Goal: Task Accomplishment & Management: Manage account settings

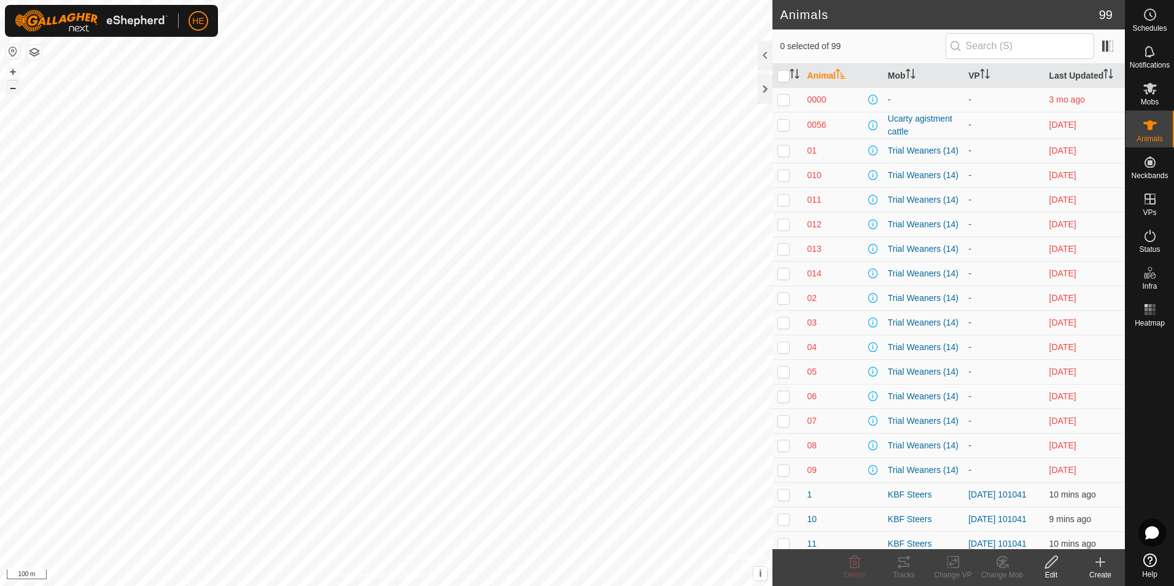
click at [13, 89] on button "–" at bounding box center [13, 87] width 15 height 15
click at [11, 71] on button "+" at bounding box center [13, 71] width 15 height 15
click at [1100, 562] on icon at bounding box center [1100, 562] width 9 height 0
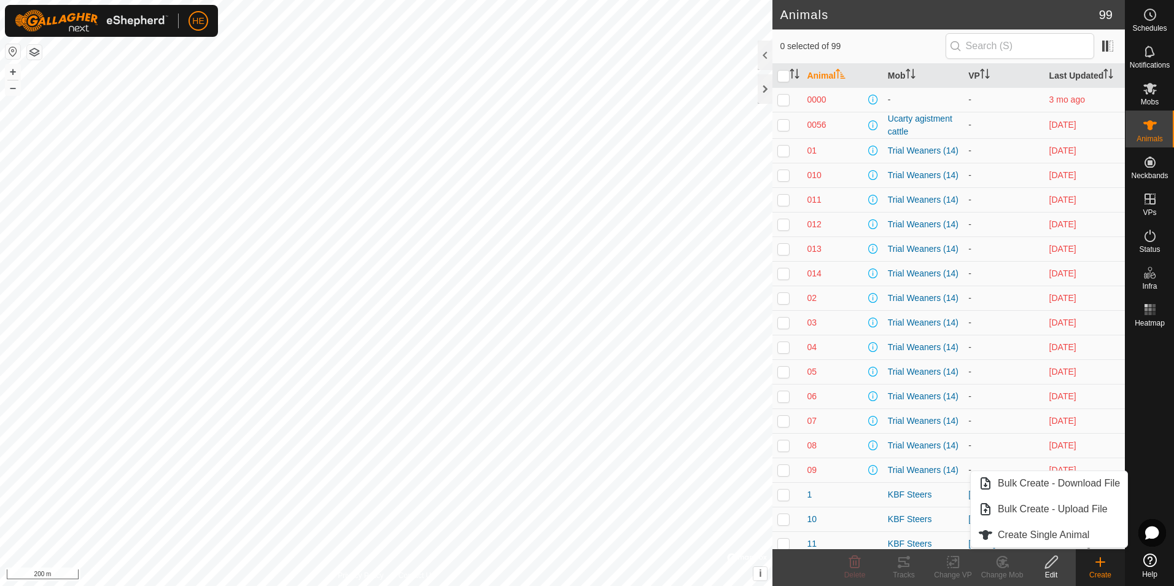
click at [1052, 568] on icon at bounding box center [1051, 561] width 15 height 15
click at [1097, 563] on icon at bounding box center [1100, 561] width 15 height 15
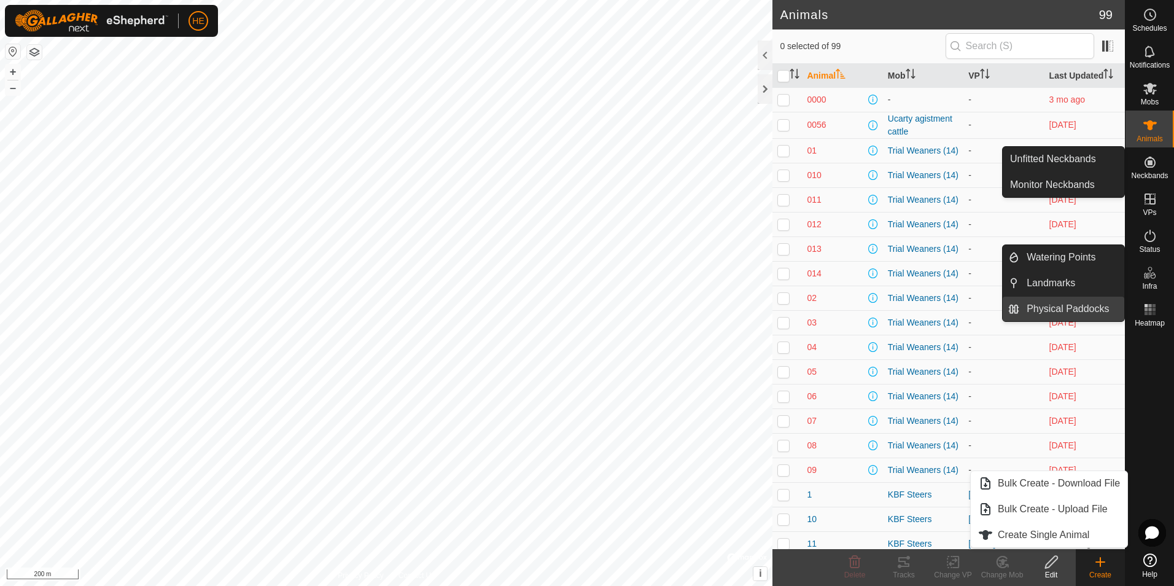
click at [1074, 309] on link "Physical Paddocks" at bounding box center [1071, 309] width 105 height 25
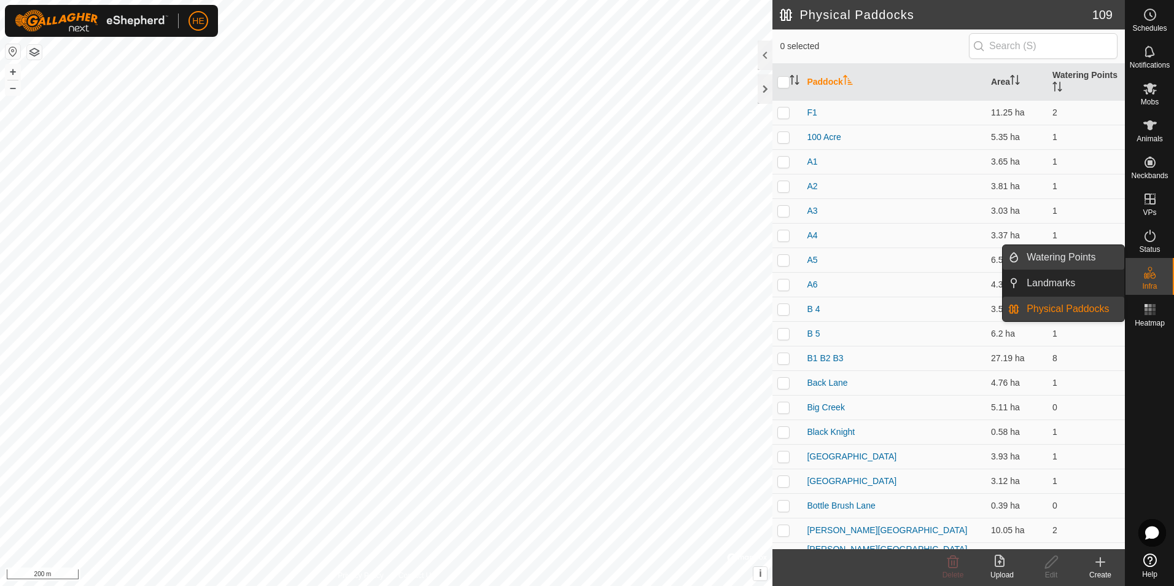
click at [1060, 253] on link "Watering Points" at bounding box center [1071, 257] width 105 height 25
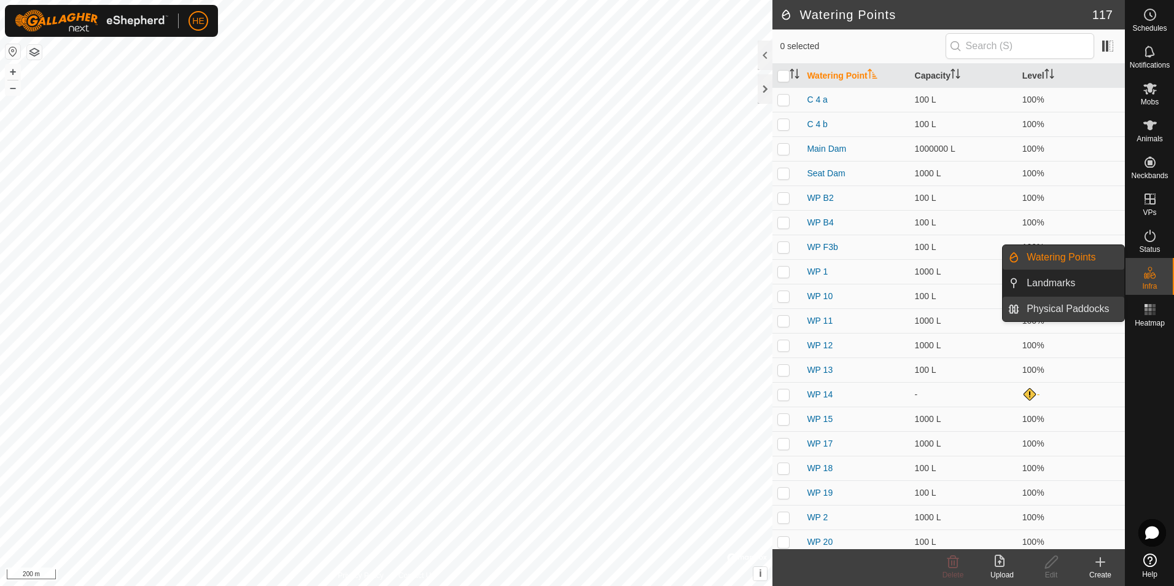
click at [1083, 308] on link "Physical Paddocks" at bounding box center [1071, 309] width 105 height 25
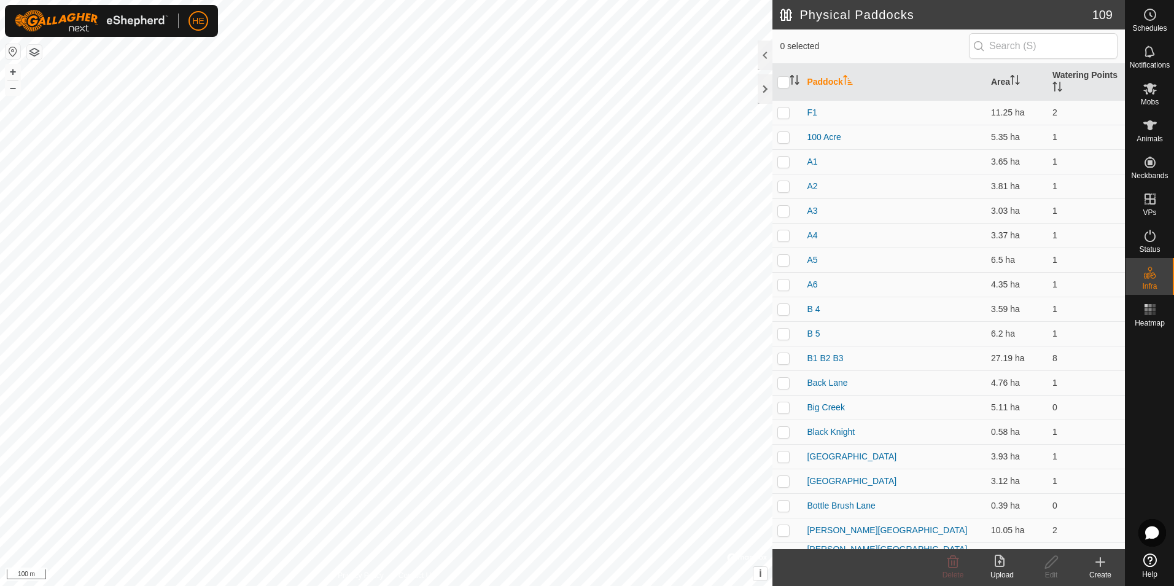
click at [1098, 564] on icon at bounding box center [1100, 561] width 15 height 15
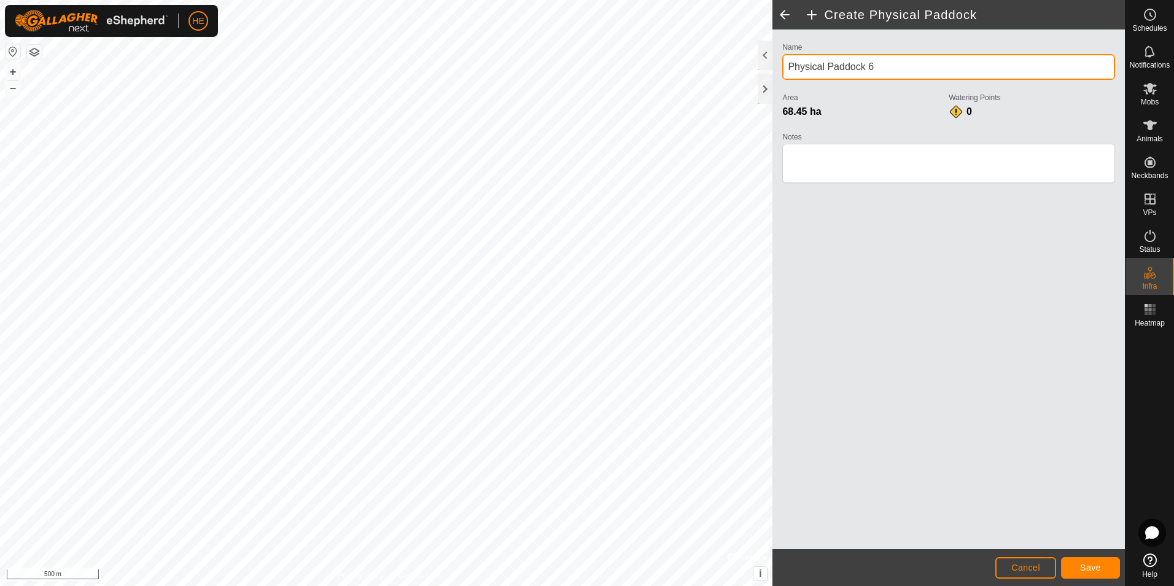
drag, startPoint x: 826, startPoint y: 66, endPoint x: 779, endPoint y: 65, distance: 47.3
click at [779, 65] on div "Name Physical Paddock 6 Area 68.45 ha Watering Points 0 Notes" at bounding box center [948, 118] width 343 height 158
type input "Huttons block"
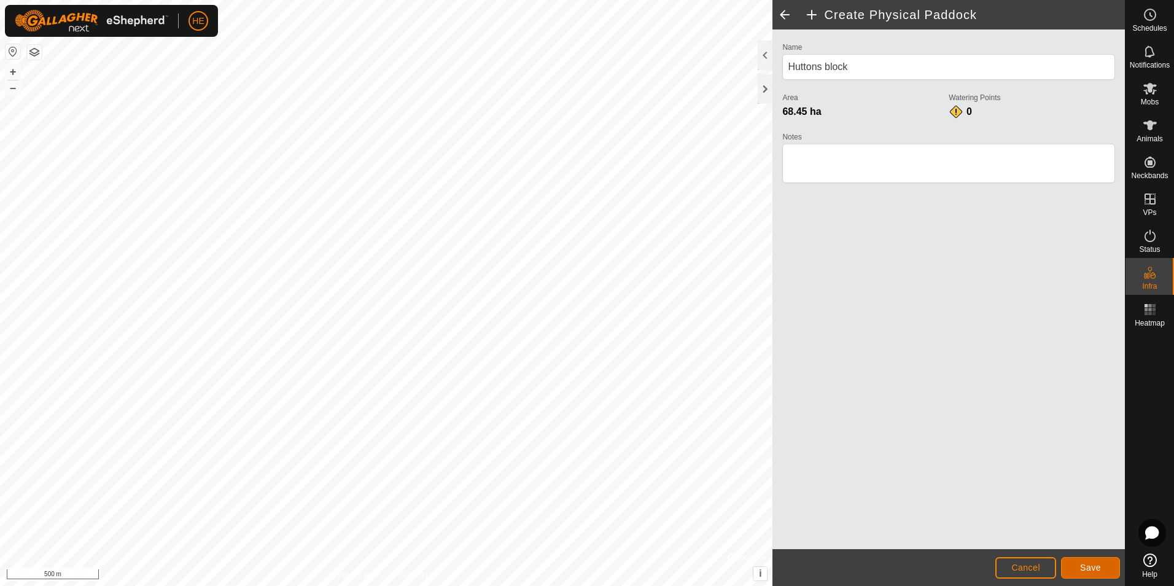
click at [1095, 567] on span "Save" at bounding box center [1090, 567] width 21 height 10
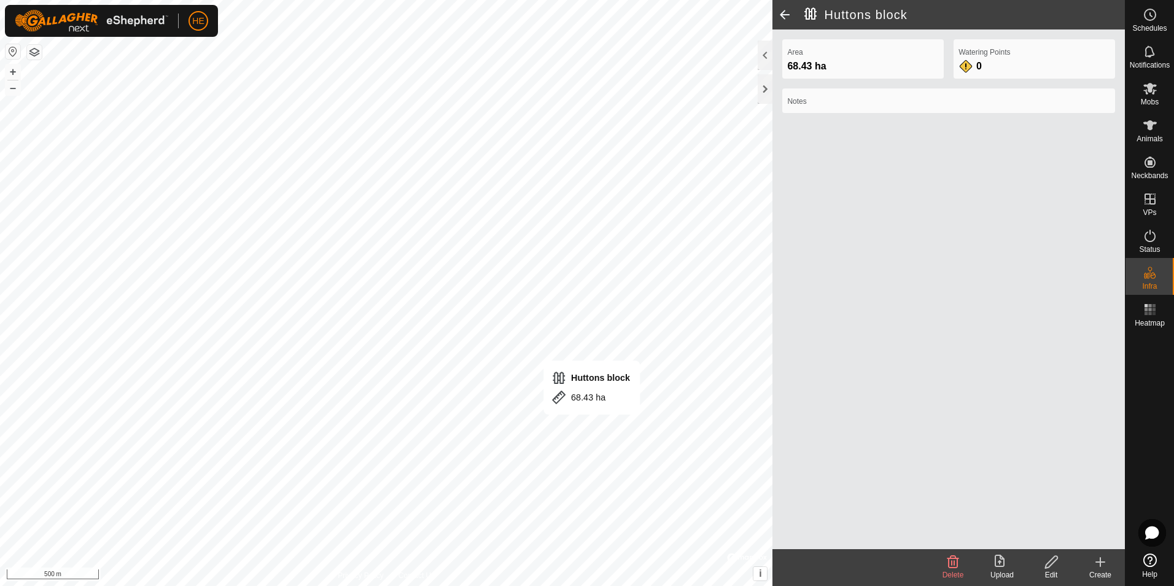
click at [1051, 563] on icon at bounding box center [1051, 561] width 15 height 15
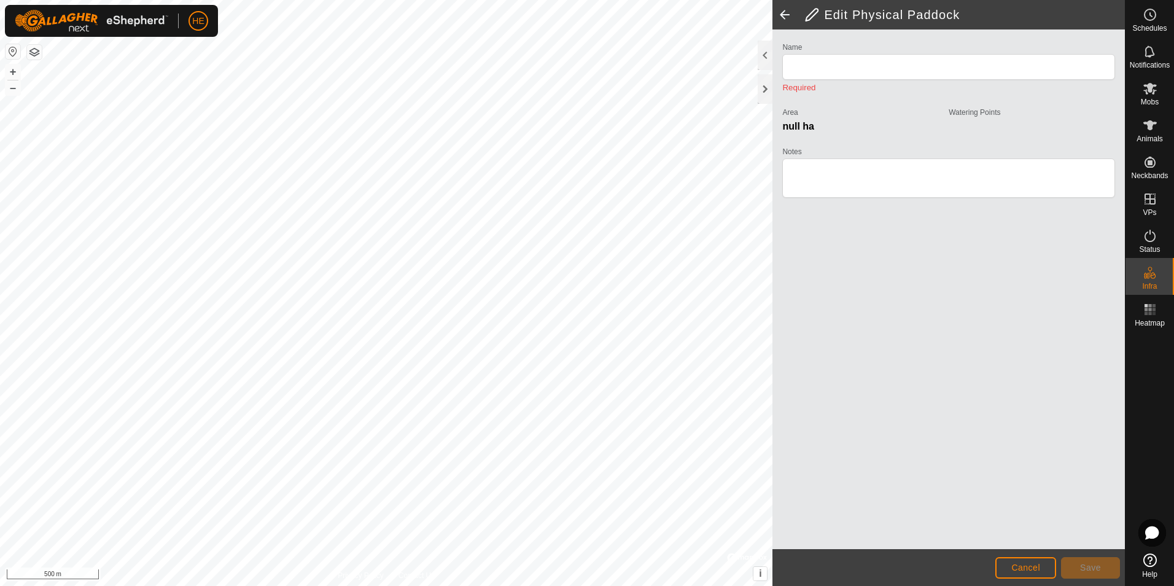
type input "Huttons block"
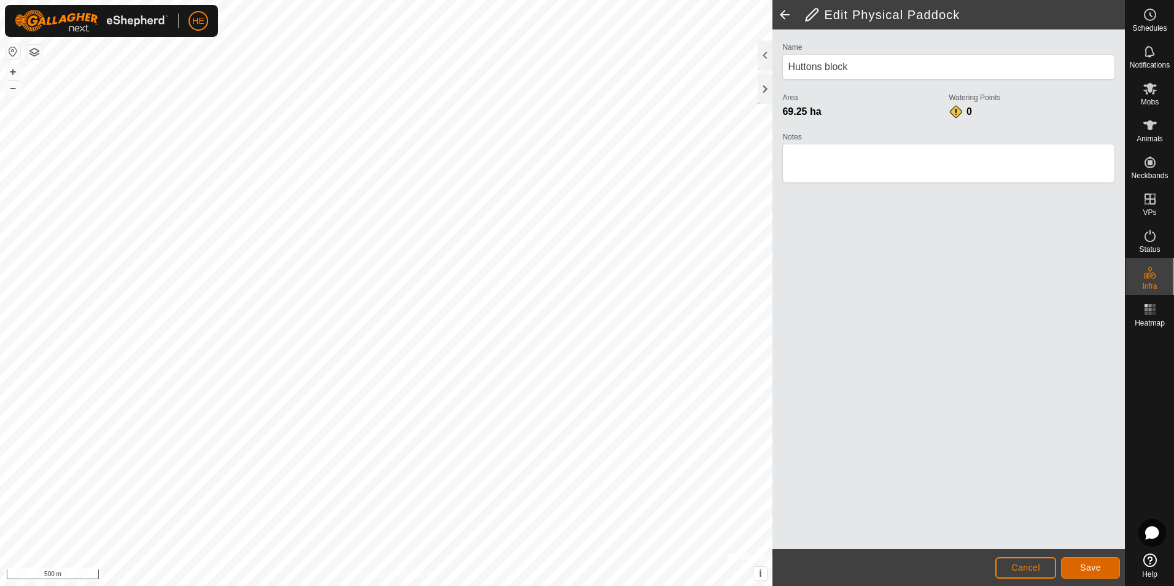
click at [1096, 568] on span "Save" at bounding box center [1090, 567] width 21 height 10
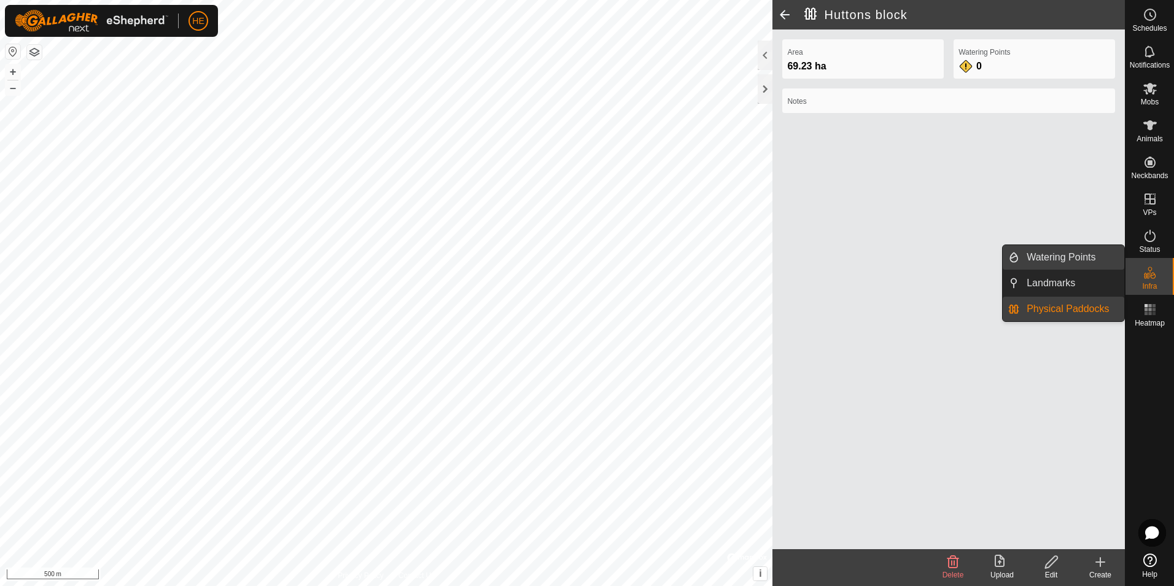
click at [1096, 256] on link "Watering Points" at bounding box center [1071, 257] width 105 height 25
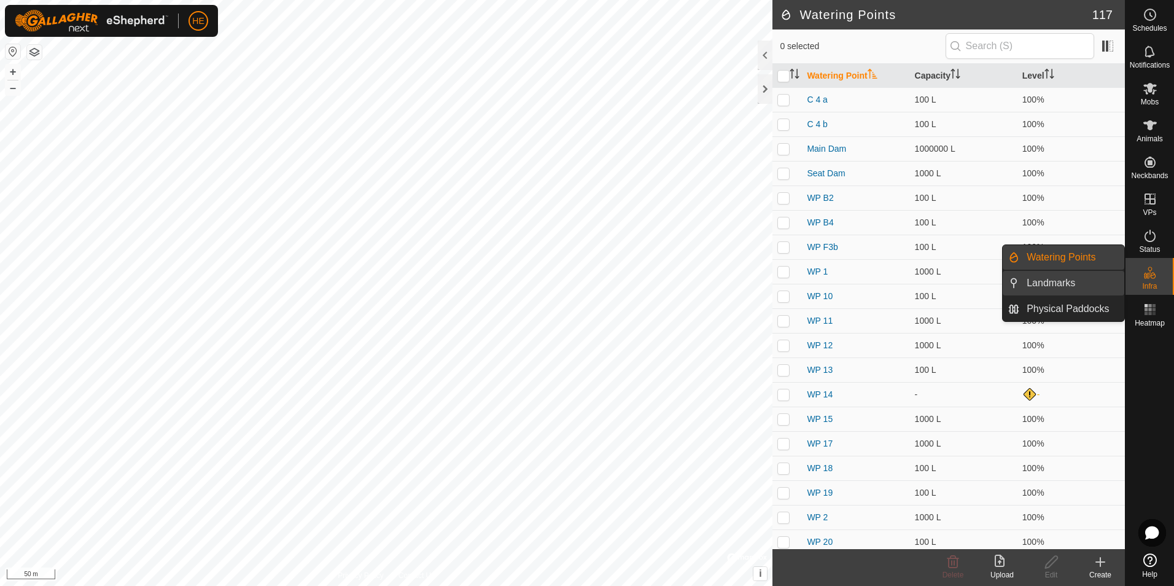
click at [1070, 281] on link "Landmarks" at bounding box center [1071, 283] width 105 height 25
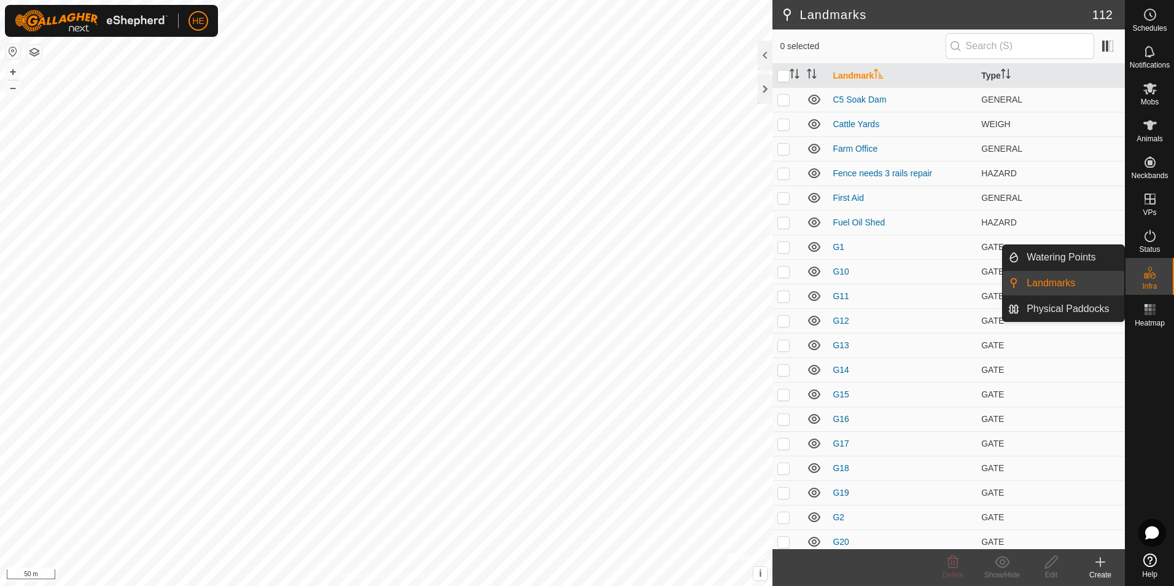
click at [1060, 285] on link "Landmarks" at bounding box center [1071, 283] width 105 height 25
click at [1091, 308] on link "Physical Paddocks" at bounding box center [1071, 309] width 105 height 25
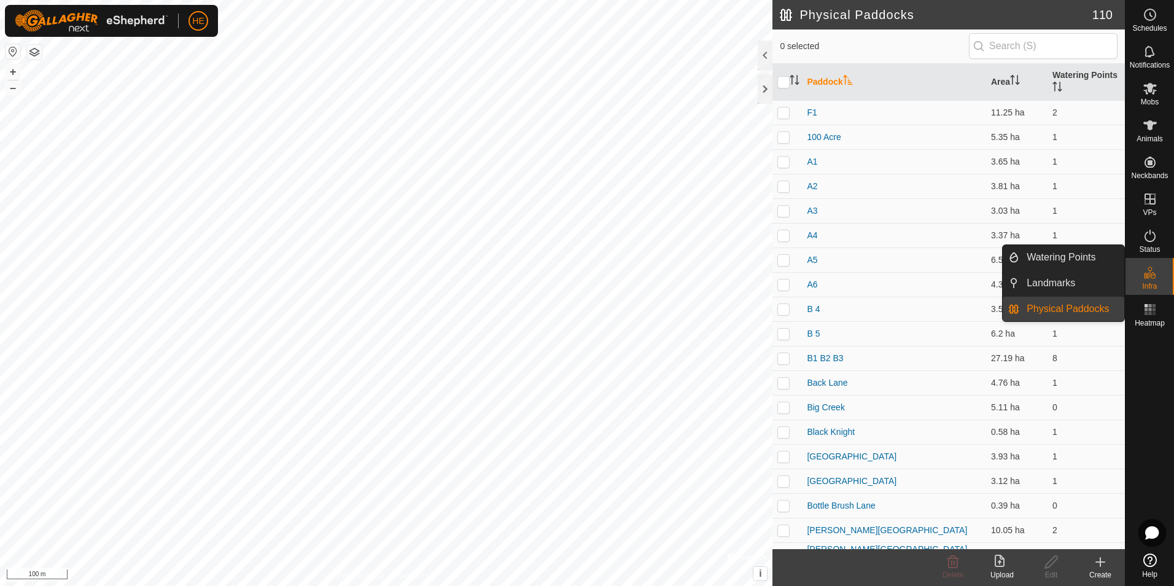
drag, startPoint x: 1060, startPoint y: 252, endPoint x: 1130, endPoint y: 527, distance: 284.2
click at [1061, 252] on link "Watering Points" at bounding box center [1071, 257] width 105 height 25
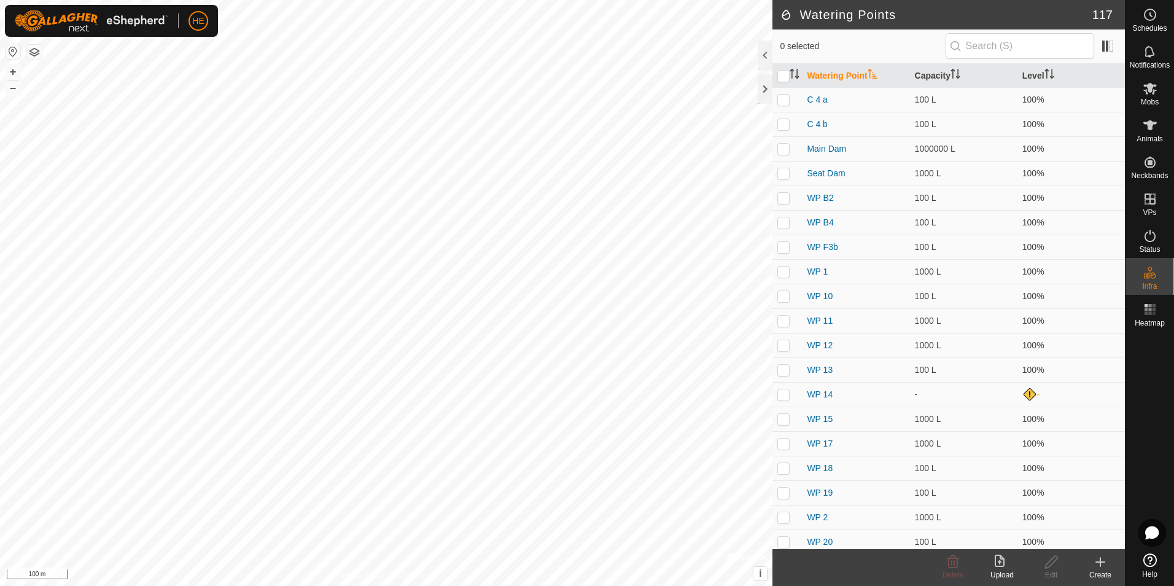
click at [1105, 563] on icon at bounding box center [1100, 561] width 15 height 15
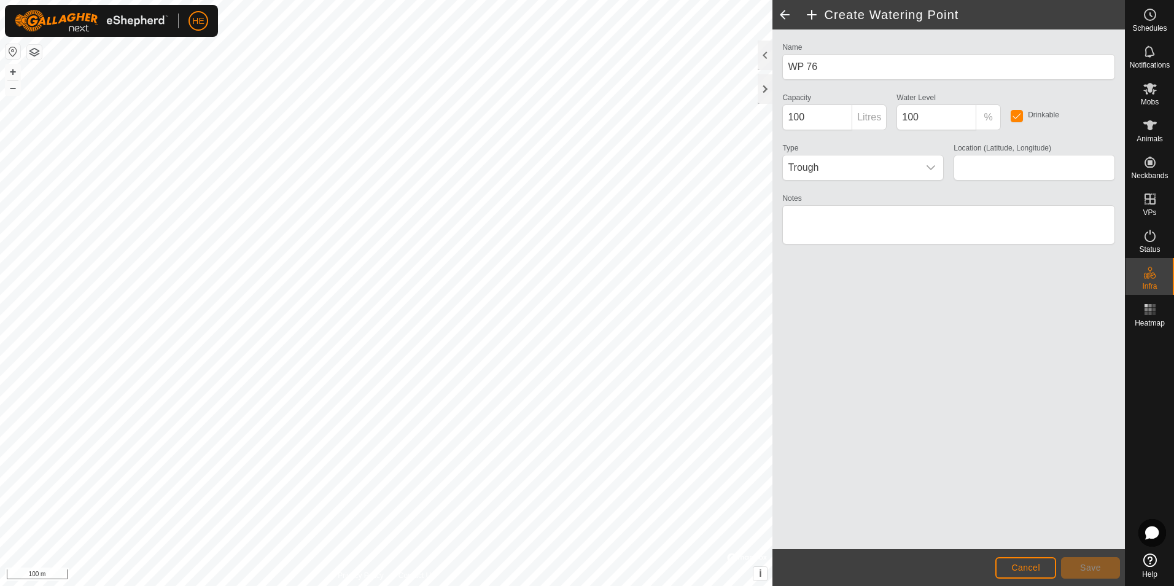
type input "-33.815269, 115.045917"
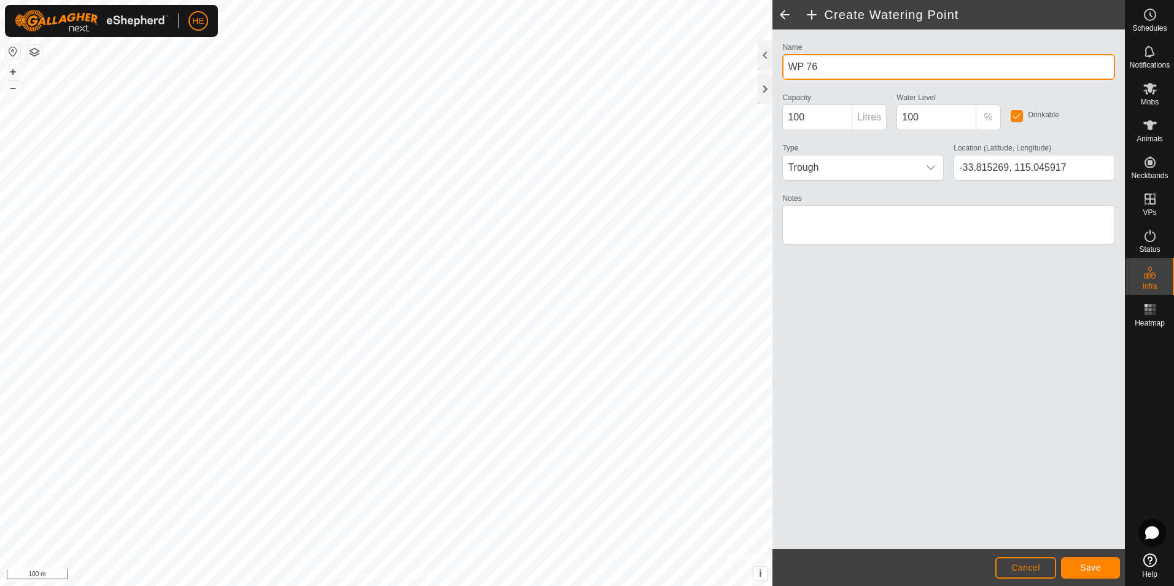
drag, startPoint x: 824, startPoint y: 67, endPoint x: 781, endPoint y: 73, distance: 44.0
click at [778, 72] on div "Name WP 76" at bounding box center [948, 59] width 343 height 41
type input "Natural soak"
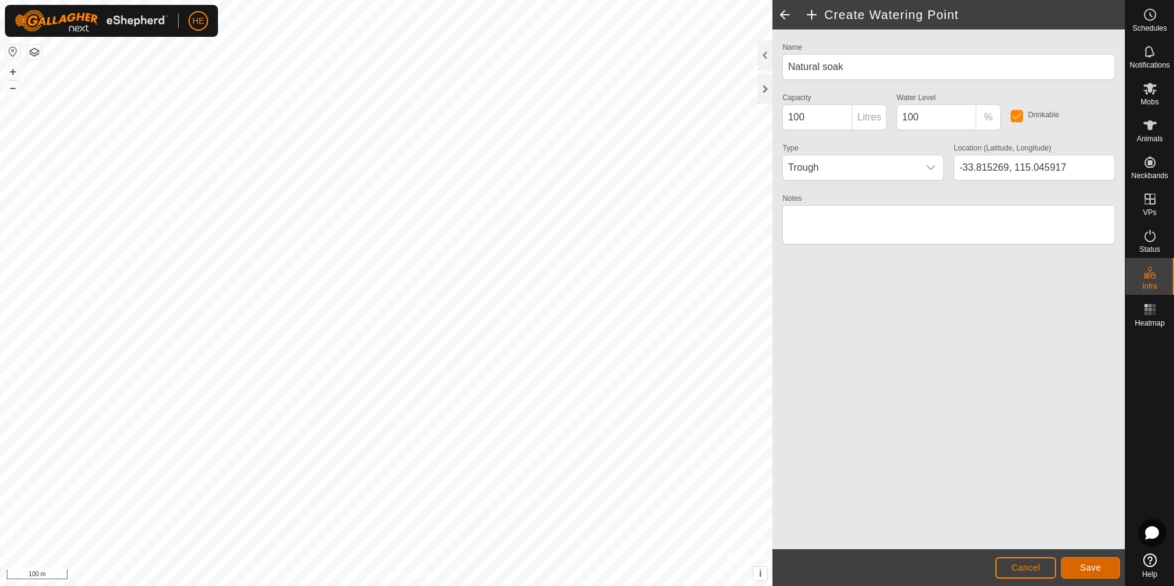
click at [1087, 565] on span "Save" at bounding box center [1090, 567] width 21 height 10
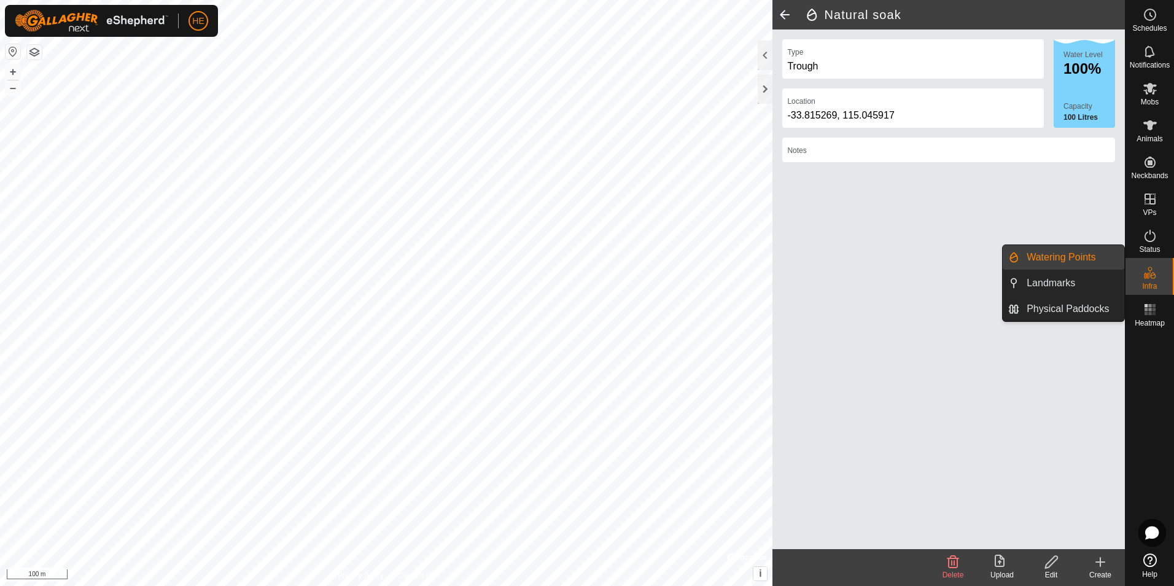
click at [1089, 249] on link "Watering Points" at bounding box center [1071, 257] width 105 height 25
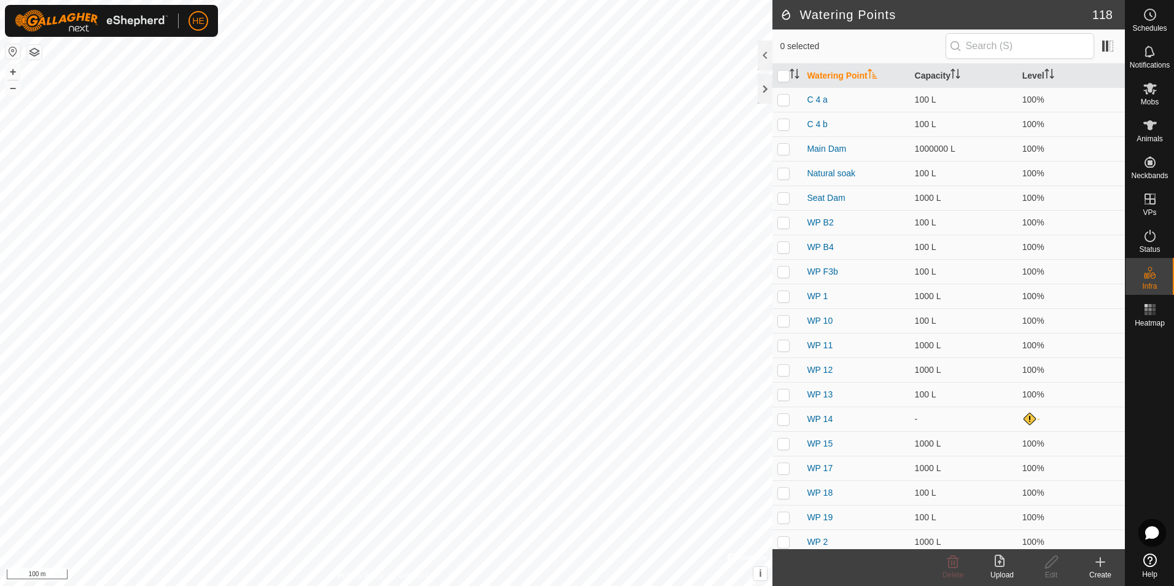
click at [1104, 564] on icon at bounding box center [1100, 561] width 15 height 15
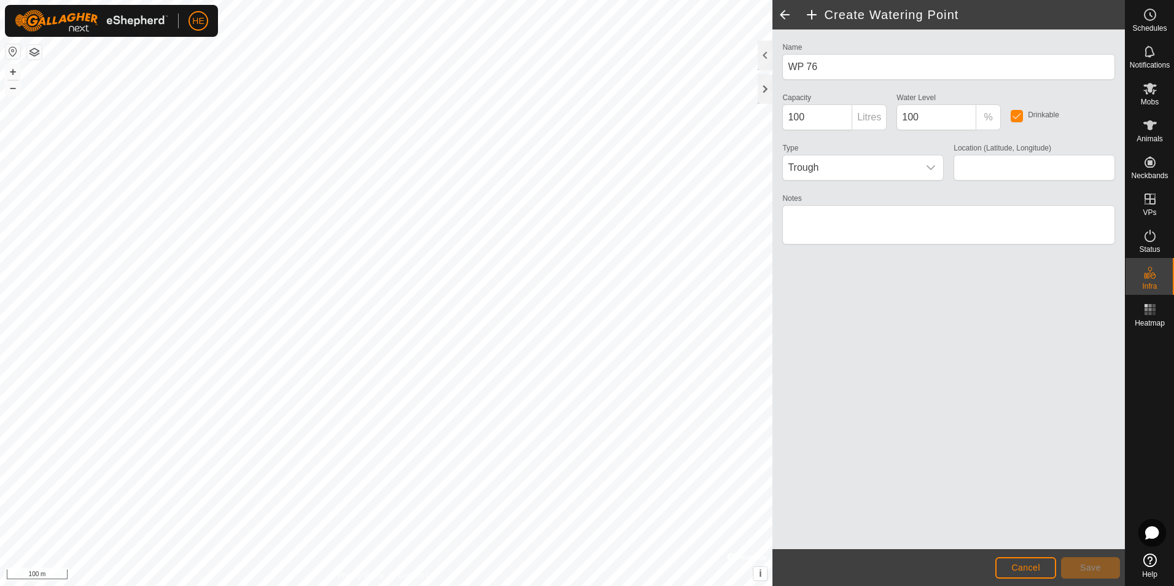
type input "-33.813683, 115.040638"
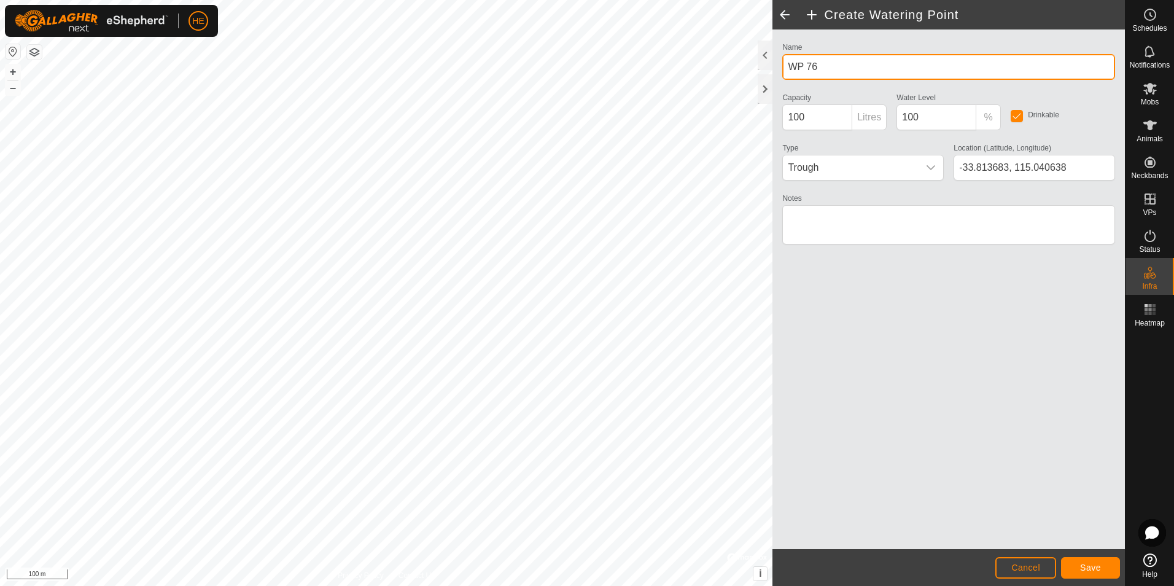
drag, startPoint x: 804, startPoint y: 66, endPoint x: 823, endPoint y: 64, distance: 19.7
click at [826, 64] on input "WP 76" at bounding box center [948, 67] width 333 height 26
type input "6WP 7"
drag, startPoint x: 824, startPoint y: 67, endPoint x: 787, endPoint y: 72, distance: 37.2
click at [778, 67] on div "Name 6WP 7" at bounding box center [948, 59] width 343 height 41
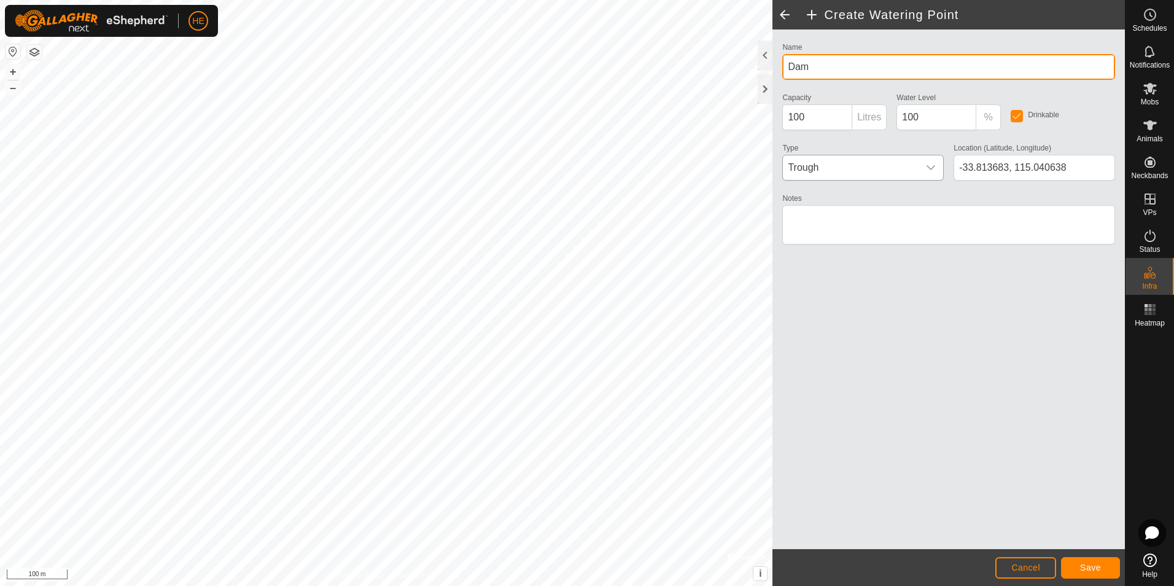
type input "Dam"
click at [931, 166] on icon "dropdown trigger" at bounding box center [931, 168] width 10 height 10
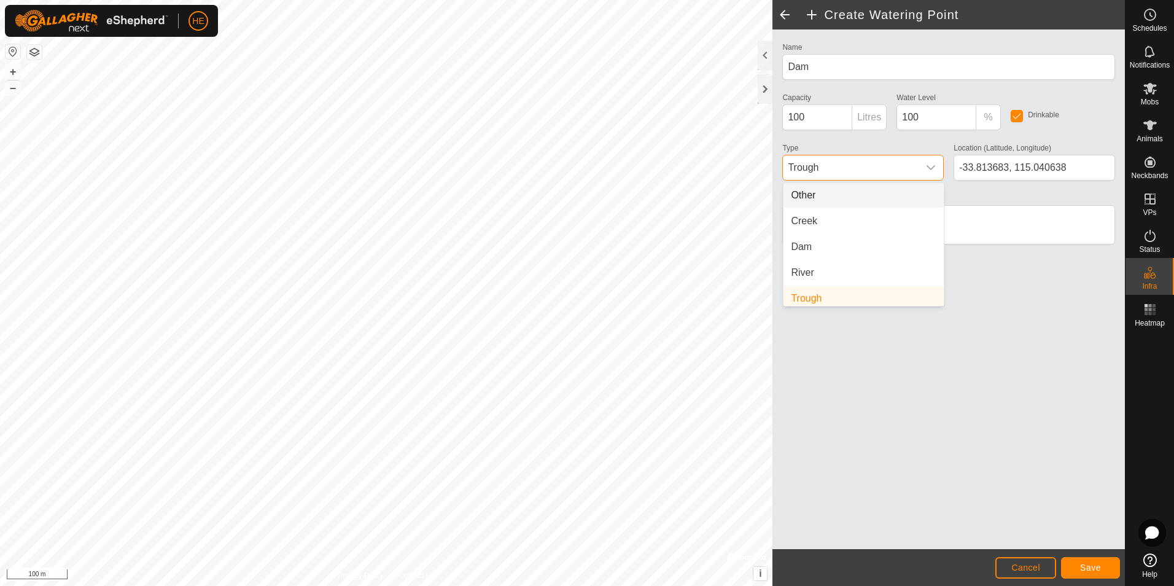
scroll to position [5, 0]
click at [815, 243] on li "Dam" at bounding box center [863, 242] width 160 height 25
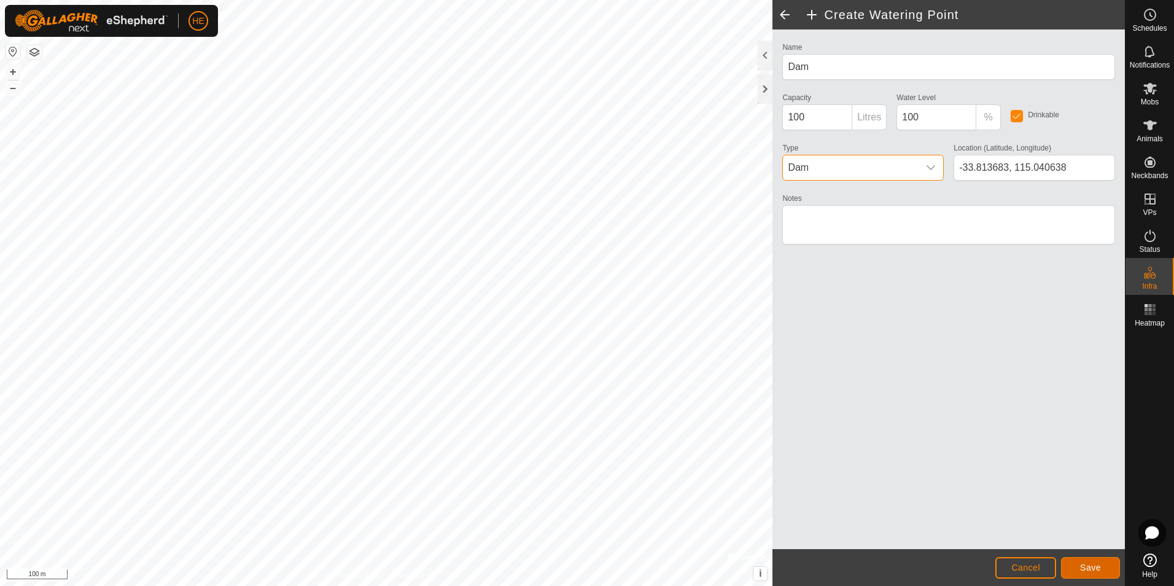
click at [1092, 567] on span "Save" at bounding box center [1090, 567] width 21 height 10
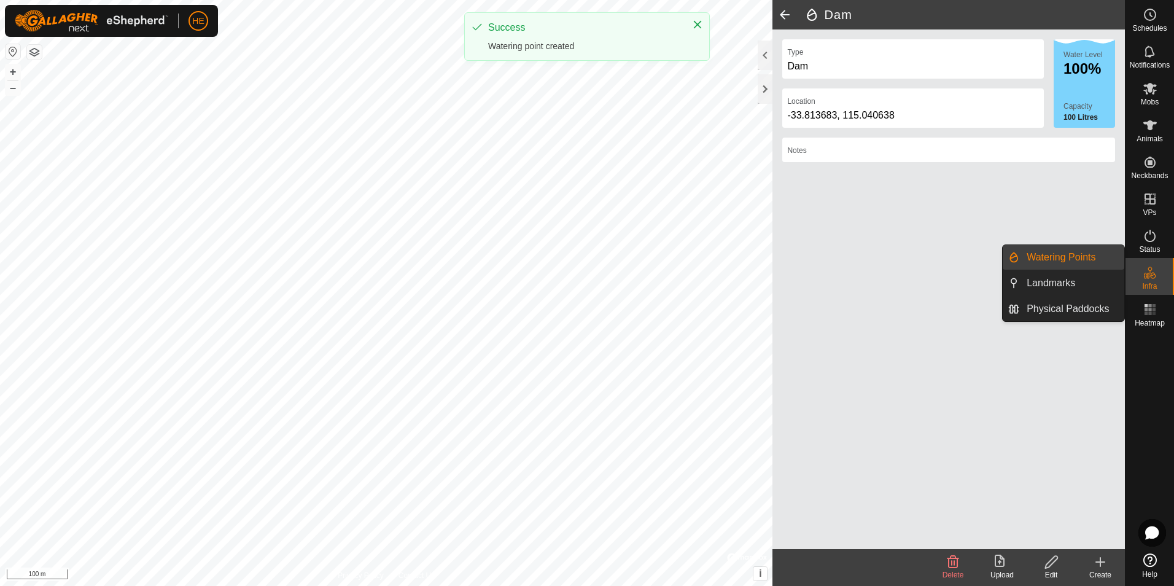
click at [1092, 255] on link "Watering Points" at bounding box center [1071, 257] width 105 height 25
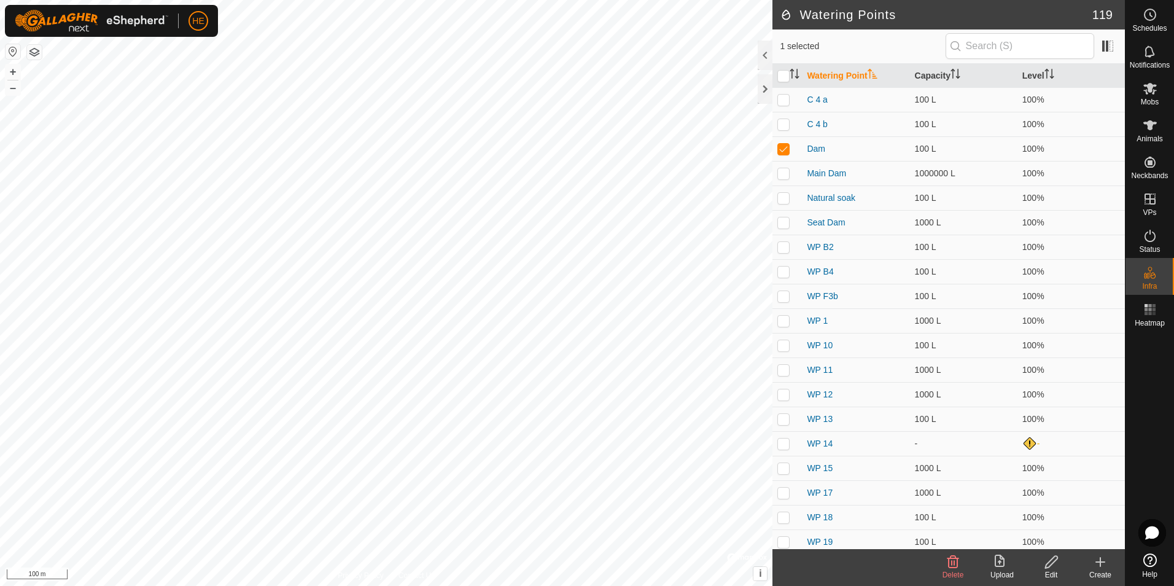
click at [1056, 563] on icon at bounding box center [1051, 561] width 15 height 15
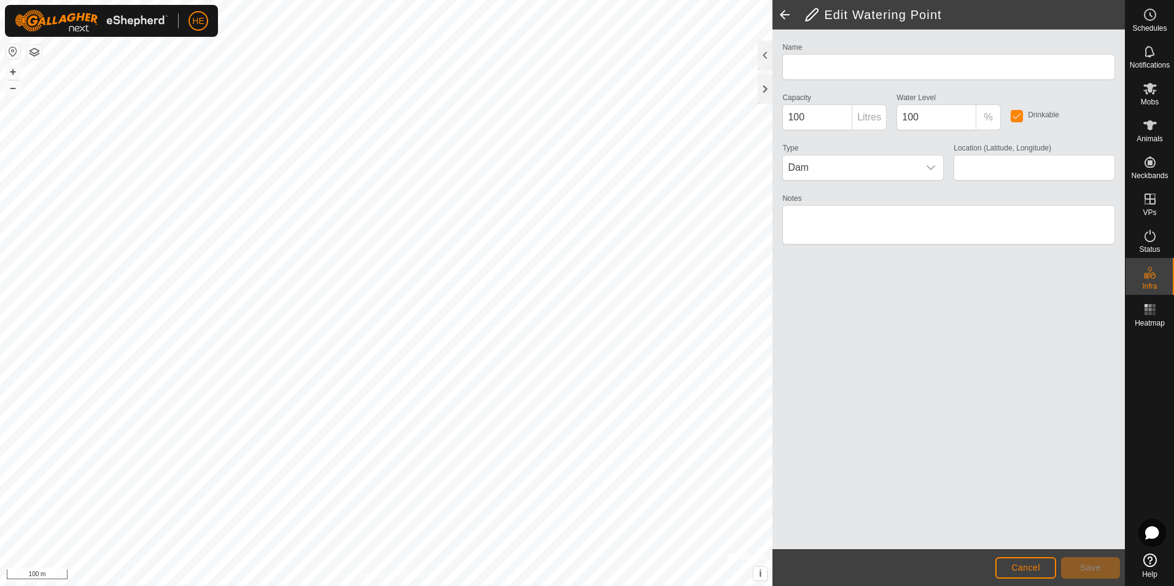
type input "Dam"
type input "-33.813683, 115.040638"
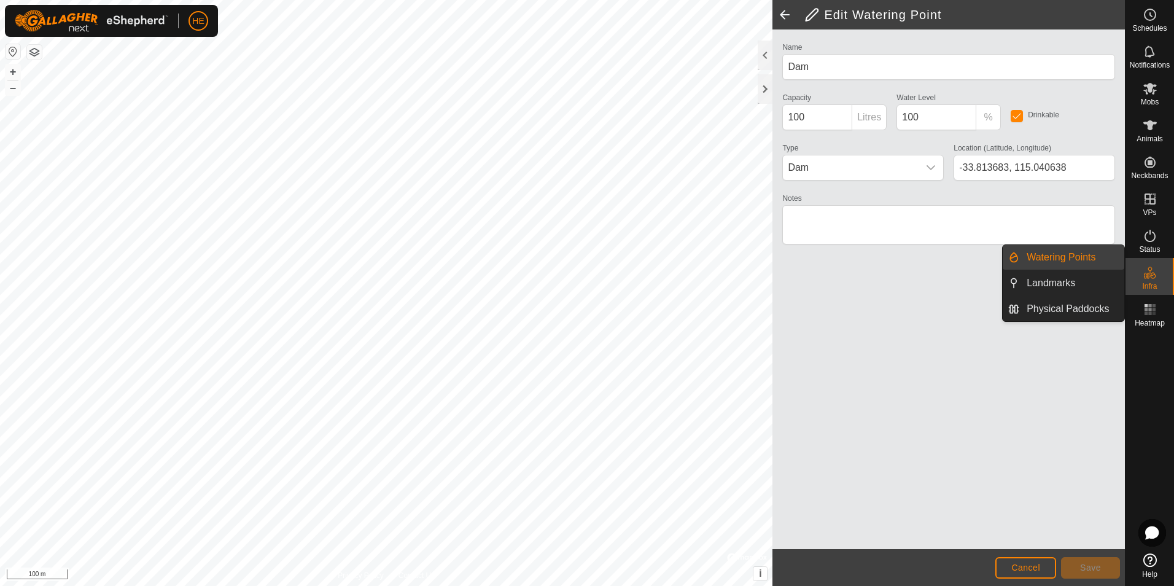
click at [1092, 254] on link "Watering Points" at bounding box center [1071, 257] width 105 height 25
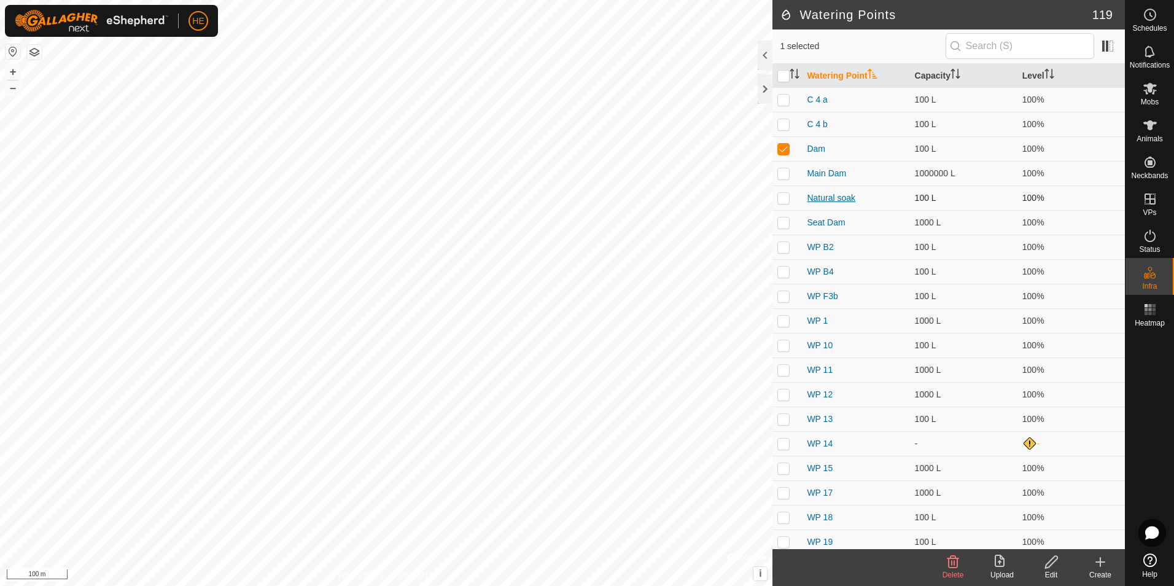
click at [832, 198] on link "Natural soak" at bounding box center [831, 198] width 48 height 10
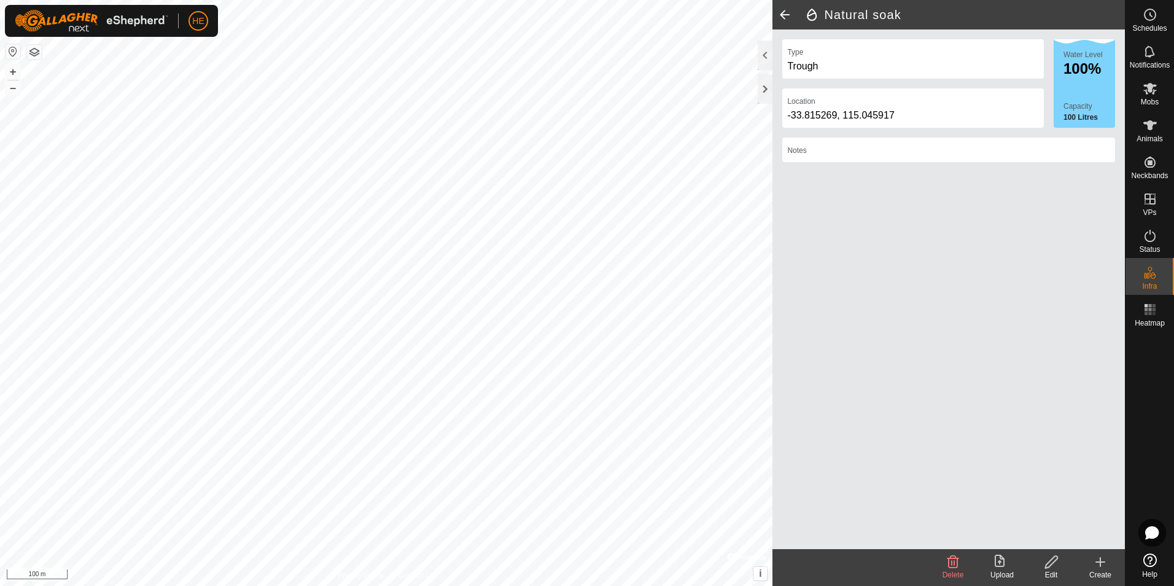
click at [1050, 564] on icon at bounding box center [1051, 561] width 15 height 15
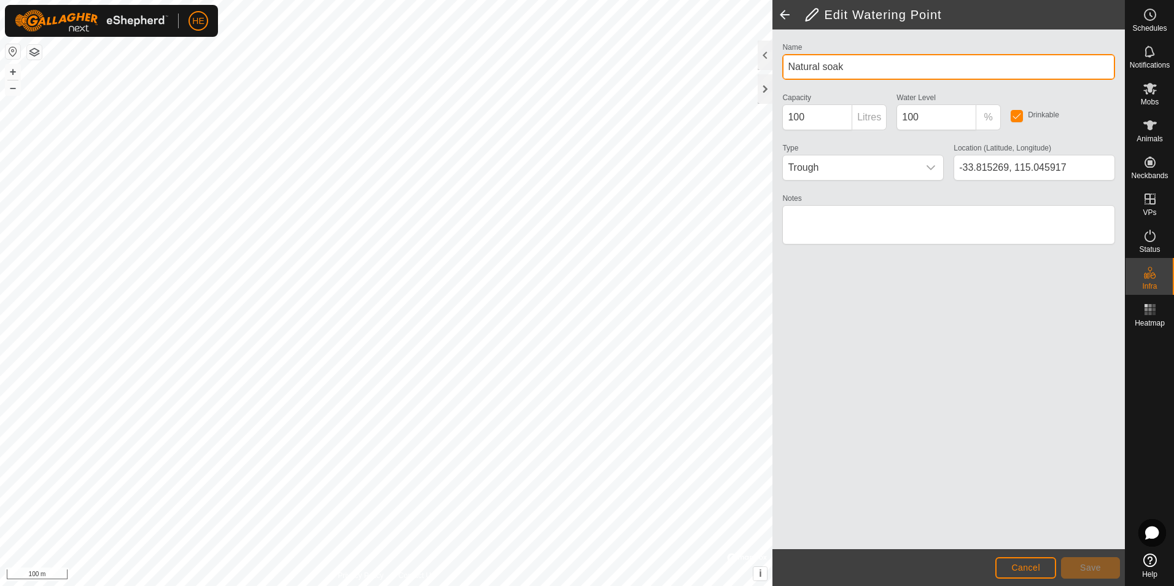
drag, startPoint x: 849, startPoint y: 65, endPoint x: 784, endPoint y: 66, distance: 65.1
click at [784, 66] on input "Natural soak" at bounding box center [948, 67] width 333 height 26
type input "soak"
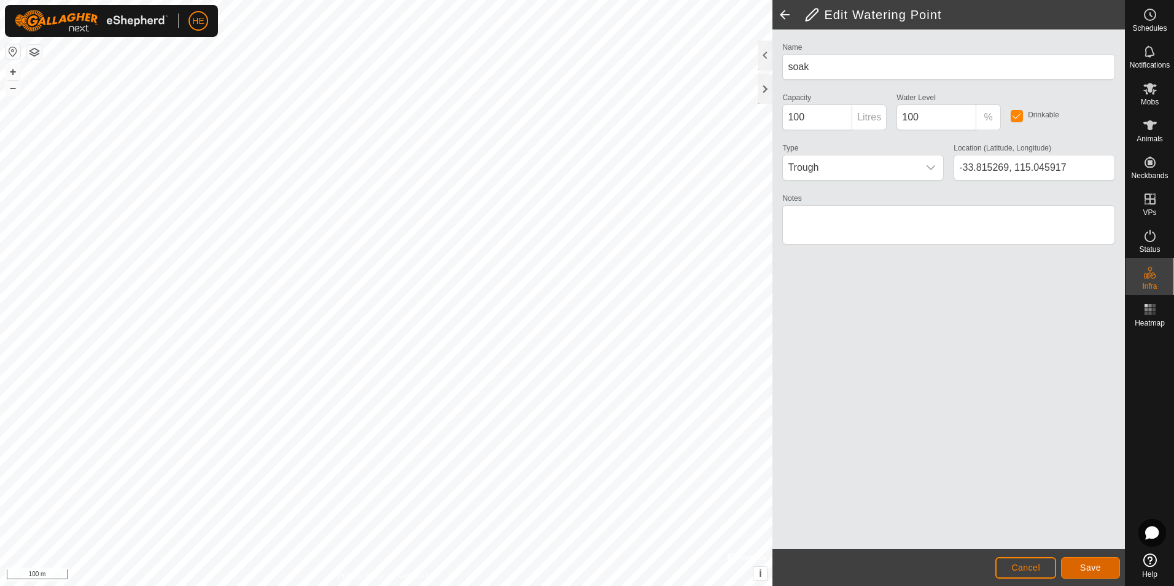
click at [1098, 564] on span "Save" at bounding box center [1090, 567] width 21 height 10
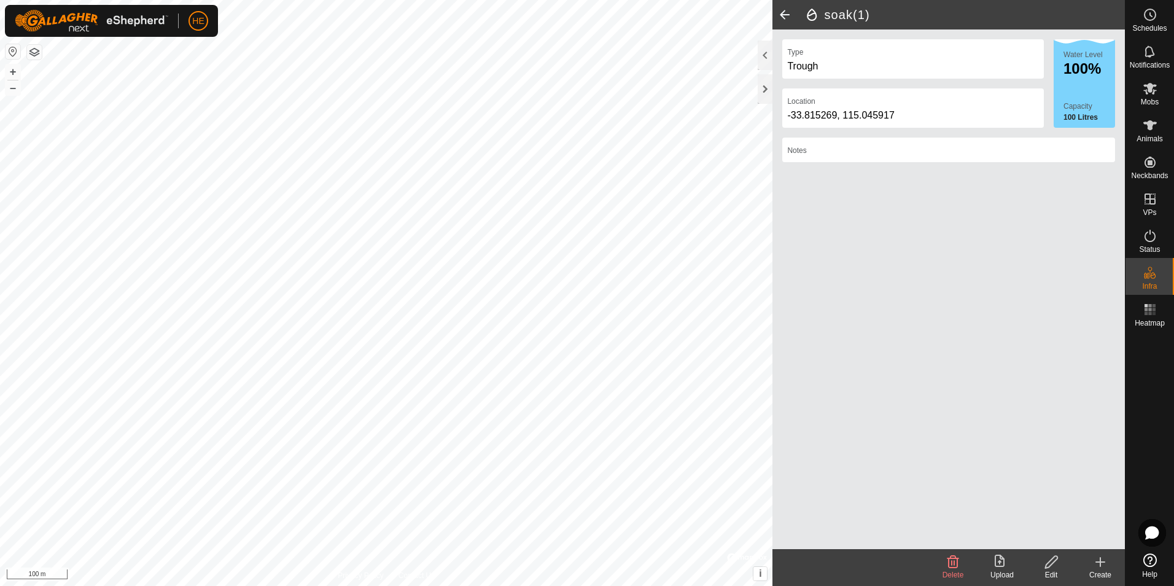
click at [1052, 565] on icon at bounding box center [1051, 561] width 15 height 15
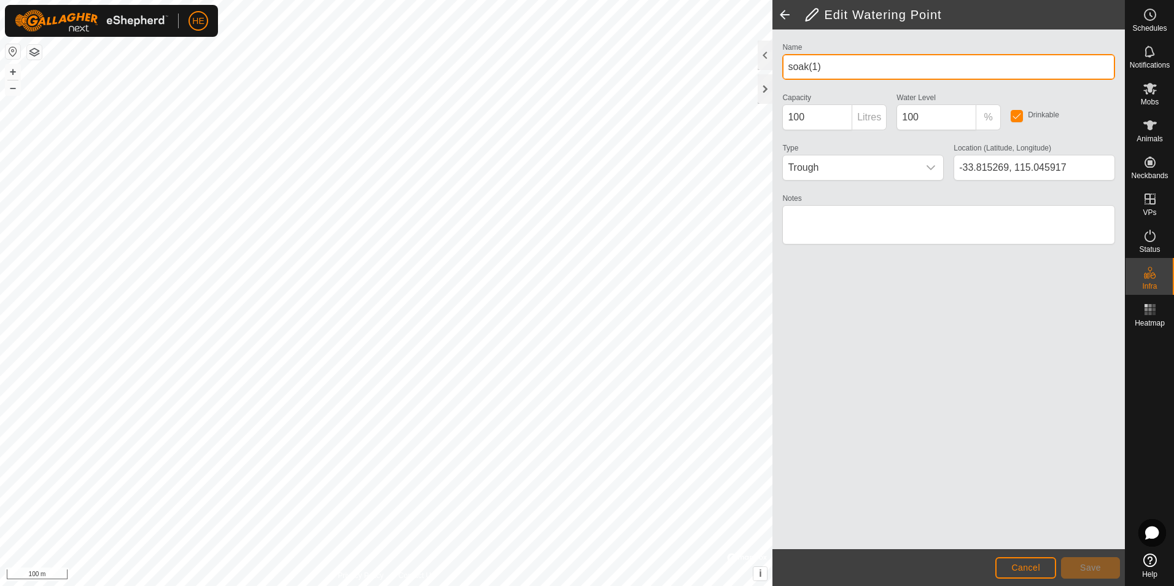
drag, startPoint x: 820, startPoint y: 64, endPoint x: 808, endPoint y: 66, distance: 11.8
click at [808, 66] on input "soak(1)" at bounding box center [948, 67] width 333 height 26
type input "soak"
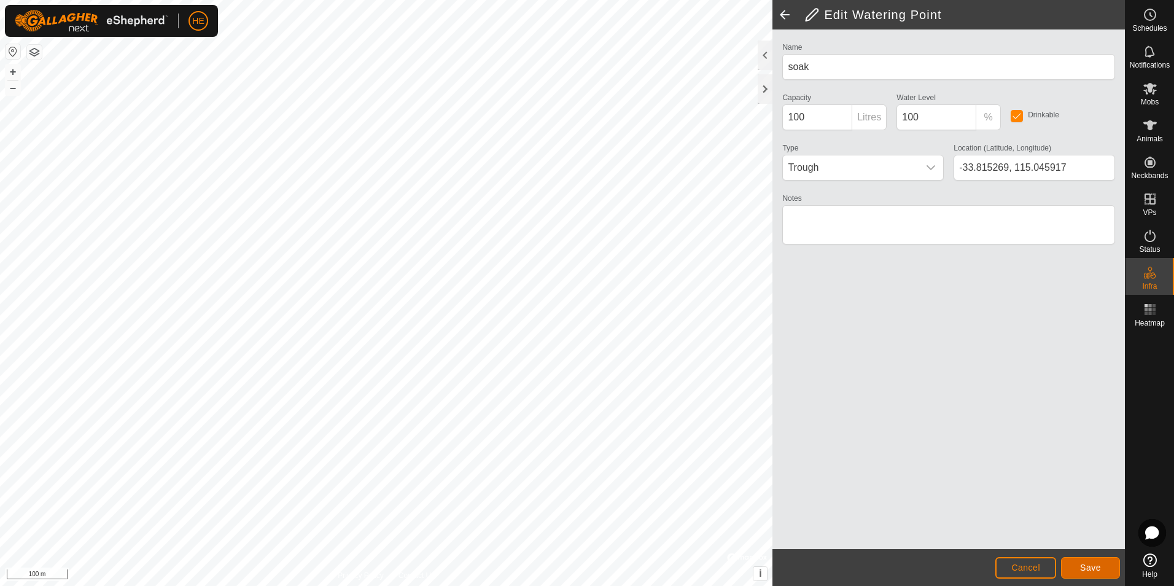
click at [1079, 567] on button "Save" at bounding box center [1090, 567] width 59 height 21
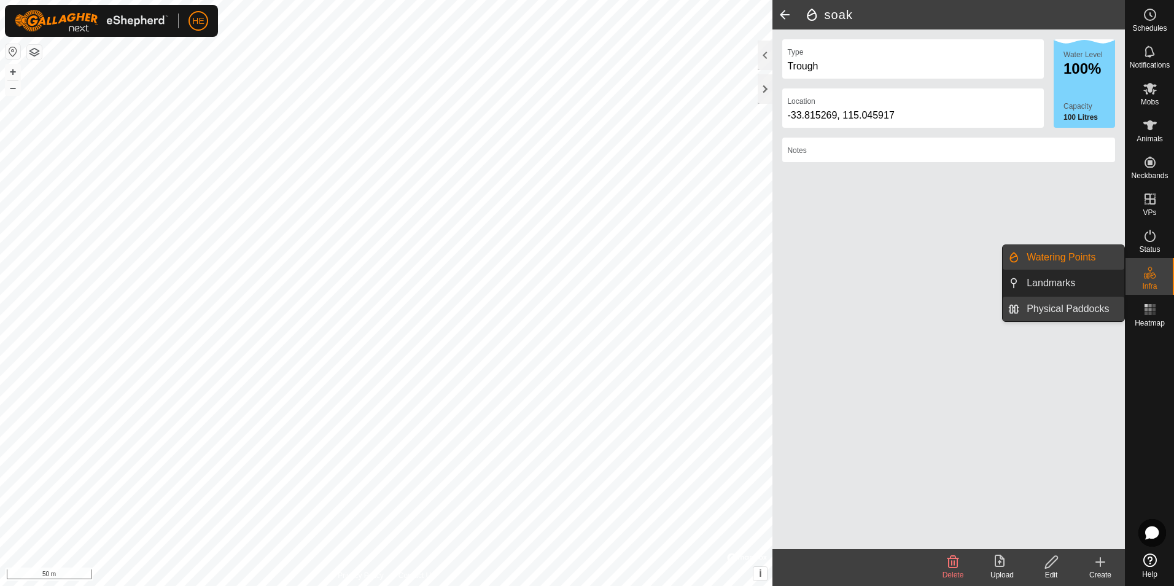
click at [1070, 309] on link "Physical Paddocks" at bounding box center [1071, 309] width 105 height 25
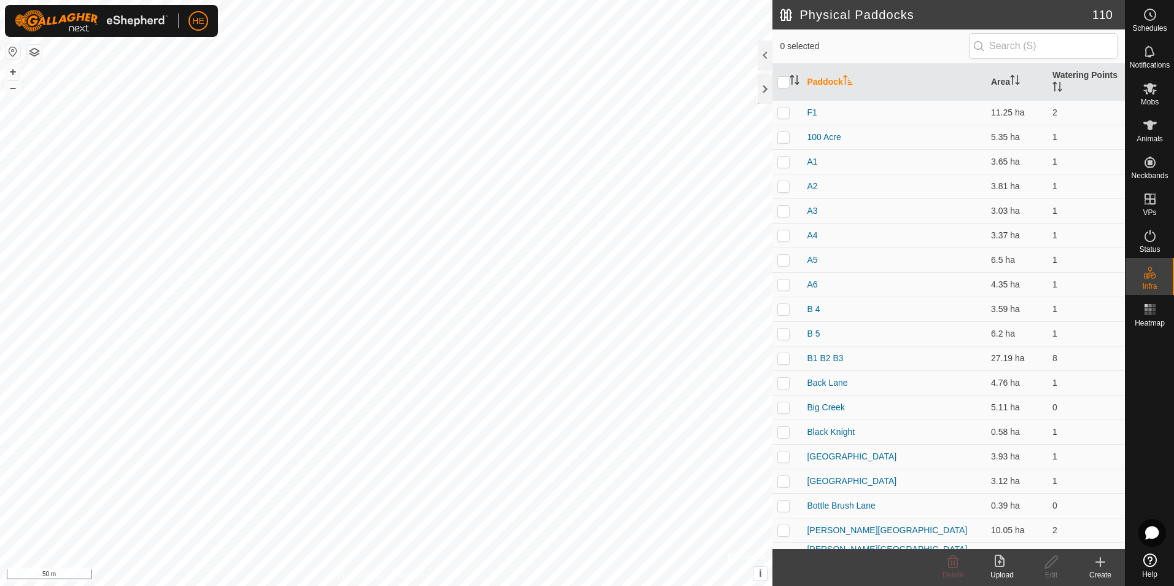
click at [1103, 562] on icon at bounding box center [1100, 562] width 9 height 0
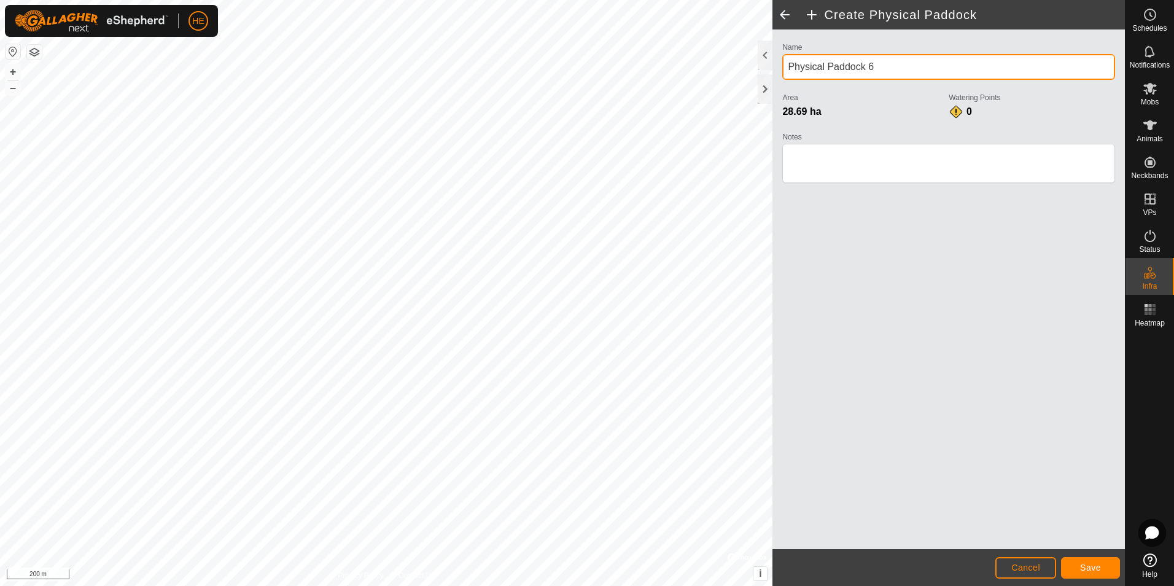
drag, startPoint x: 882, startPoint y: 68, endPoint x: 828, endPoint y: 91, distance: 58.8
click at [784, 71] on input "Physical Paddock 6" at bounding box center [948, 67] width 333 height 26
type input "Peace Tree"
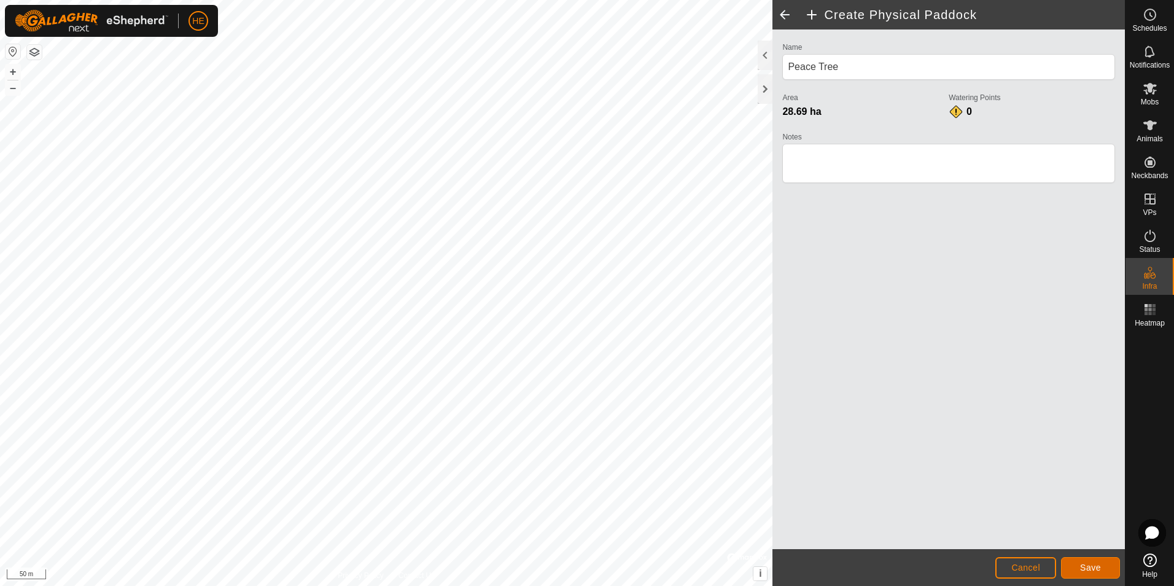
click at [1098, 565] on span "Save" at bounding box center [1090, 567] width 21 height 10
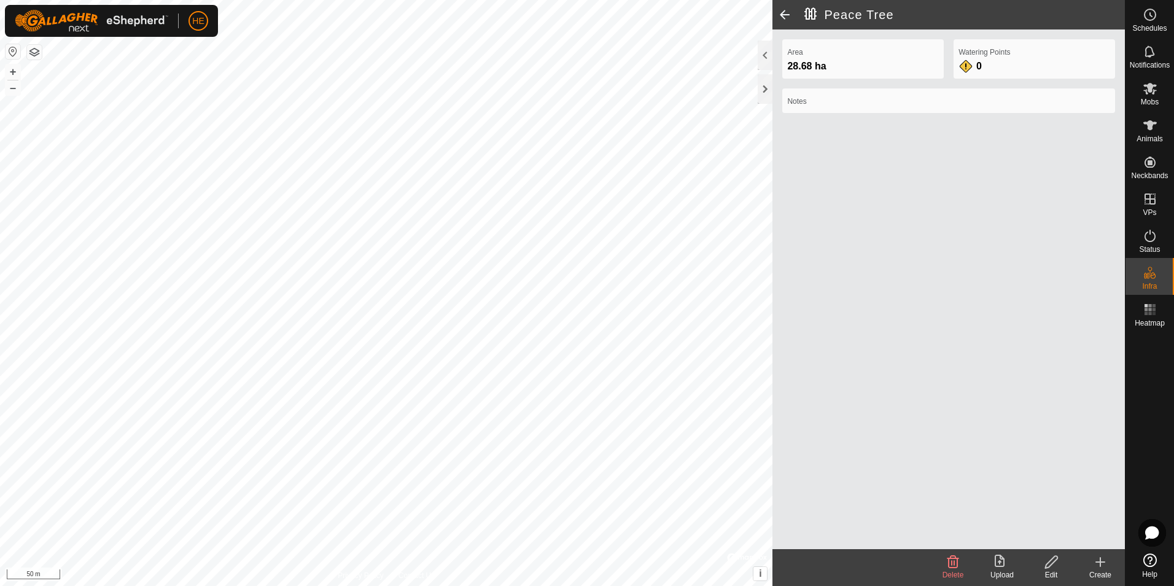
click at [1056, 564] on icon at bounding box center [1051, 561] width 15 height 15
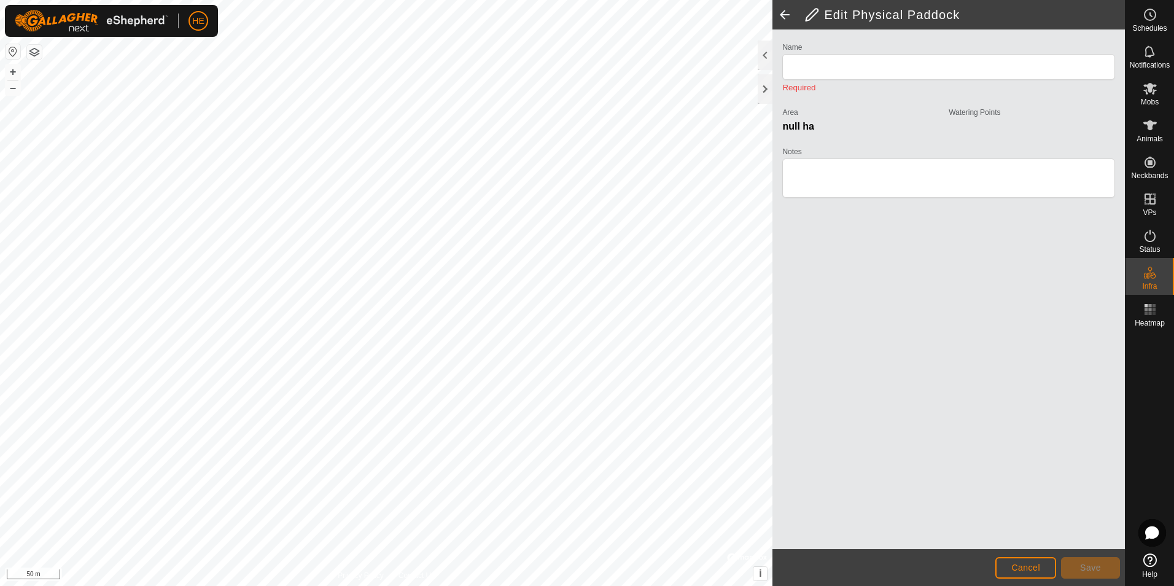
type input "Peace Tree"
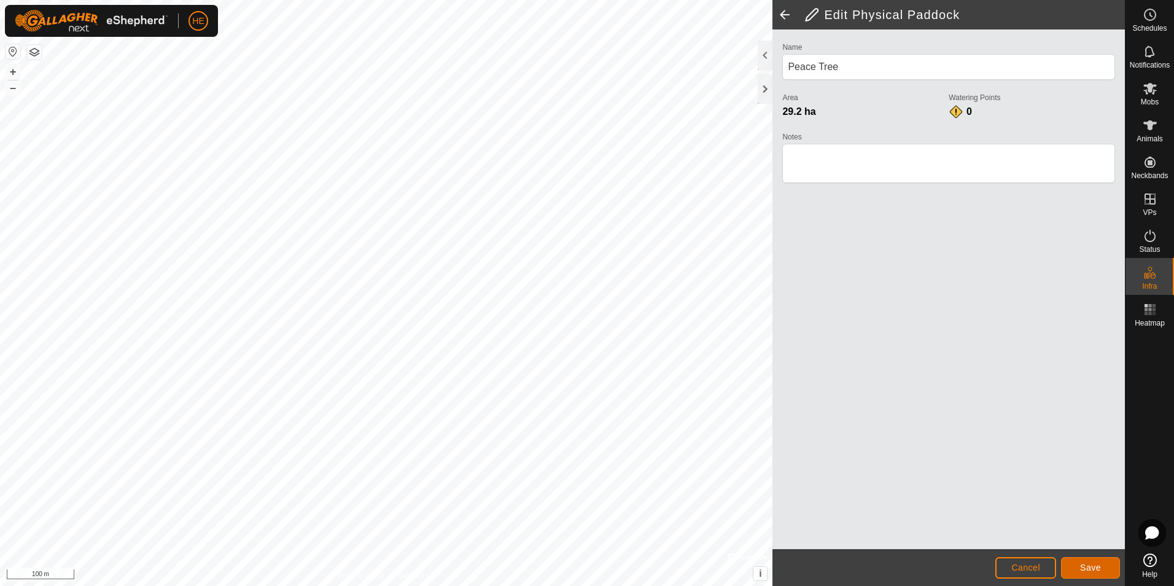
click at [1098, 566] on span "Save" at bounding box center [1090, 567] width 21 height 10
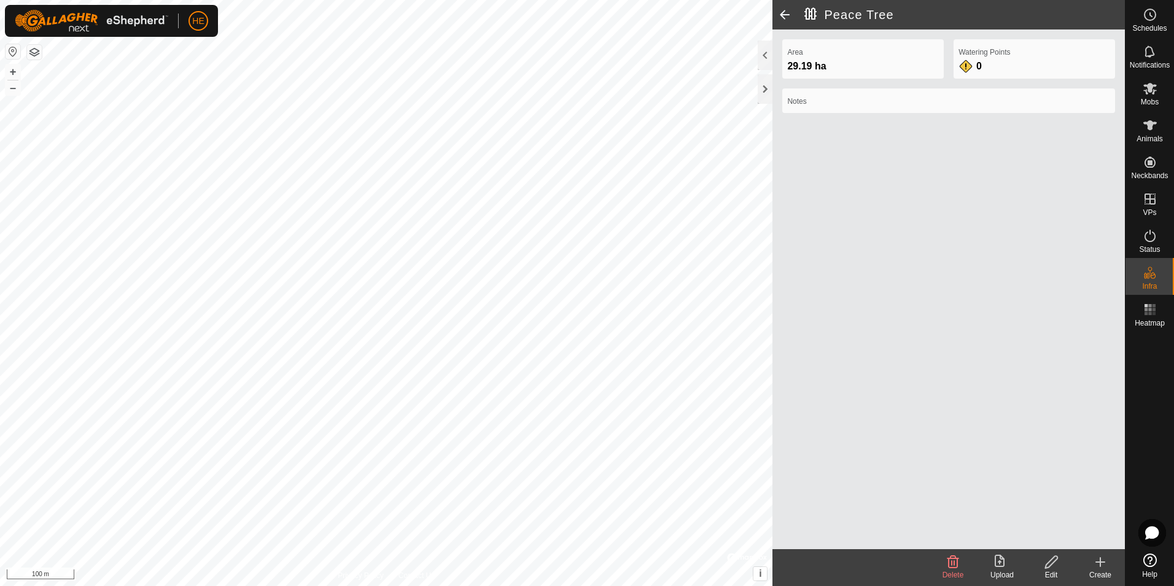
click at [1099, 558] on icon at bounding box center [1100, 561] width 15 height 15
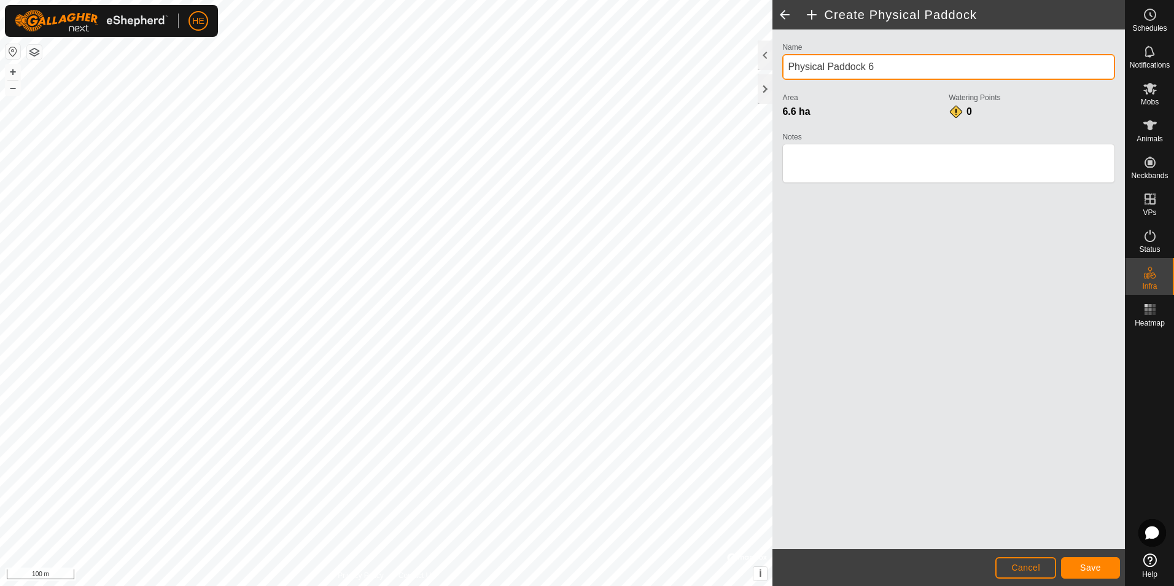
drag, startPoint x: 834, startPoint y: 68, endPoint x: 782, endPoint y: 74, distance: 52.5
click at [782, 74] on input "Physical Paddock 6" at bounding box center [948, 67] width 333 height 26
click at [844, 65] on input "[GEOGRAPHIC_DATA]" at bounding box center [948, 67] width 333 height 26
type input "Peace Tree East"
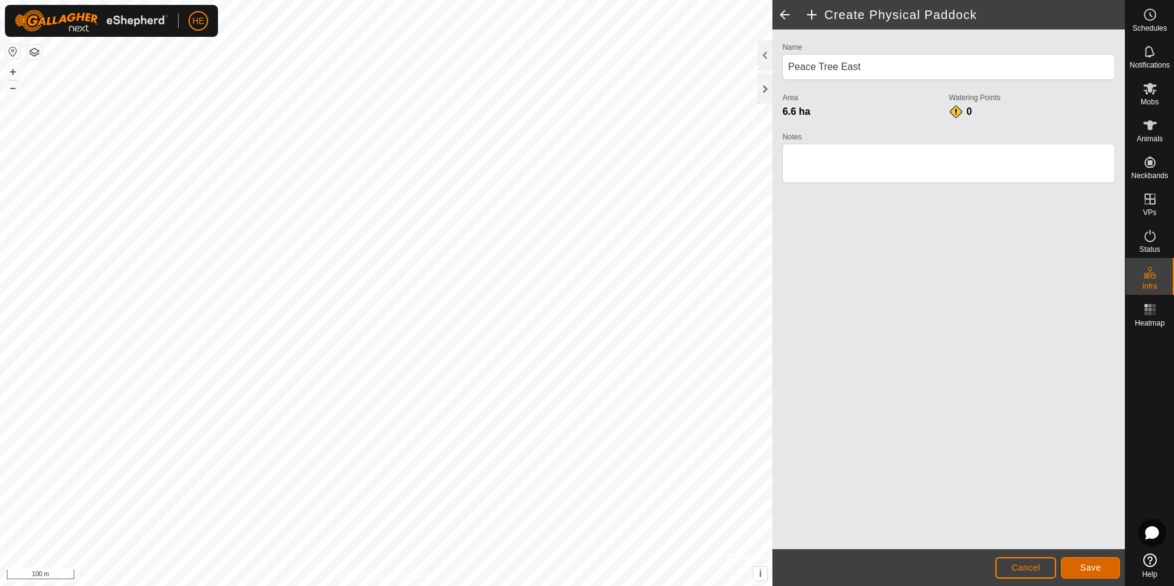
click at [1093, 567] on span "Save" at bounding box center [1090, 567] width 21 height 10
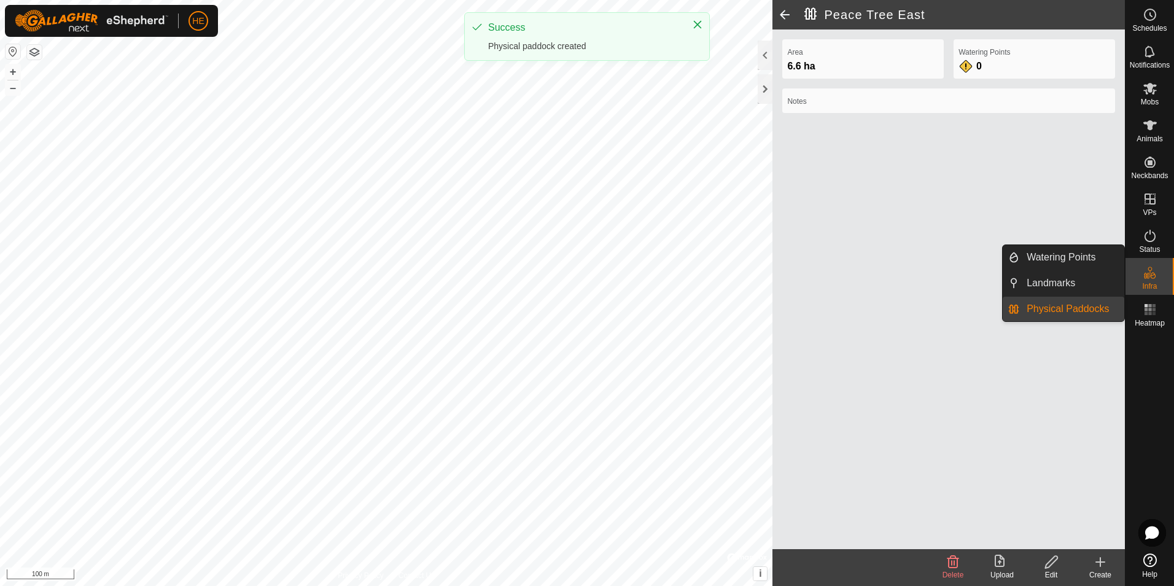
click at [1087, 306] on link "Physical Paddocks" at bounding box center [1071, 309] width 105 height 25
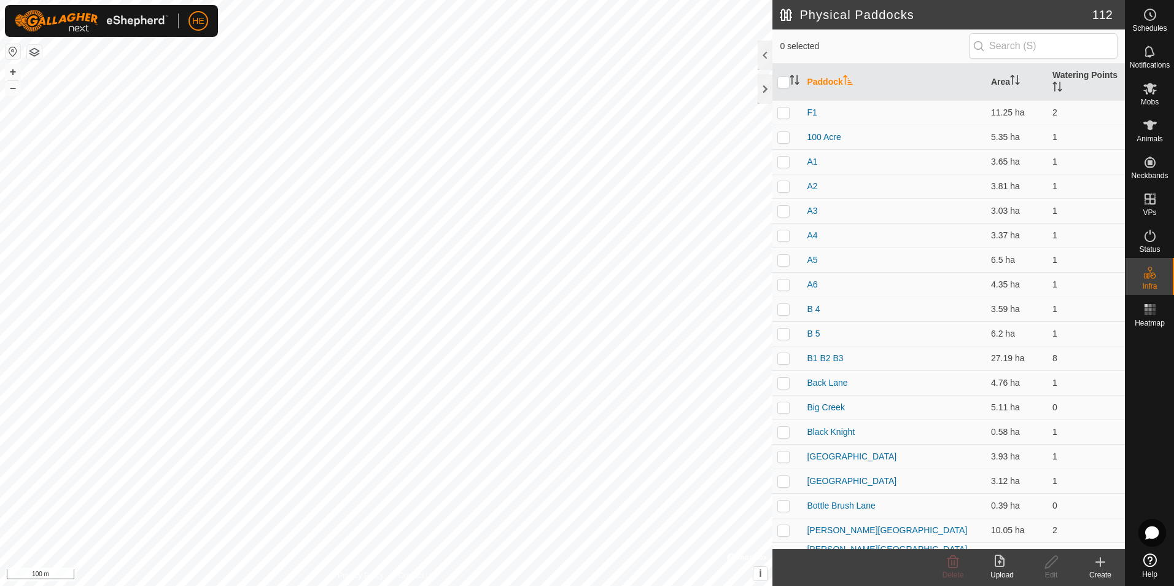
click at [1096, 565] on icon at bounding box center [1100, 561] width 15 height 15
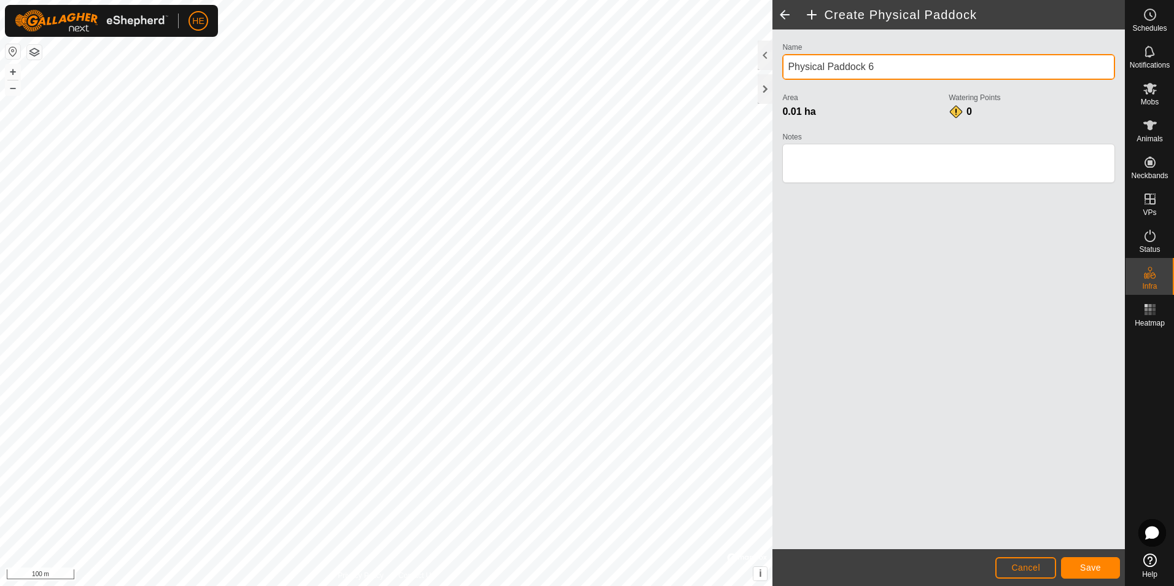
drag, startPoint x: 817, startPoint y: 70, endPoint x: 783, endPoint y: 69, distance: 33.8
click at [783, 69] on input "Physical Paddock 6" at bounding box center [948, 67] width 333 height 26
type input "Peace Tree North"
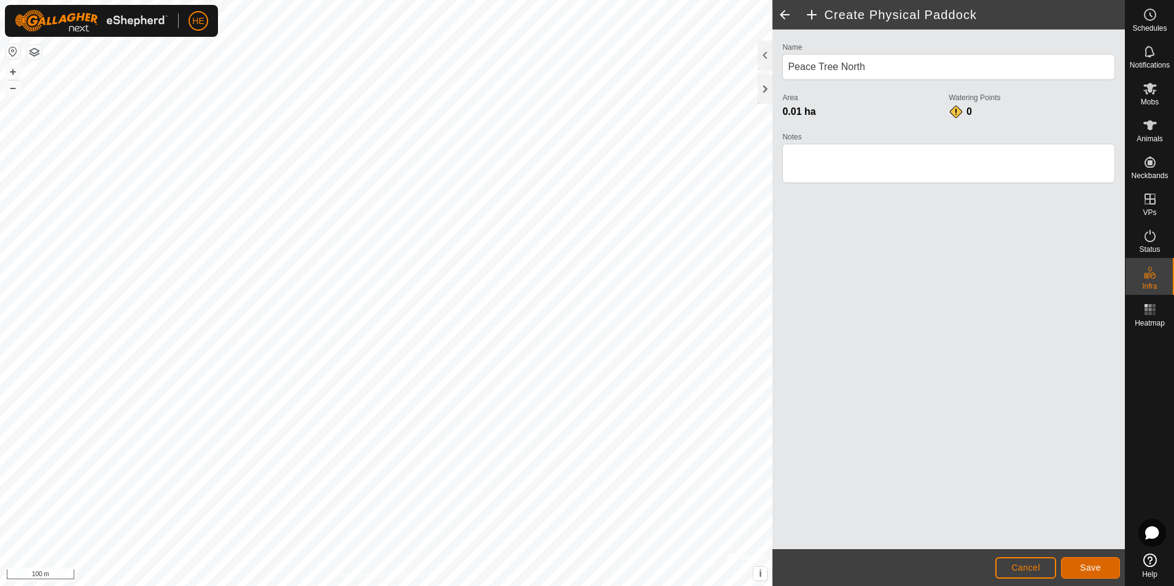
click at [1092, 561] on button "Save" at bounding box center [1090, 567] width 59 height 21
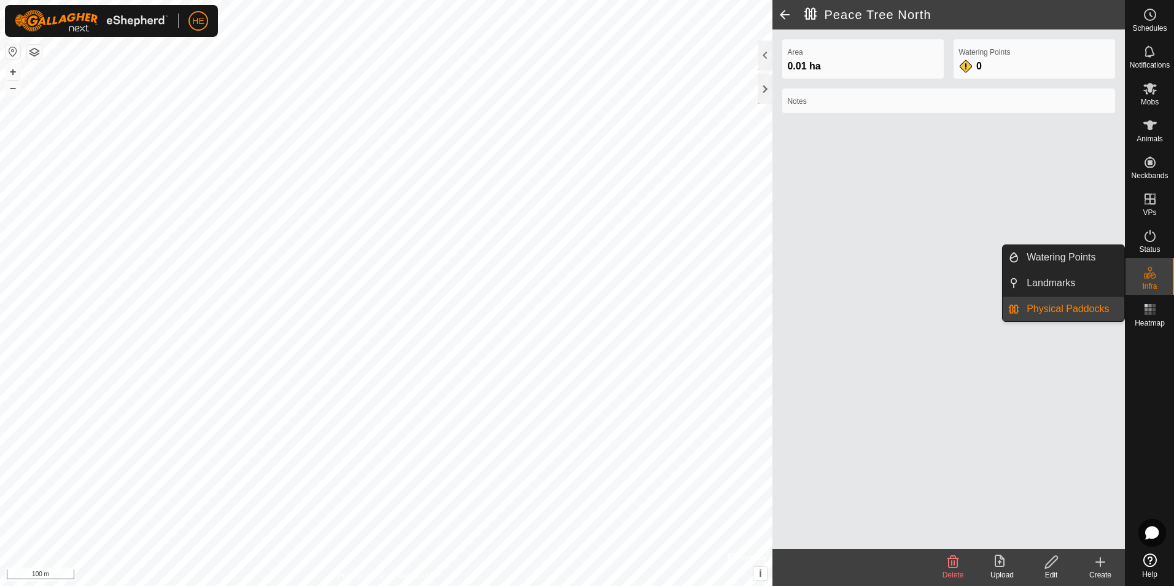
click at [1073, 311] on link "Physical Paddocks" at bounding box center [1071, 309] width 105 height 25
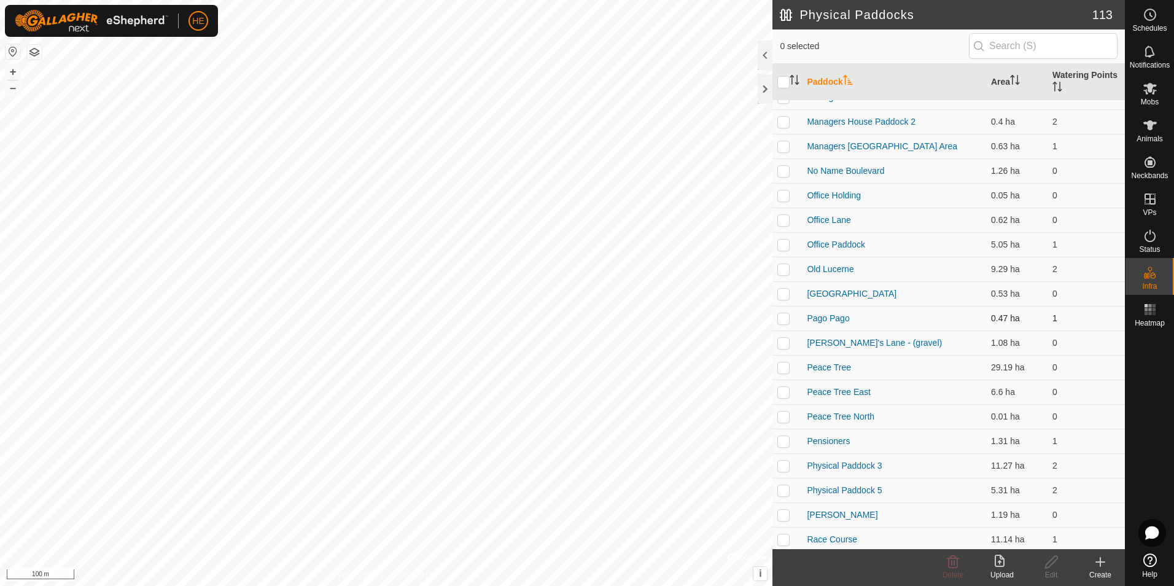
scroll to position [1903, 0]
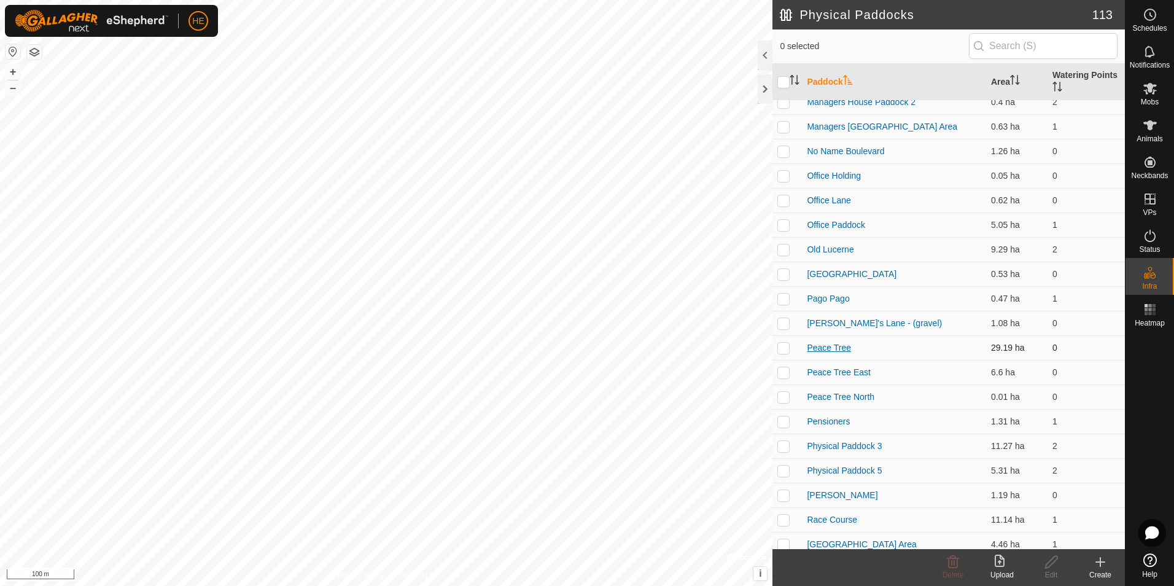
click at [835, 346] on link "Peace Tree" at bounding box center [829, 348] width 44 height 10
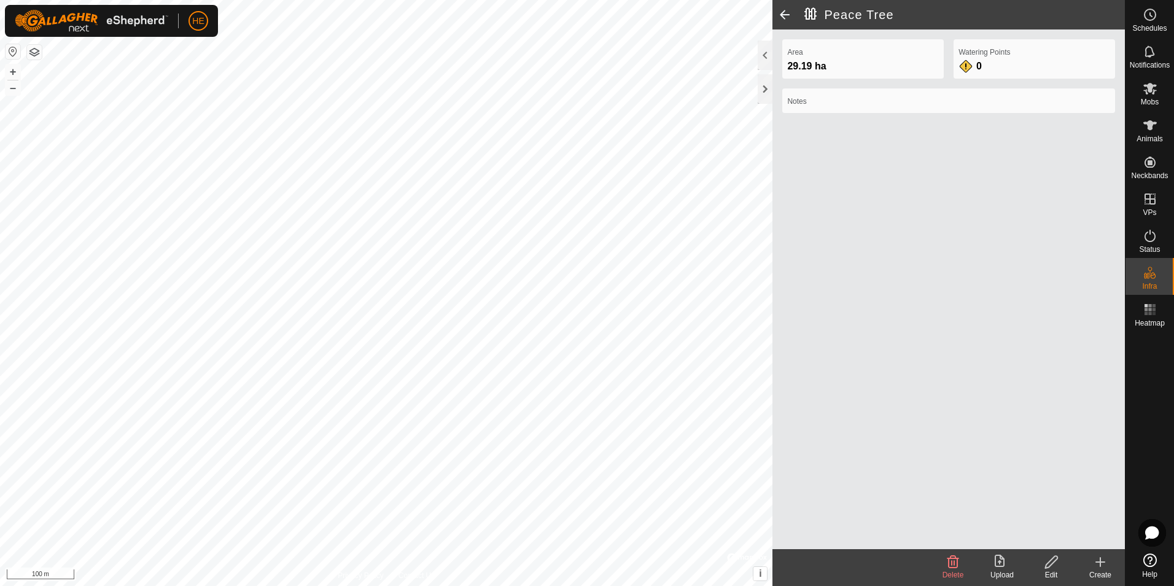
click at [1046, 564] on icon at bounding box center [1051, 562] width 12 height 12
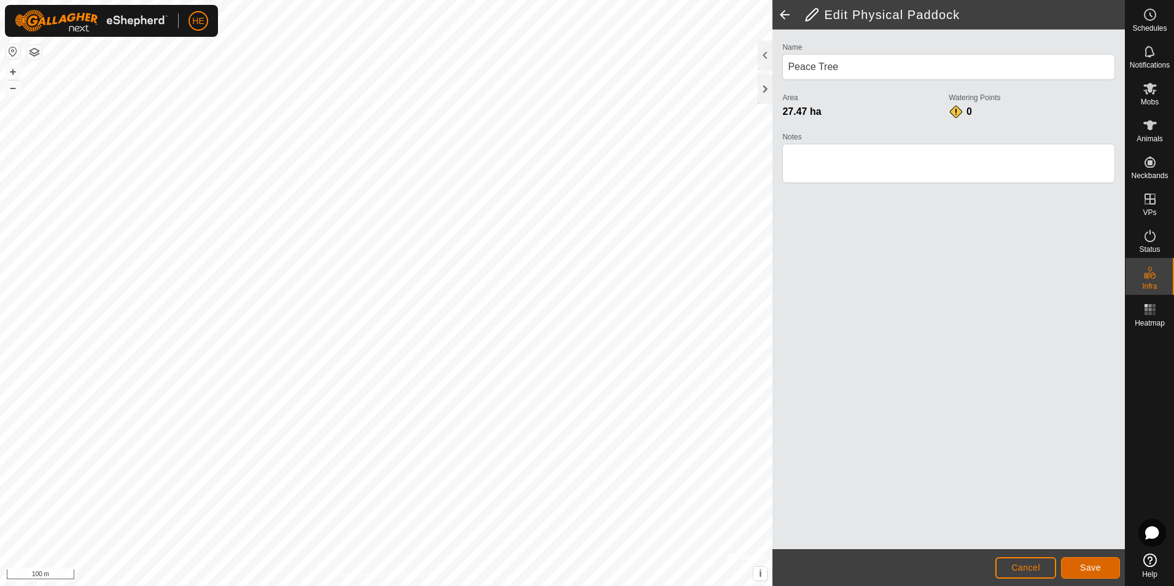
click at [1085, 565] on span "Save" at bounding box center [1090, 567] width 21 height 10
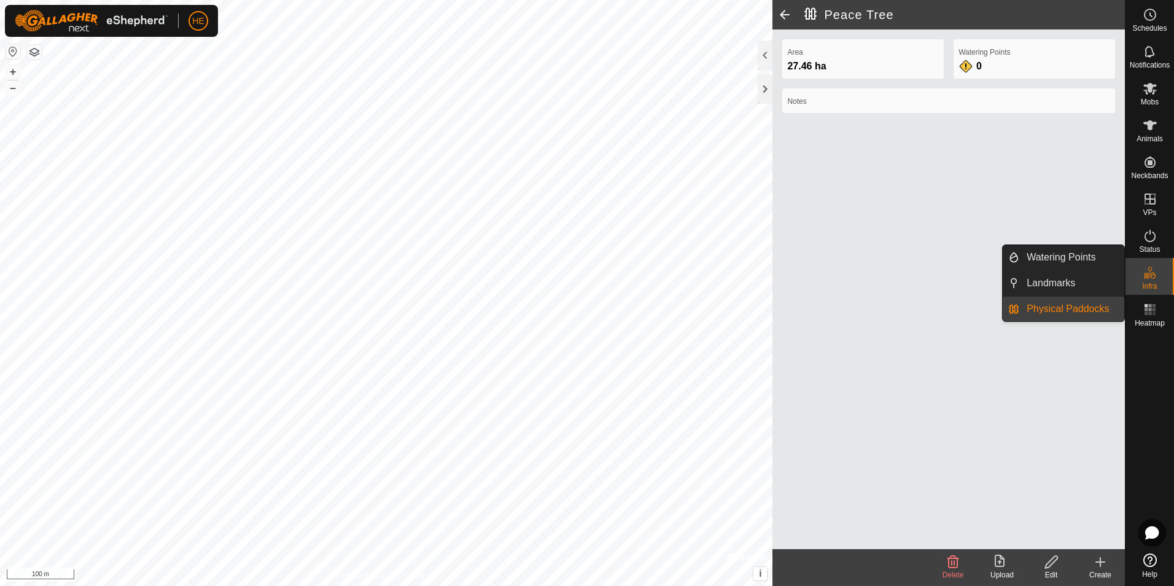
click at [1080, 306] on link "Physical Paddocks" at bounding box center [1071, 309] width 105 height 25
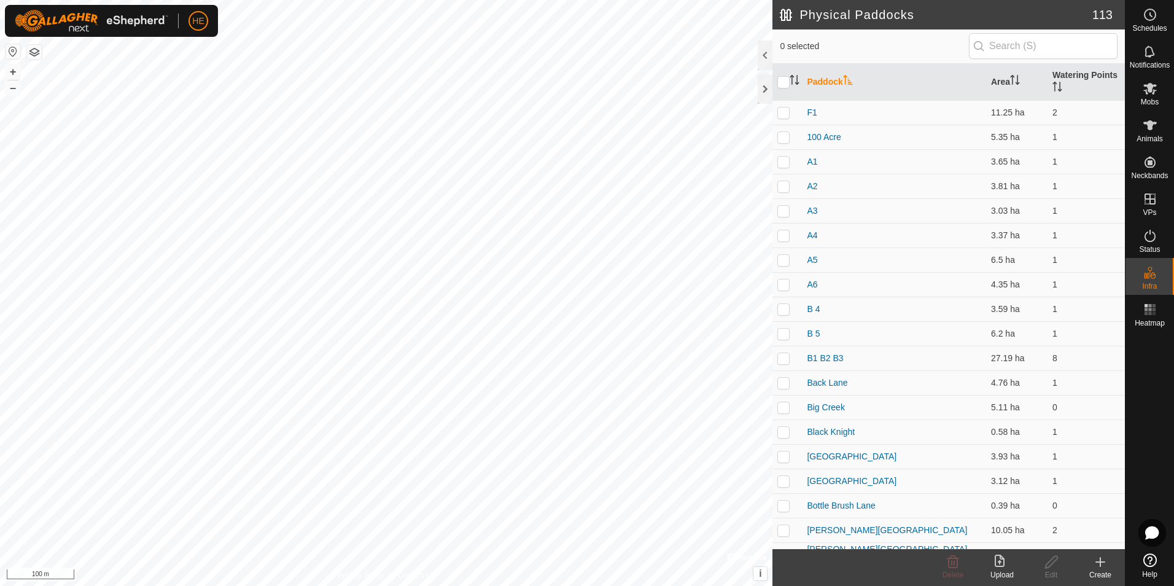
click at [1100, 564] on icon at bounding box center [1100, 561] width 0 height 9
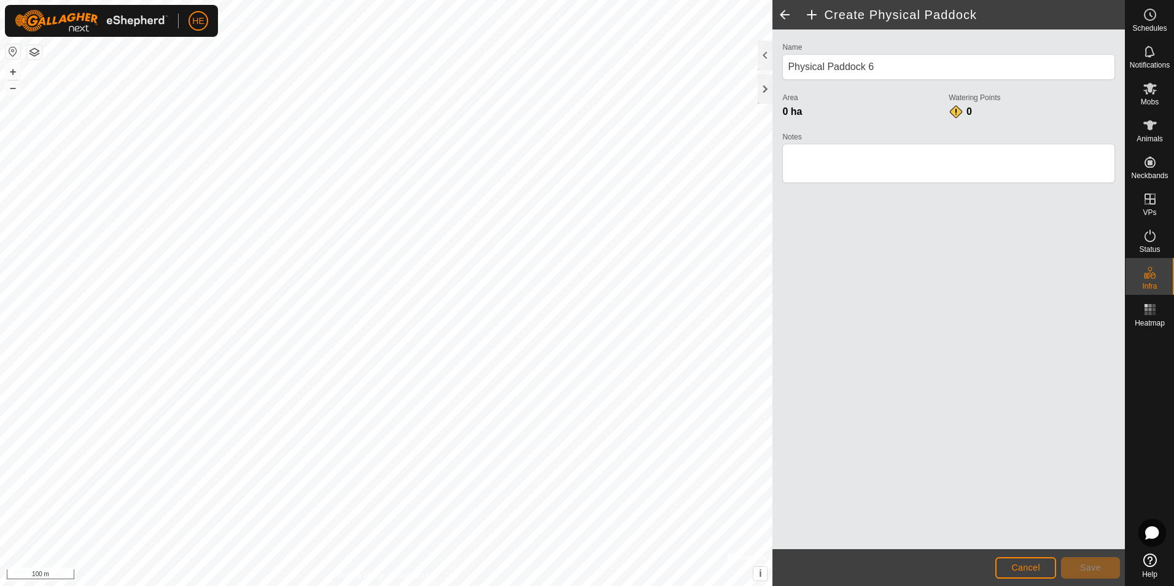
click at [396, 576] on div "Privacy Policy Contact Us" at bounding box center [386, 575] width 97 height 11
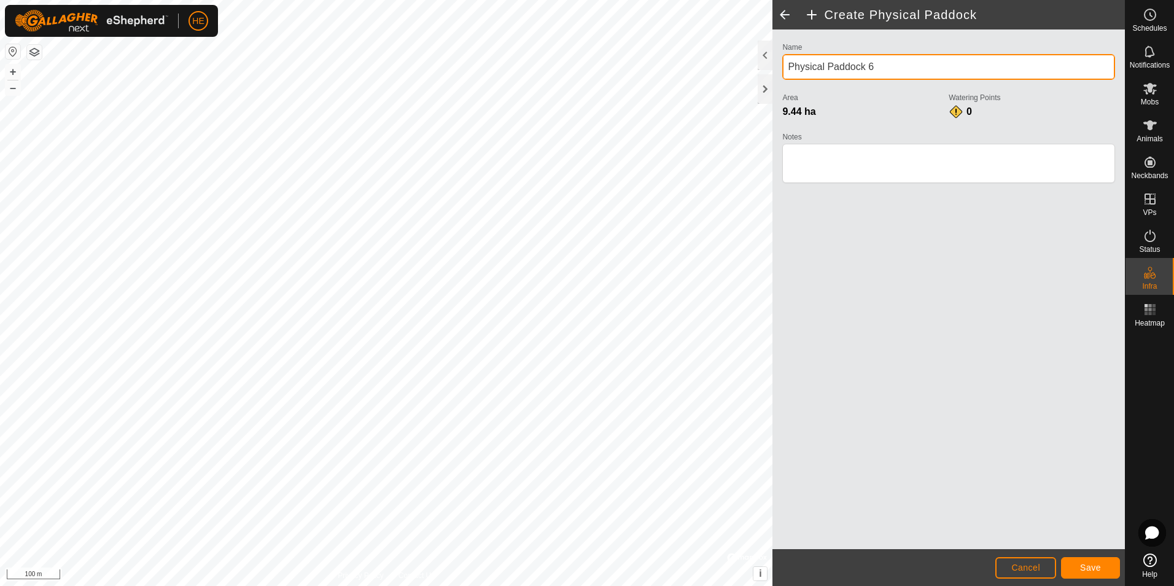
drag, startPoint x: 881, startPoint y: 67, endPoint x: 789, endPoint y: 71, distance: 91.5
click at [786, 70] on input "Physical Paddock 6" at bounding box center [948, 67] width 333 height 26
type input "Peace Tree West"
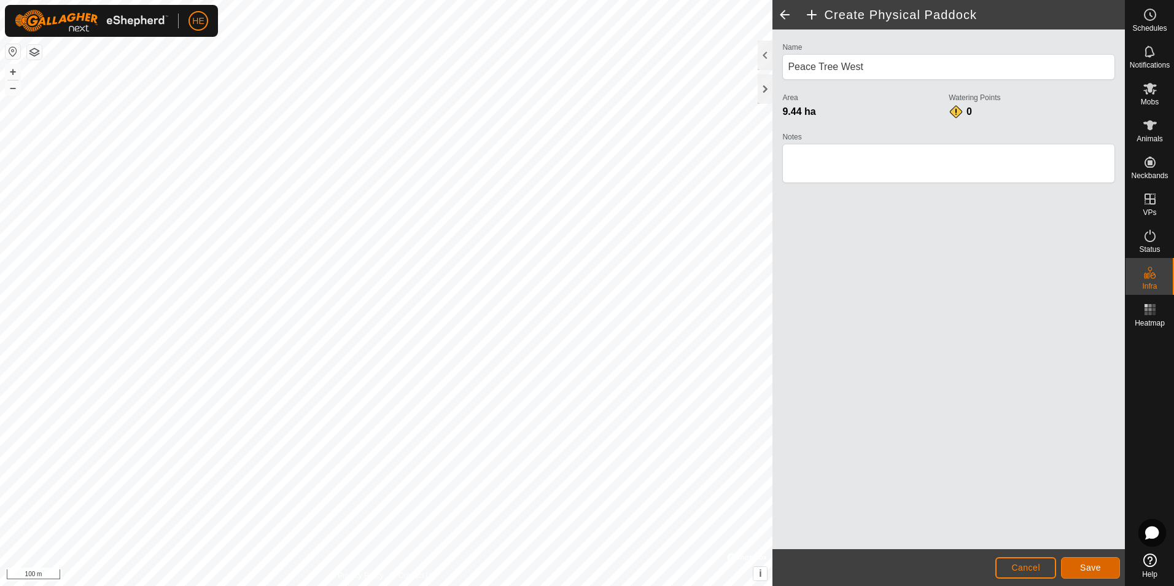
click at [1093, 570] on span "Save" at bounding box center [1090, 567] width 21 height 10
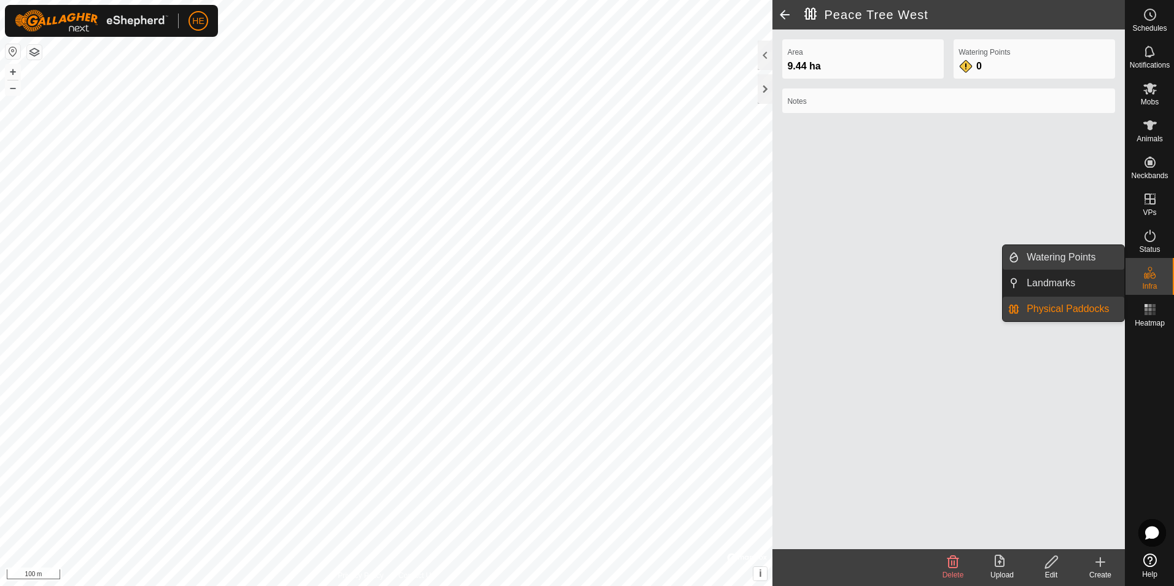
click at [1063, 254] on link "Watering Points" at bounding box center [1071, 257] width 105 height 25
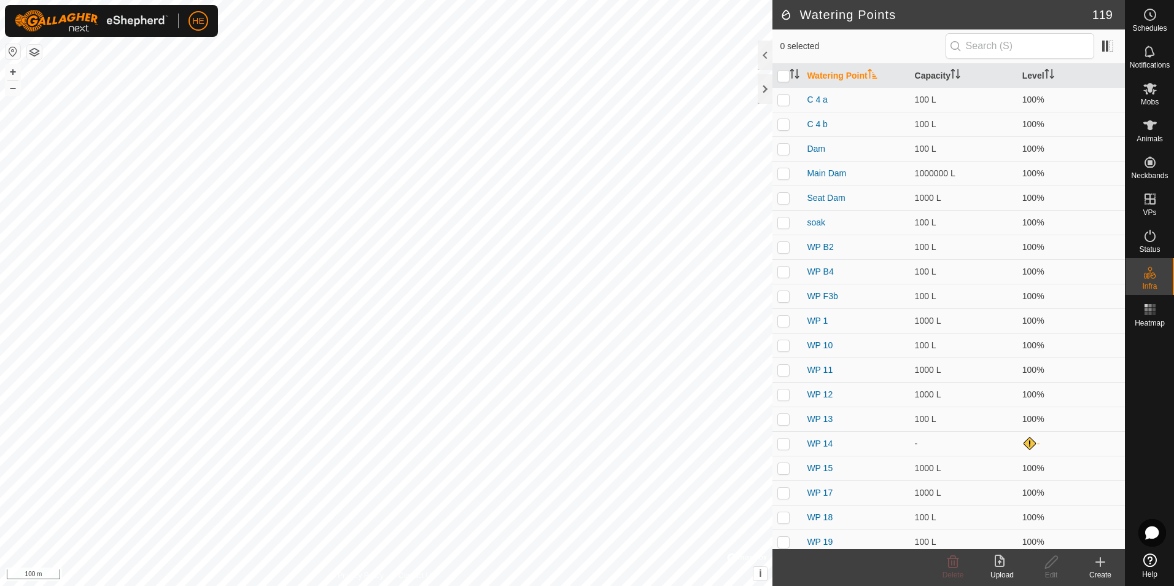
click at [1102, 568] on icon at bounding box center [1100, 561] width 15 height 15
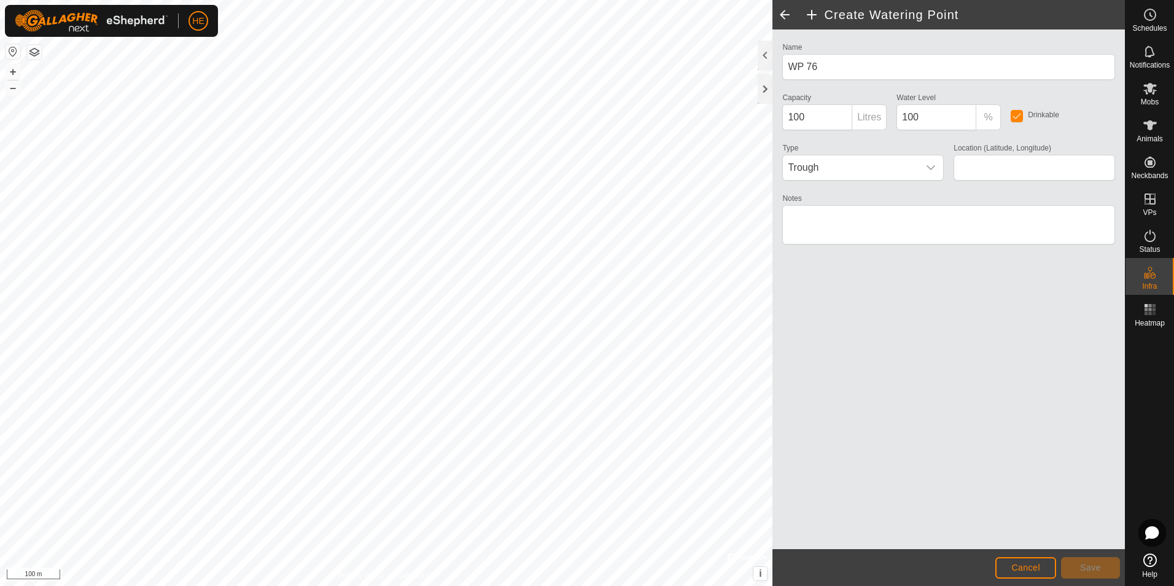
type input "-33.812802, 115.055810"
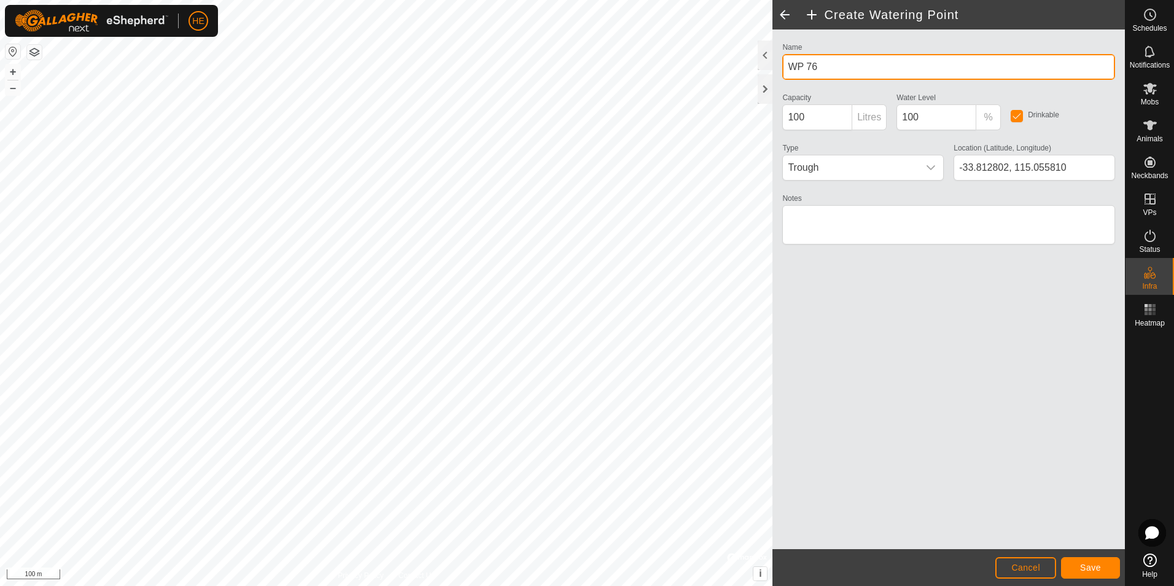
drag, startPoint x: 820, startPoint y: 64, endPoint x: 777, endPoint y: 72, distance: 44.2
click at [772, 69] on div "Create Watering Point Name WP 76 Capacity 100 Litres Water Level 100 % Drinkabl…" at bounding box center [948, 293] width 352 height 586
type input "Dam"
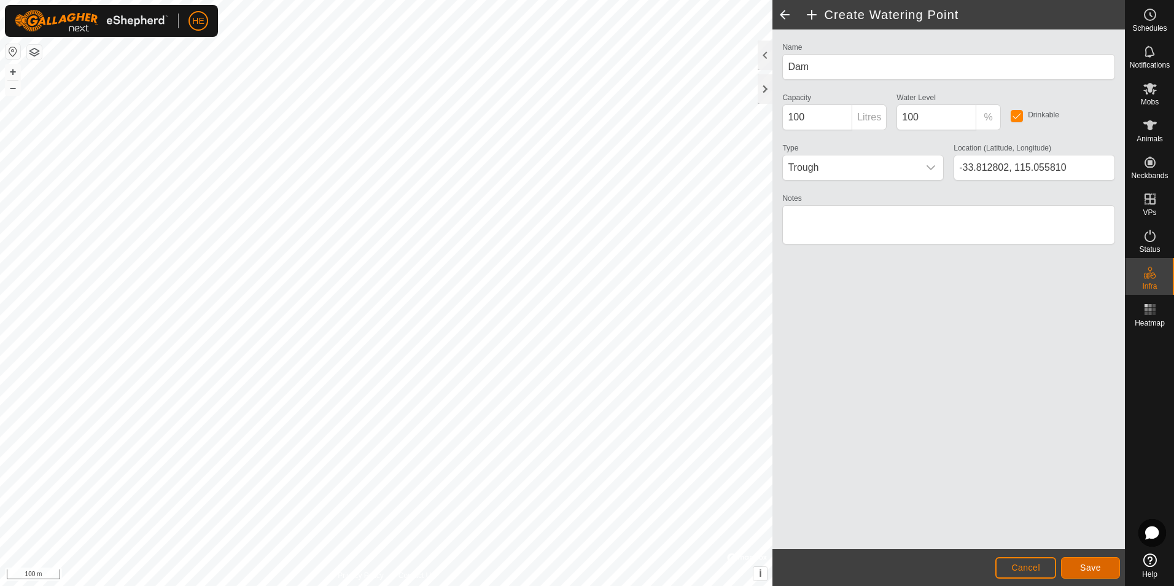
click at [1091, 570] on span "Save" at bounding box center [1090, 567] width 21 height 10
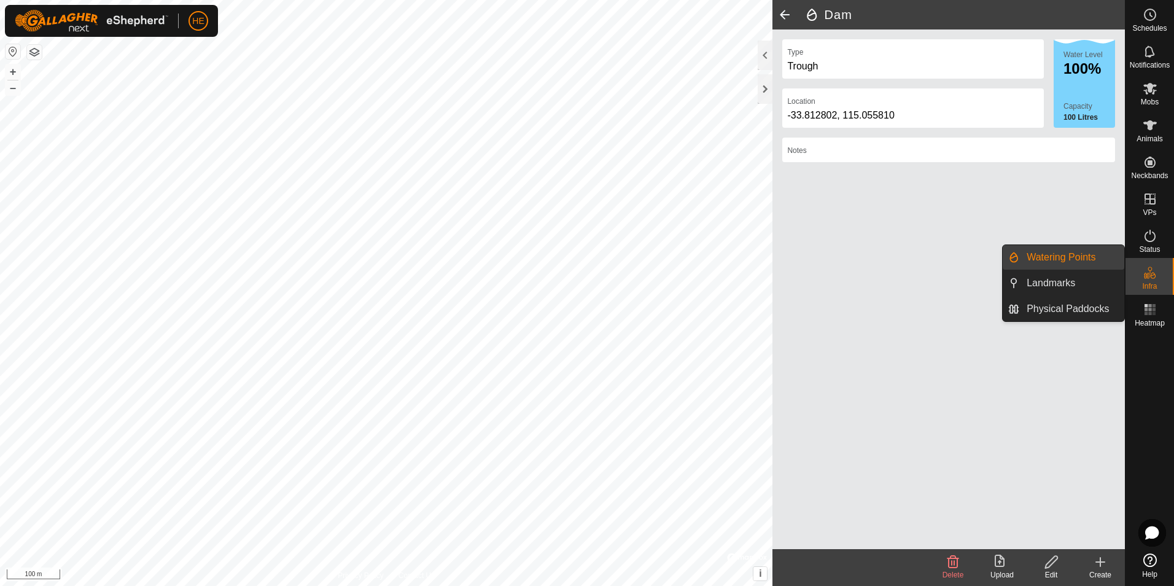
click at [1075, 254] on link "Watering Points" at bounding box center [1071, 257] width 105 height 25
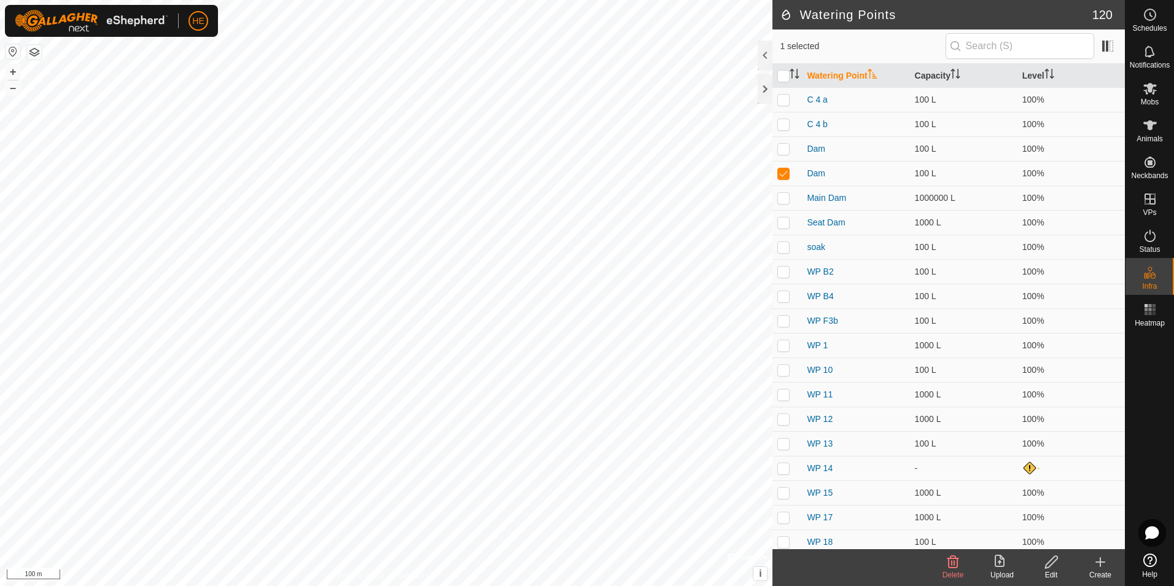
click at [1103, 564] on icon at bounding box center [1100, 561] width 15 height 15
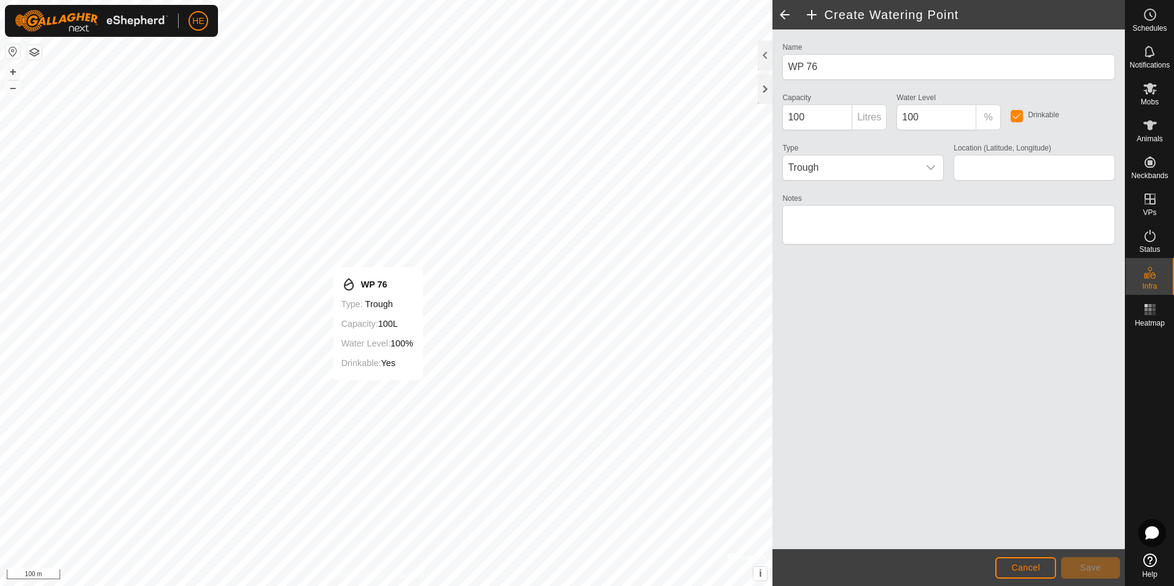
type input "-33.812473, 115.056737"
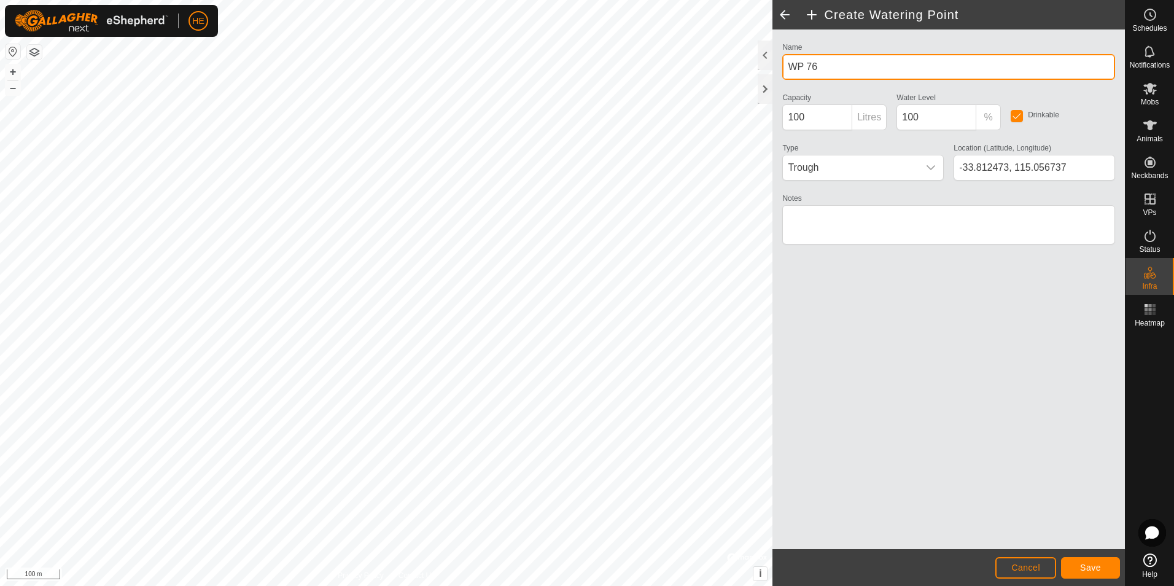
drag, startPoint x: 815, startPoint y: 63, endPoint x: 780, endPoint y: 66, distance: 35.7
click at [780, 66] on div "Name WP 76" at bounding box center [948, 59] width 343 height 41
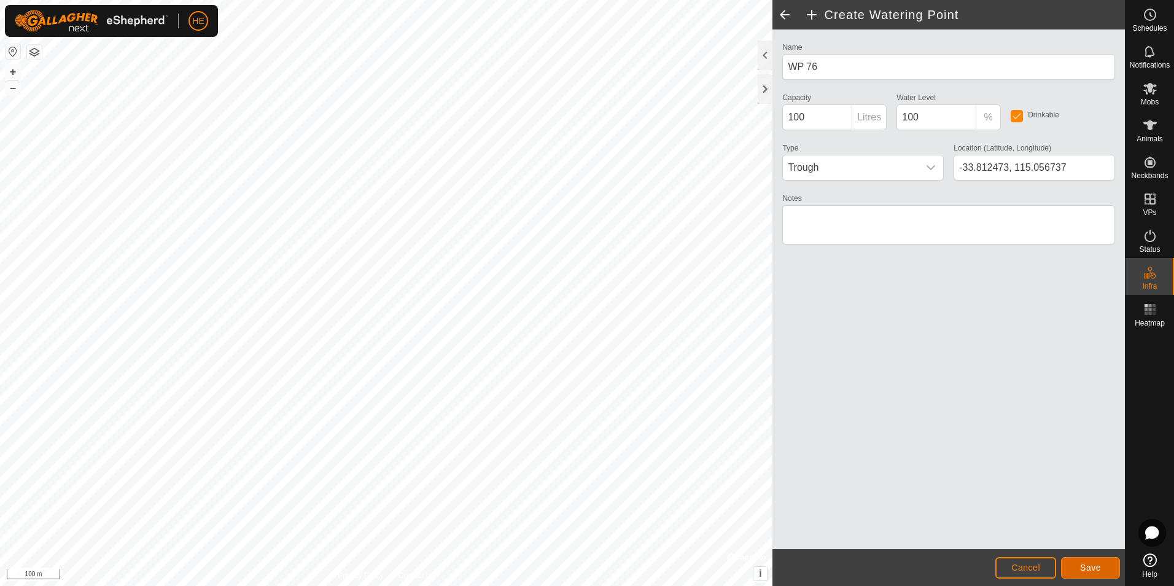
click at [1094, 564] on span "Save" at bounding box center [1090, 567] width 21 height 10
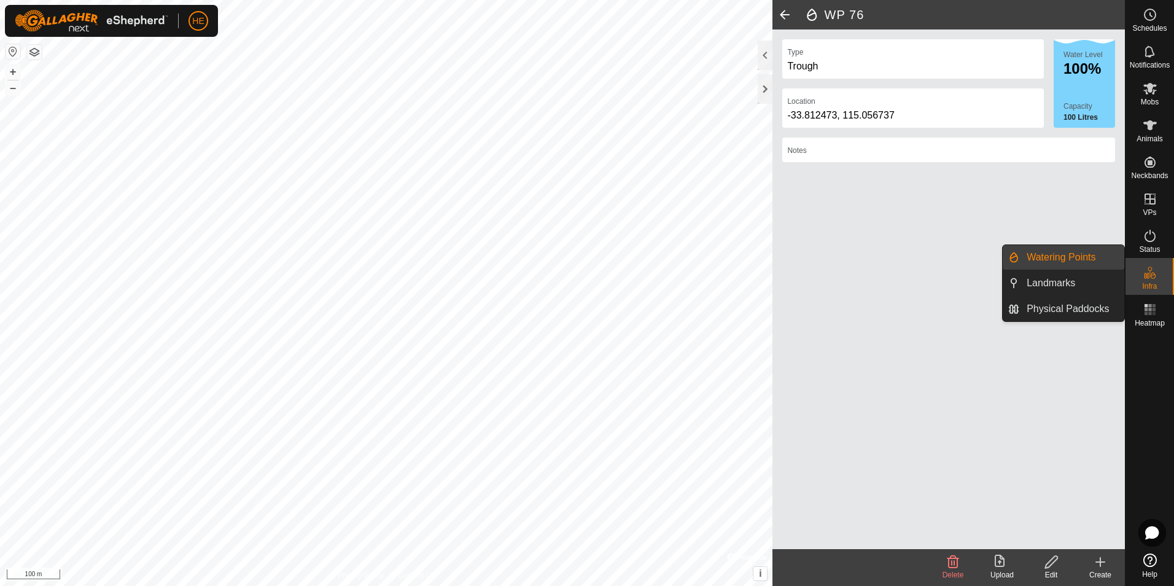
click at [1076, 255] on link "Watering Points" at bounding box center [1071, 257] width 105 height 25
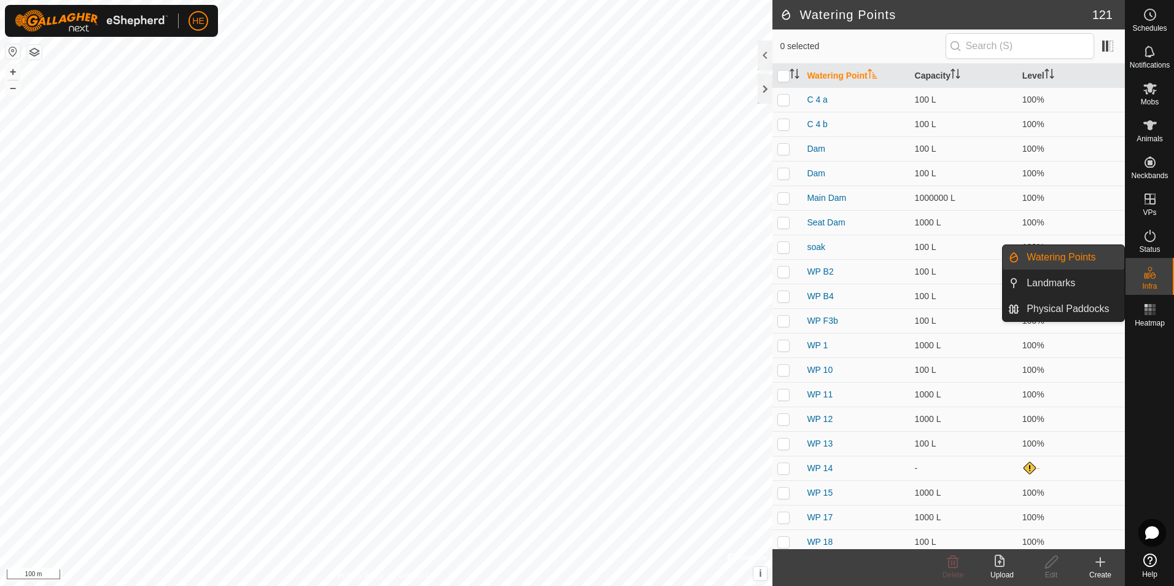
click at [1078, 252] on link "Watering Points" at bounding box center [1071, 257] width 105 height 25
click at [1073, 254] on link "Watering Points" at bounding box center [1071, 257] width 105 height 25
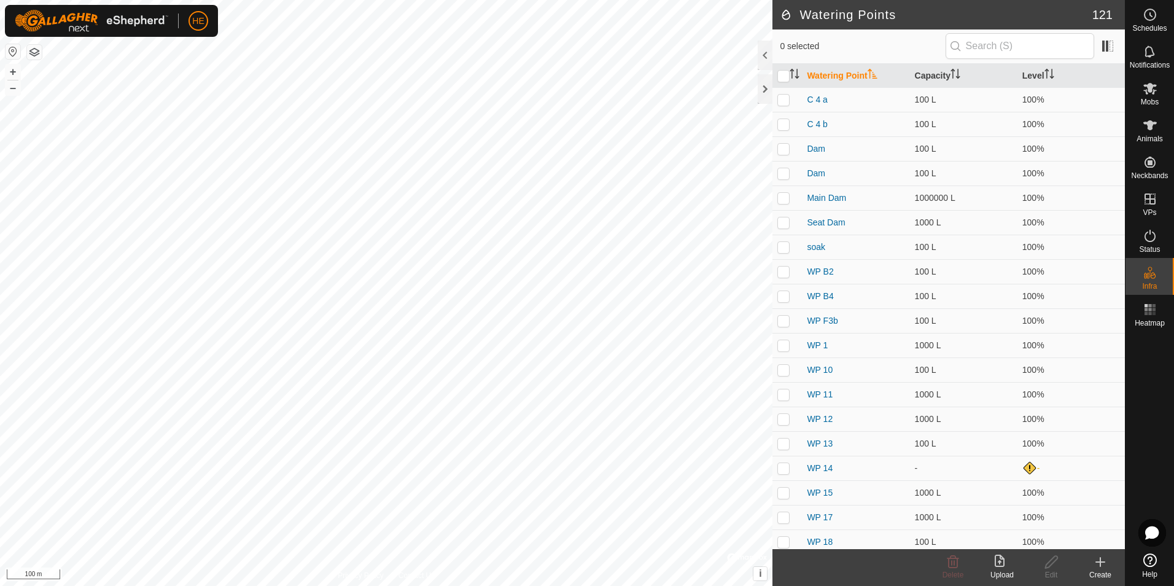
click at [1103, 564] on icon at bounding box center [1100, 561] width 15 height 15
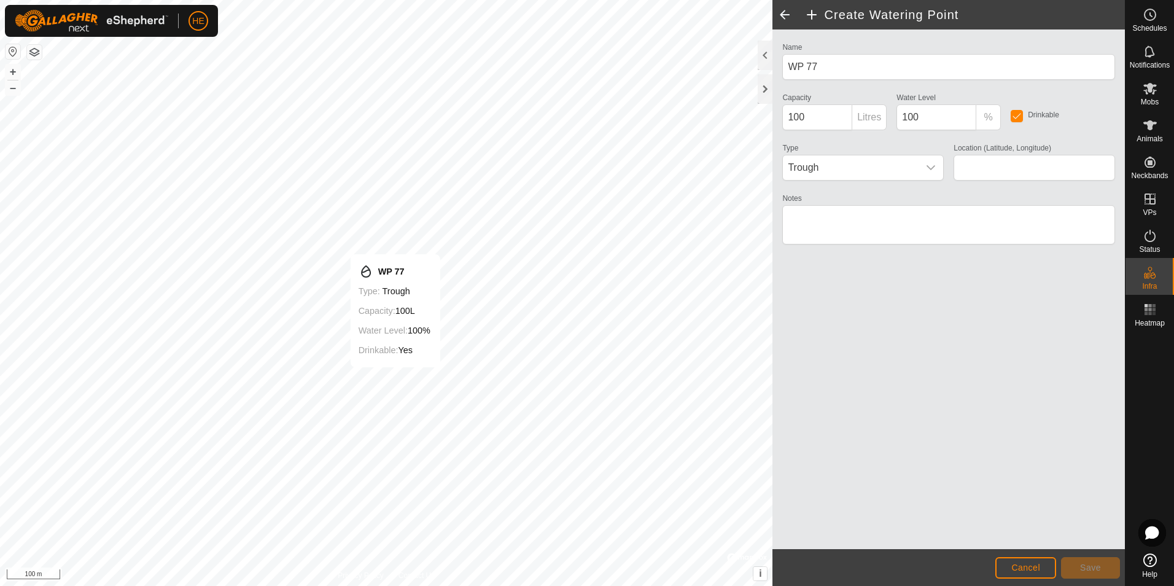
type input "-33.812257, 115.057034"
click at [1100, 565] on span "Save" at bounding box center [1090, 567] width 21 height 10
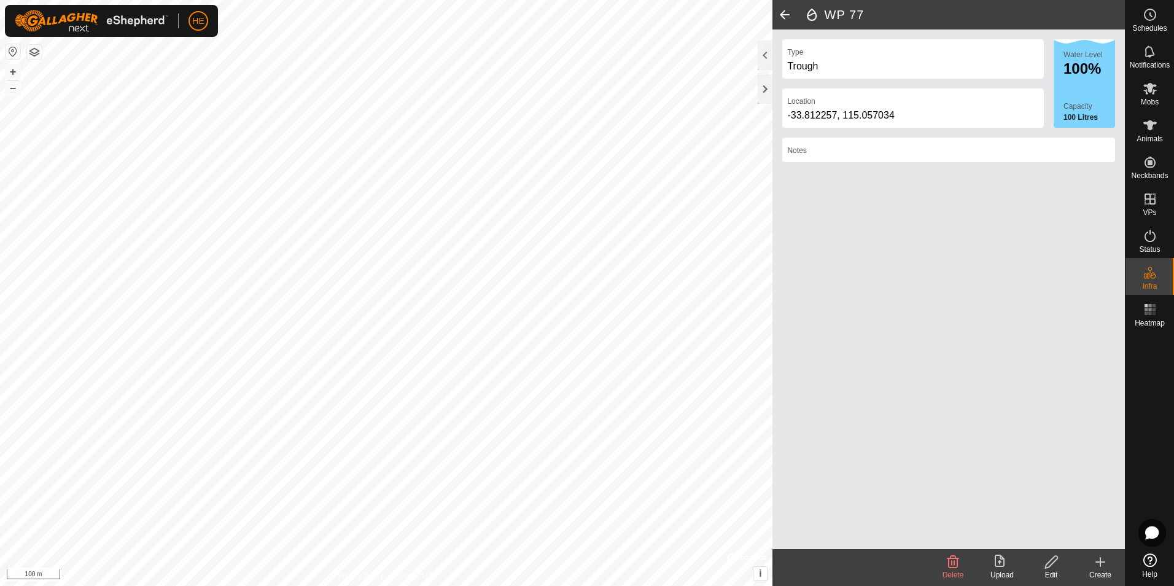
click at [1101, 561] on icon at bounding box center [1100, 561] width 15 height 15
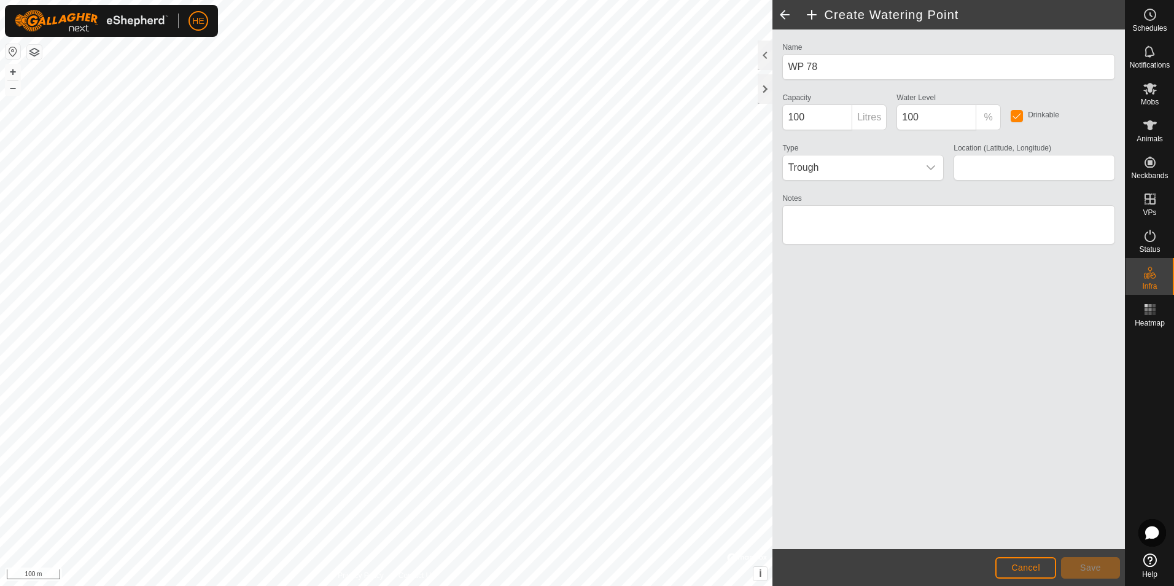
type input "-33.812340, 115.057158"
click at [1087, 565] on span "Save" at bounding box center [1090, 567] width 21 height 10
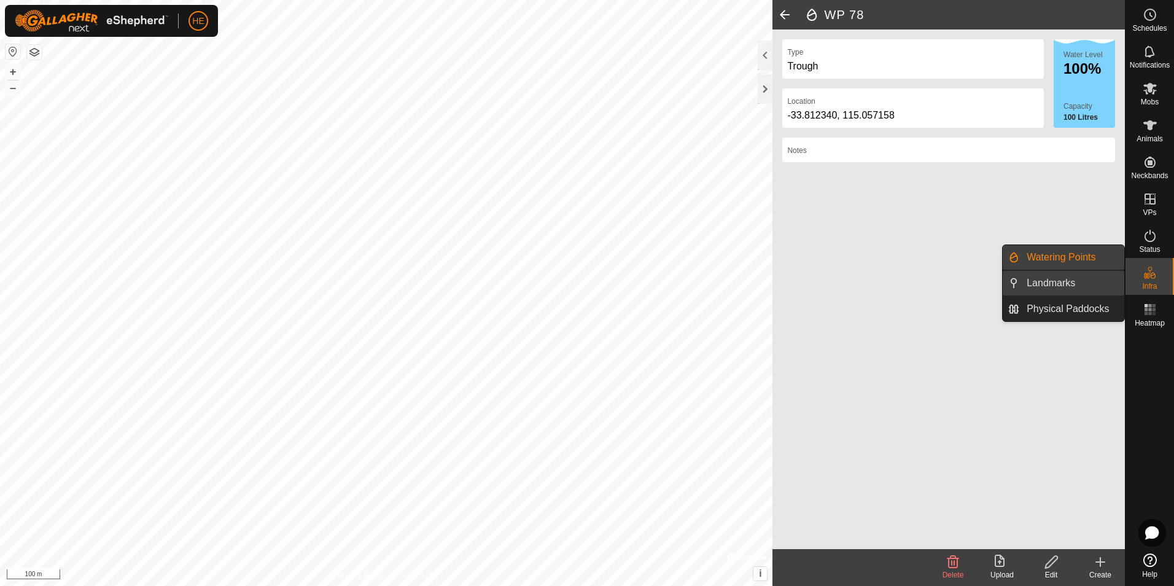
click at [1057, 279] on link "Landmarks" at bounding box center [1071, 283] width 105 height 25
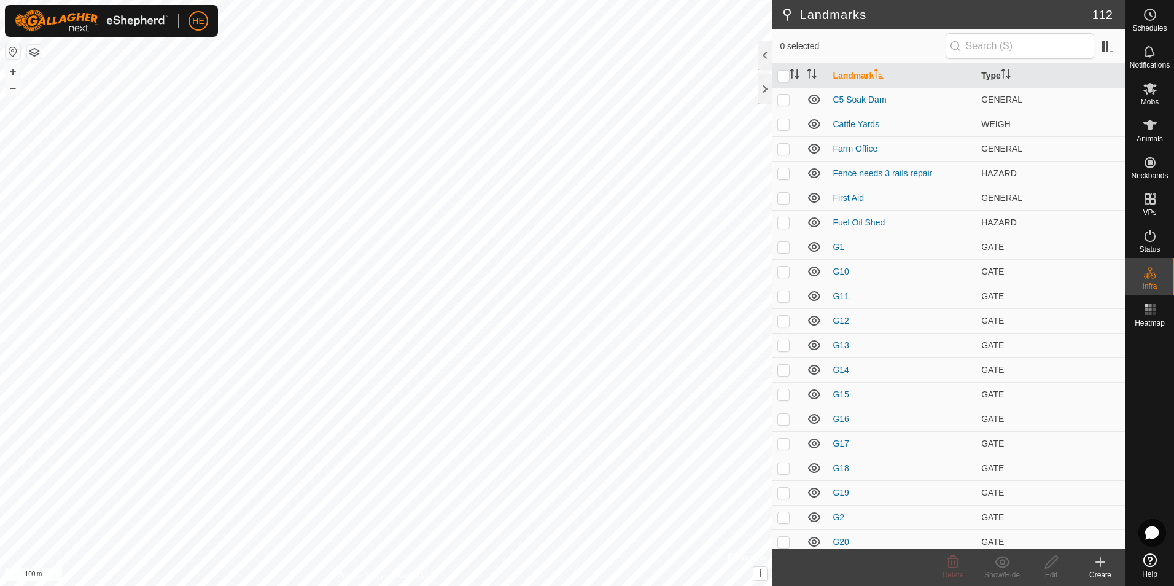
click at [1100, 565] on icon at bounding box center [1100, 561] width 15 height 15
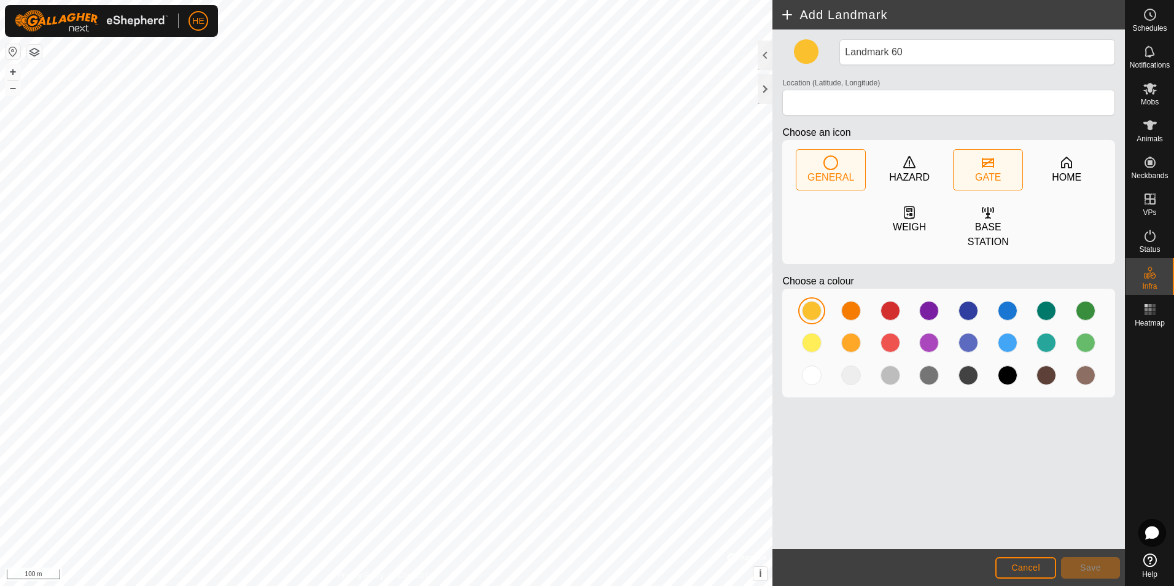
click at [986, 168] on icon at bounding box center [987, 162] width 15 height 15
type input "-33.812463, 115.056898"
click at [1087, 562] on span "Save" at bounding box center [1090, 567] width 21 height 10
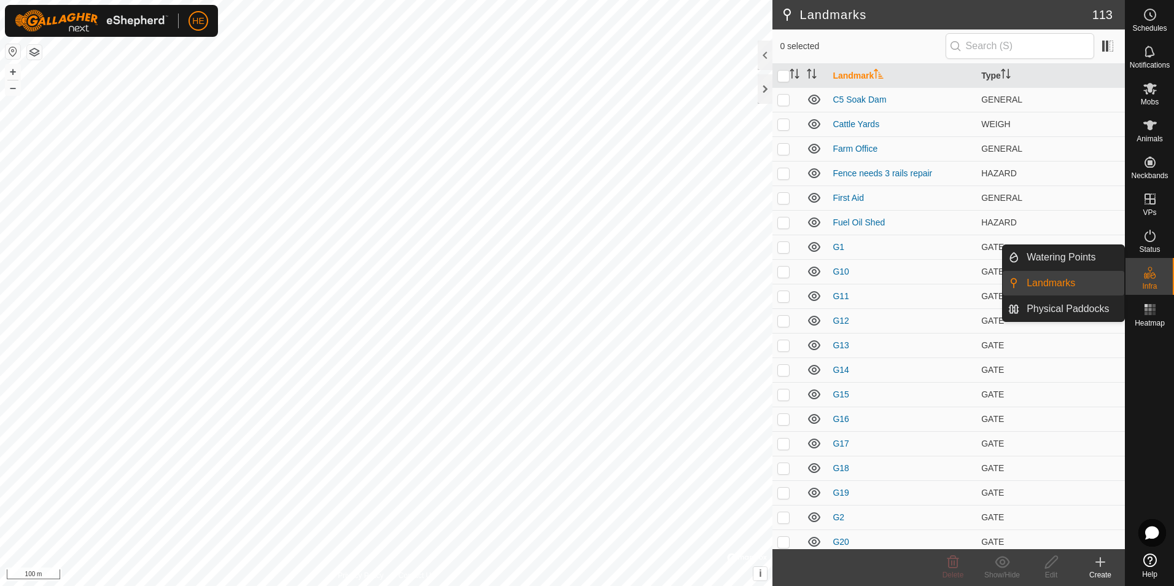
click at [1068, 281] on link "Landmarks" at bounding box center [1071, 283] width 105 height 25
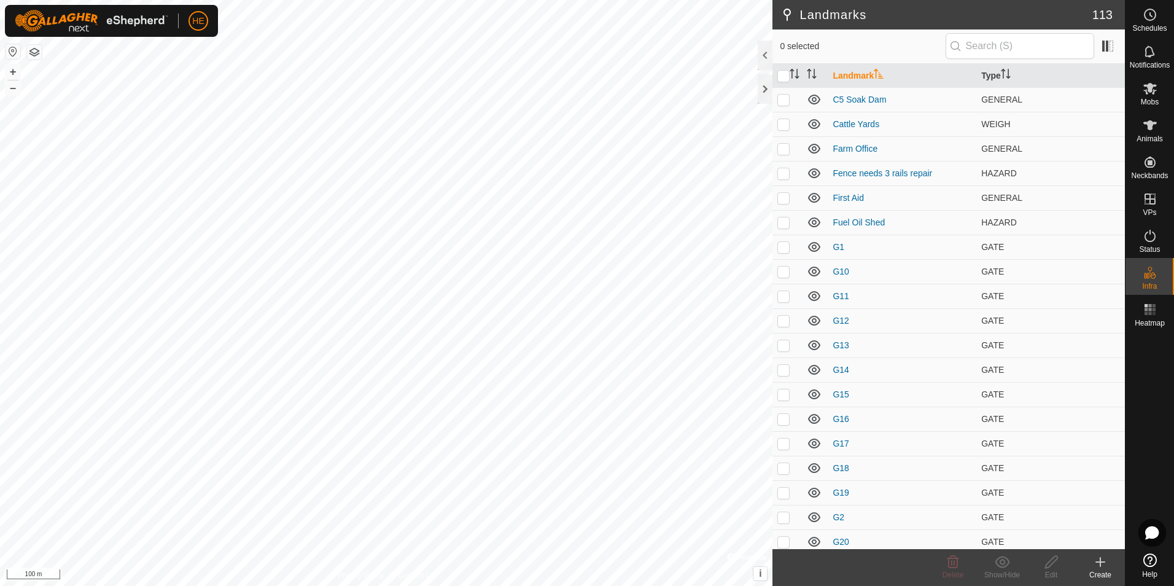
click at [1103, 559] on icon at bounding box center [1100, 561] width 15 height 15
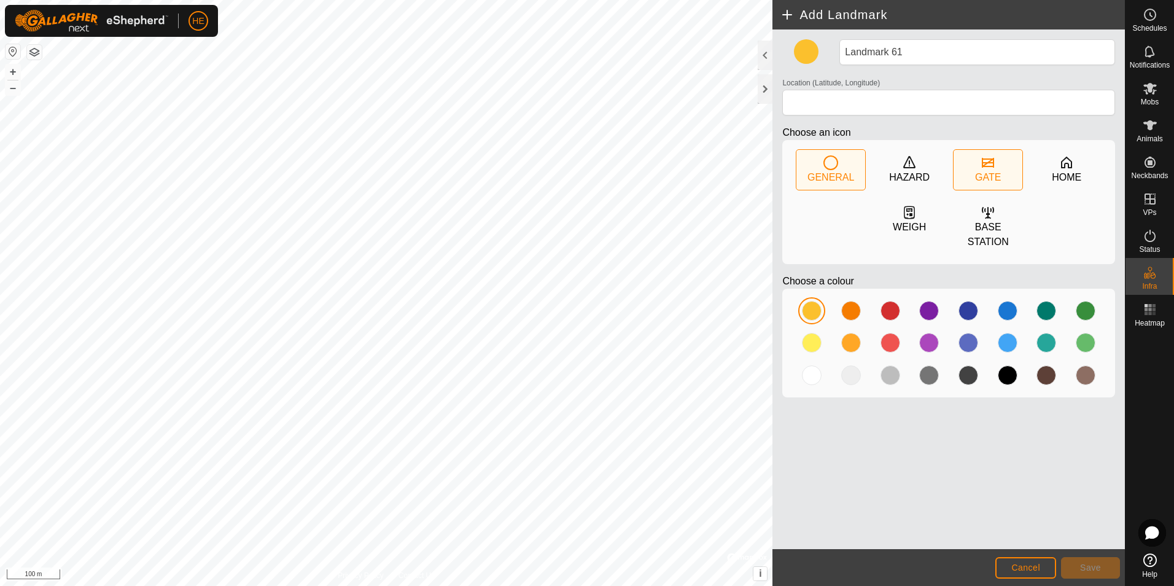
click at [982, 165] on icon at bounding box center [987, 162] width 15 height 15
type input "-33.810623, 115.058988"
click at [1100, 564] on span "Save" at bounding box center [1090, 567] width 21 height 10
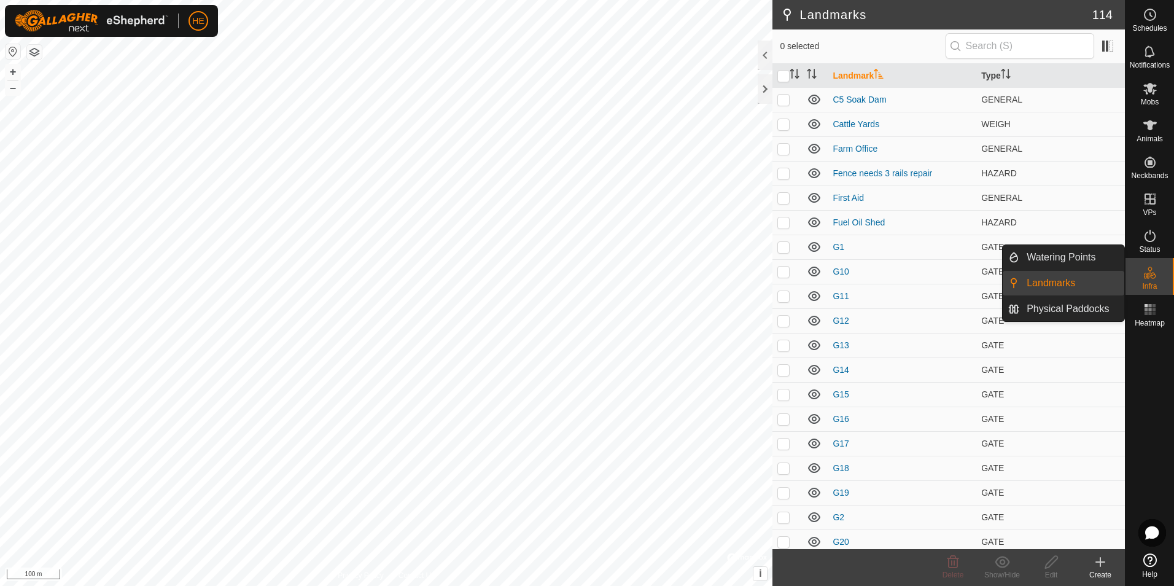
click at [1071, 283] on link "Landmarks" at bounding box center [1071, 283] width 105 height 25
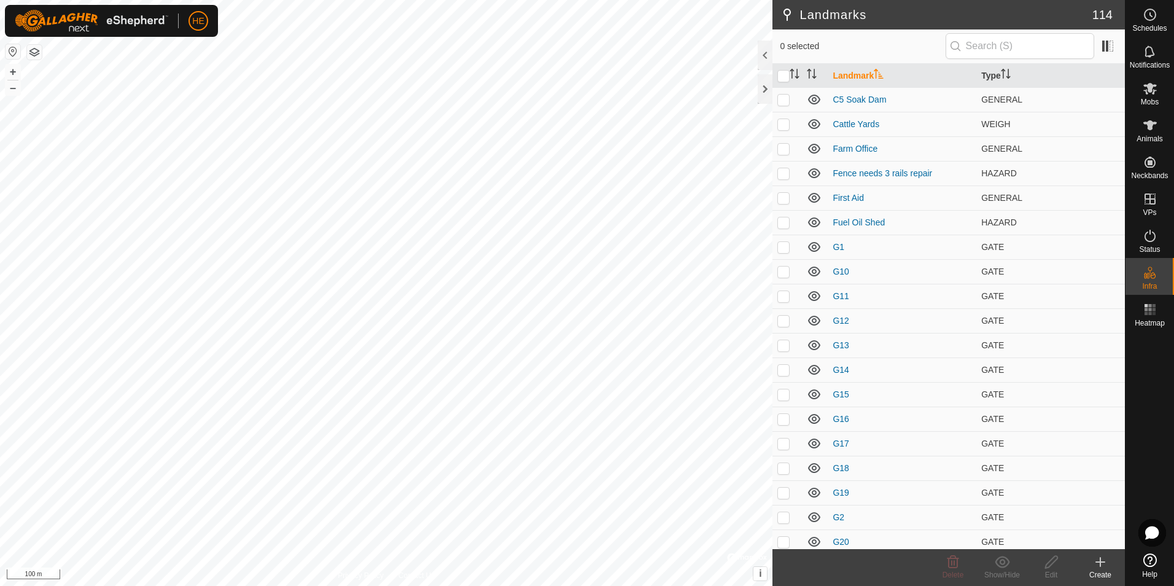
click at [1103, 564] on icon at bounding box center [1100, 561] width 15 height 15
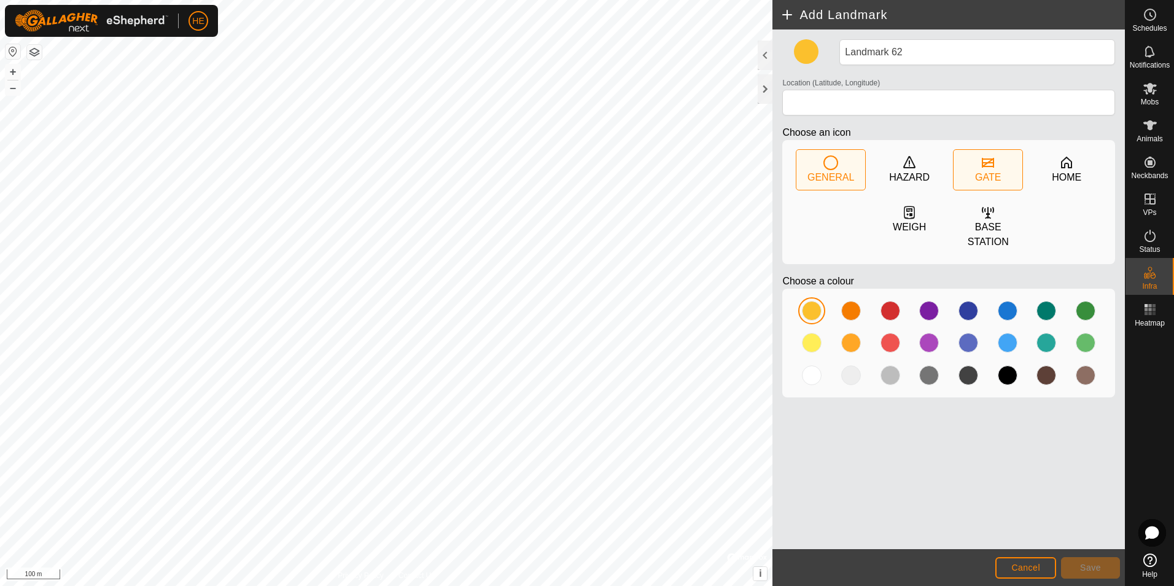
click at [985, 164] on icon at bounding box center [988, 163] width 12 height 10
type input "-33.813728, 115.059057"
click at [1096, 564] on span "Save" at bounding box center [1090, 567] width 21 height 10
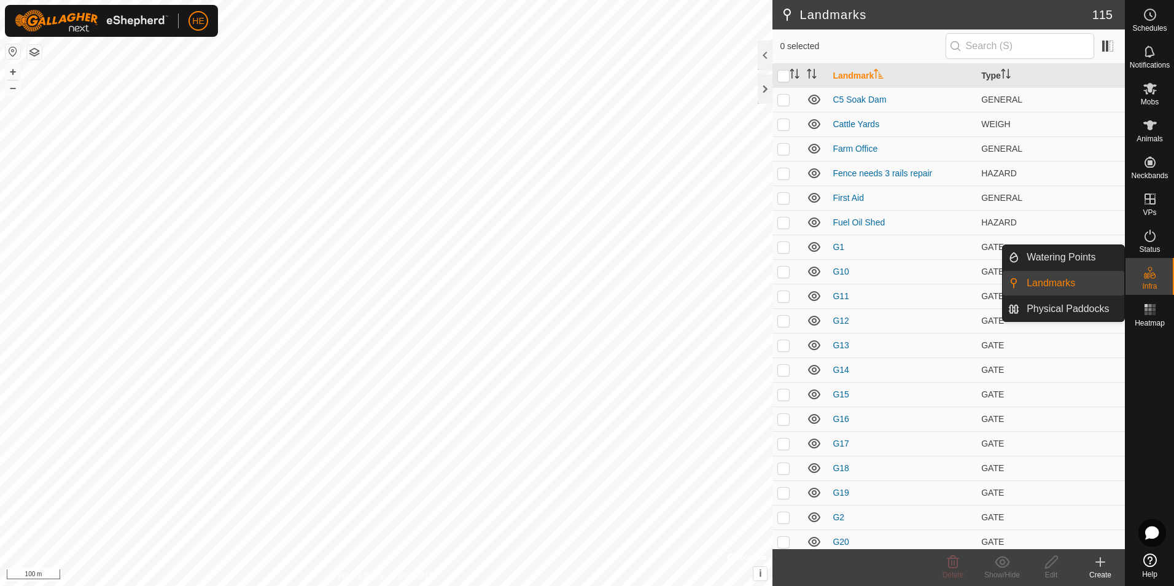
click at [1071, 281] on link "Landmarks" at bounding box center [1071, 283] width 105 height 25
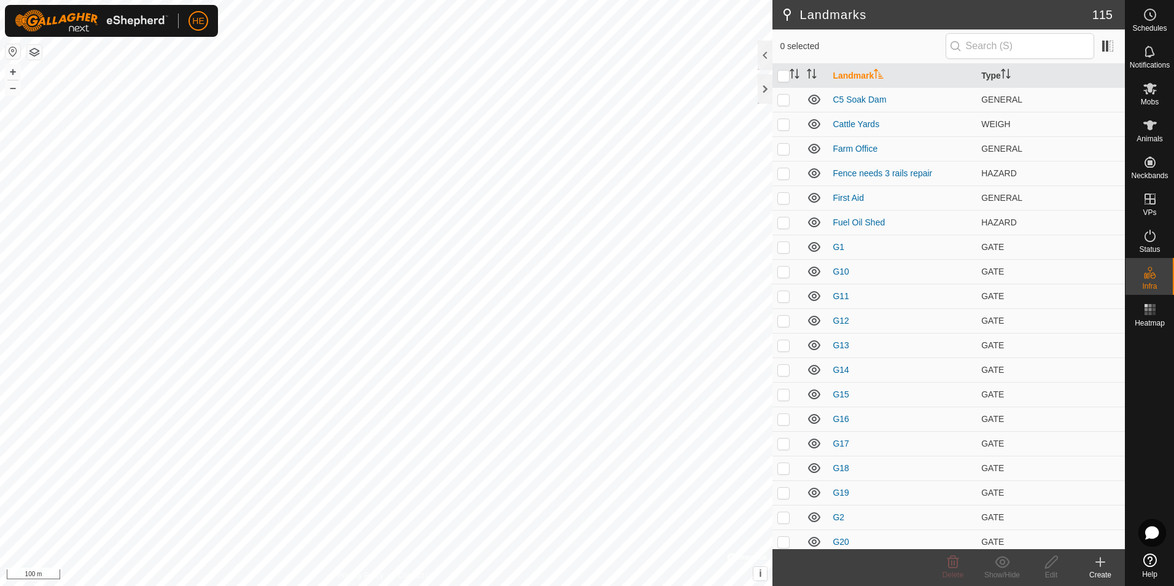
click at [1100, 563] on icon at bounding box center [1100, 561] width 0 height 9
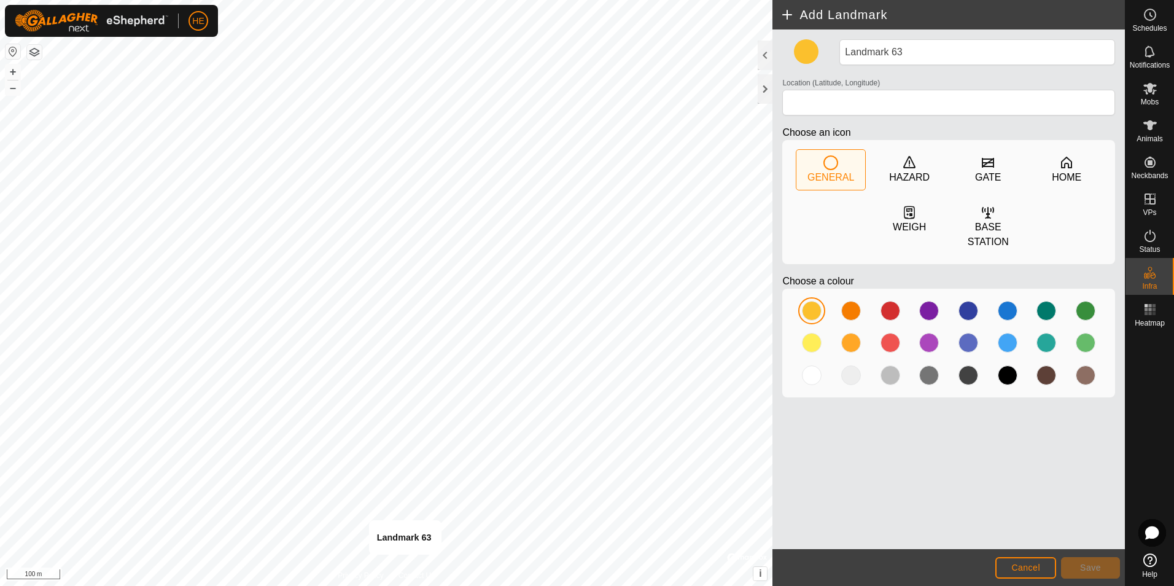
type input "-33.815393, 115.057053"
click at [1082, 564] on span "Save" at bounding box center [1090, 567] width 21 height 10
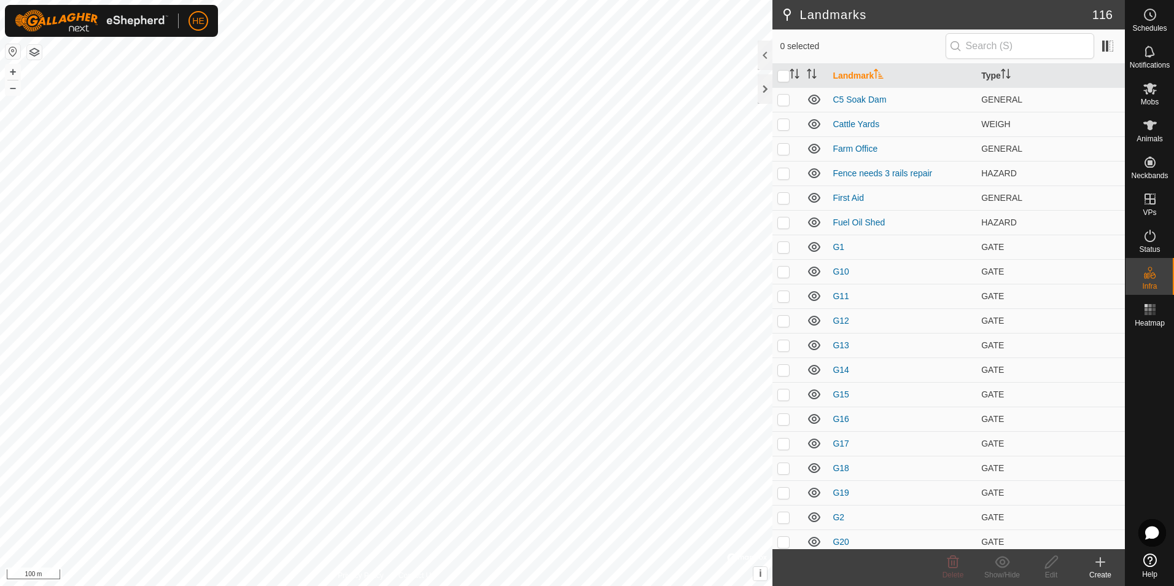
click at [1101, 562] on icon at bounding box center [1100, 562] width 9 height 0
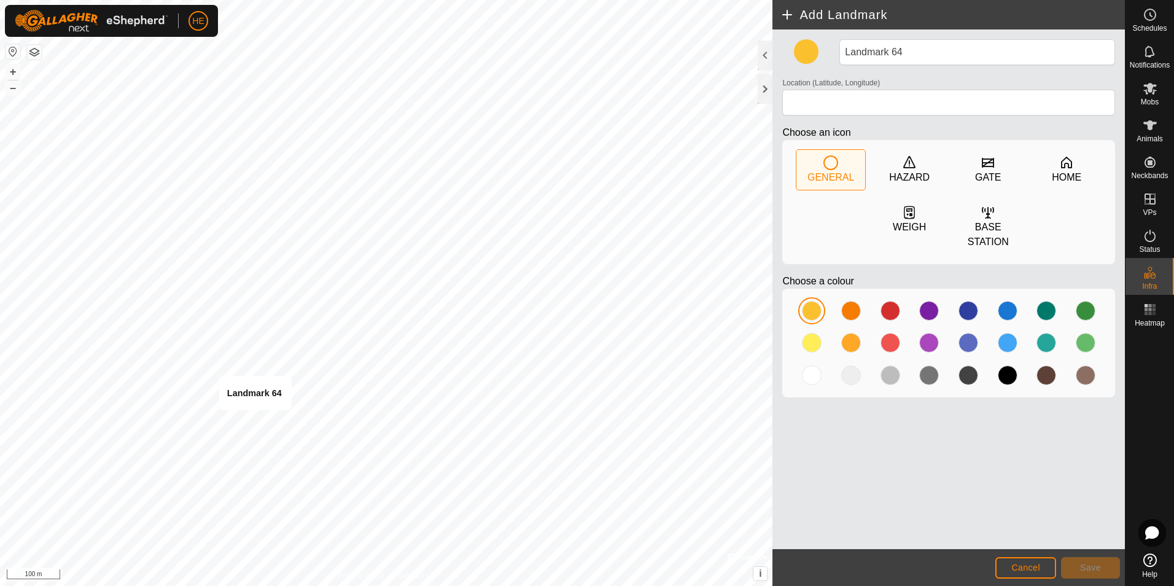
type input "-33.812977, 115.054035"
click at [1099, 566] on span "Save" at bounding box center [1090, 567] width 21 height 10
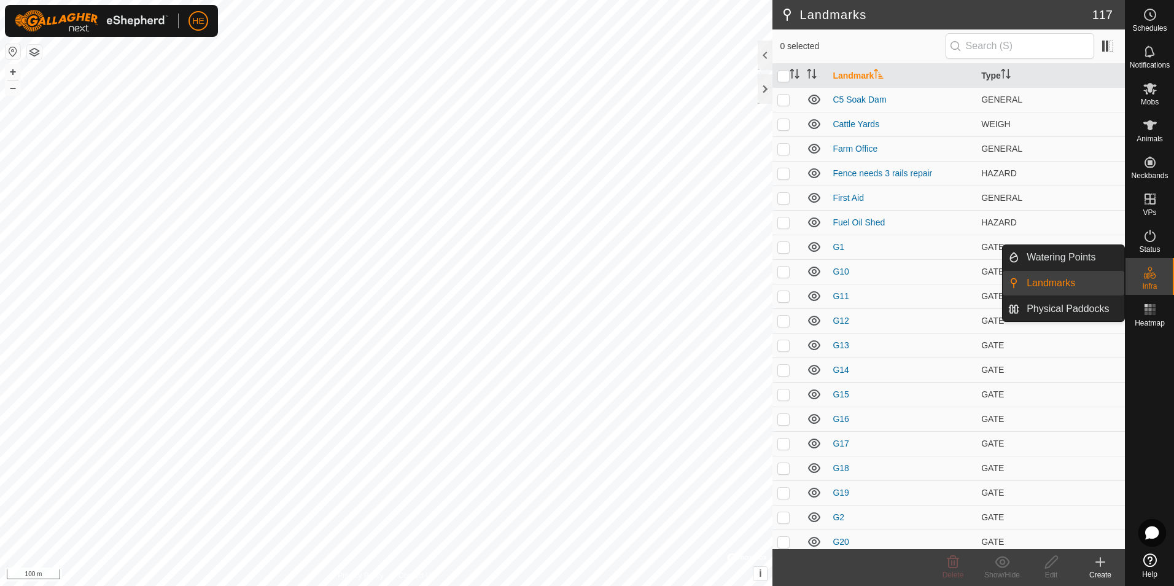
click at [1073, 284] on link "Landmarks" at bounding box center [1071, 283] width 105 height 25
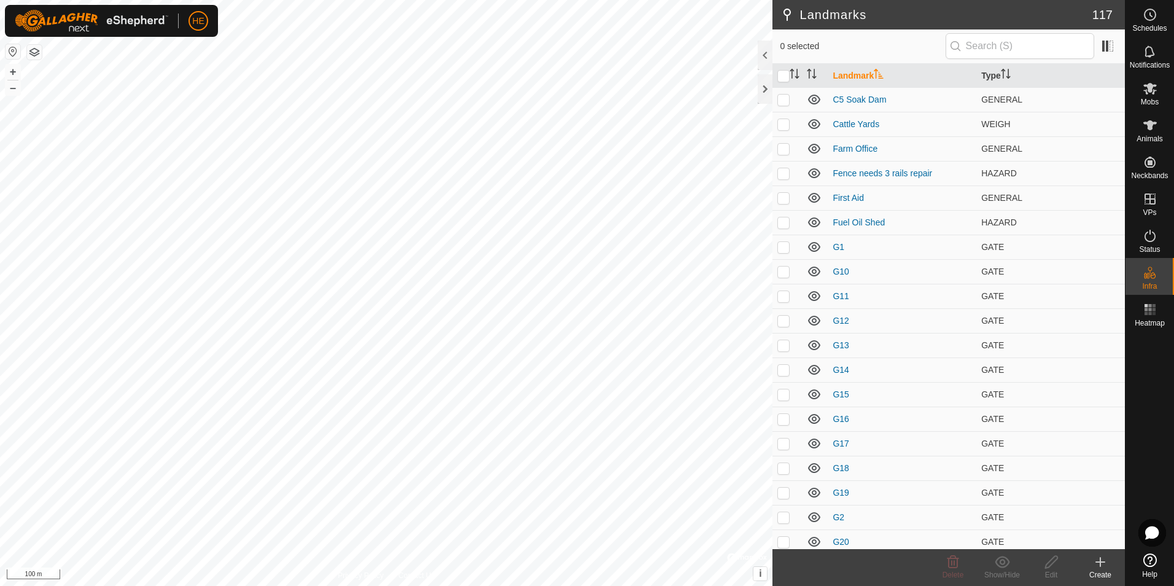
click at [1100, 564] on icon at bounding box center [1100, 561] width 0 height 9
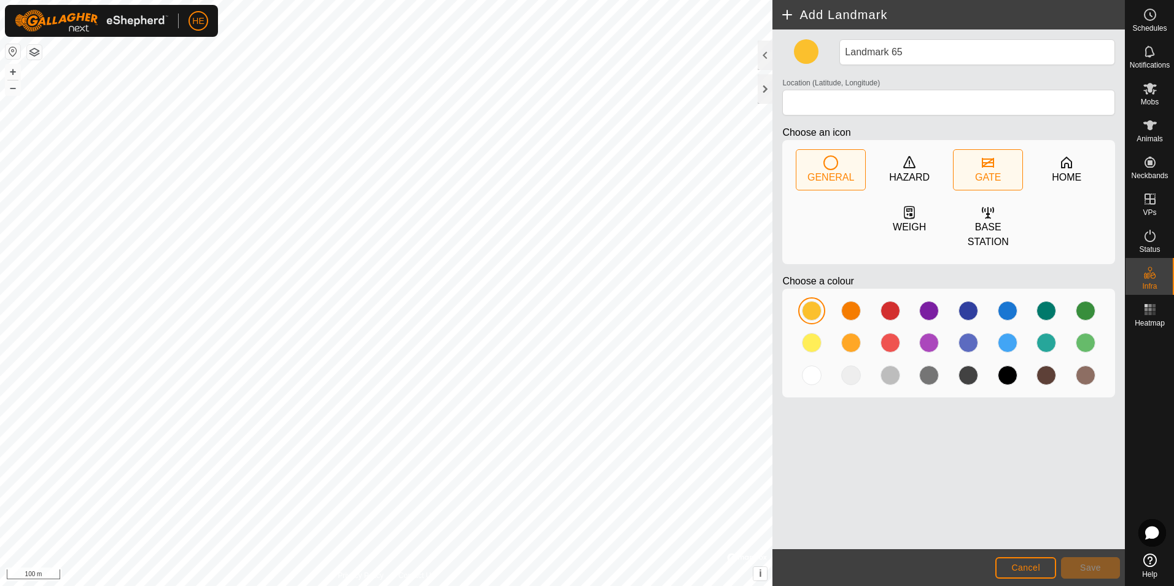
click at [990, 168] on icon at bounding box center [987, 162] width 15 height 15
type input "-33.807888, 115.055569"
click at [1087, 561] on button "Save" at bounding box center [1090, 567] width 59 height 21
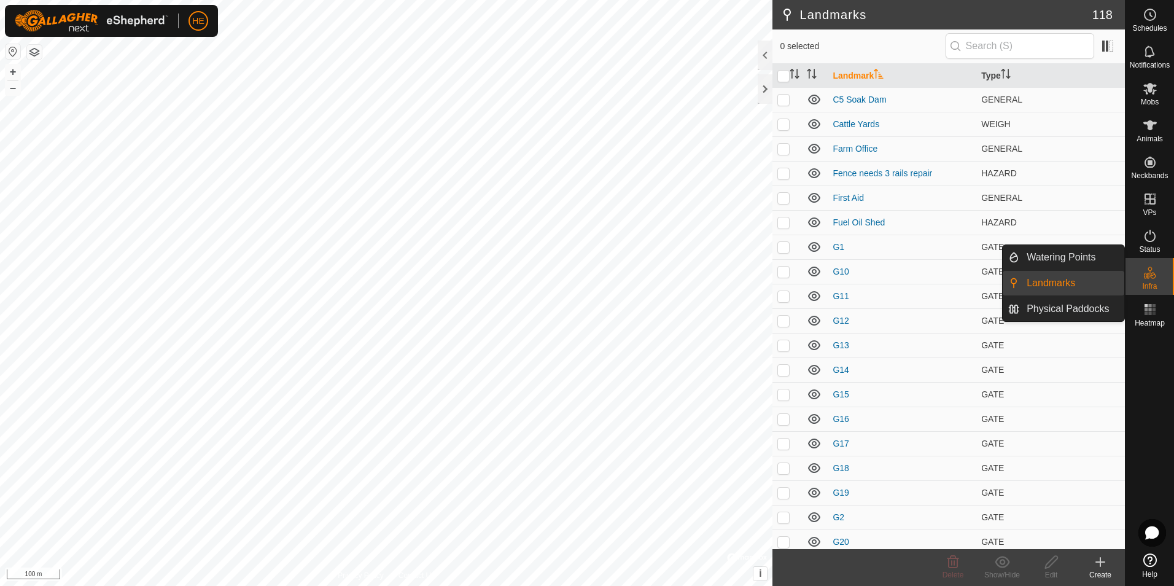
click at [1113, 285] on link "Landmarks" at bounding box center [1071, 283] width 105 height 25
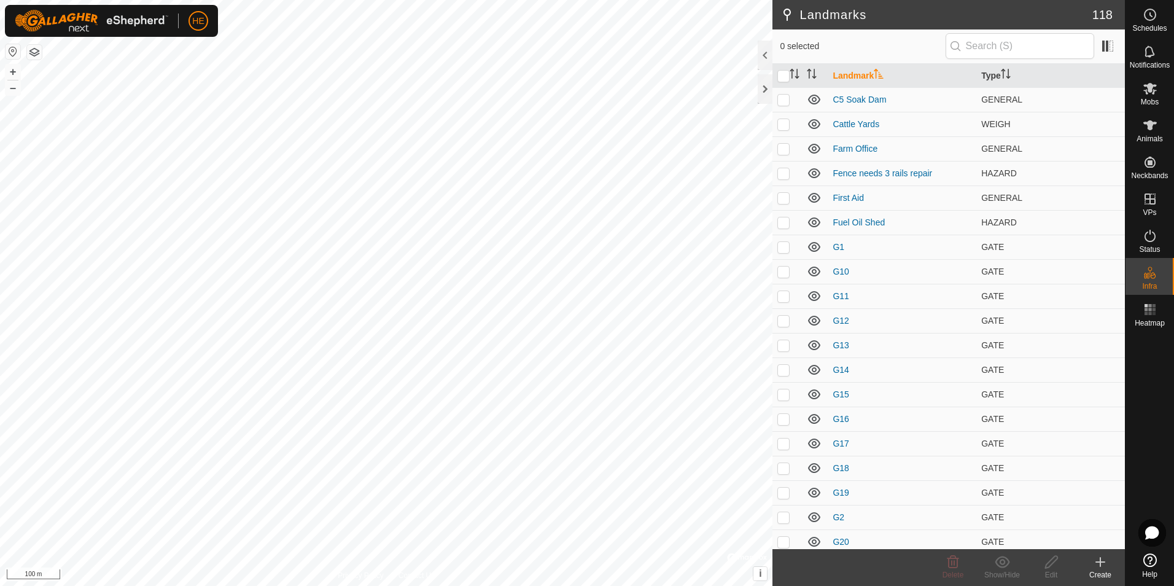
click at [1103, 567] on icon at bounding box center [1100, 561] width 15 height 15
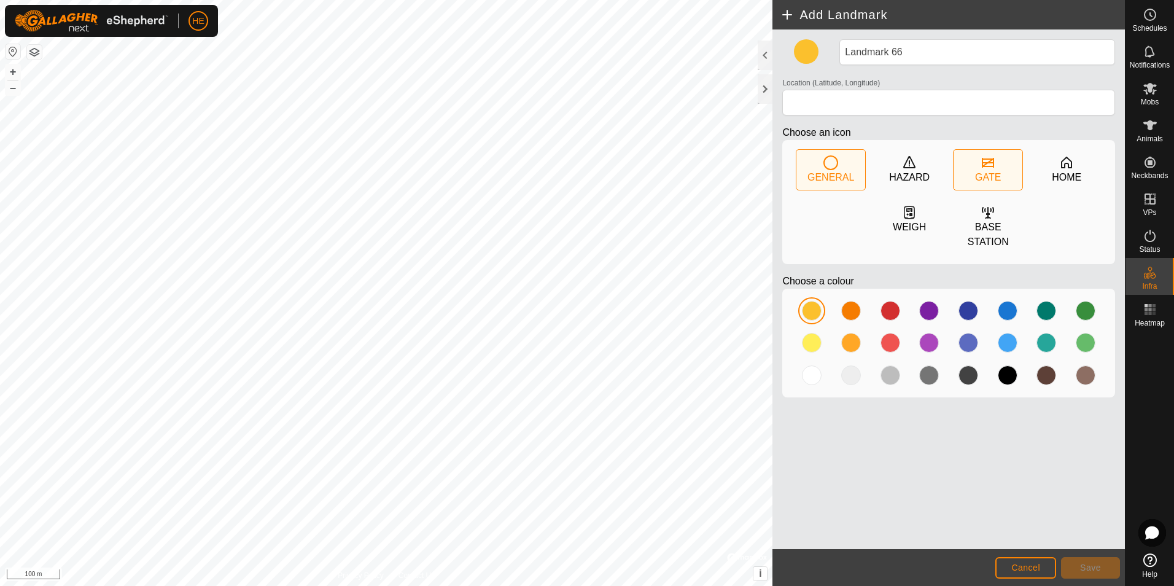
click at [991, 170] on div "GATE" at bounding box center [988, 177] width 26 height 15
type input "-33.810171, 115.054641"
click at [1090, 564] on span "Save" at bounding box center [1090, 567] width 21 height 10
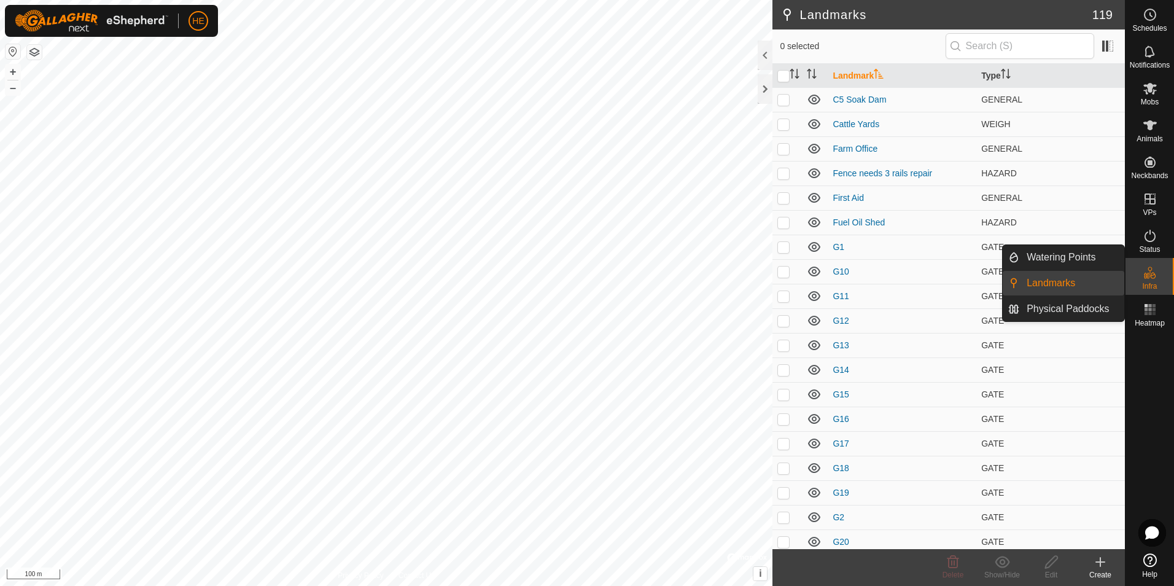
click at [1073, 280] on link "Landmarks" at bounding box center [1071, 283] width 105 height 25
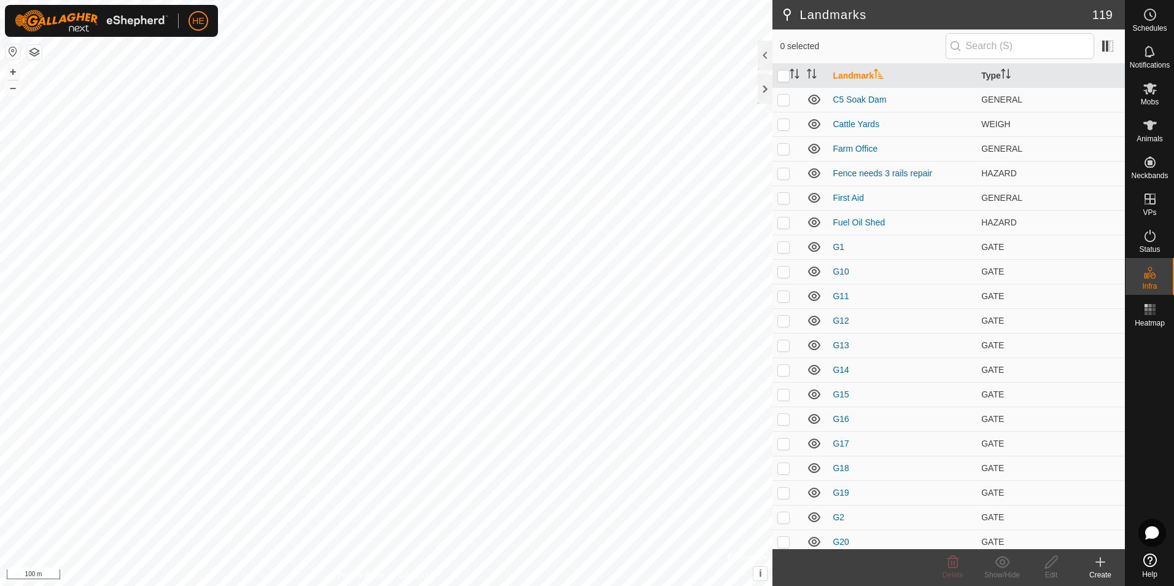
click at [1104, 565] on icon at bounding box center [1100, 561] width 15 height 15
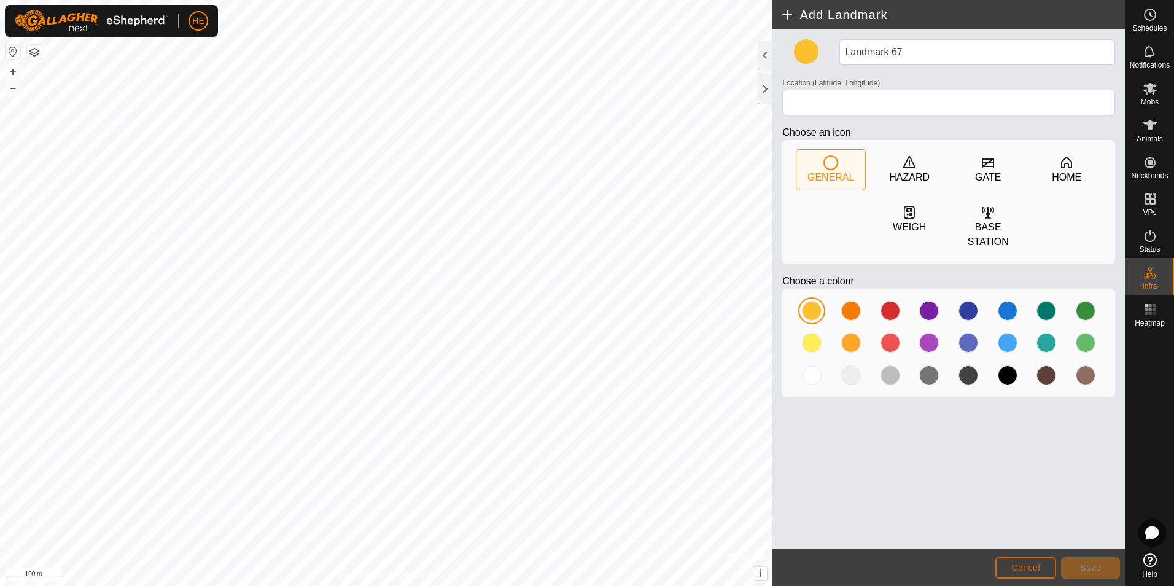
click at [1022, 566] on span "Cancel" at bounding box center [1025, 567] width 29 height 10
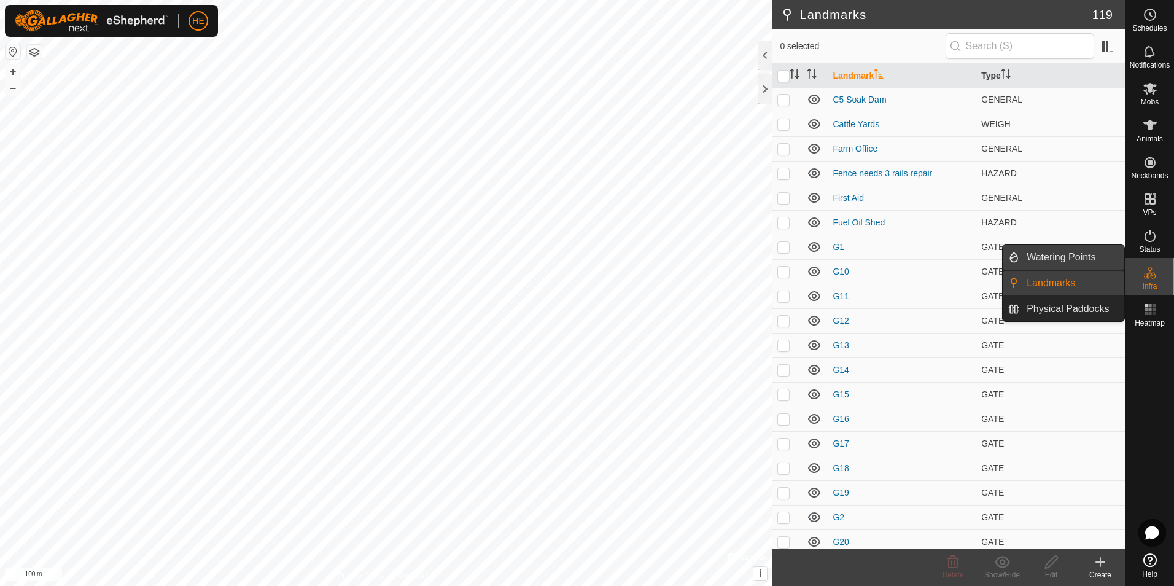
click at [1076, 254] on link "Watering Points" at bounding box center [1071, 257] width 105 height 25
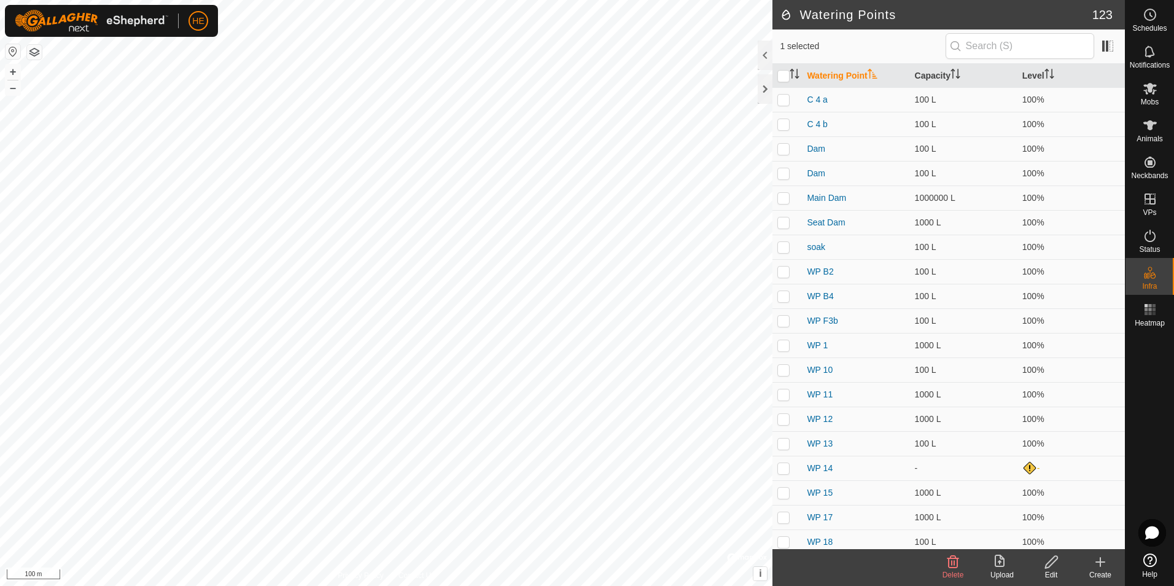
click at [1101, 562] on icon at bounding box center [1100, 561] width 15 height 15
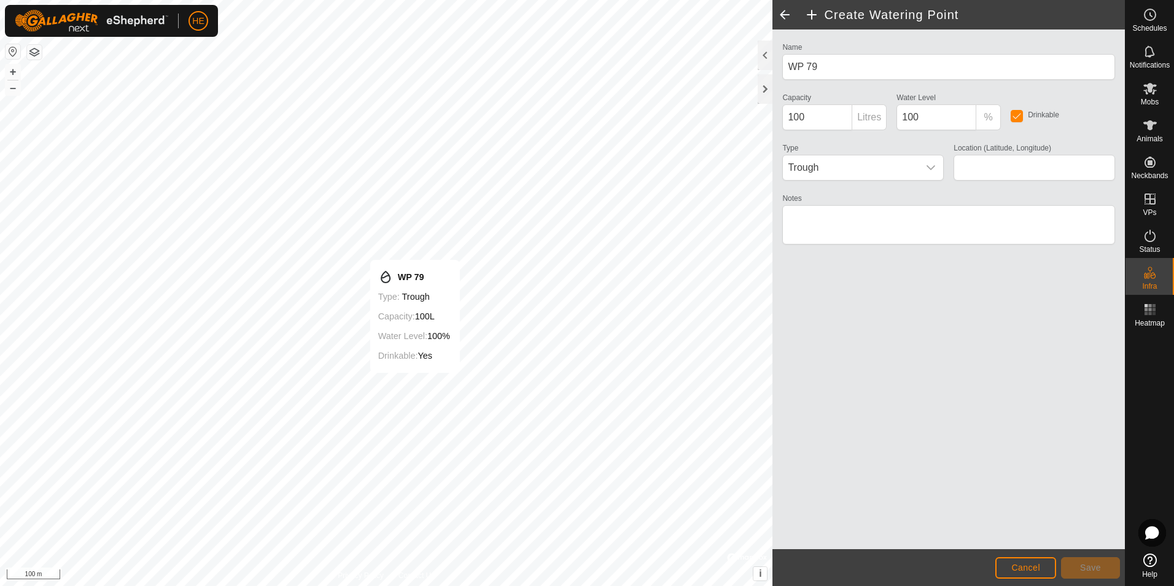
type input "-33.812340, 115.057276"
click at [782, 54] on div at bounding box center [782, 54] width 0 height 0
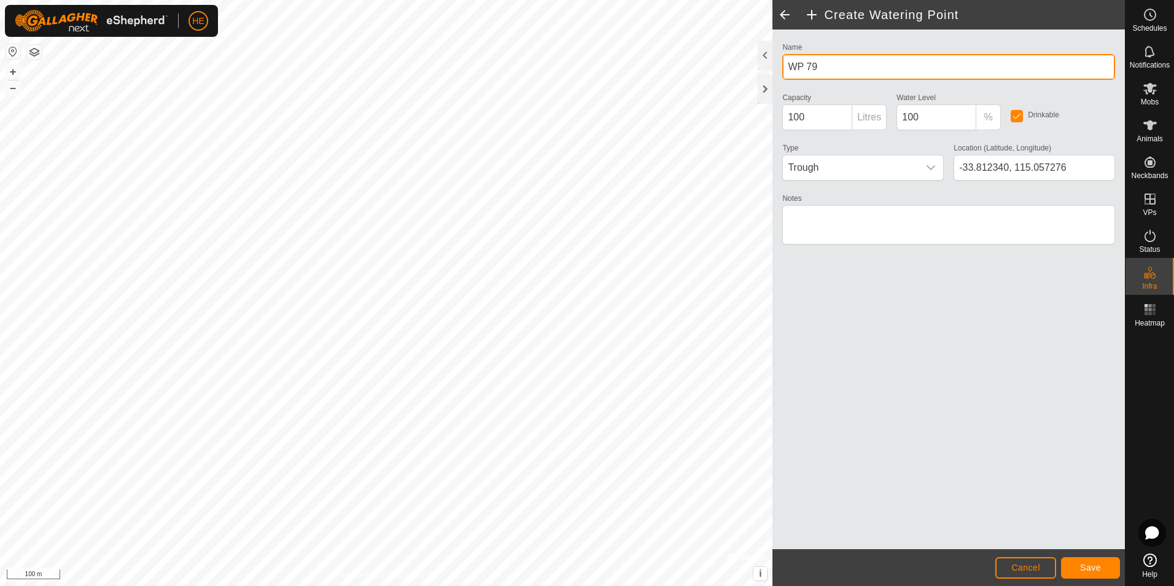
drag, startPoint x: 781, startPoint y: 69, endPoint x: 904, endPoint y: 82, distance: 123.5
click at [772, 74] on div "Create Watering Point Name WP 79 Capacity 100 Litres Water Level 100 % Drinkabl…" at bounding box center [948, 293] width 352 height 586
click at [931, 166] on icon "dropdown trigger" at bounding box center [931, 168] width 10 height 10
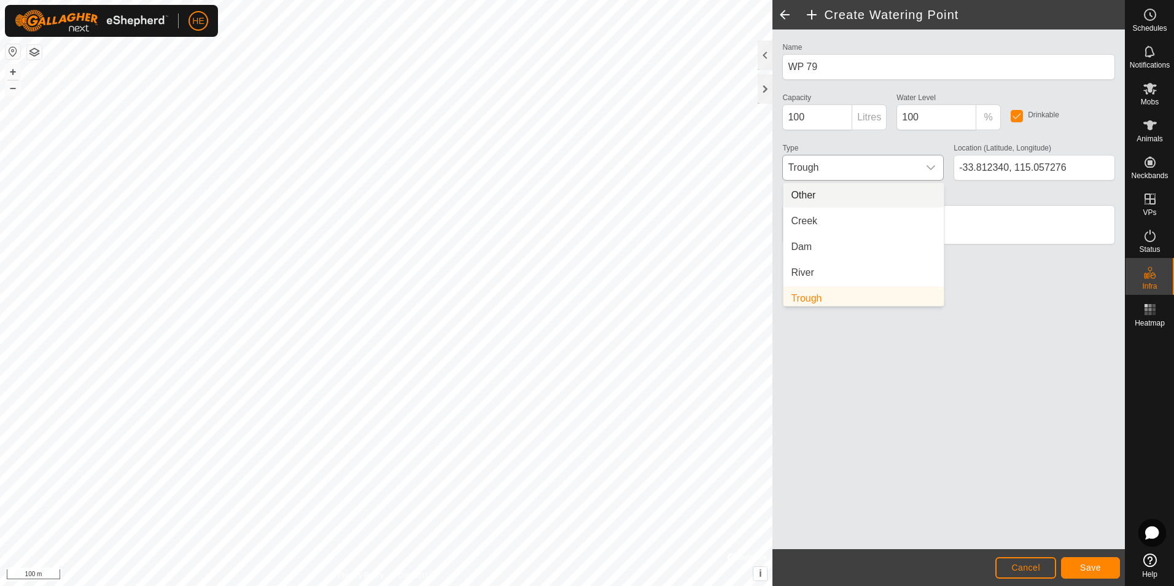
click at [809, 196] on li "Other" at bounding box center [863, 195] width 160 height 25
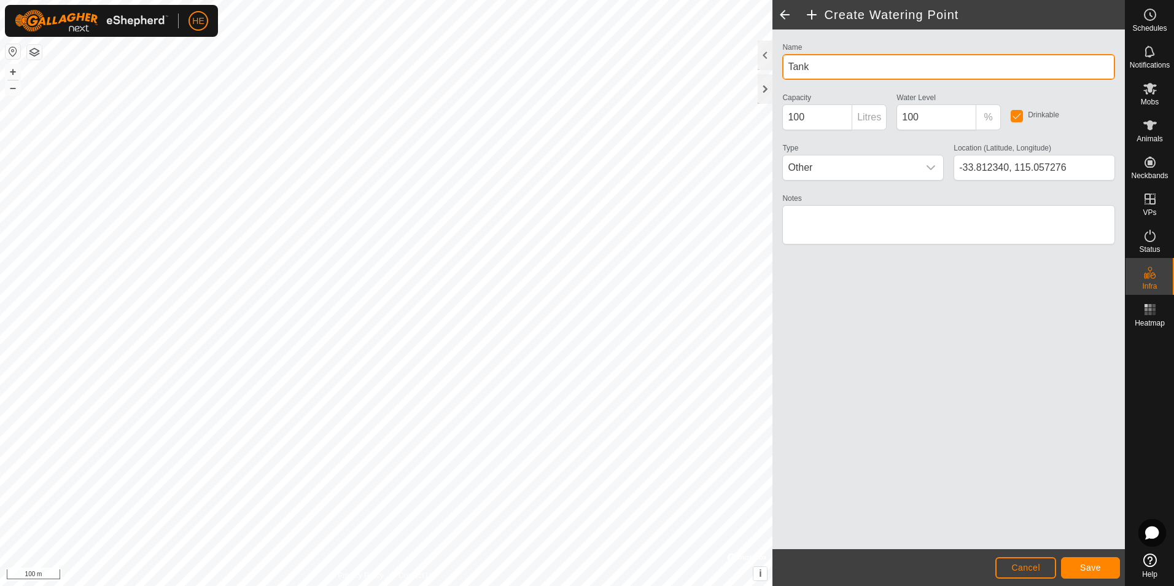
type input "Tank"
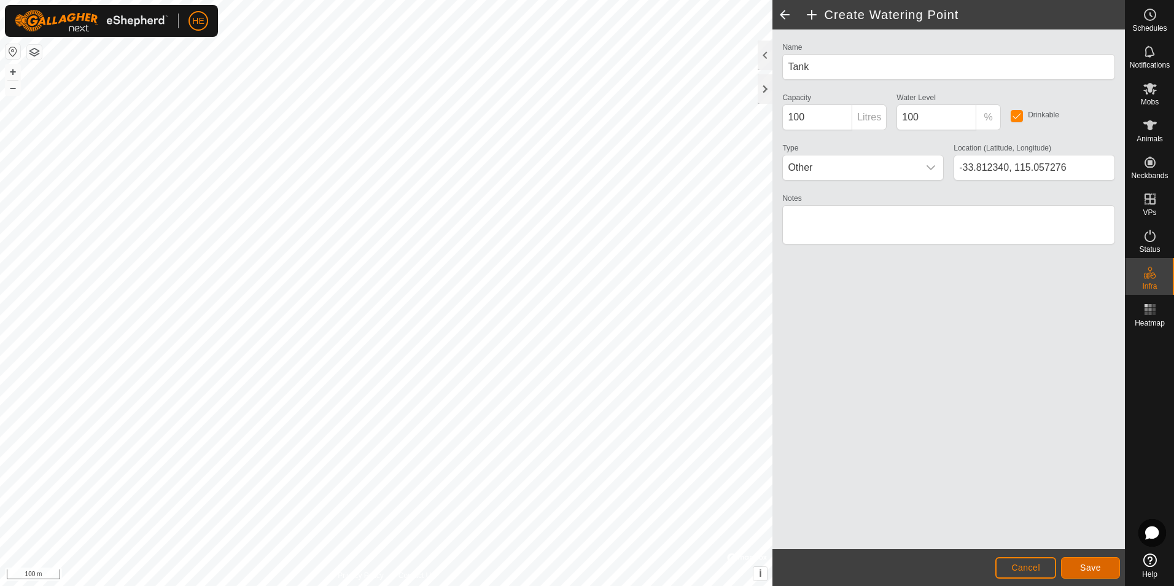
click at [1092, 568] on span "Save" at bounding box center [1090, 567] width 21 height 10
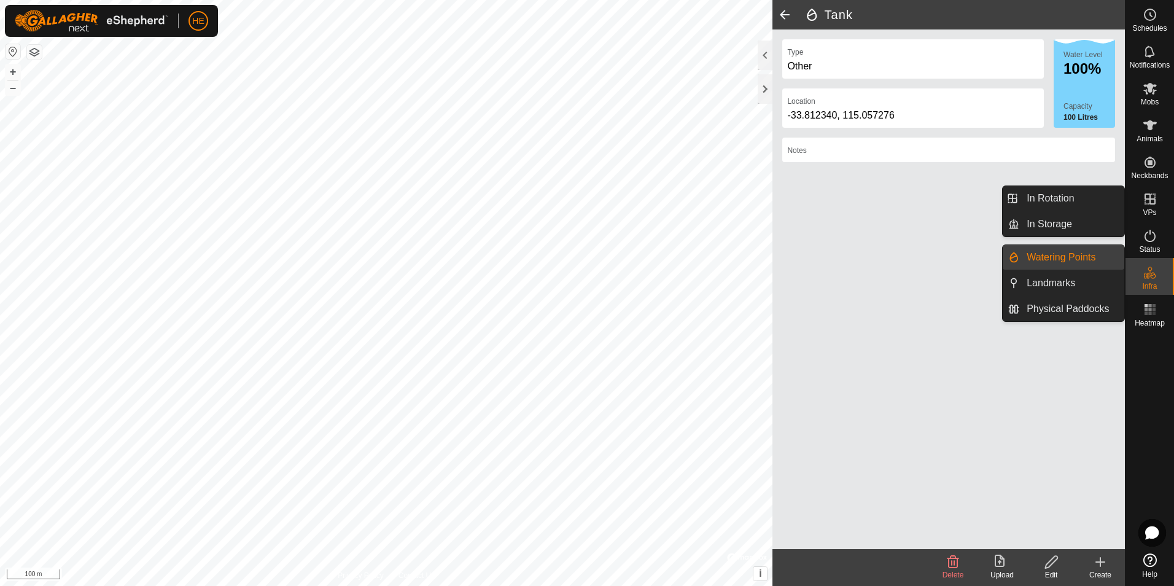
click at [1068, 254] on link "Watering Points" at bounding box center [1071, 257] width 105 height 25
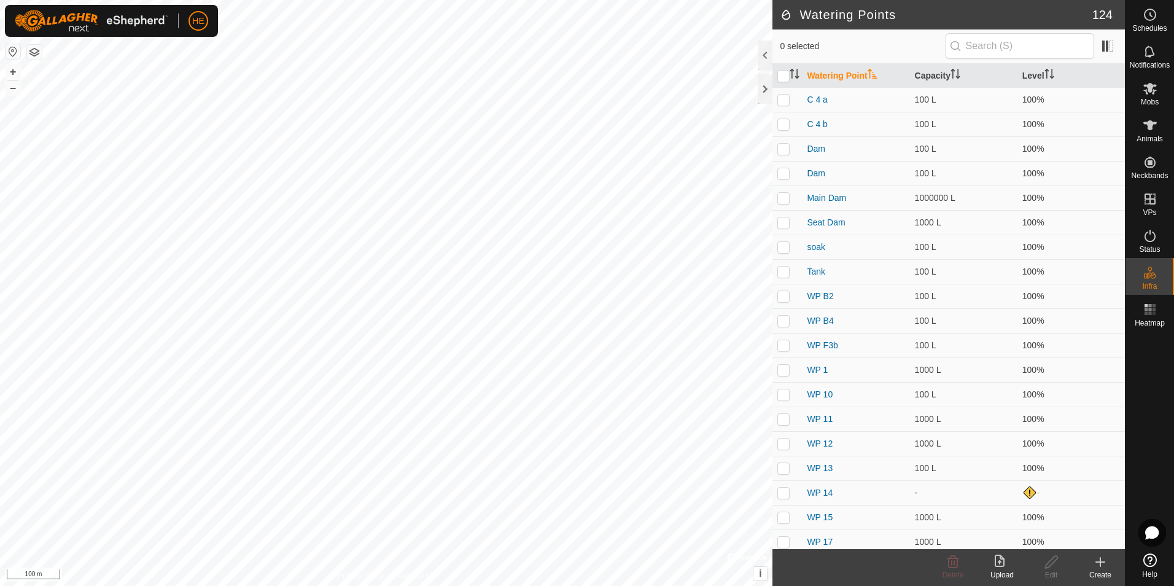
click at [1099, 561] on icon at bounding box center [1100, 561] width 15 height 15
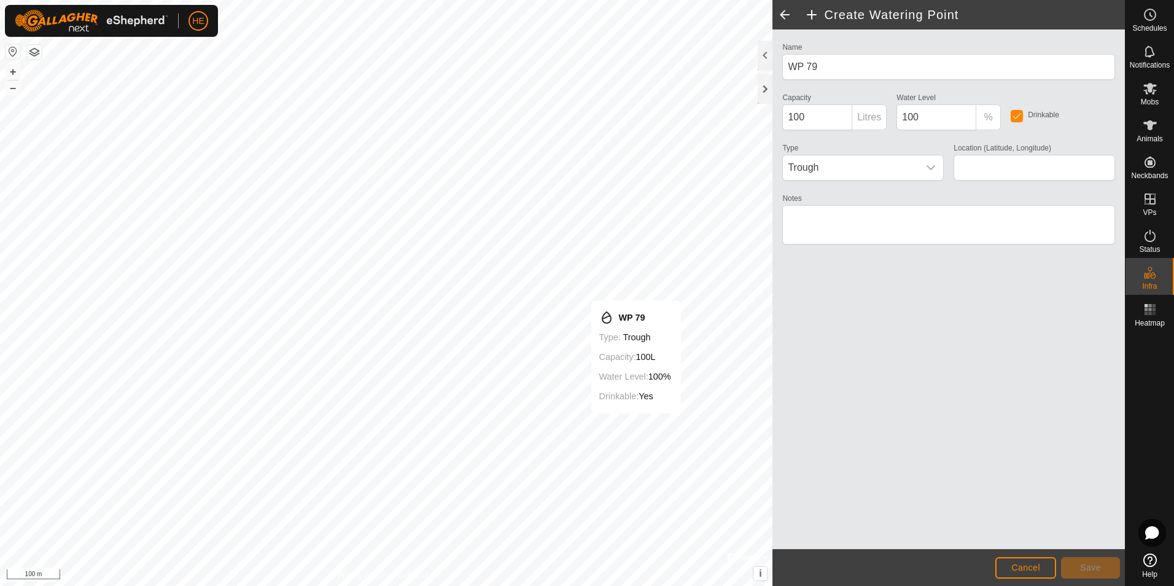
type input "-33.813028, 115.061704"
click at [929, 168] on icon "dropdown trigger" at bounding box center [931, 168] width 10 height 10
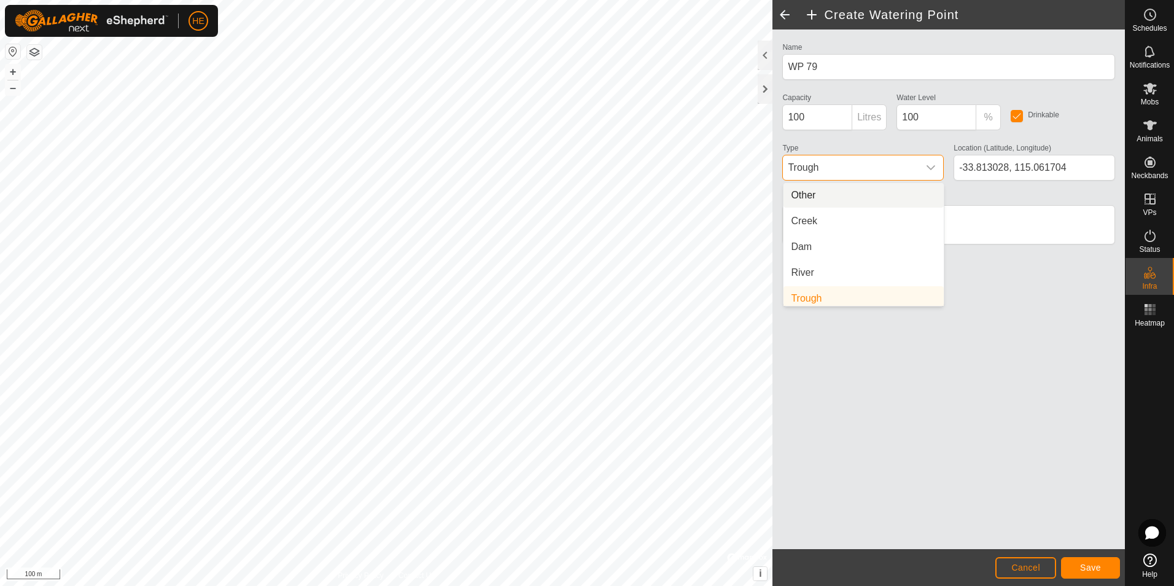
scroll to position [5, 0]
click at [809, 238] on li "Dam" at bounding box center [863, 242] width 160 height 25
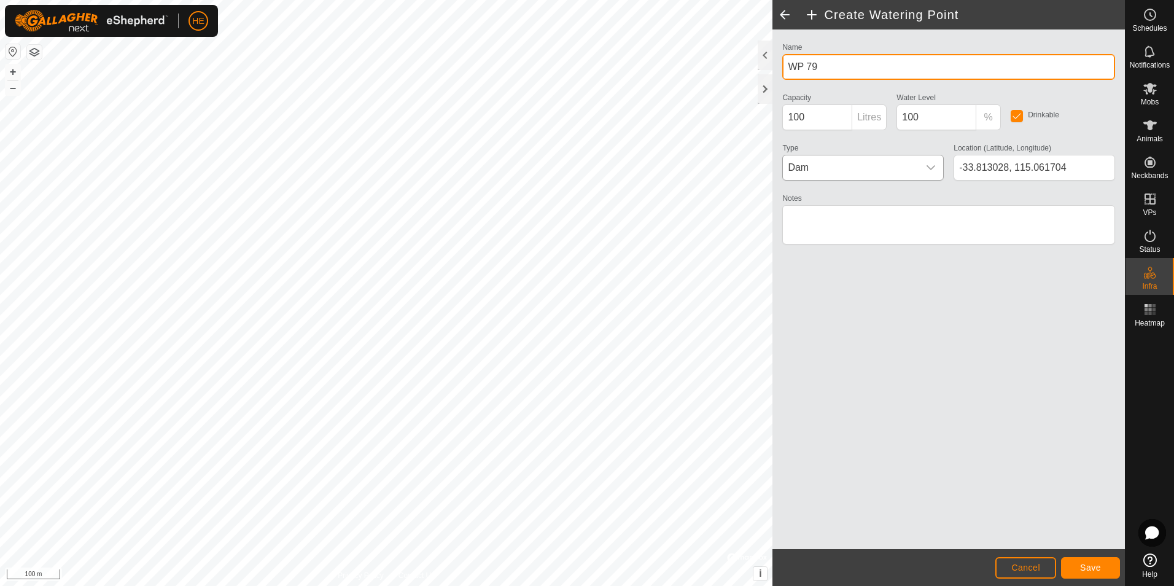
click at [790, 67] on input "WP 79" at bounding box center [948, 67] width 333 height 26
drag, startPoint x: 821, startPoint y: 66, endPoint x: 783, endPoint y: 70, distance: 38.3
click at [777, 68] on div "Name WP 79 Capacity 100 Litres Water Level 100 % Drinkable Type Dam Location (L…" at bounding box center [948, 288] width 352 height 519
type input "Tank Supply"
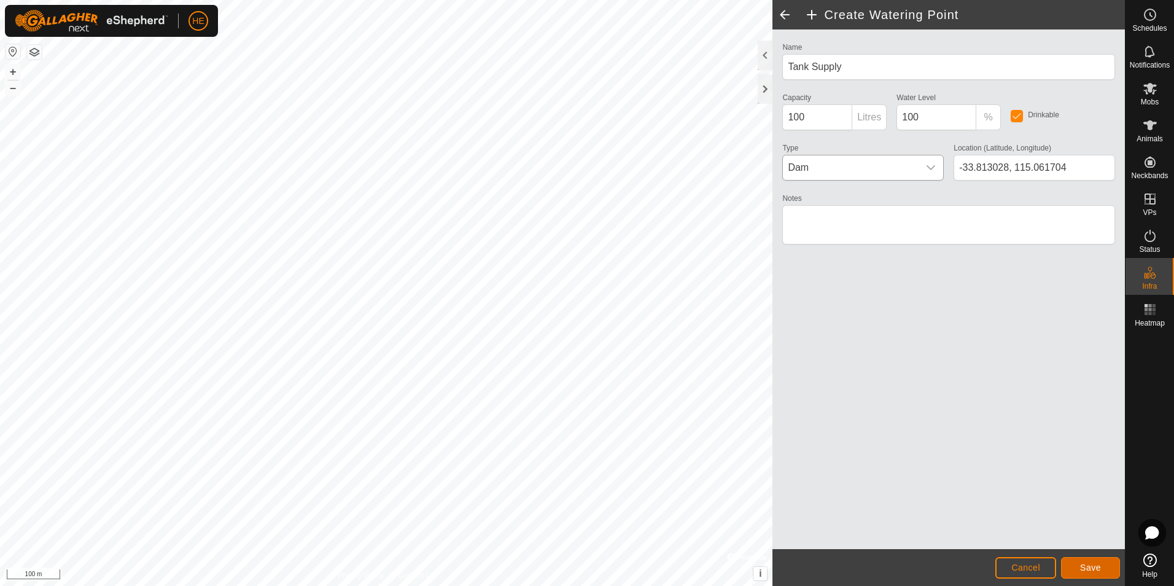
click at [1091, 566] on span "Save" at bounding box center [1090, 567] width 21 height 10
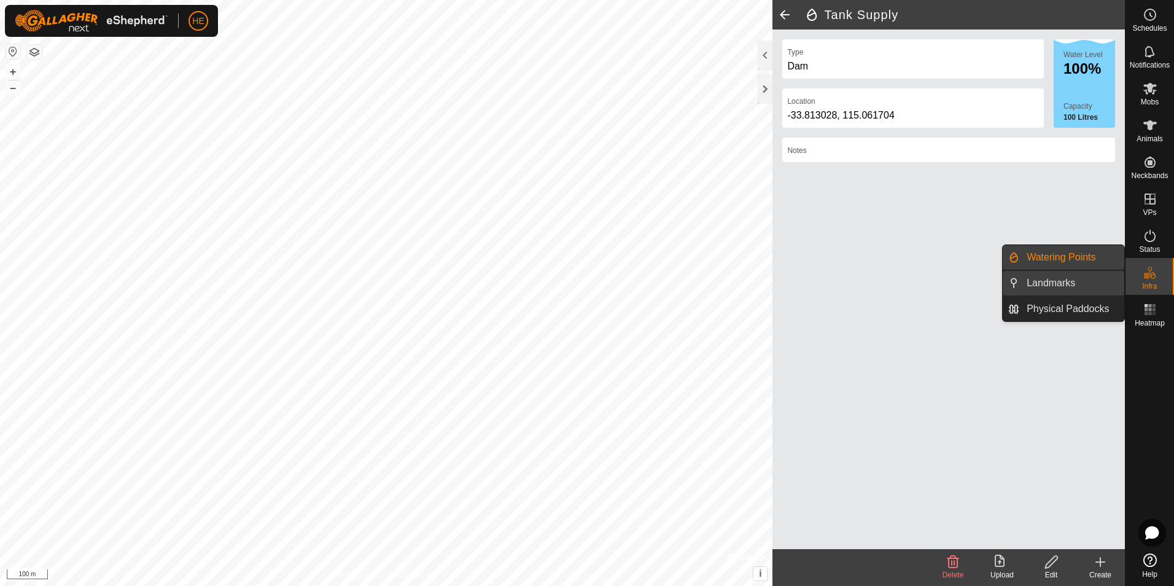
click at [1065, 279] on link "Landmarks" at bounding box center [1071, 283] width 105 height 25
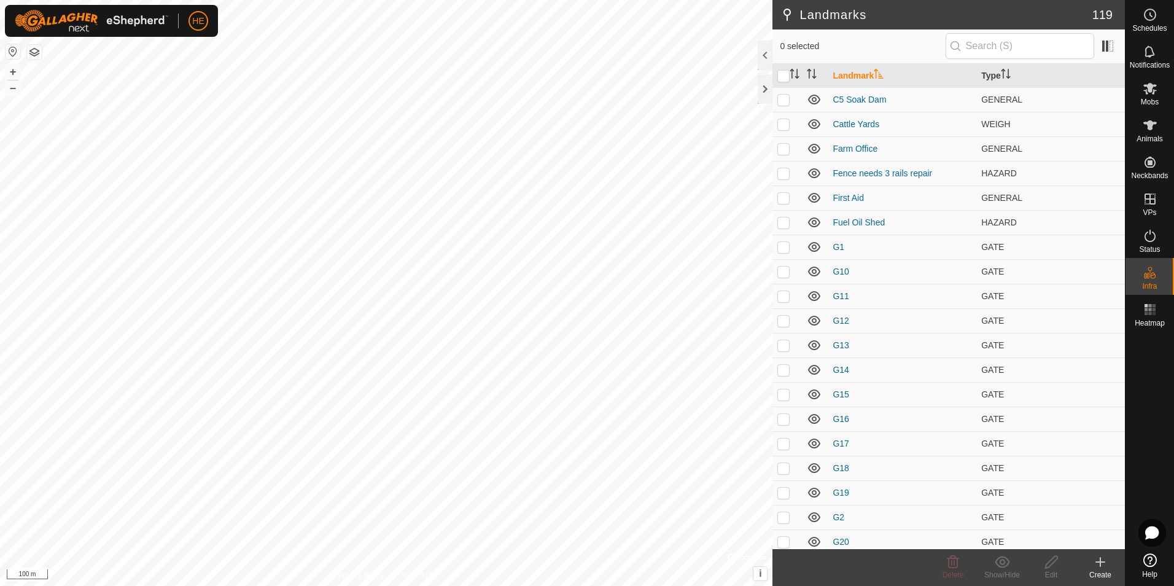
click at [1101, 568] on icon at bounding box center [1100, 561] width 15 height 15
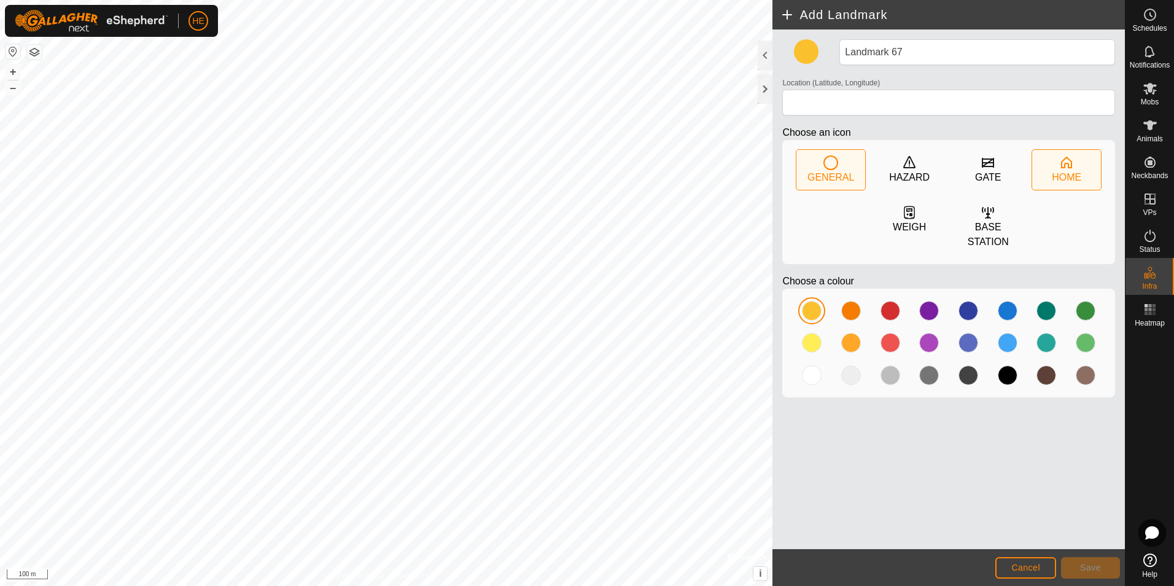
click at [1061, 166] on icon at bounding box center [1066, 163] width 11 height 12
type input "-33.807769, 115.054136"
click at [1076, 565] on button "Save" at bounding box center [1090, 567] width 59 height 21
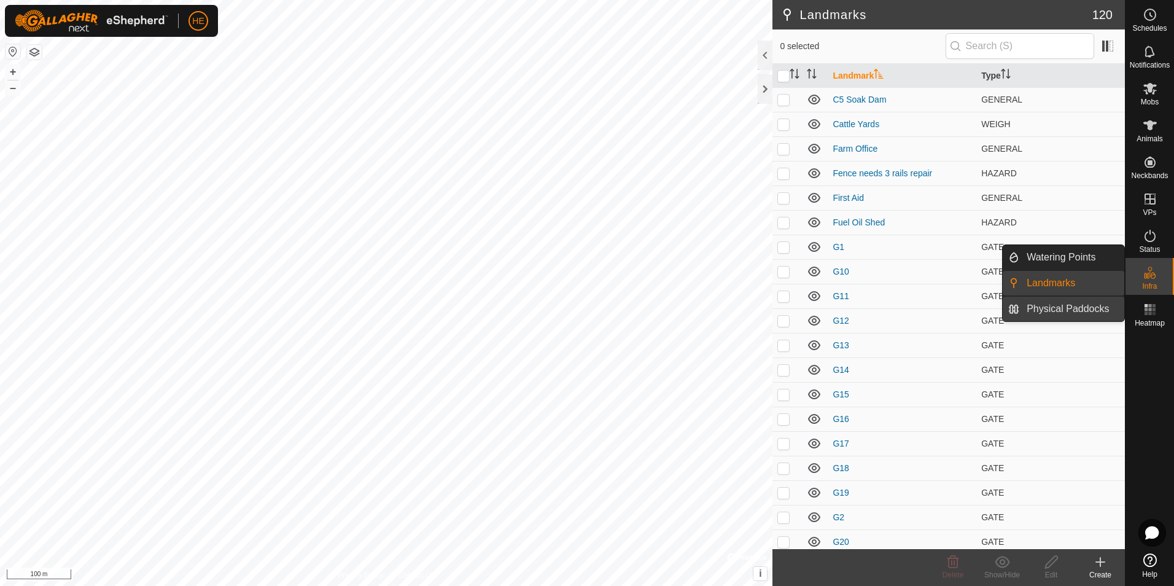
click at [1071, 308] on link "Physical Paddocks" at bounding box center [1071, 309] width 105 height 25
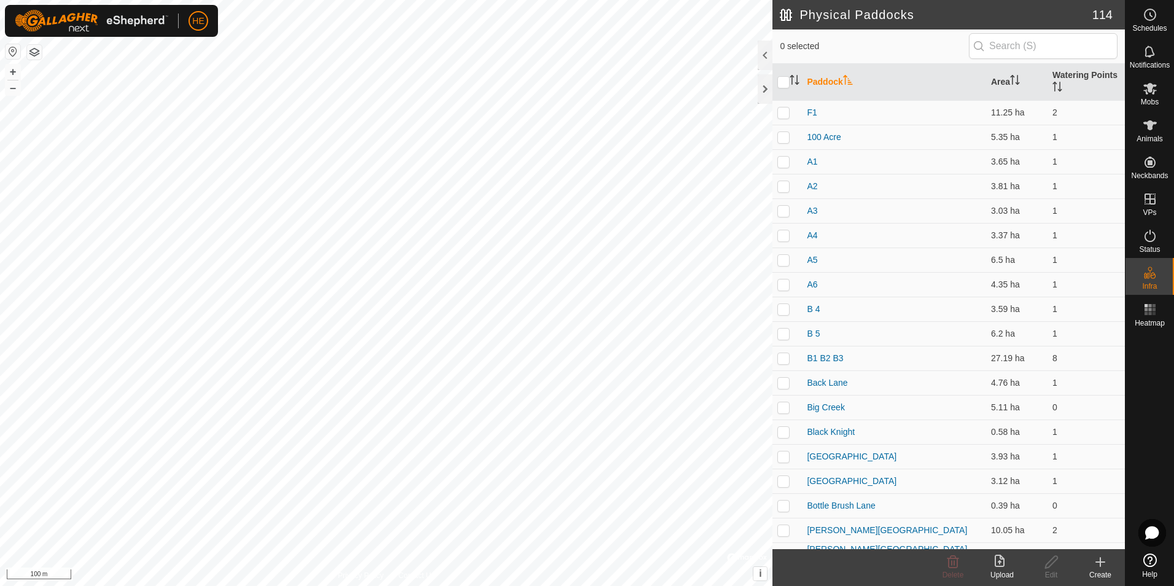
click at [1098, 562] on icon at bounding box center [1100, 562] width 9 height 0
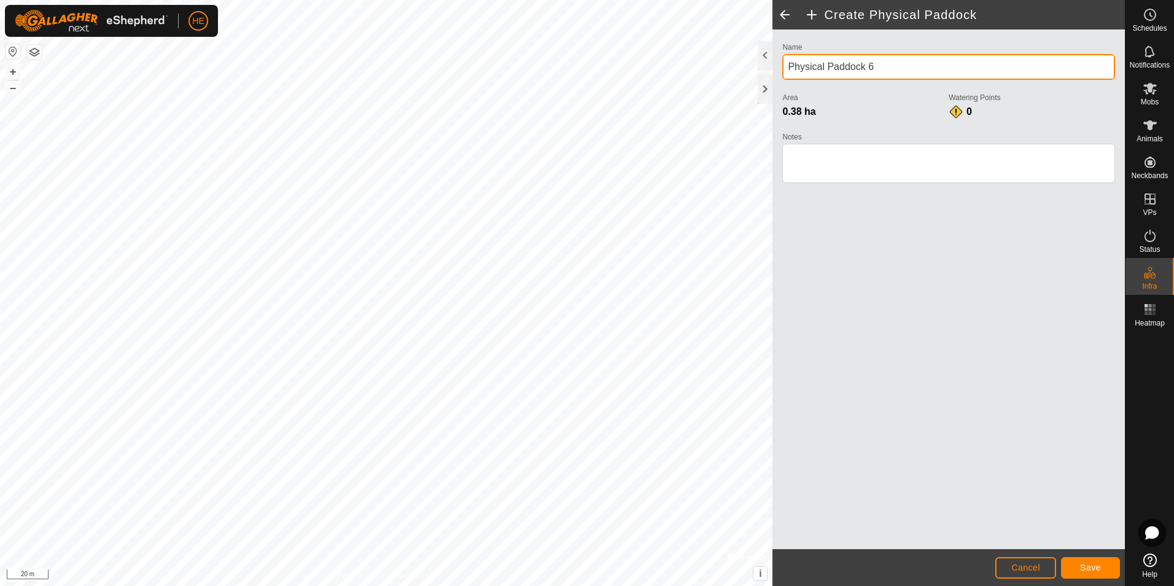
drag, startPoint x: 893, startPoint y: 66, endPoint x: 780, endPoint y: 66, distance: 113.0
click at [780, 66] on div "Name Physical Paddock 6 Area 0.38 ha Watering Points 0 Notes" at bounding box center [948, 118] width 343 height 158
type input "Holding Yard"
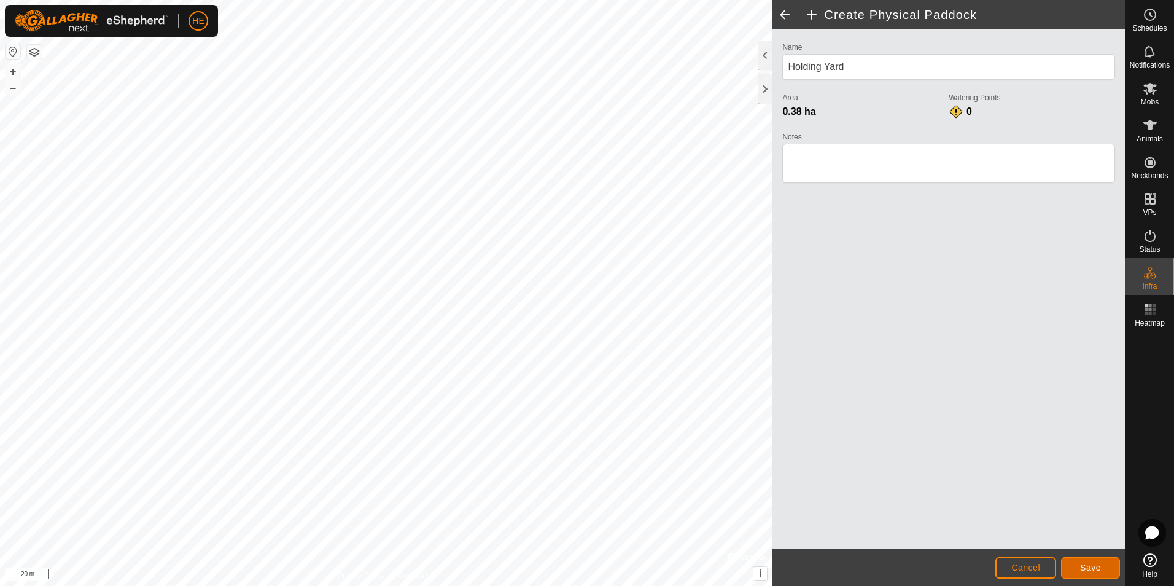
click at [1089, 564] on span "Save" at bounding box center [1090, 567] width 21 height 10
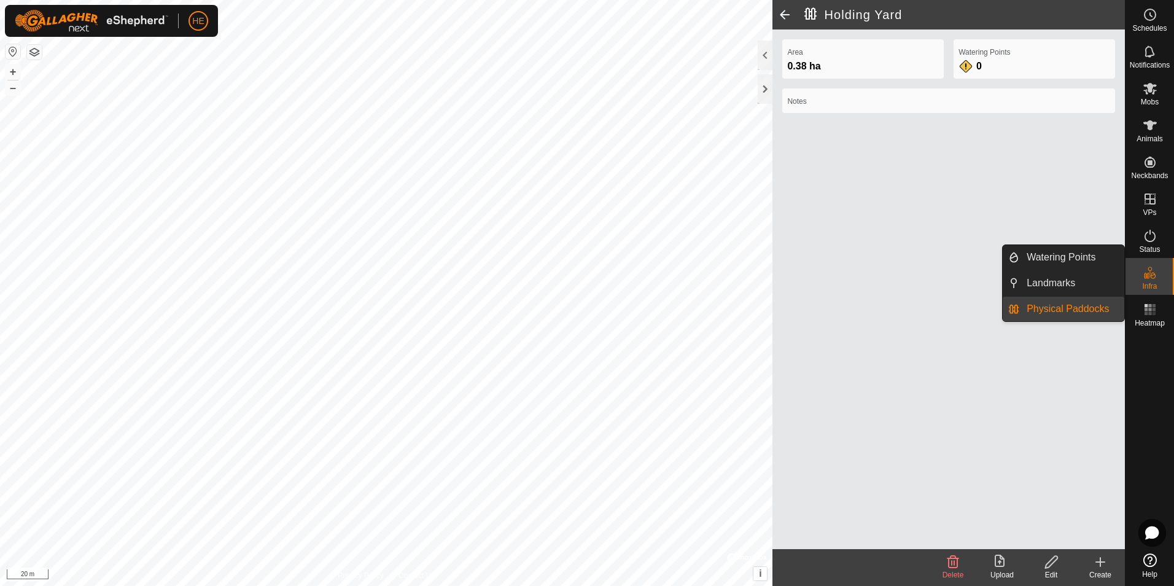
click at [1073, 307] on link "Physical Paddocks" at bounding box center [1071, 309] width 105 height 25
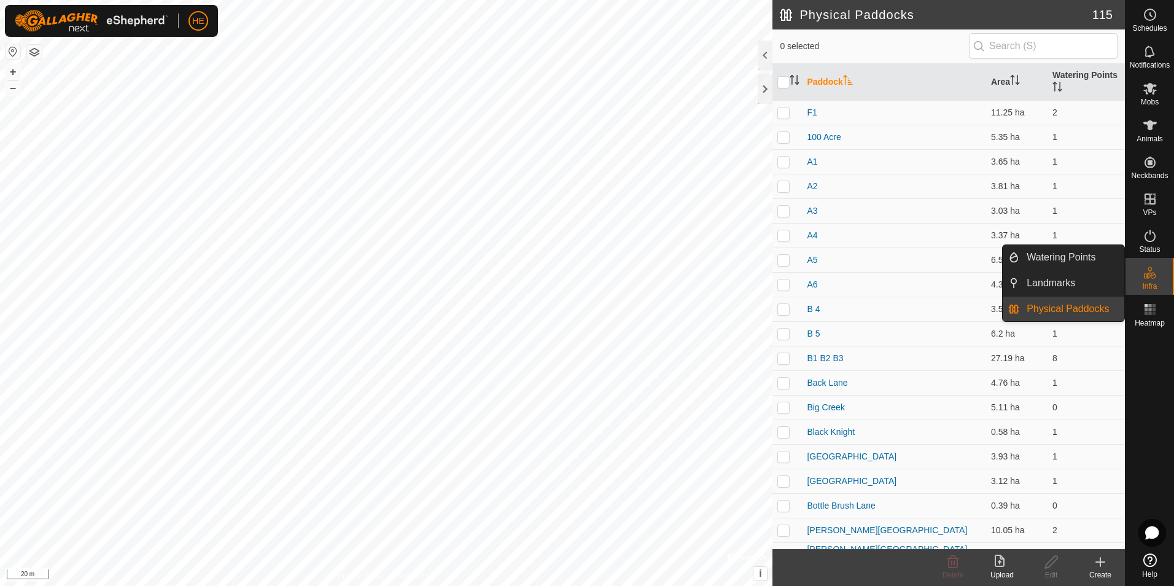
click at [1073, 310] on link "Physical Paddocks" at bounding box center [1071, 309] width 105 height 25
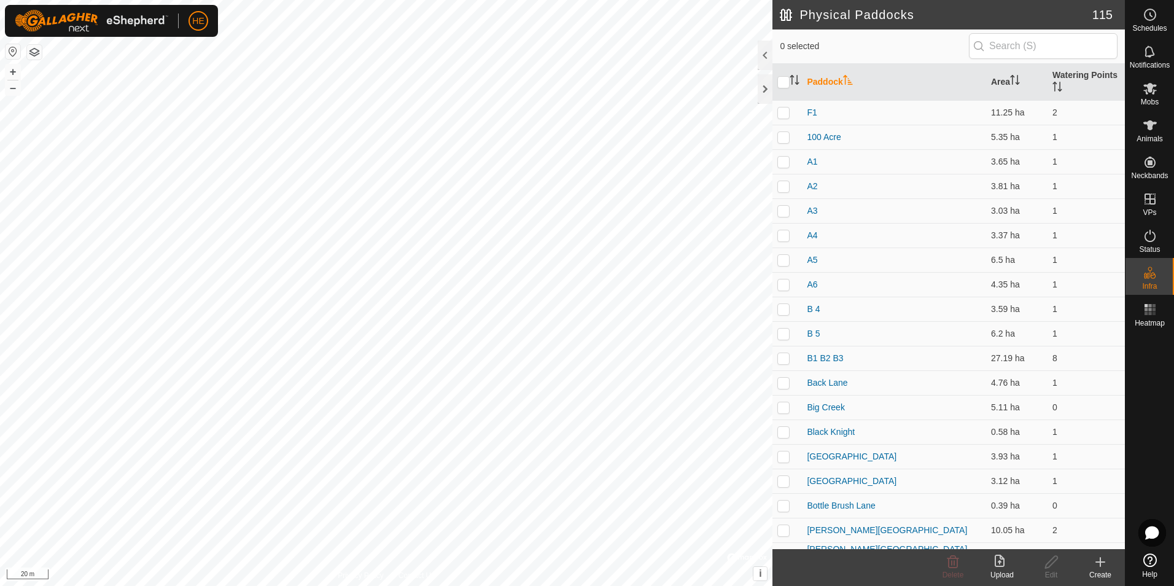
click at [1103, 563] on icon at bounding box center [1100, 561] width 15 height 15
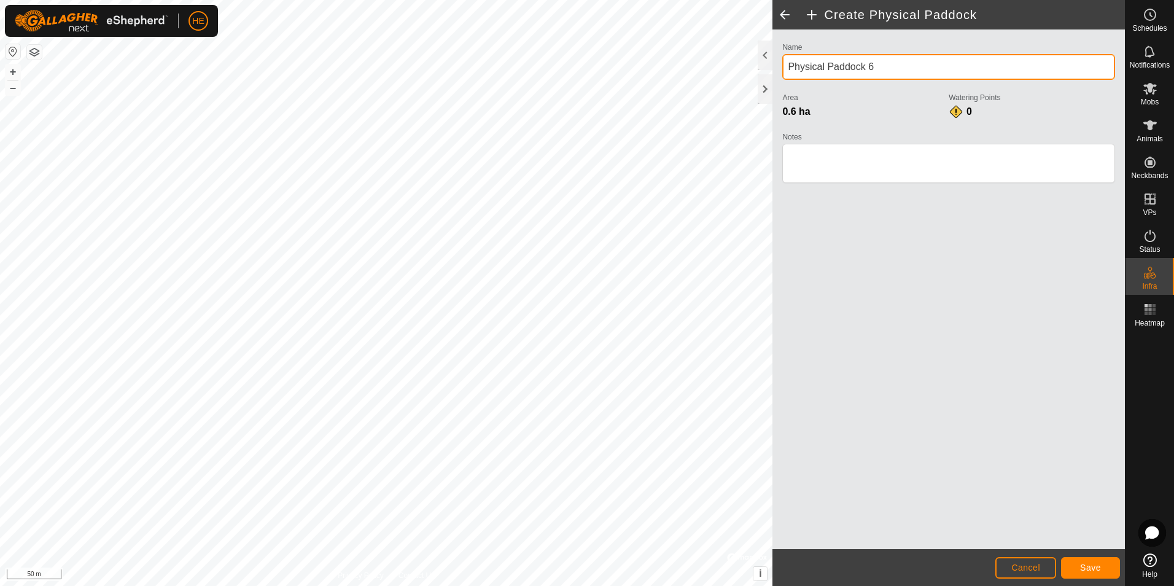
drag, startPoint x: 869, startPoint y: 62, endPoint x: 1173, endPoint y: 136, distance: 313.4
click at [777, 69] on div "Name Physical Paddock 6 Area 0.6 ha Watering Points 0 Notes" at bounding box center [948, 288] width 352 height 519
type input "Lane"
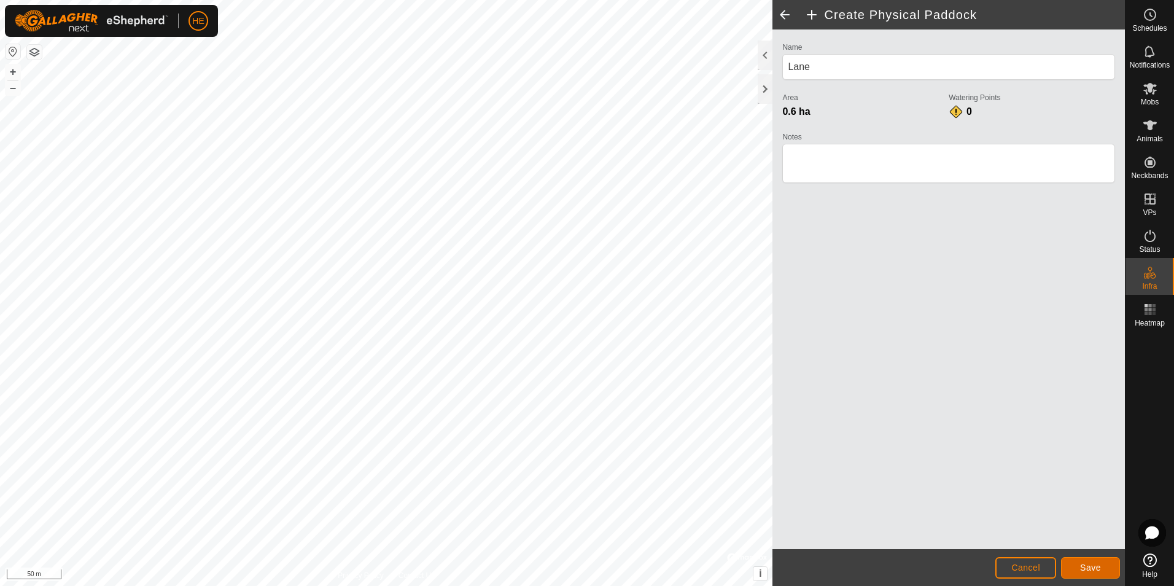
click at [1093, 564] on span "Save" at bounding box center [1090, 567] width 21 height 10
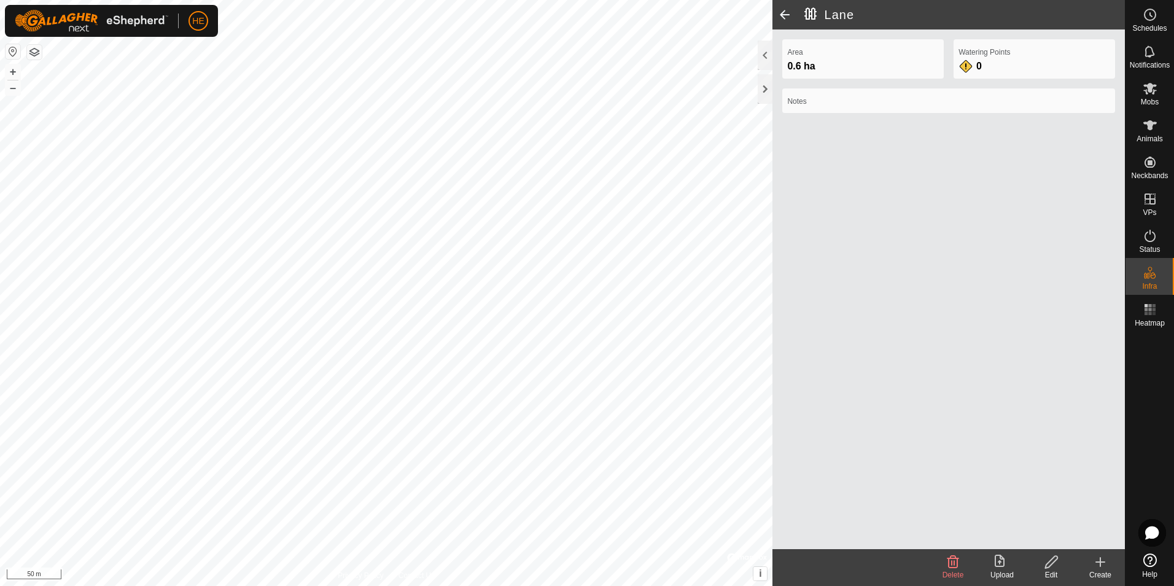
click at [1098, 566] on icon at bounding box center [1100, 561] width 15 height 15
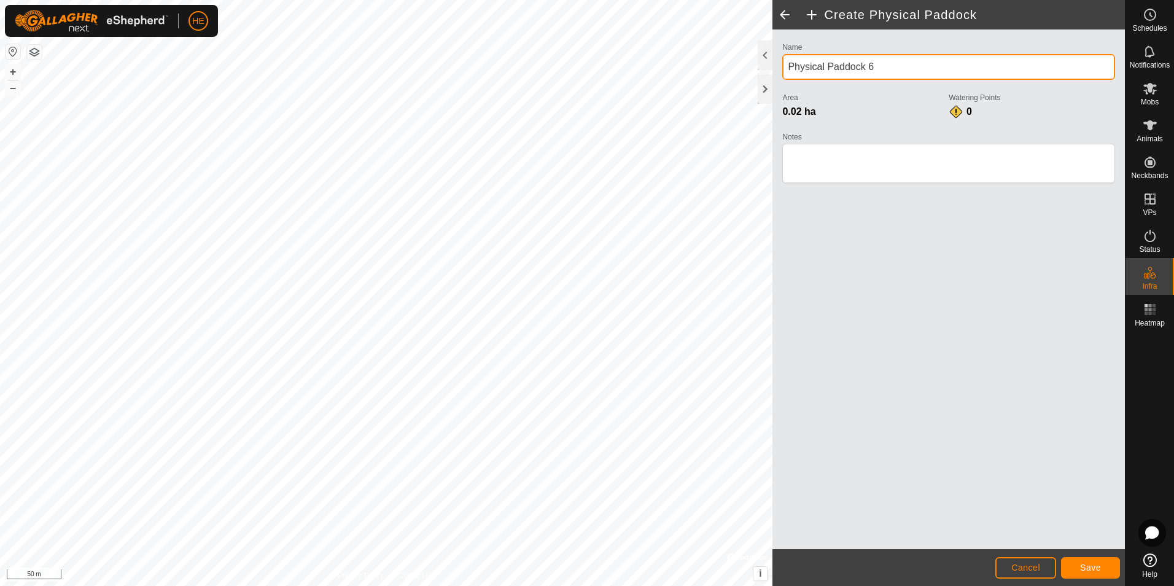
click at [755, 70] on div "Privacy Policy Contact Us Lane 0.6 ha + – ⇧ i © Mapbox , © OpenStreetMap , Impr…" at bounding box center [562, 293] width 1125 height 586
type input "Cattle Yards"
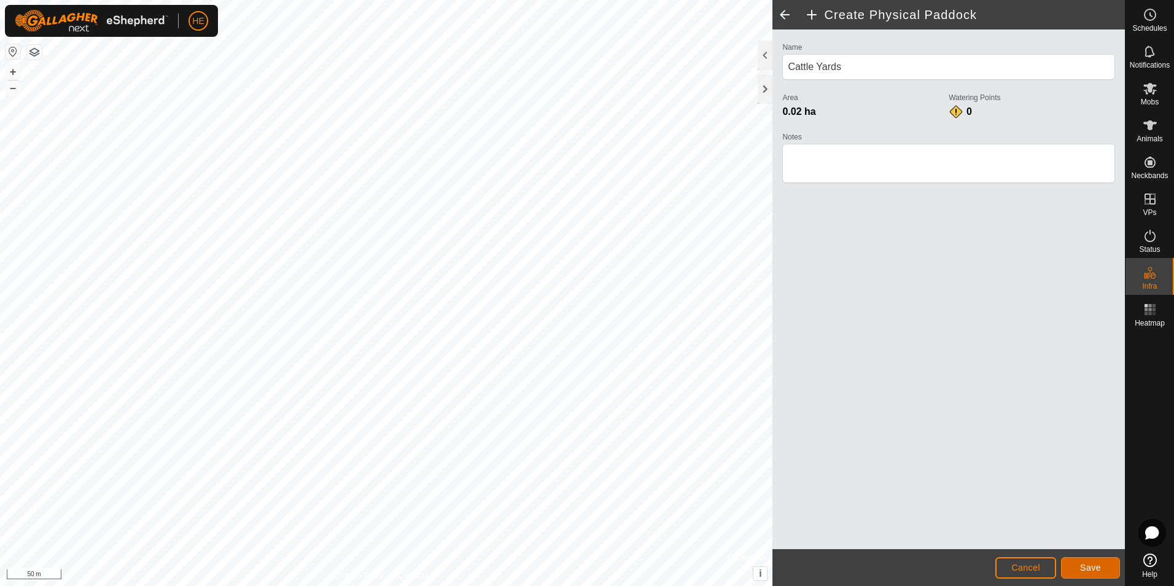
click at [1089, 562] on span "Save" at bounding box center [1090, 567] width 21 height 10
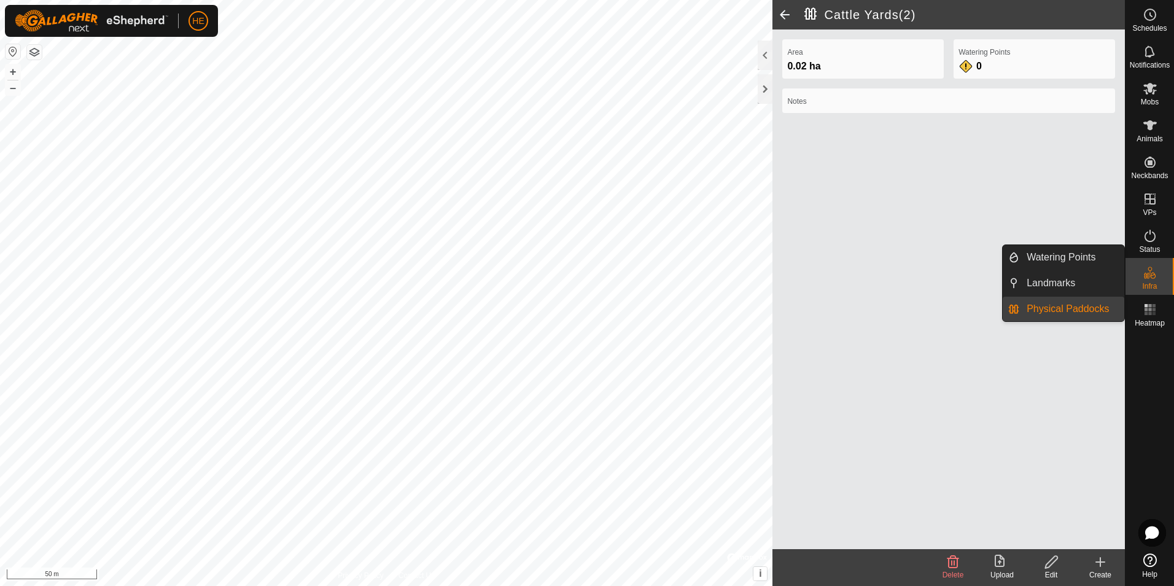
click at [1068, 307] on link "Physical Paddocks" at bounding box center [1071, 309] width 105 height 25
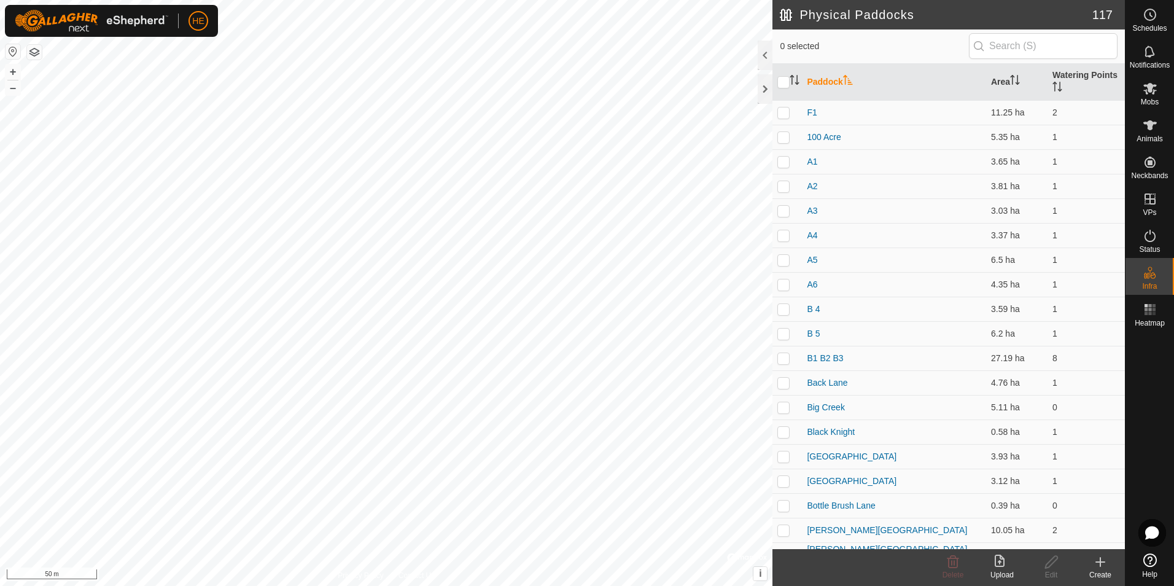
click at [1098, 562] on icon at bounding box center [1100, 562] width 9 height 0
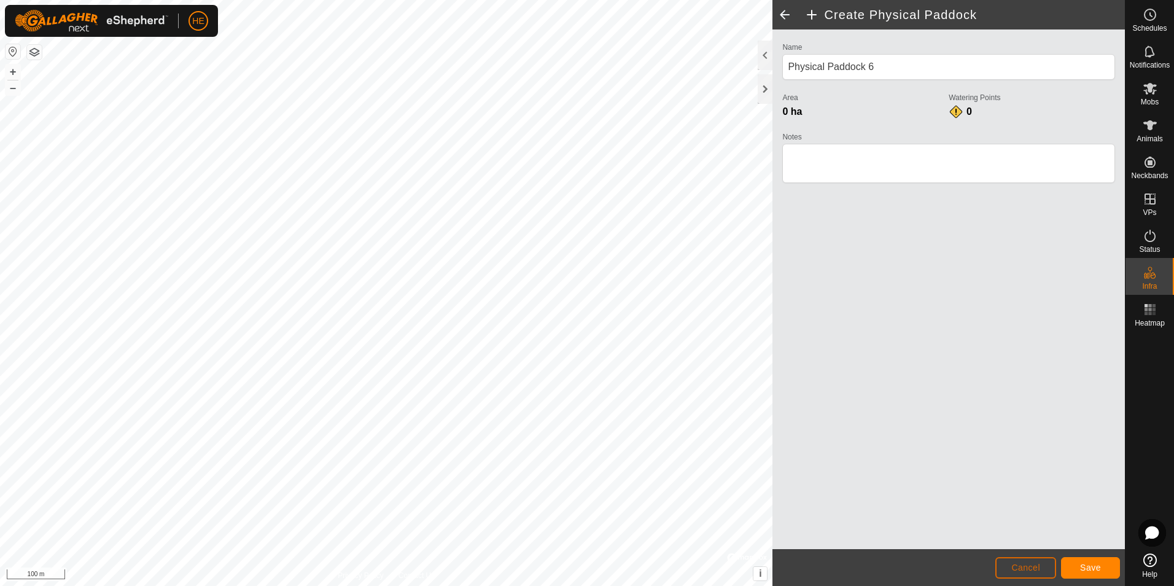
drag, startPoint x: 1025, startPoint y: 568, endPoint x: 1031, endPoint y: 568, distance: 6.8
click at [1031, 568] on span "Cancel" at bounding box center [1025, 567] width 29 height 10
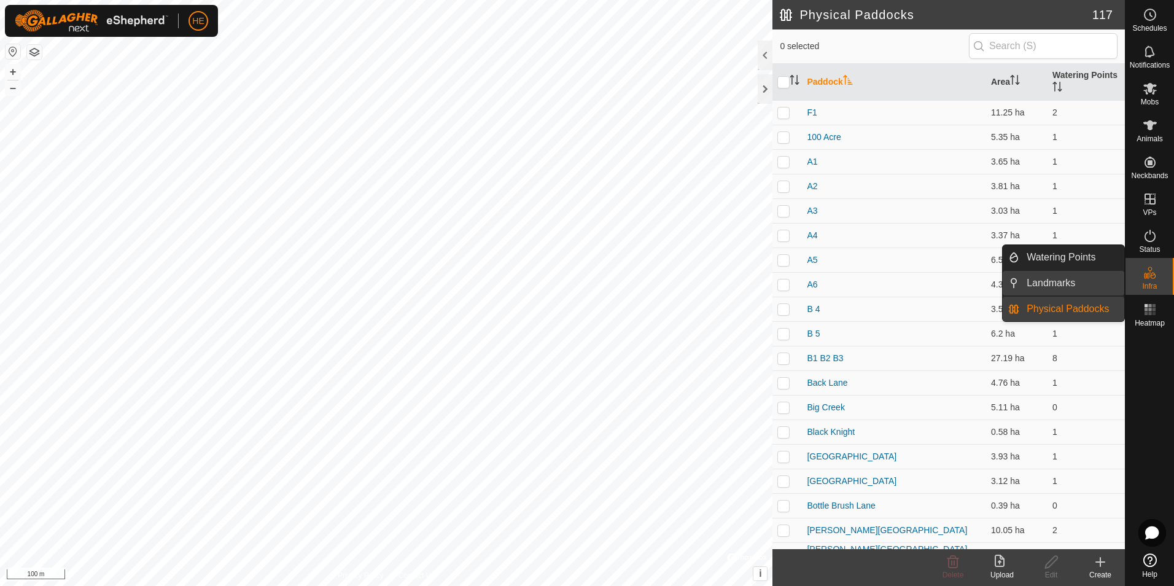
click at [1071, 282] on link "Landmarks" at bounding box center [1071, 283] width 105 height 25
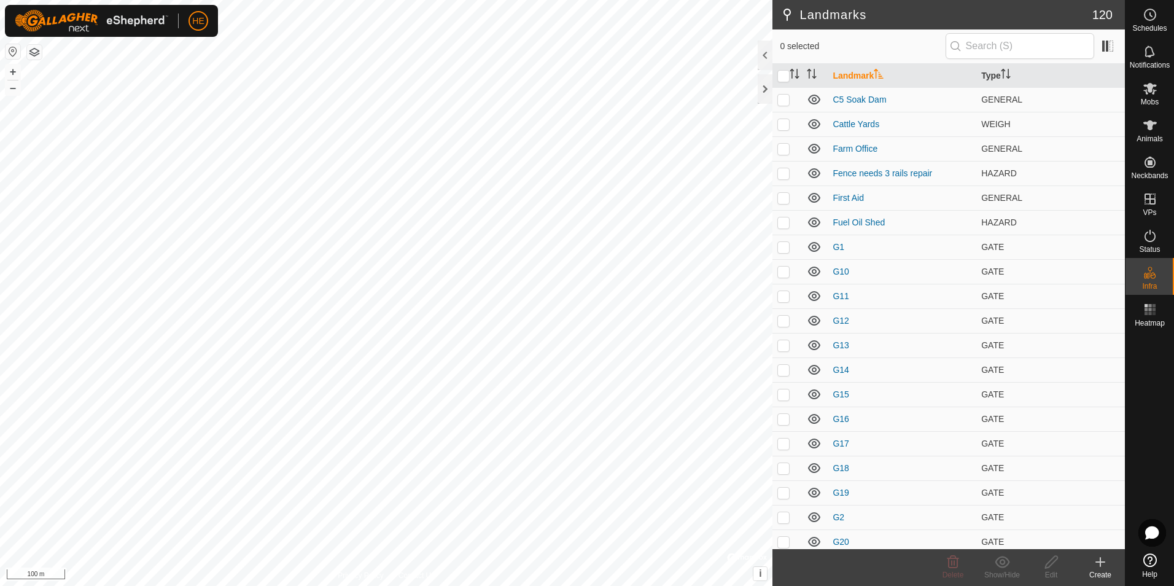
click at [1098, 561] on icon at bounding box center [1100, 561] width 15 height 15
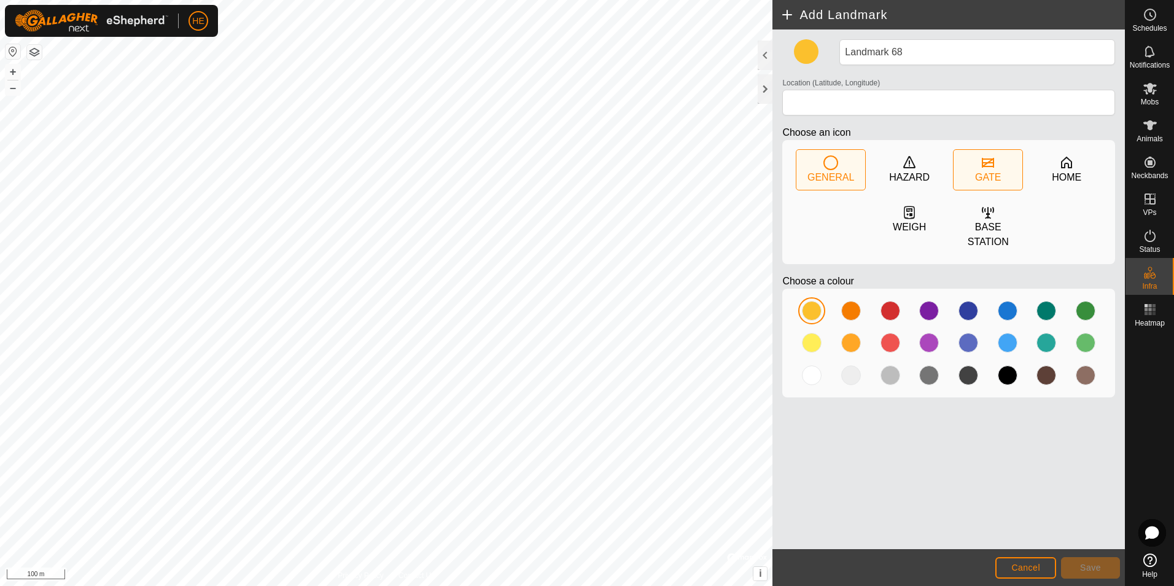
click at [995, 164] on icon at bounding box center [987, 162] width 15 height 15
type input "-33.812029, 115.051931"
click at [1080, 566] on button "Save" at bounding box center [1090, 567] width 59 height 21
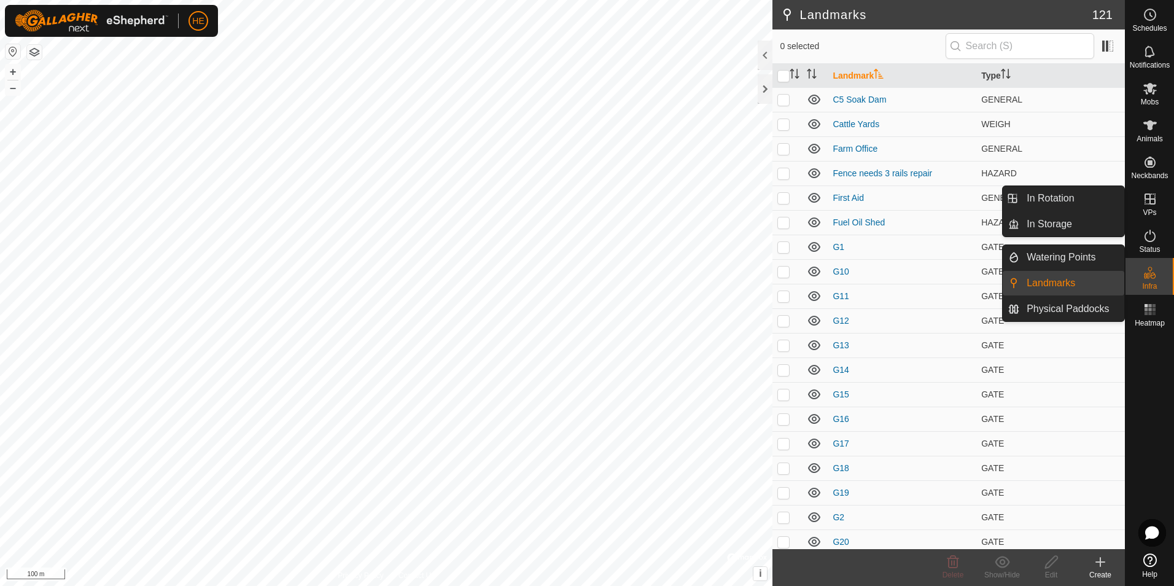
click at [1066, 282] on link "Landmarks" at bounding box center [1071, 283] width 105 height 25
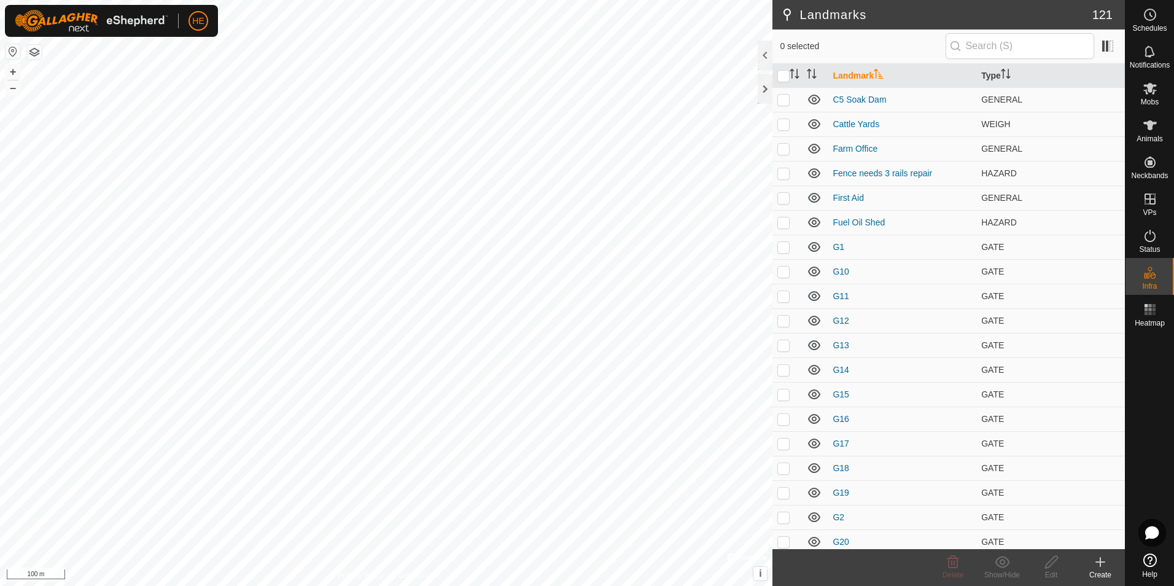
drag, startPoint x: 1095, startPoint y: 562, endPoint x: 1098, endPoint y: 573, distance: 11.3
click at [1098, 573] on div "Create" at bounding box center [1100, 567] width 49 height 37
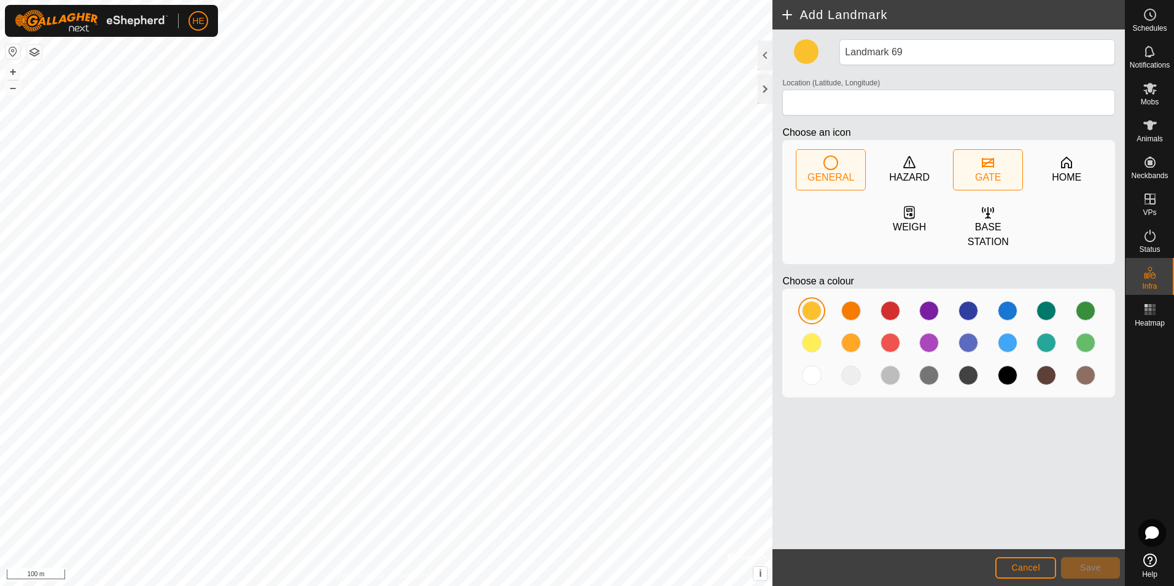
click at [990, 171] on div "GATE" at bounding box center [988, 177] width 26 height 15
type input "-33.812124, 115.049580"
click at [1086, 567] on span "Save" at bounding box center [1090, 567] width 21 height 10
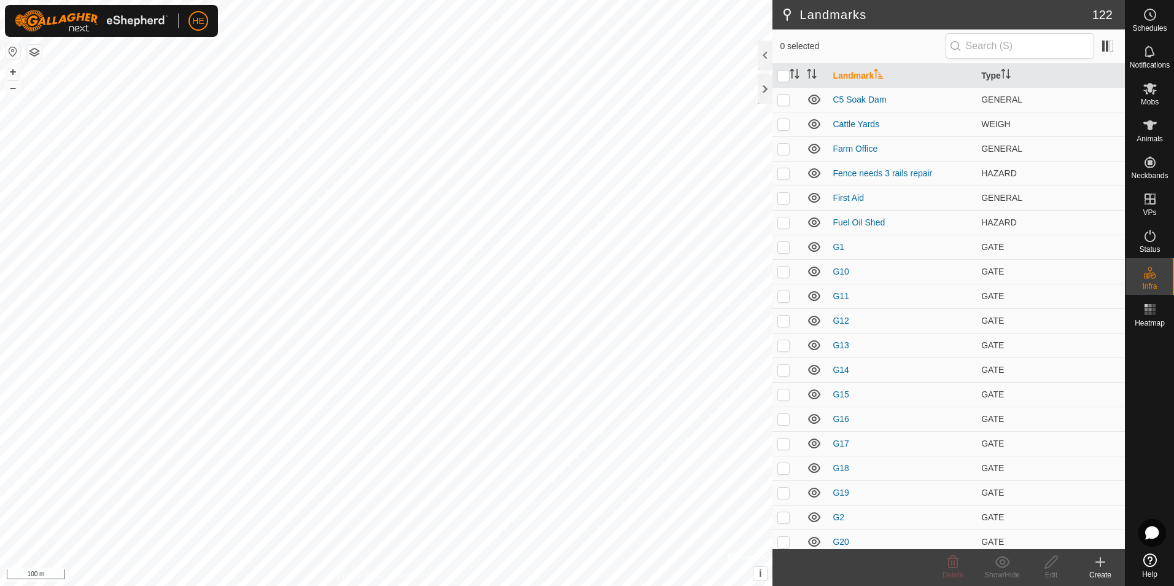
click at [1104, 564] on icon at bounding box center [1100, 561] width 15 height 15
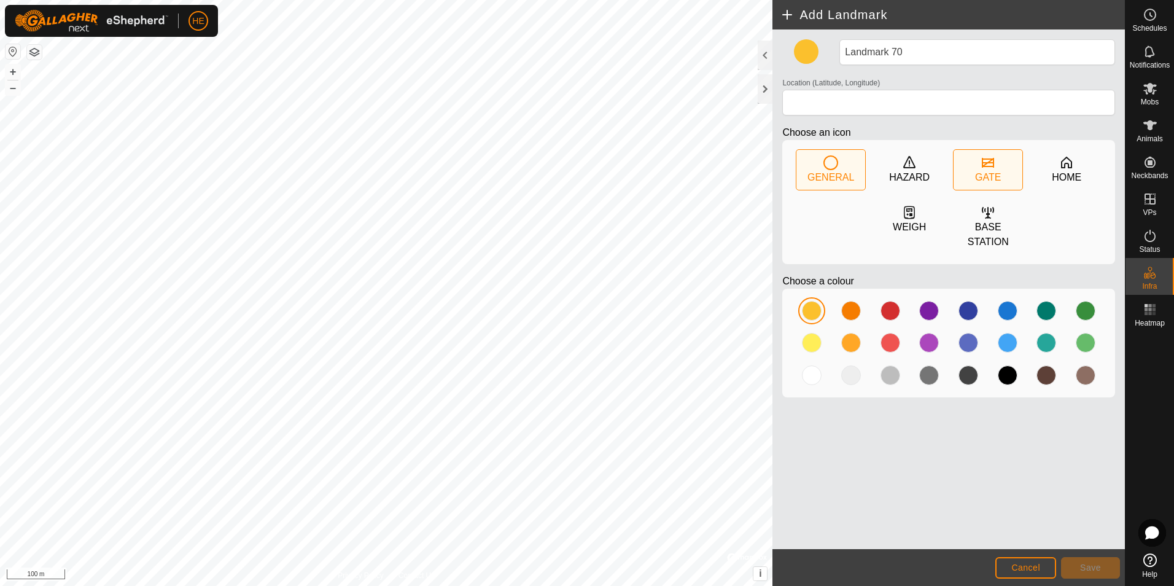
click at [982, 165] on icon at bounding box center [988, 163] width 12 height 10
type input "-33.812095, 115.049283"
click at [1104, 568] on button "Save" at bounding box center [1090, 567] width 59 height 21
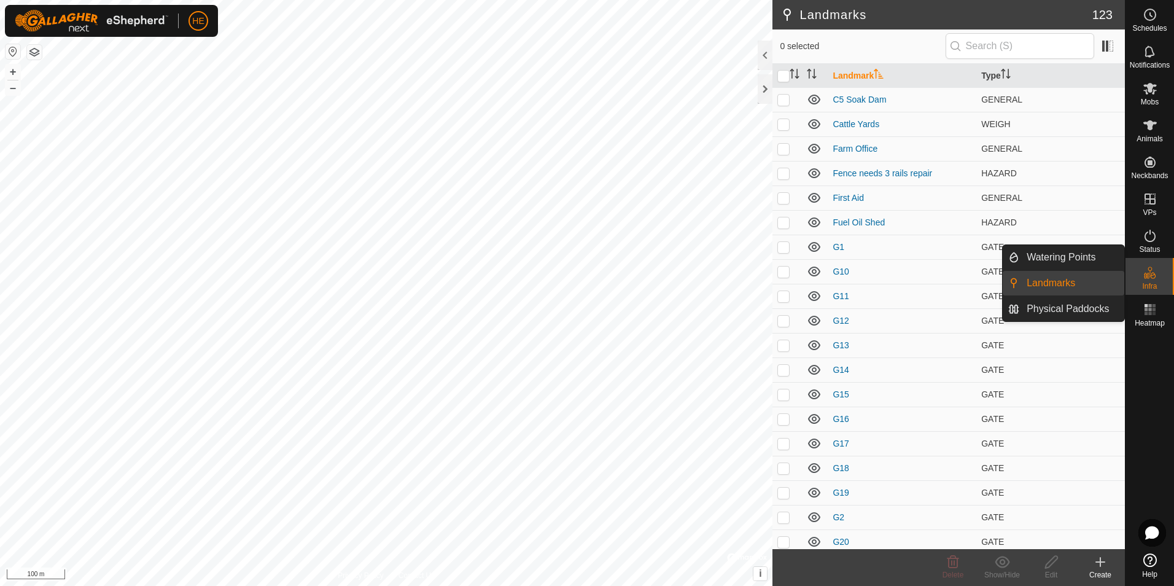
click at [1077, 279] on link "Landmarks" at bounding box center [1071, 283] width 105 height 25
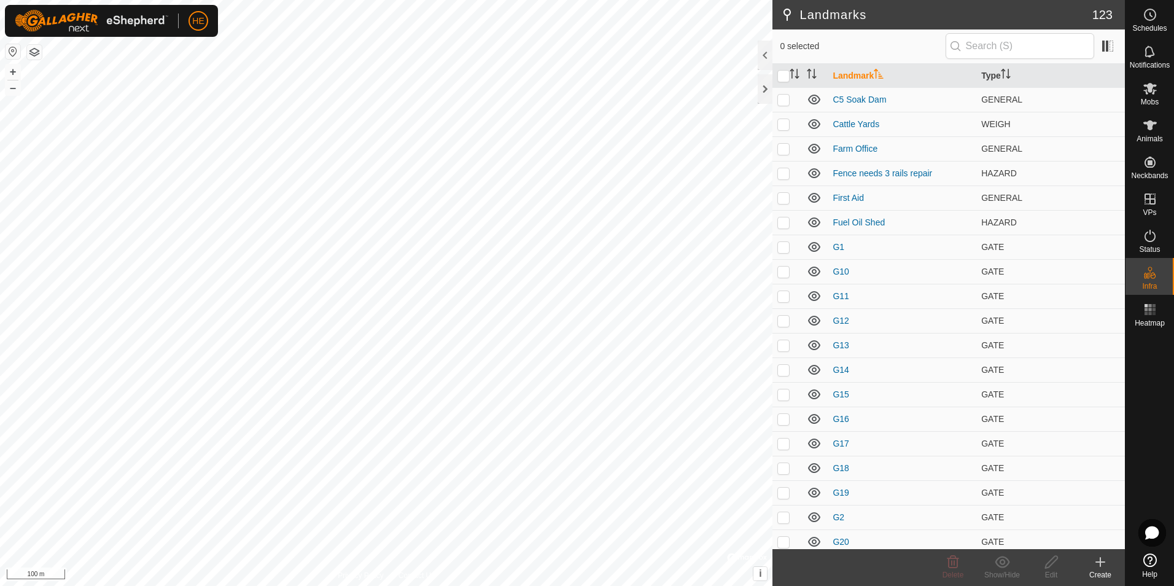
click at [1097, 565] on icon at bounding box center [1100, 561] width 15 height 15
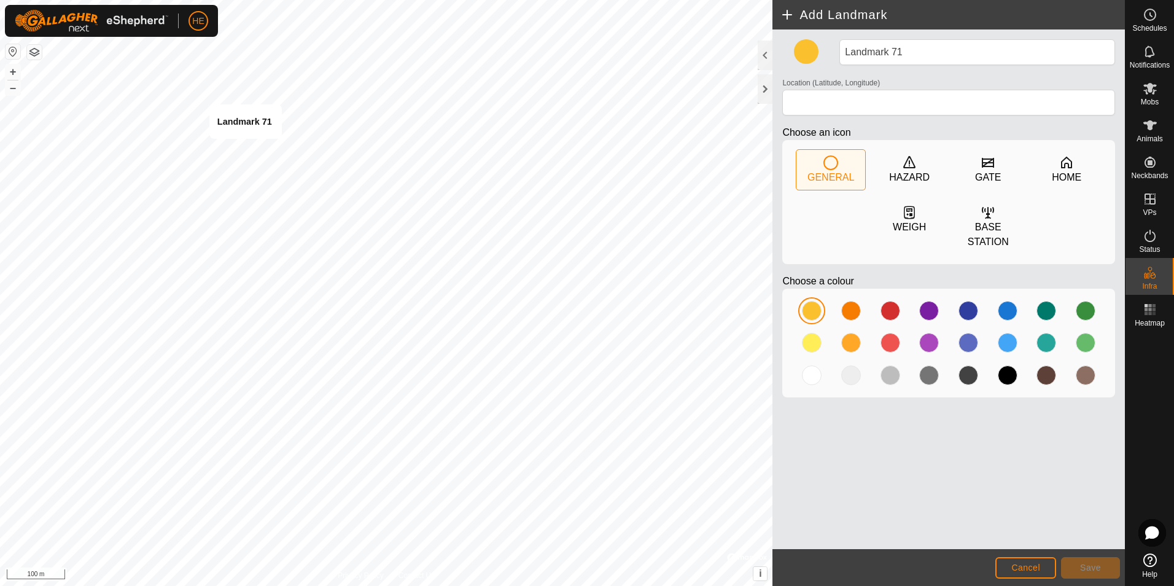
type input "-33.812010, 115.047035"
click at [1084, 570] on span "Save" at bounding box center [1090, 567] width 21 height 10
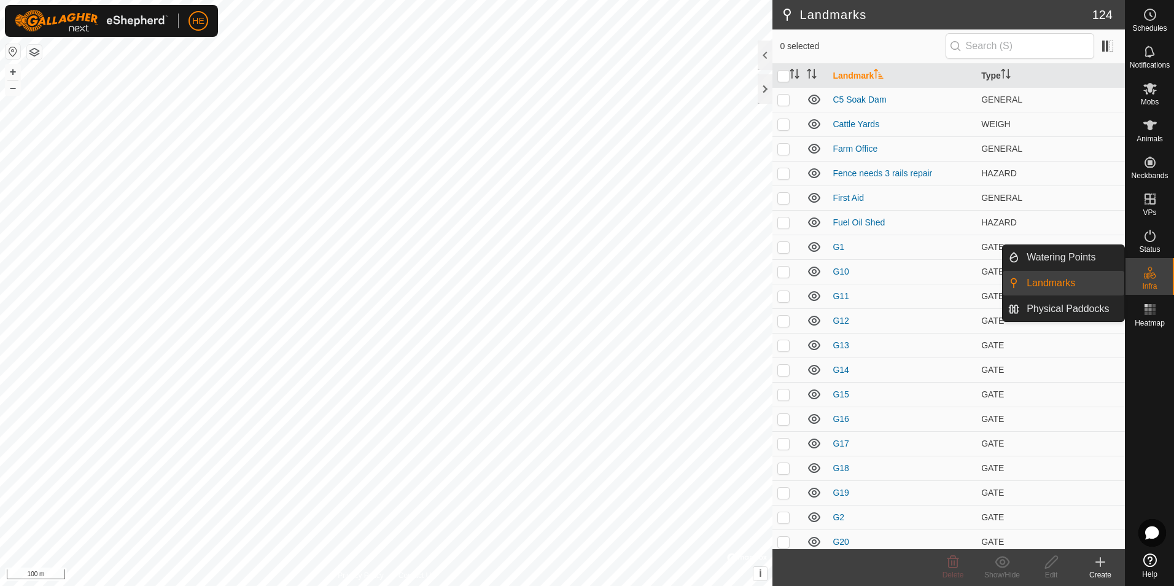
click at [1082, 279] on link "Landmarks" at bounding box center [1071, 283] width 105 height 25
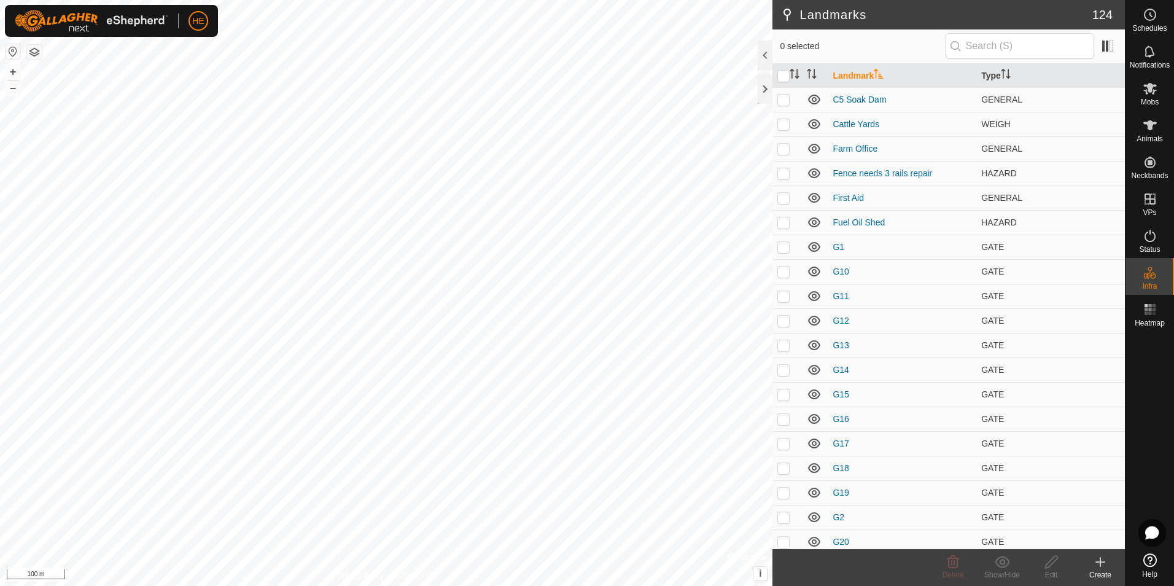
click at [1100, 564] on icon at bounding box center [1100, 561] width 15 height 15
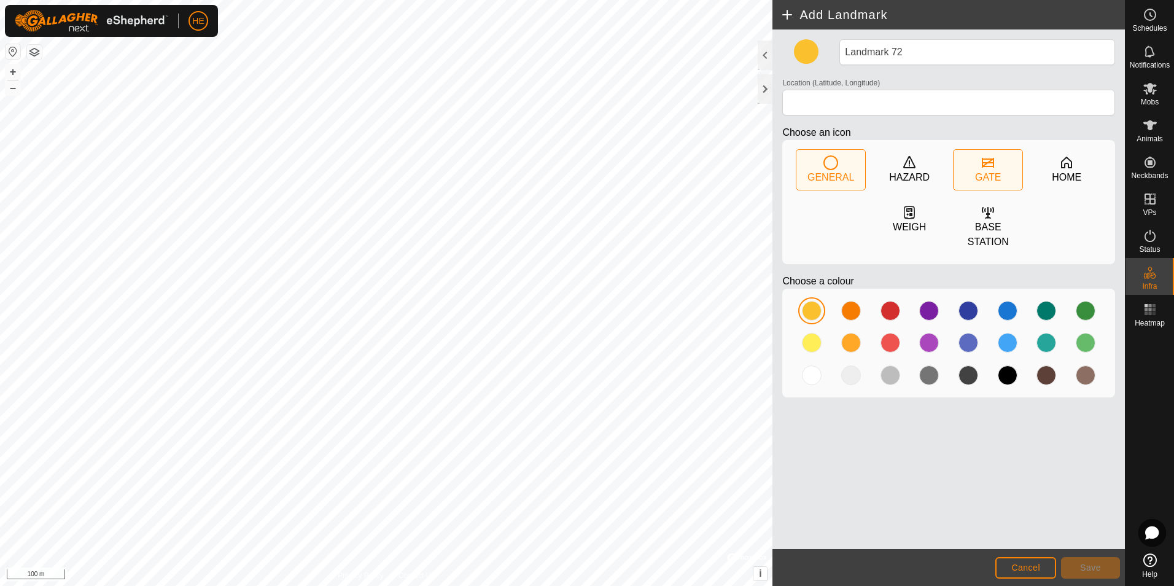
click at [987, 171] on div "GATE" at bounding box center [988, 177] width 26 height 15
type input "-33.812038, 115.039332"
click at [1090, 566] on span "Save" at bounding box center [1090, 567] width 21 height 10
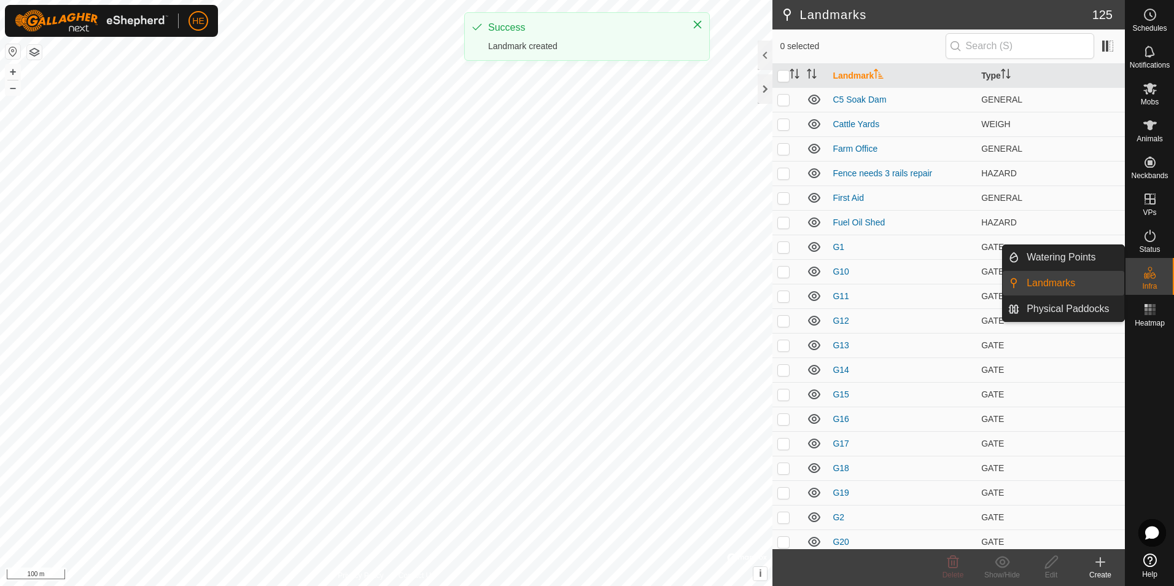
click at [1058, 281] on link "Landmarks" at bounding box center [1071, 283] width 105 height 25
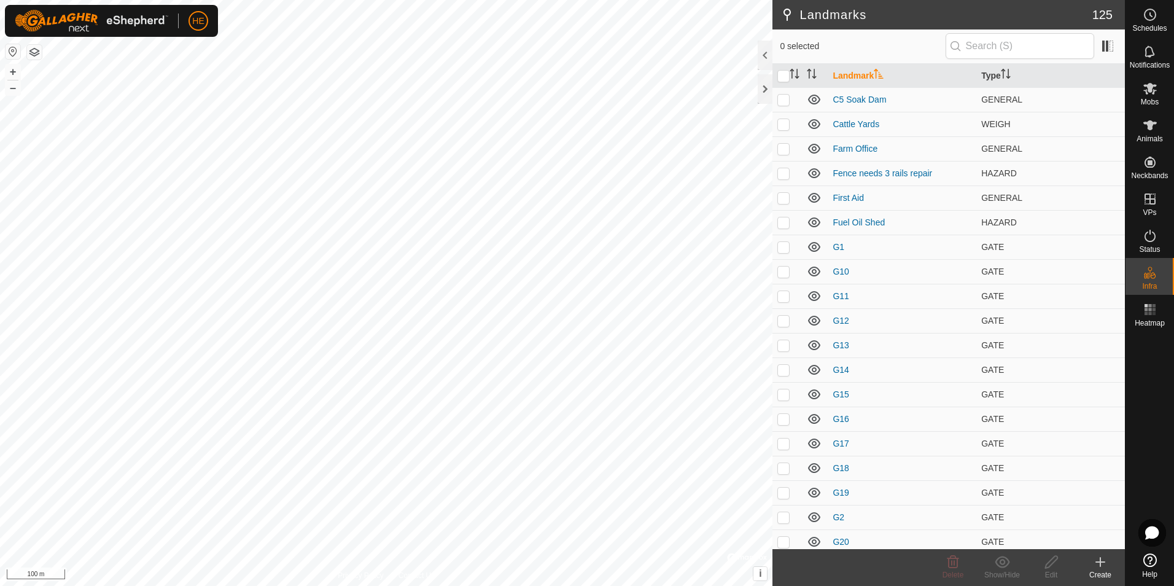
click at [1099, 562] on icon at bounding box center [1100, 562] width 9 height 0
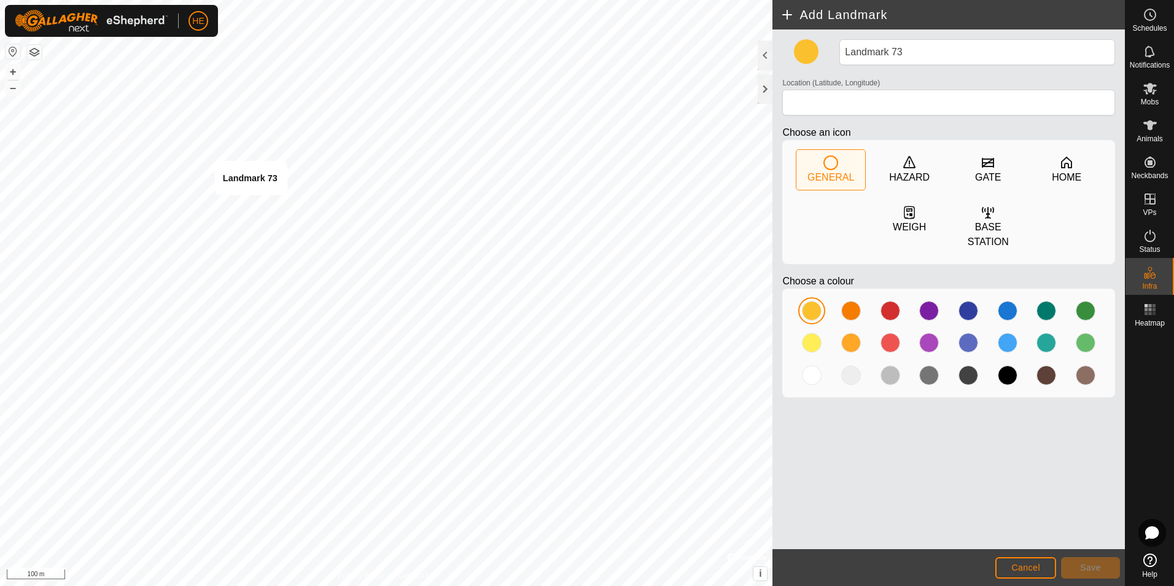
type input "-33.812143, 115.039150"
click at [1100, 564] on button "Save" at bounding box center [1090, 567] width 59 height 21
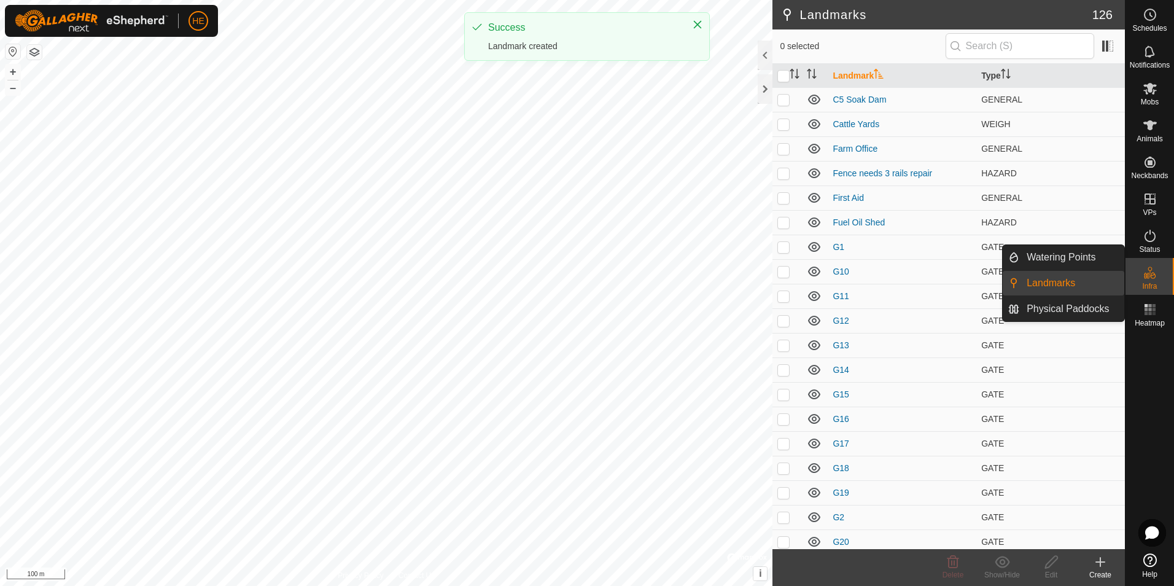
click at [1095, 285] on link "Landmarks" at bounding box center [1071, 283] width 105 height 25
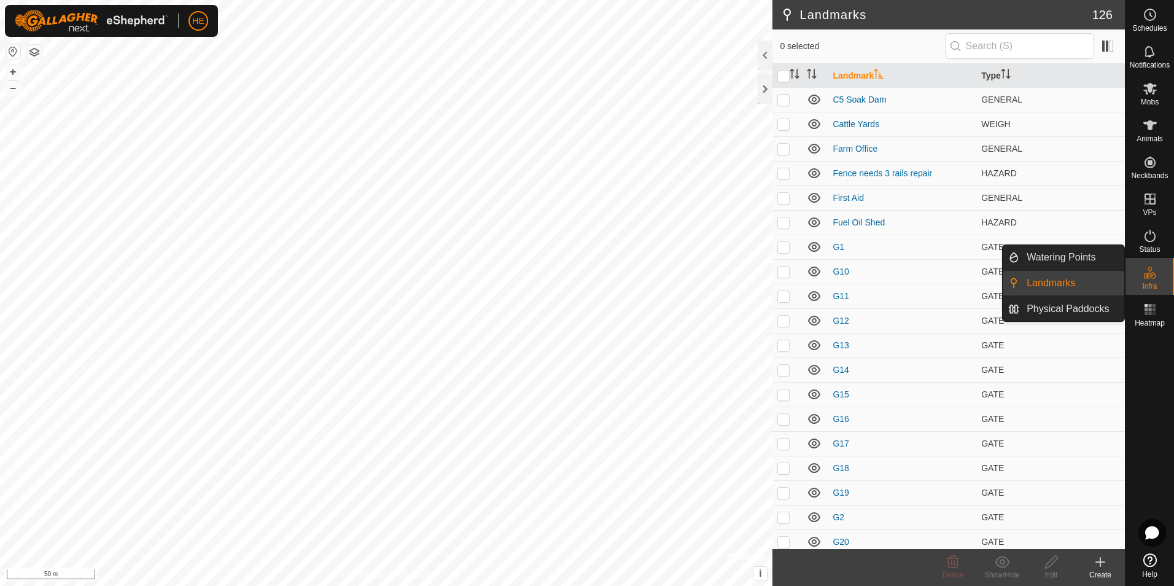
click at [1072, 279] on link "Landmarks" at bounding box center [1071, 283] width 105 height 25
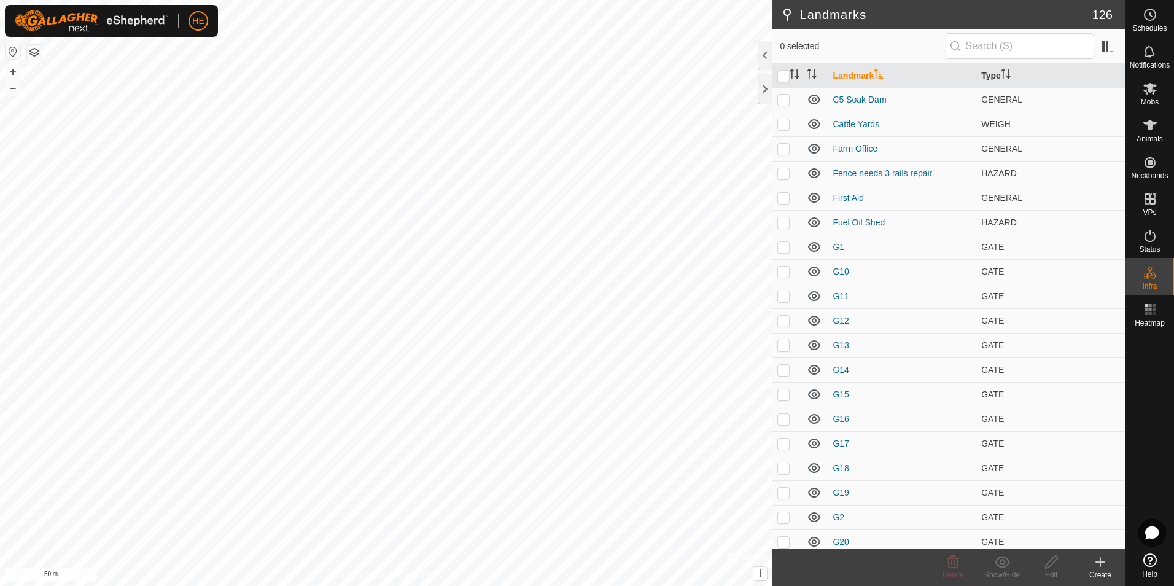
click at [1100, 562] on icon at bounding box center [1100, 562] width 9 height 0
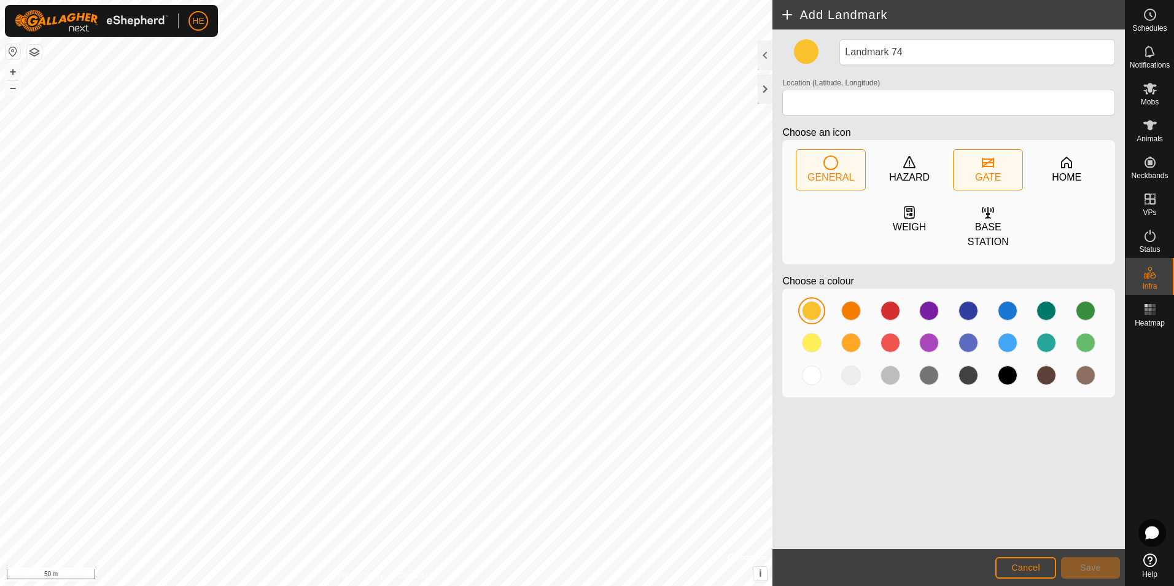
click at [988, 166] on icon at bounding box center [988, 163] width 12 height 10
type input "-33.818663, 115.039252"
click at [1088, 565] on span "Save" at bounding box center [1090, 567] width 21 height 10
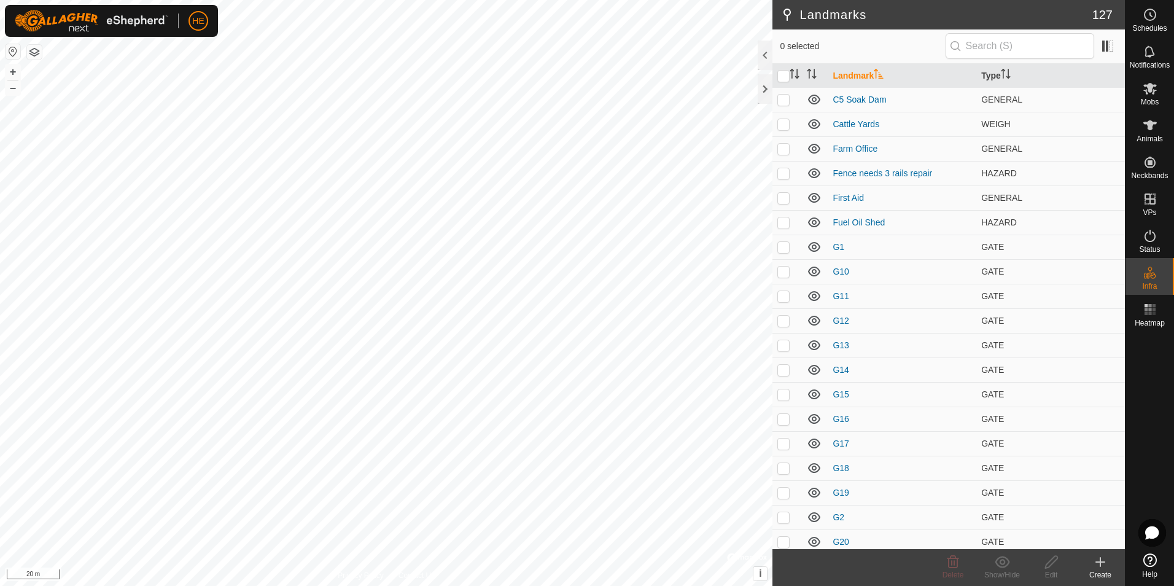
click at [1105, 559] on icon at bounding box center [1100, 561] width 15 height 15
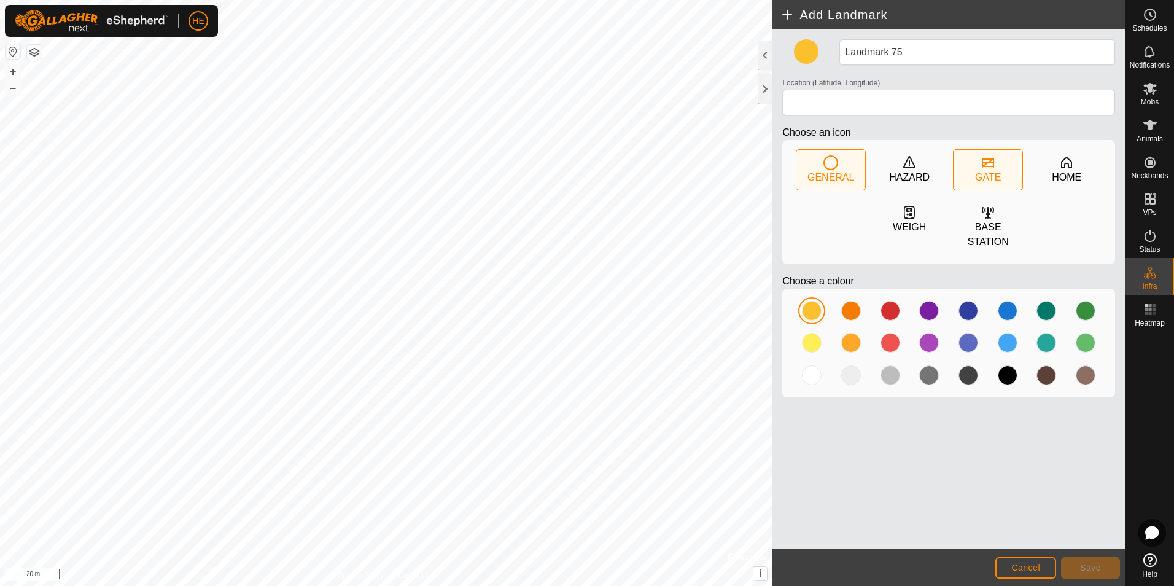
click at [986, 161] on icon at bounding box center [987, 162] width 15 height 15
type input "-33.818654, 115.042986"
click at [1095, 565] on span "Save" at bounding box center [1090, 567] width 21 height 10
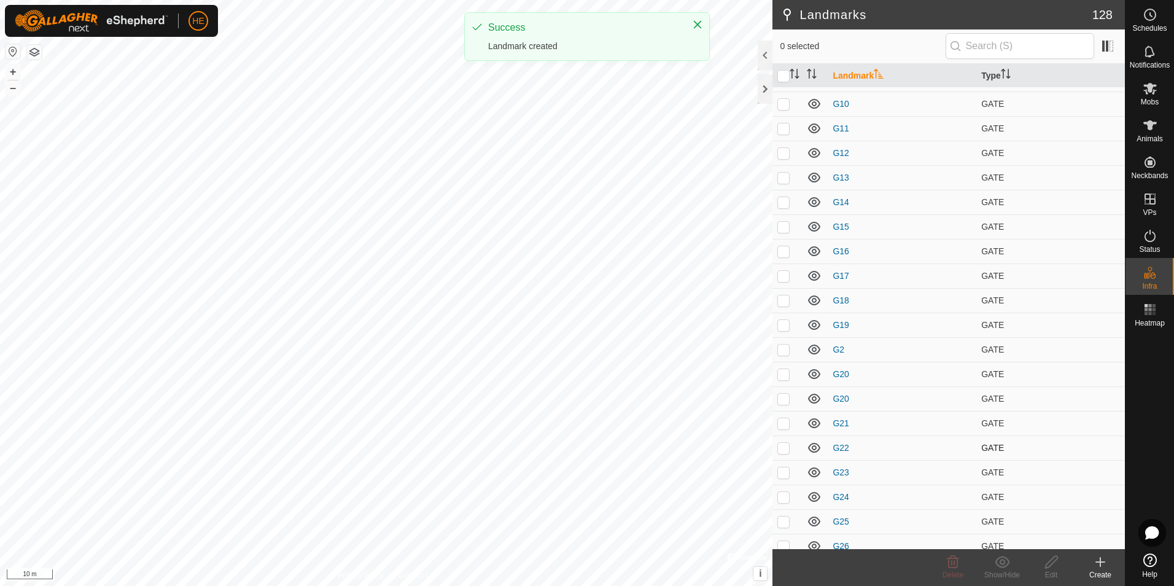
scroll to position [246, 0]
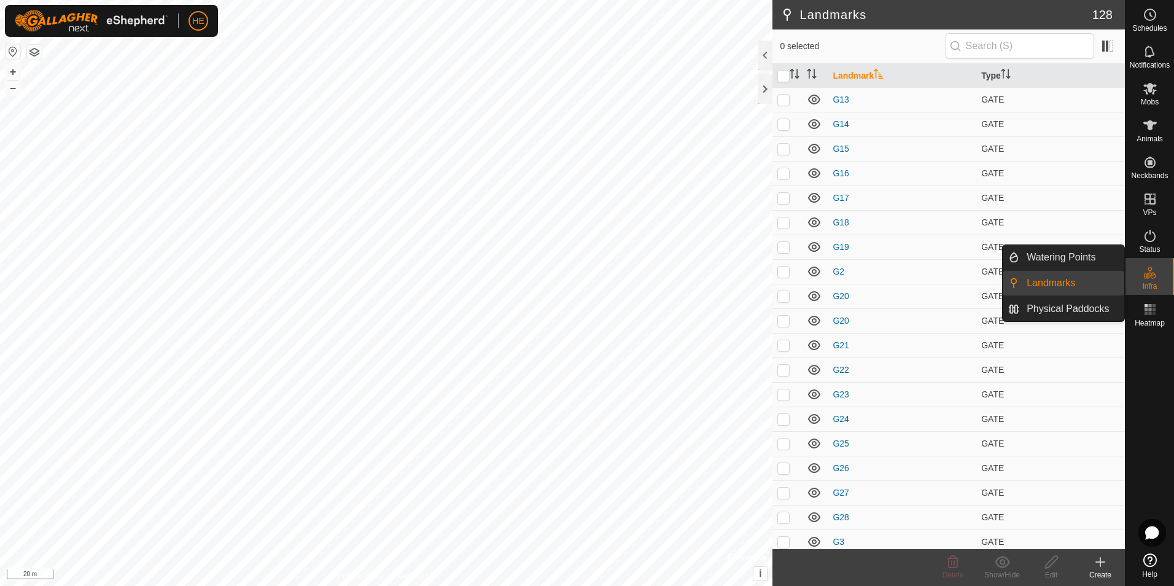
click at [1082, 280] on link "Landmarks" at bounding box center [1071, 283] width 105 height 25
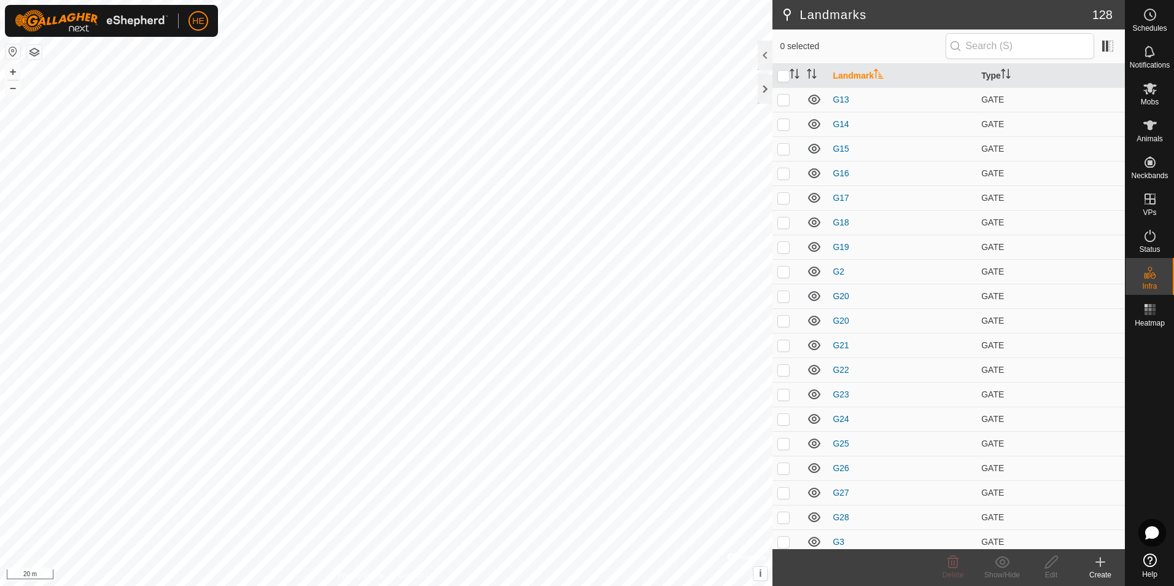
click at [1103, 562] on icon at bounding box center [1100, 562] width 9 height 0
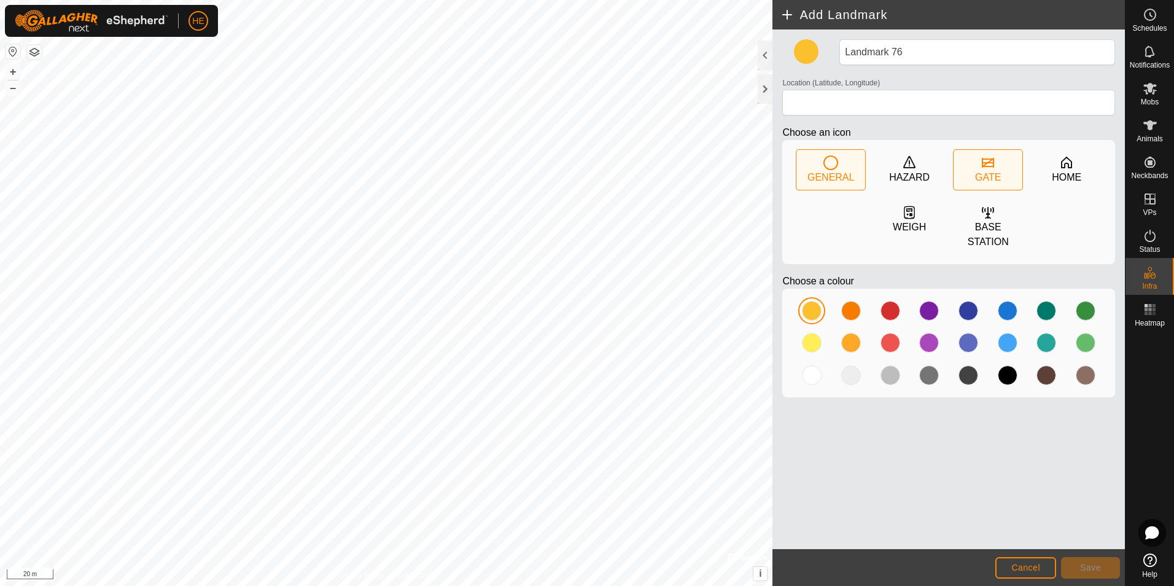
click at [989, 169] on icon at bounding box center [987, 162] width 15 height 15
type input "-33.818679, 115.049388"
click at [1096, 564] on span "Save" at bounding box center [1090, 567] width 21 height 10
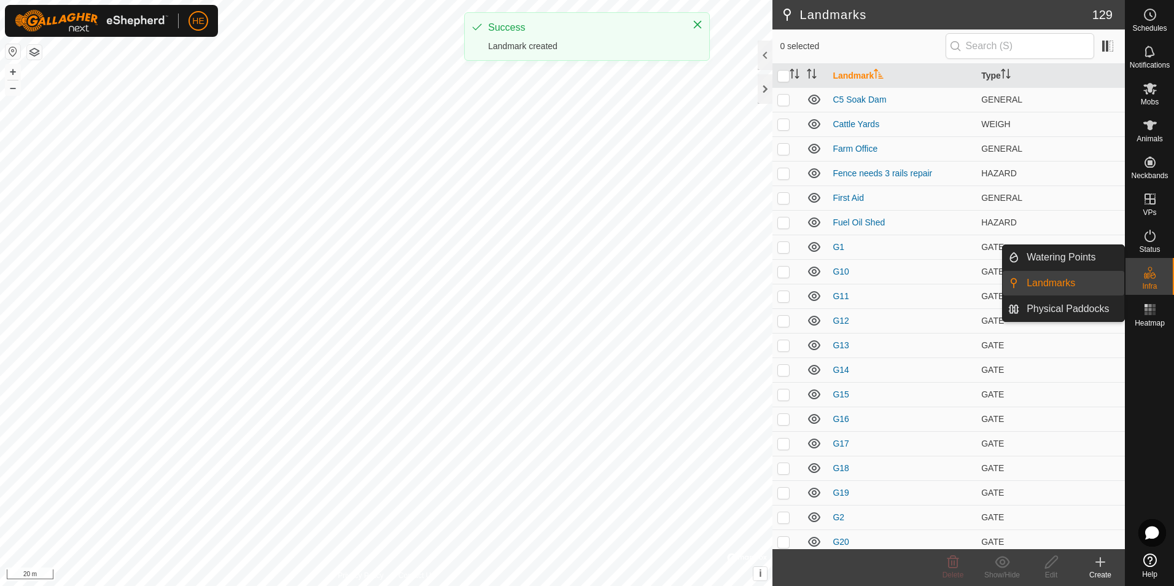
click at [1073, 280] on ul "Watering Points Landmarks Physical Paddocks" at bounding box center [1064, 283] width 122 height 76
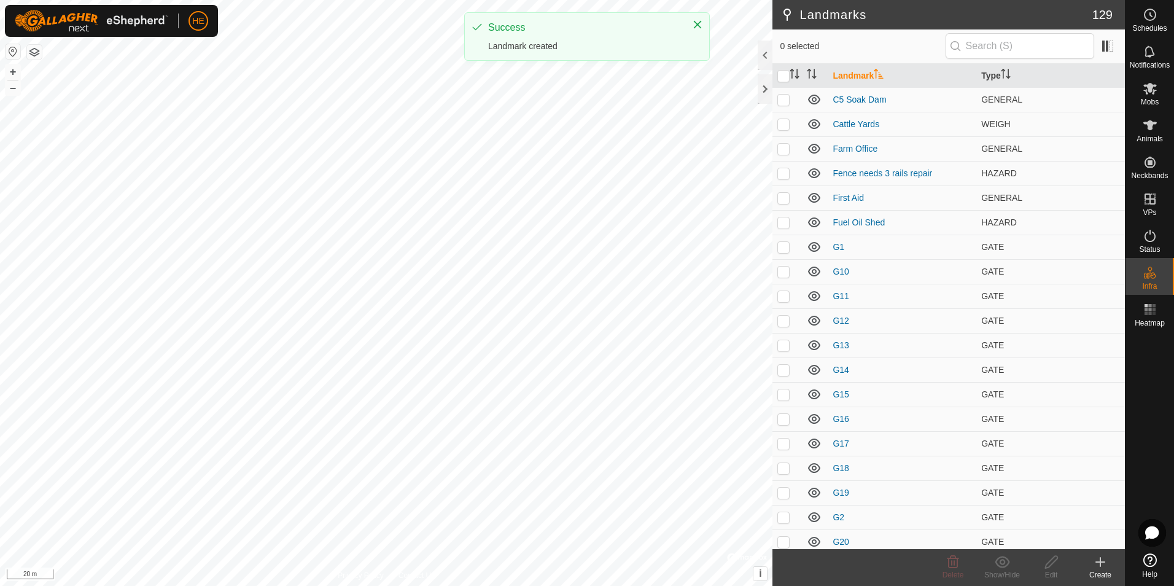
click at [1099, 563] on icon at bounding box center [1100, 561] width 15 height 15
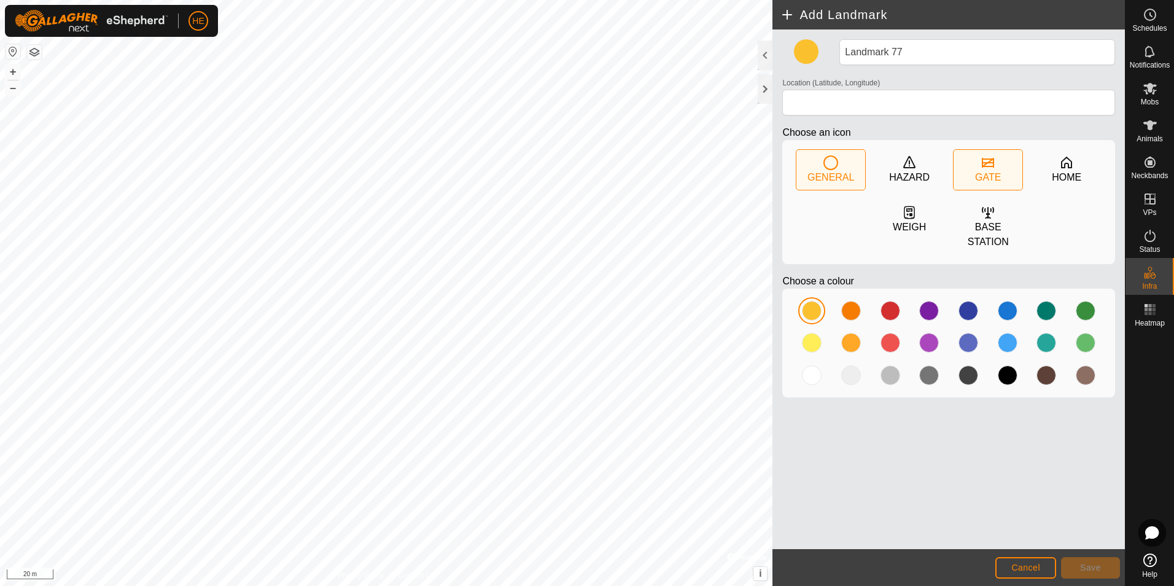
click at [982, 167] on icon at bounding box center [988, 163] width 12 height 10
type input "-33.818707, 115.049345"
click at [1087, 565] on span "Save" at bounding box center [1090, 567] width 21 height 10
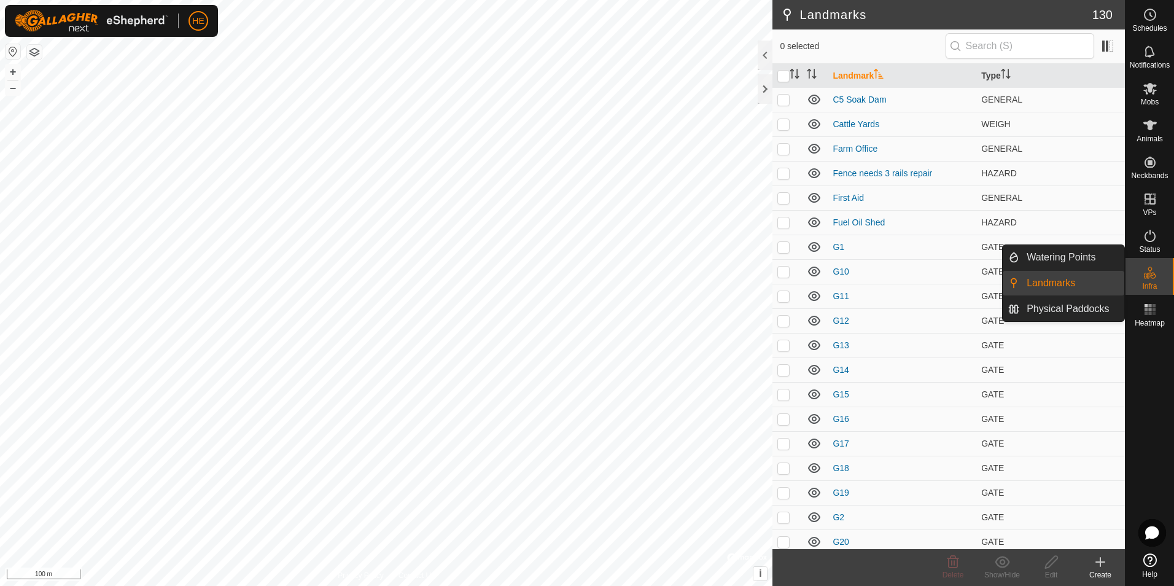
click at [1065, 285] on link "Landmarks" at bounding box center [1071, 283] width 105 height 25
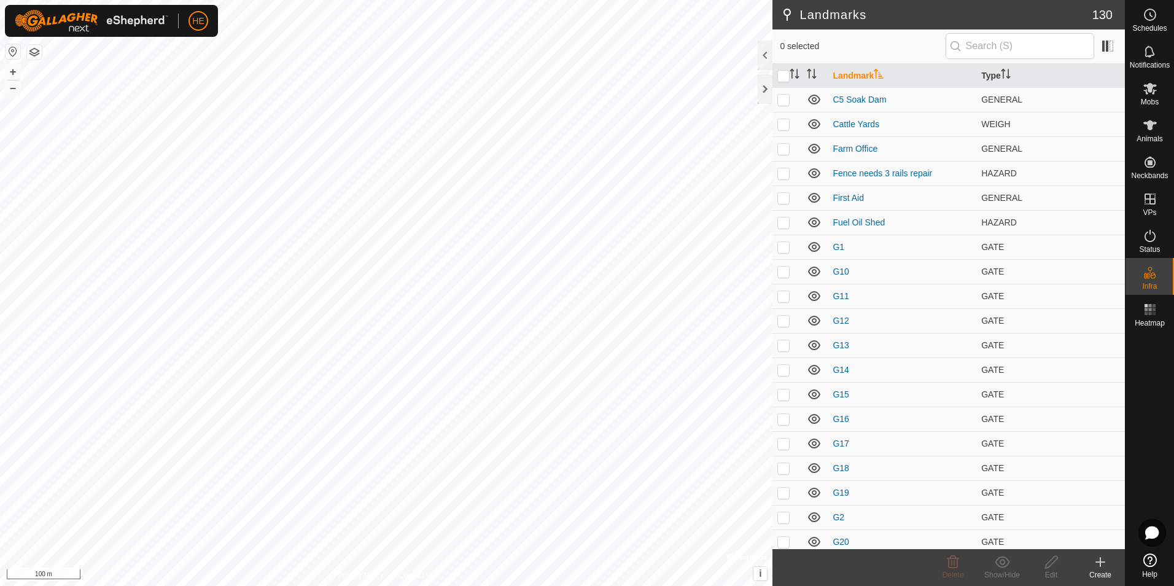
click at [1102, 564] on icon at bounding box center [1100, 561] width 15 height 15
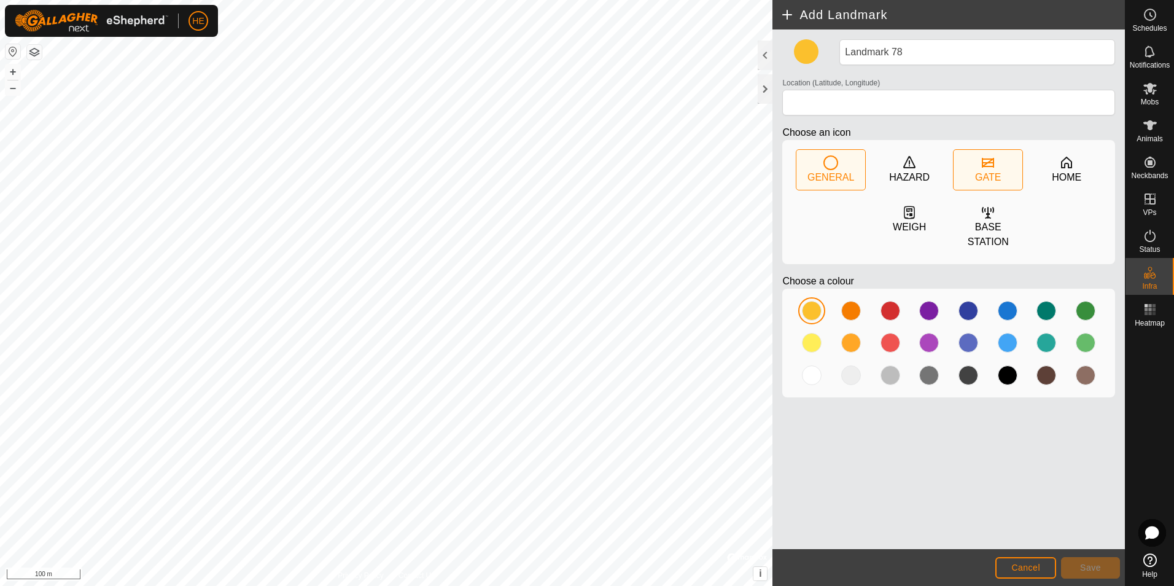
click at [986, 167] on icon at bounding box center [987, 162] width 15 height 15
type input "-33.814078, 115.049359"
click at [1092, 564] on span "Save" at bounding box center [1090, 567] width 21 height 10
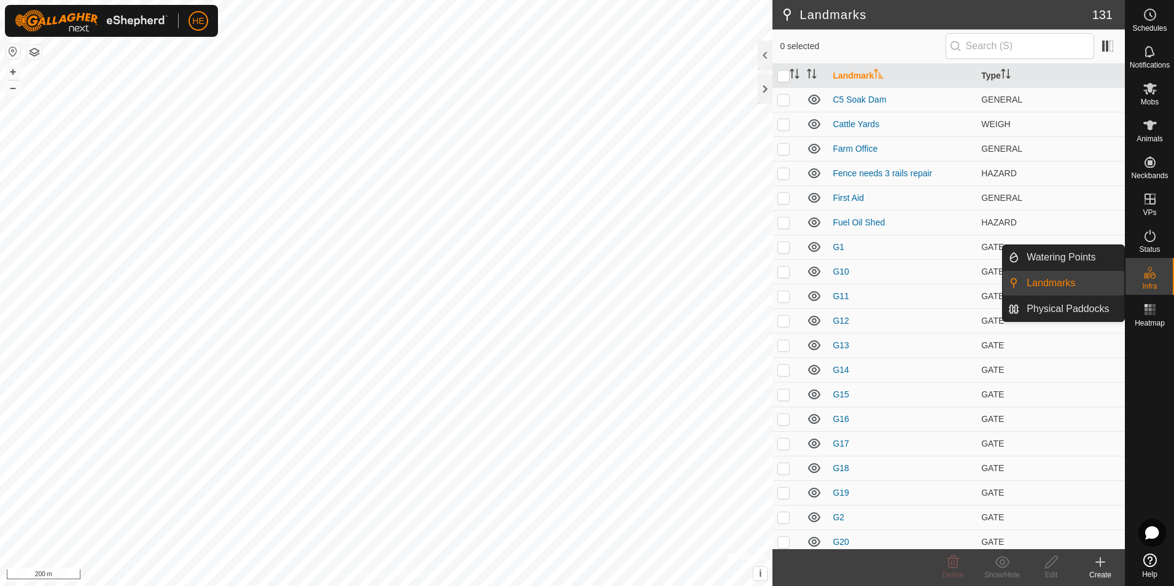
click at [1101, 279] on link "Landmarks" at bounding box center [1071, 283] width 105 height 25
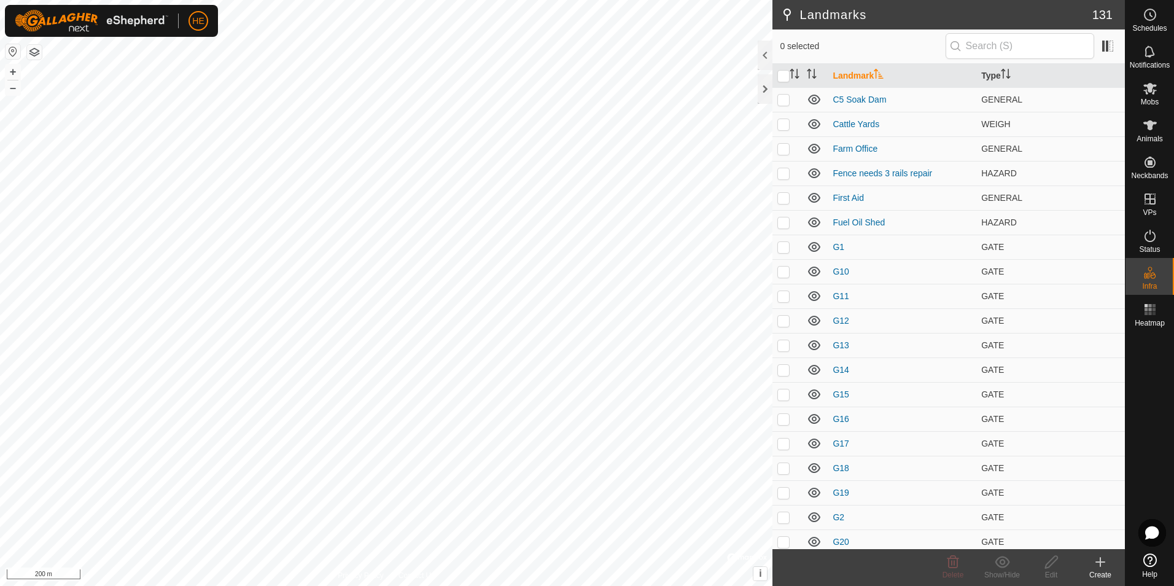
click at [1101, 563] on icon at bounding box center [1100, 561] width 15 height 15
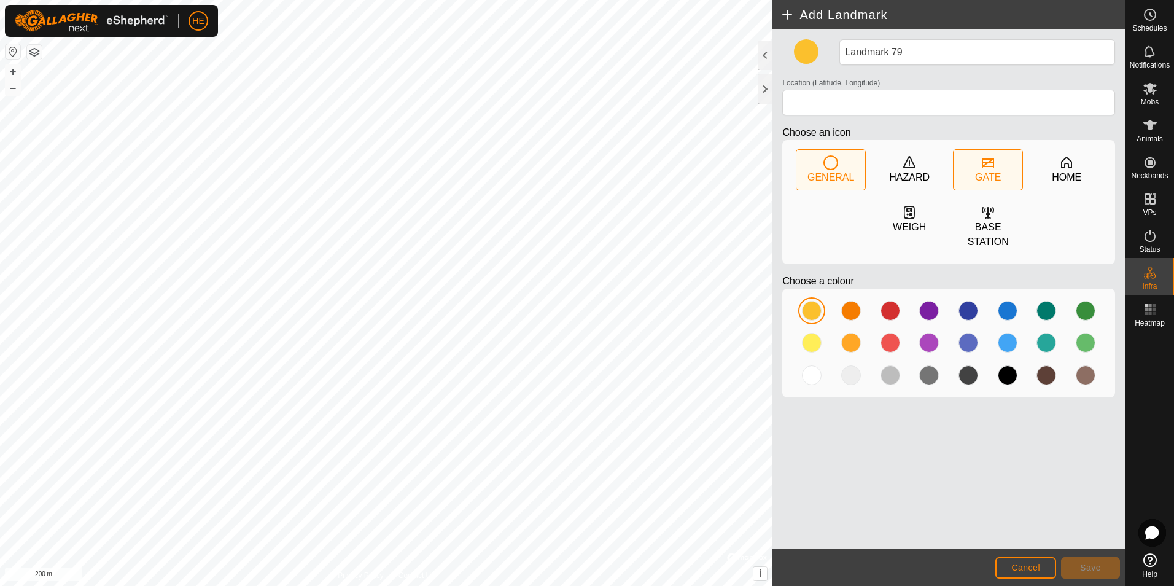
click at [987, 165] on icon at bounding box center [987, 162] width 15 height 15
type input "-33.811958, 115.047041"
click at [1077, 562] on button "Save" at bounding box center [1090, 567] width 59 height 21
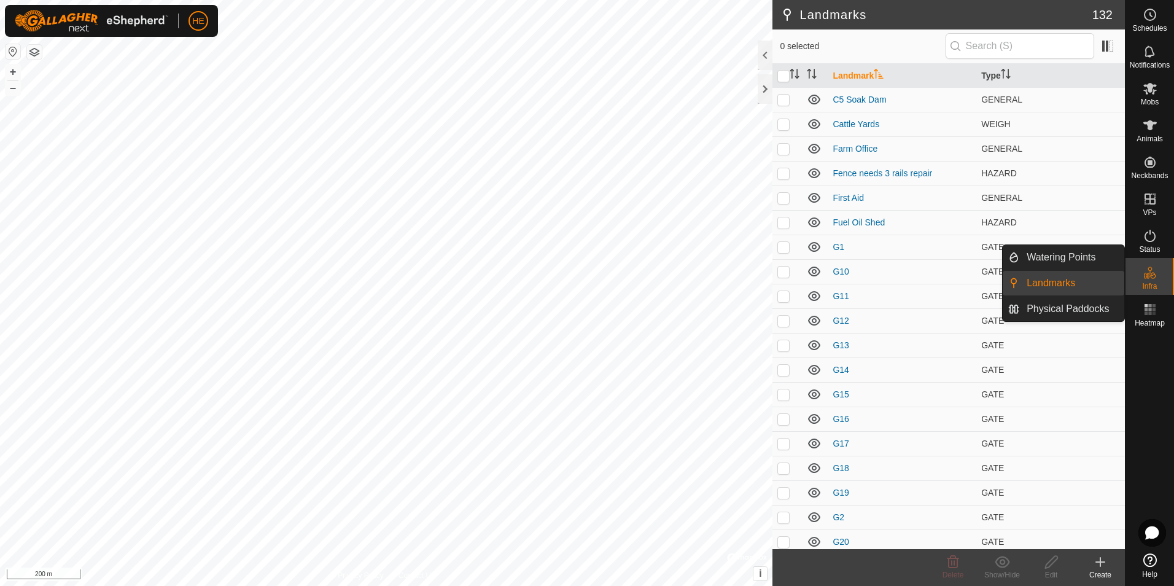
click at [1071, 281] on link "Landmarks" at bounding box center [1071, 283] width 105 height 25
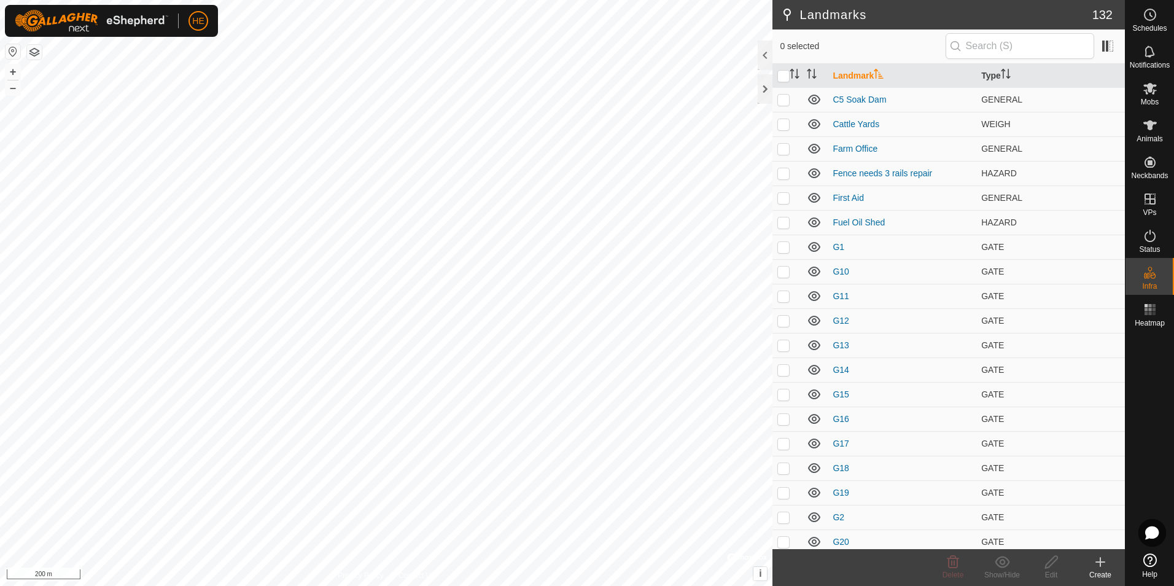
click at [1107, 566] on icon at bounding box center [1100, 561] width 15 height 15
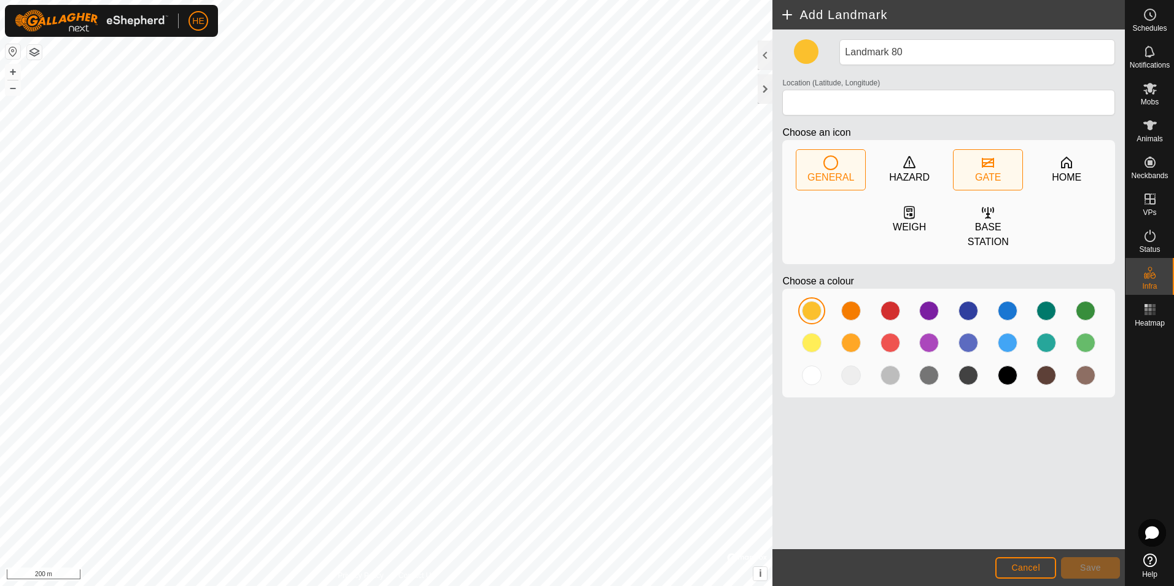
click at [987, 165] on icon at bounding box center [987, 162] width 15 height 15
type input "-33.812948, 115.054040"
click at [1095, 564] on span "Save" at bounding box center [1090, 567] width 21 height 10
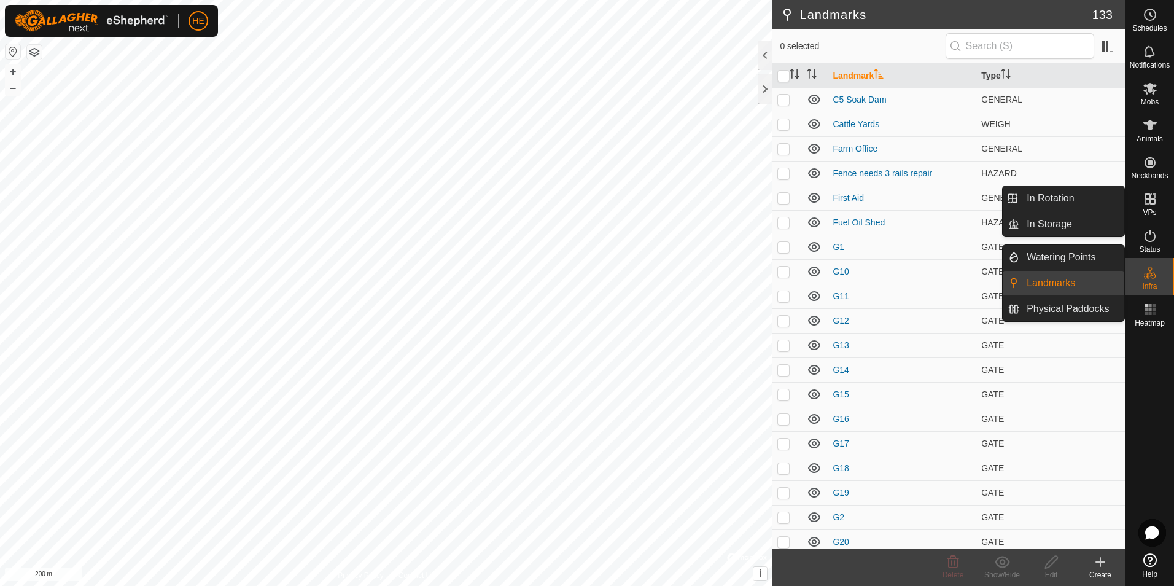
drag, startPoint x: 1163, startPoint y: 438, endPoint x: 1151, endPoint y: 445, distance: 13.5
click at [1163, 439] on div at bounding box center [1149, 440] width 48 height 217
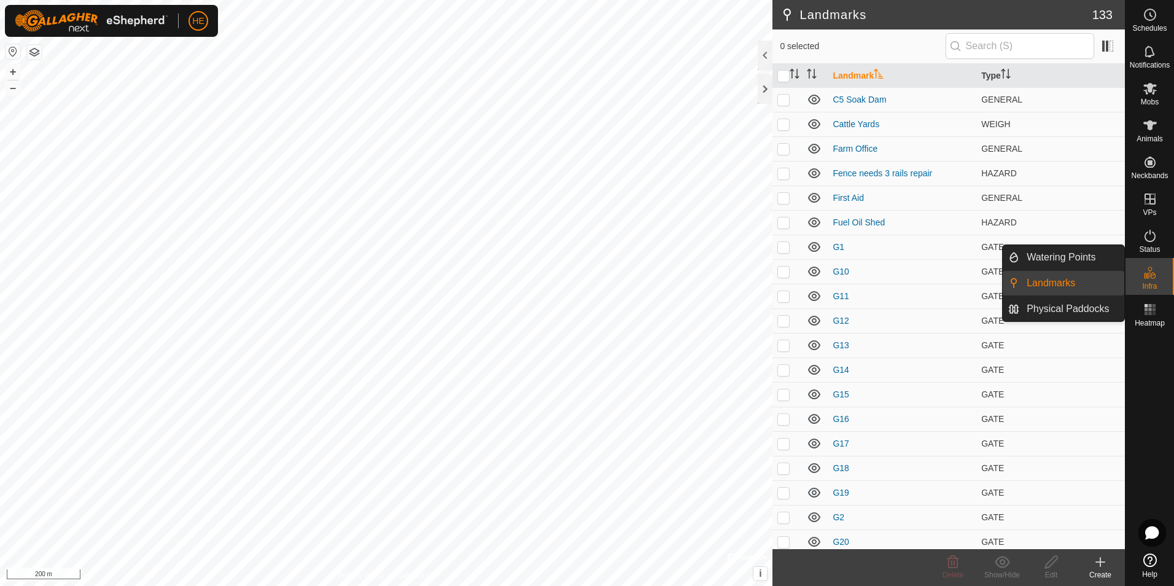
drag, startPoint x: 1124, startPoint y: 279, endPoint x: 1081, endPoint y: 281, distance: 43.0
click at [1081, 281] on link "Landmarks" at bounding box center [1071, 283] width 105 height 25
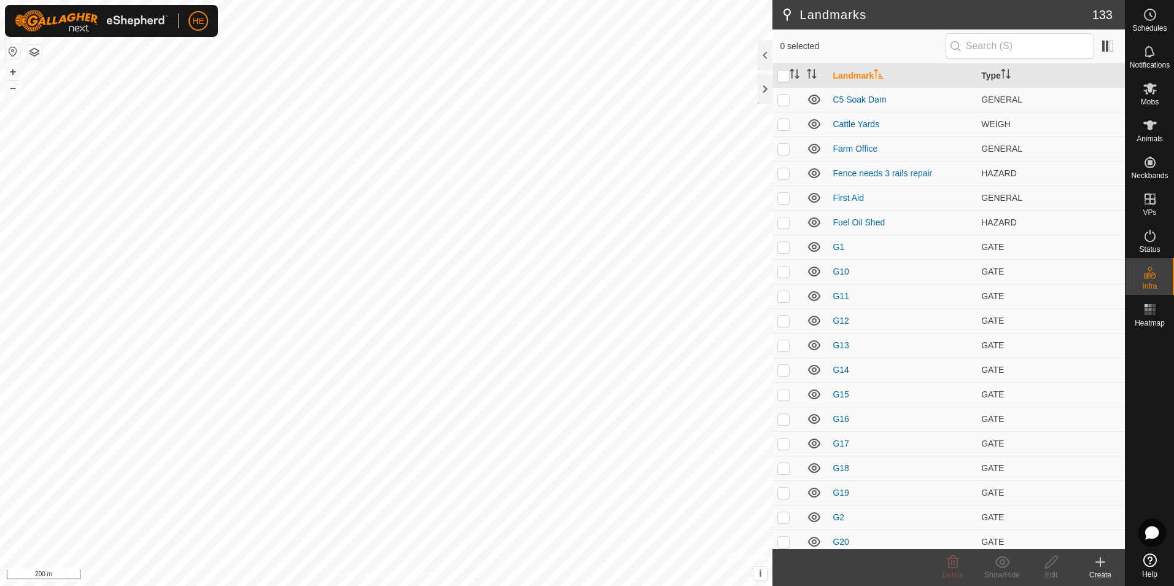
click at [1100, 562] on icon at bounding box center [1100, 562] width 9 height 0
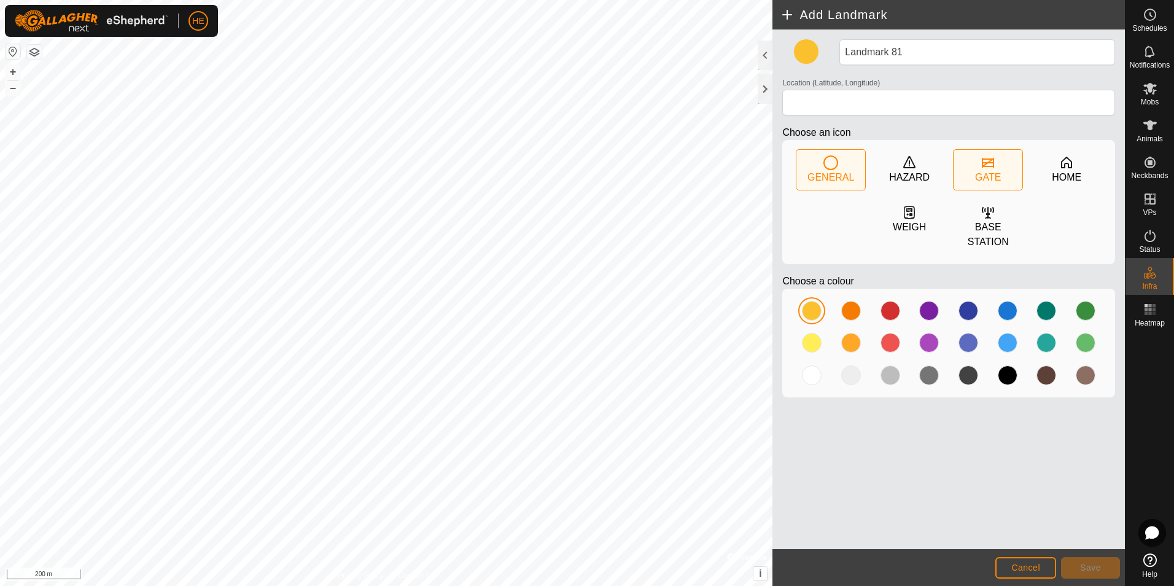
click at [995, 167] on icon at bounding box center [987, 162] width 15 height 15
type input "-33.812078, 115.039139"
click at [1080, 565] on button "Save" at bounding box center [1090, 567] width 59 height 21
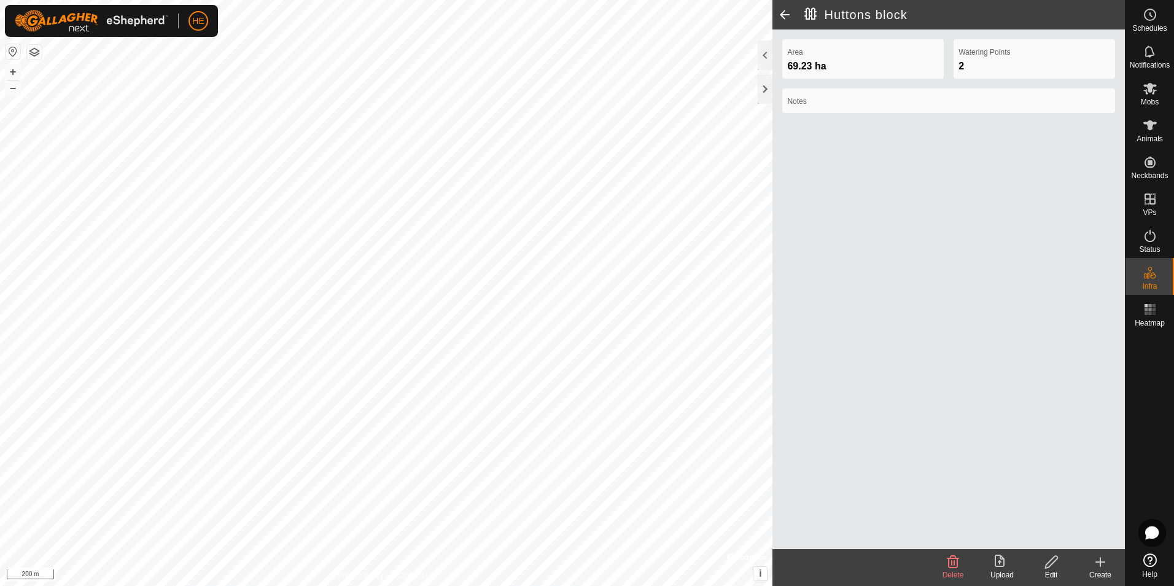
click at [1051, 564] on icon at bounding box center [1051, 561] width 15 height 15
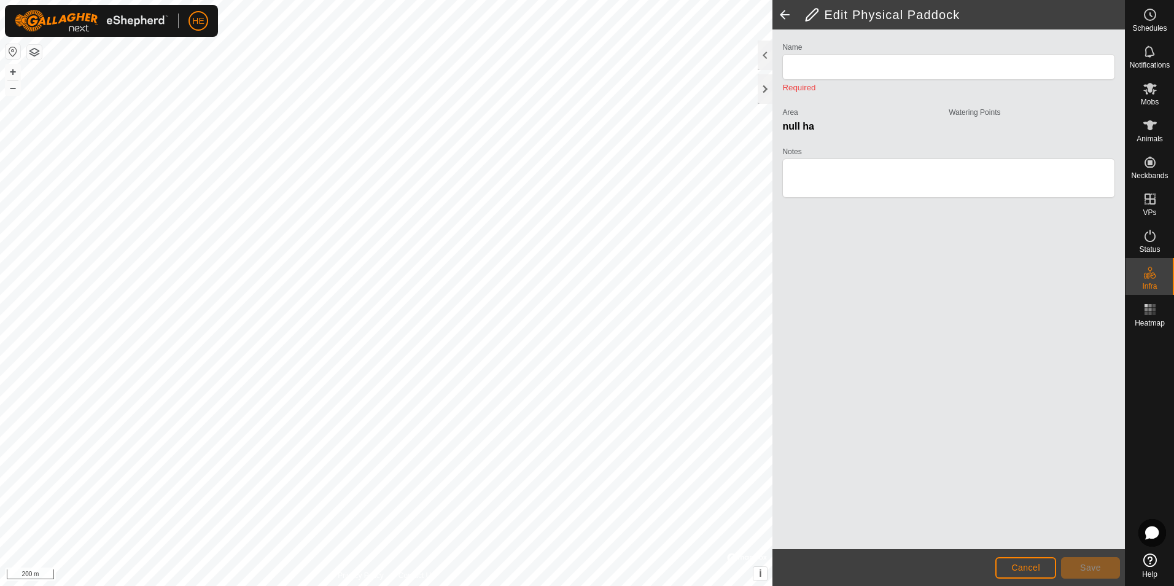
type input "Huttons block"
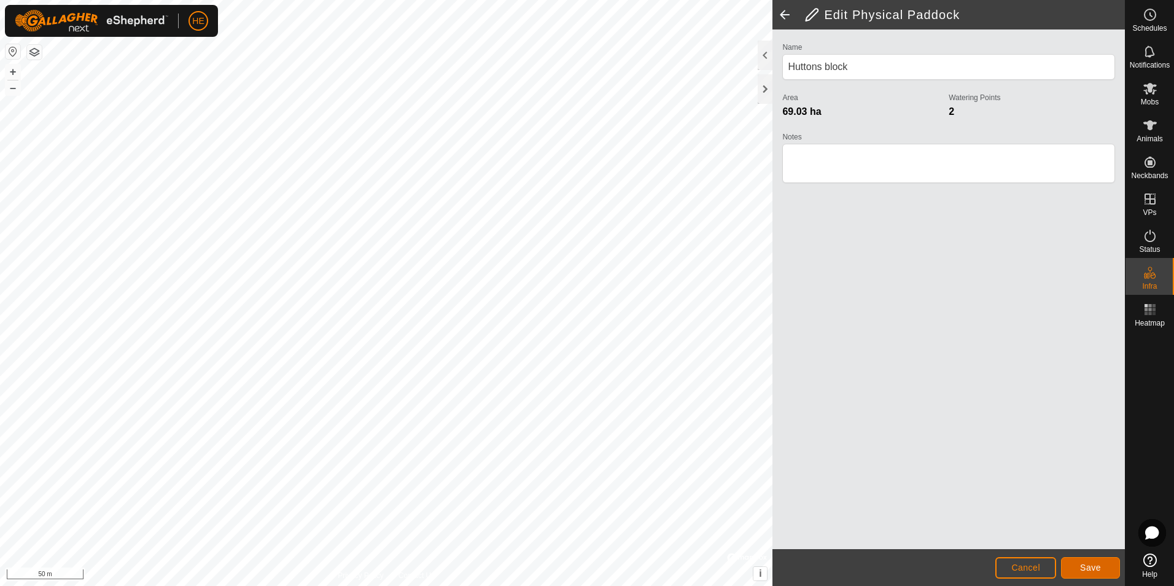
click at [1102, 565] on button "Save" at bounding box center [1090, 567] width 59 height 21
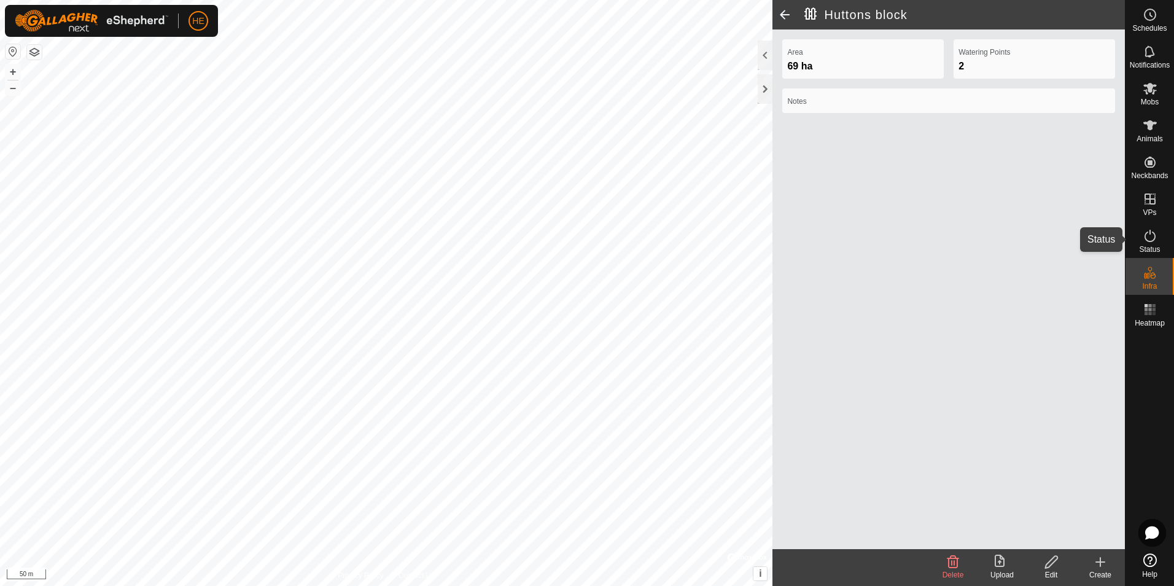
click at [1152, 235] on icon at bounding box center [1150, 235] width 15 height 15
click at [1054, 563] on icon at bounding box center [1051, 561] width 15 height 15
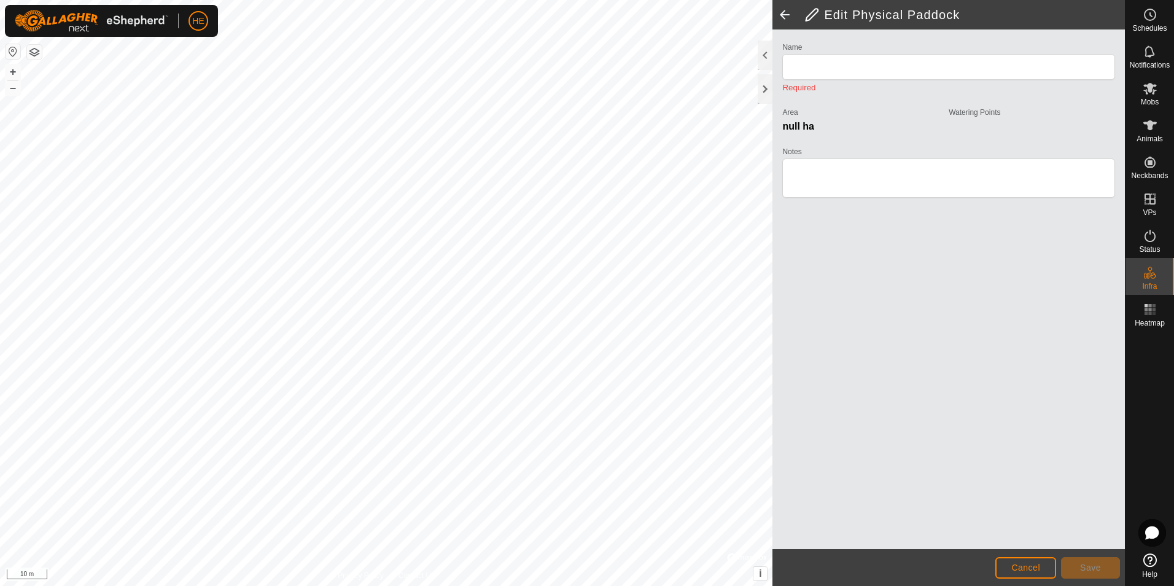
type input "Peace Tree West"
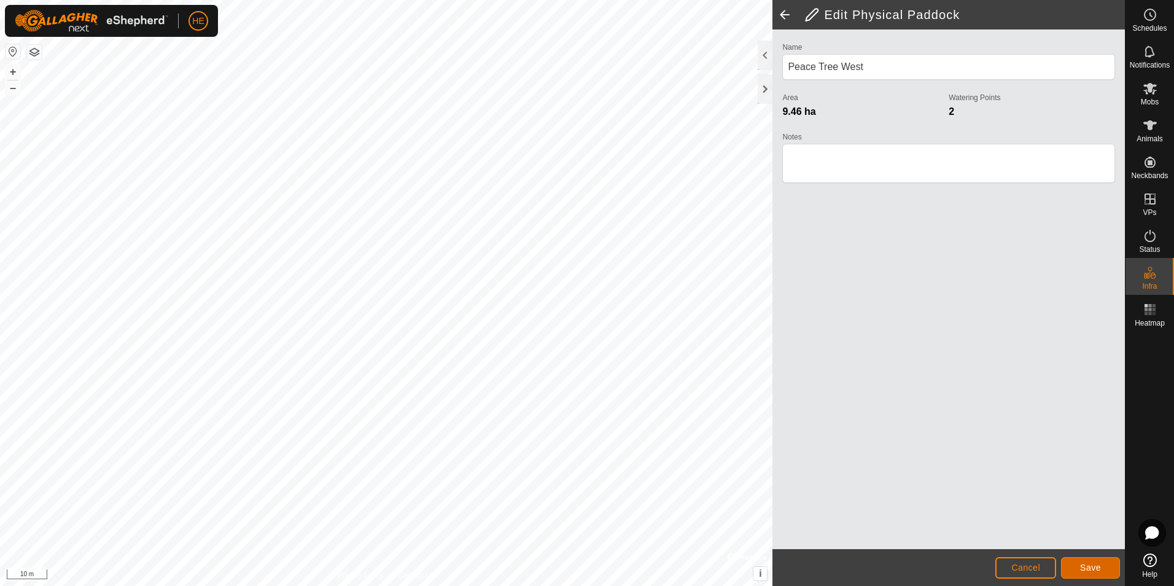
click at [1087, 564] on span "Save" at bounding box center [1090, 567] width 21 height 10
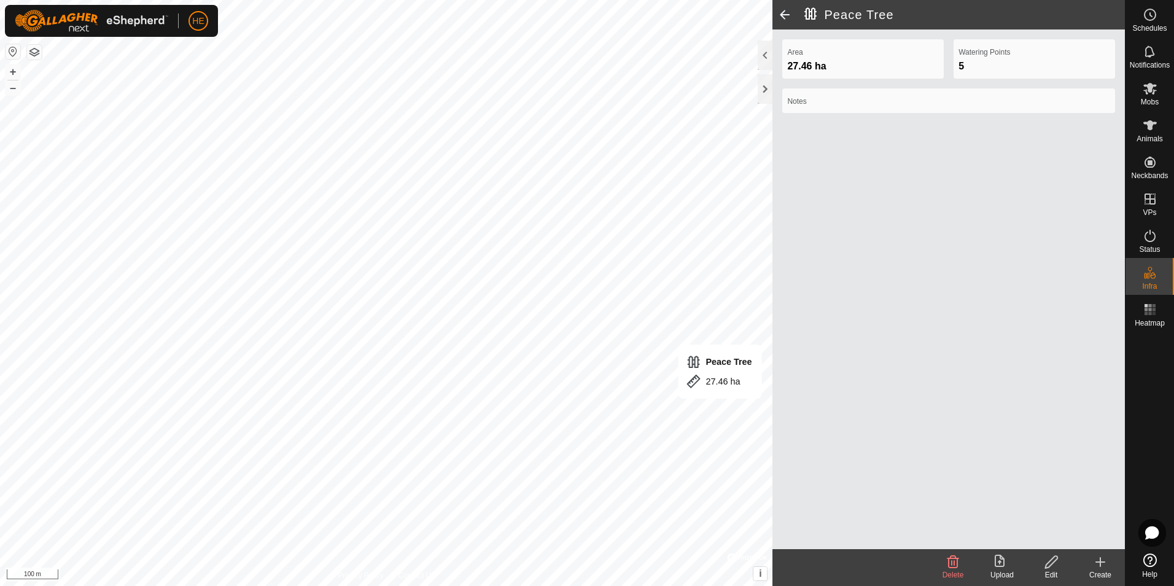
click at [1012, 405] on div "Area 27.46 ha Watering Points 5 Notes" at bounding box center [948, 288] width 352 height 519
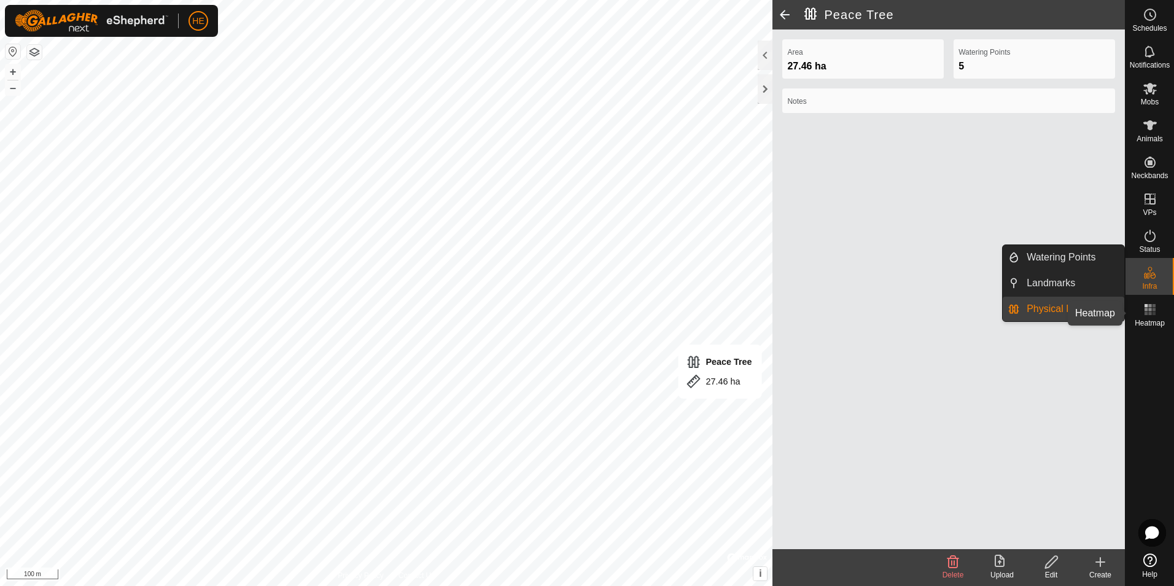
click at [1141, 309] on es-heatmap-svg-icon at bounding box center [1150, 310] width 22 height 20
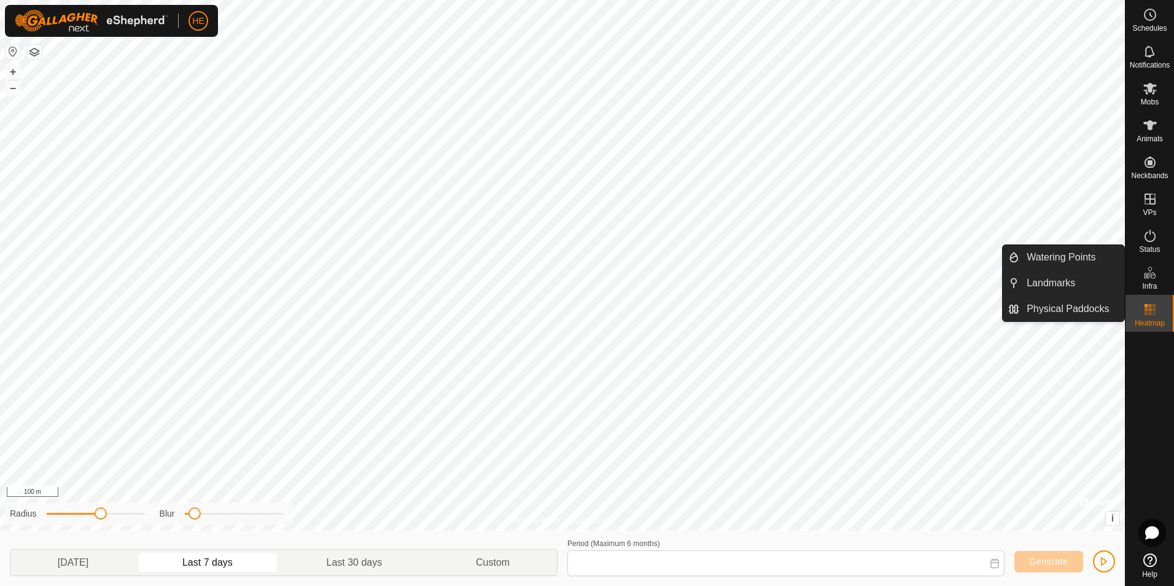
type input "13 Aug, 2025 - 19 Aug, 2025"
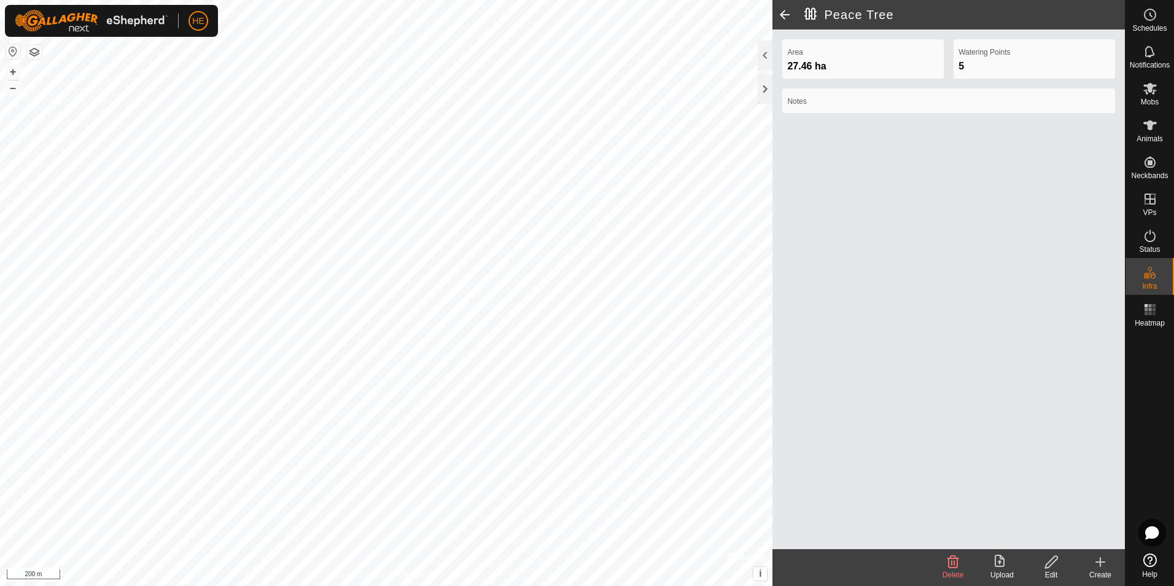
click at [931, 350] on div "Area 27.46 ha Watering Points 5 Notes" at bounding box center [948, 288] width 352 height 519
click at [1152, 312] on icon at bounding box center [1150, 309] width 15 height 15
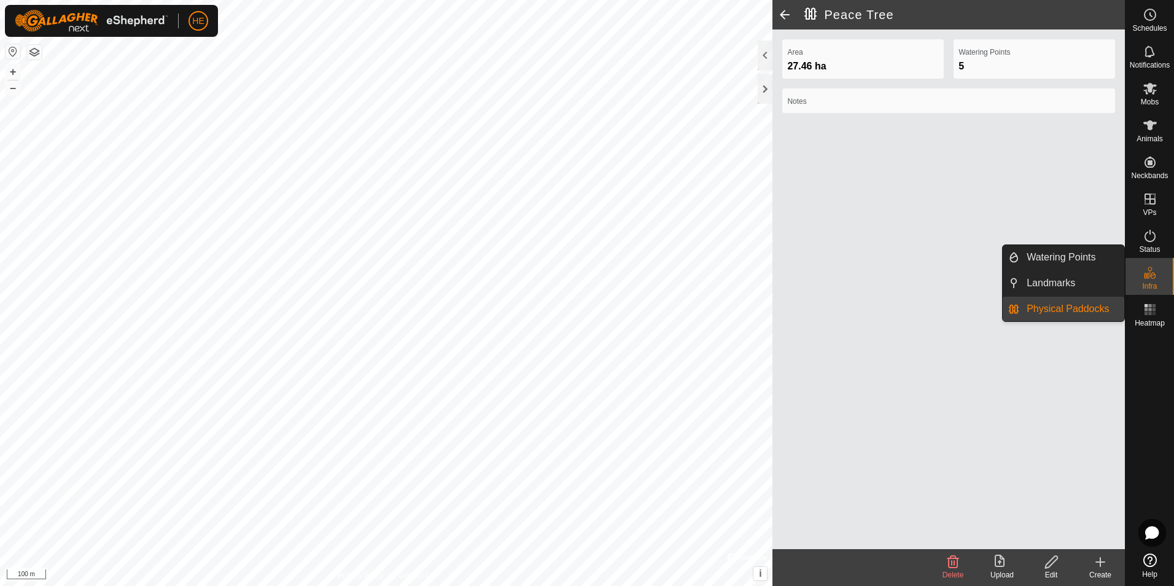
click at [1147, 279] on icon at bounding box center [1150, 272] width 15 height 15
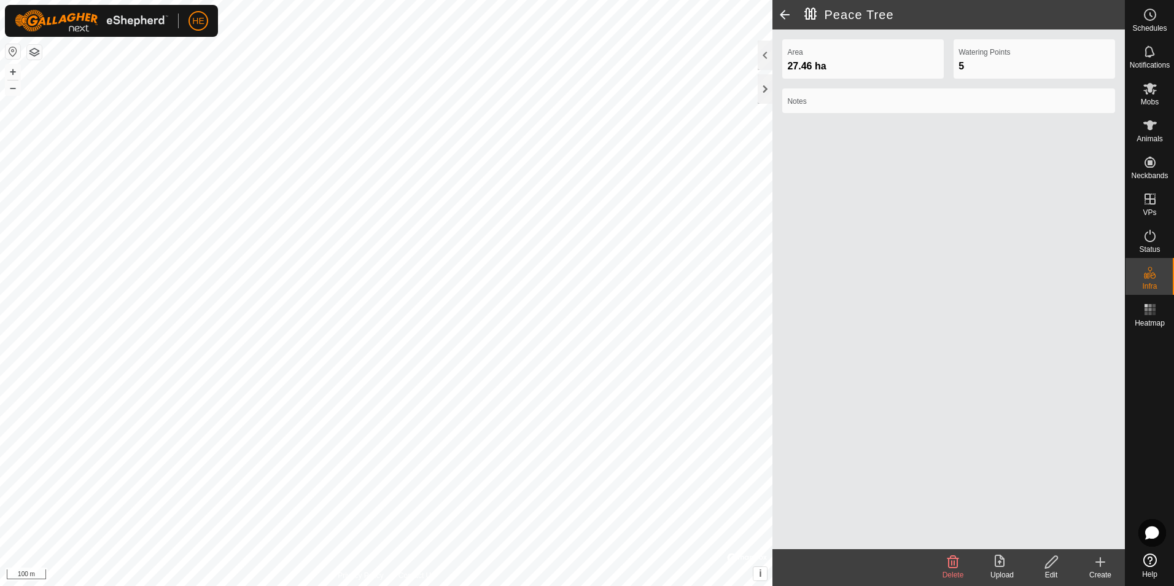
drag, startPoint x: 982, startPoint y: 438, endPoint x: 834, endPoint y: 363, distance: 166.4
click at [955, 421] on div "Area 27.46 ha Watering Points 5 Notes" at bounding box center [948, 288] width 352 height 519
click at [1143, 314] on icon at bounding box center [1150, 309] width 15 height 15
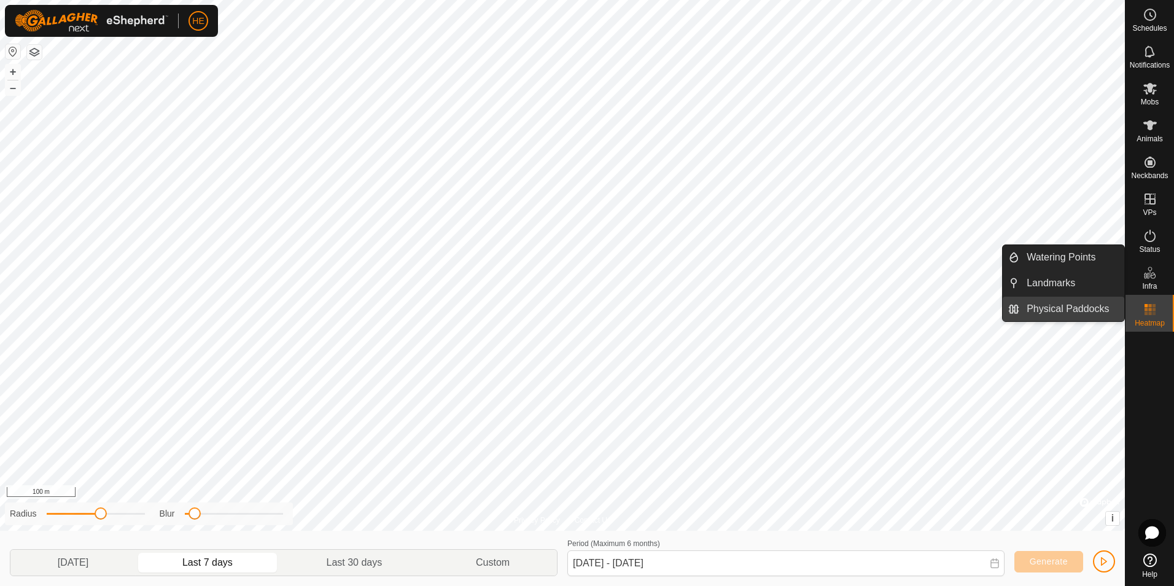
click at [1070, 306] on link "Physical Paddocks" at bounding box center [1071, 309] width 105 height 25
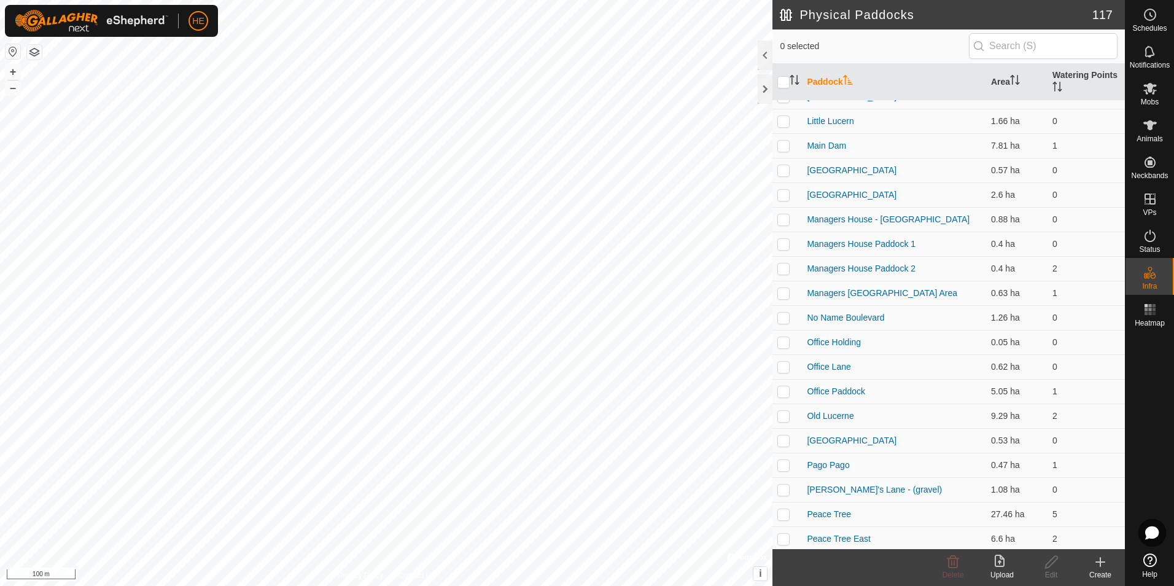
scroll to position [1965, 0]
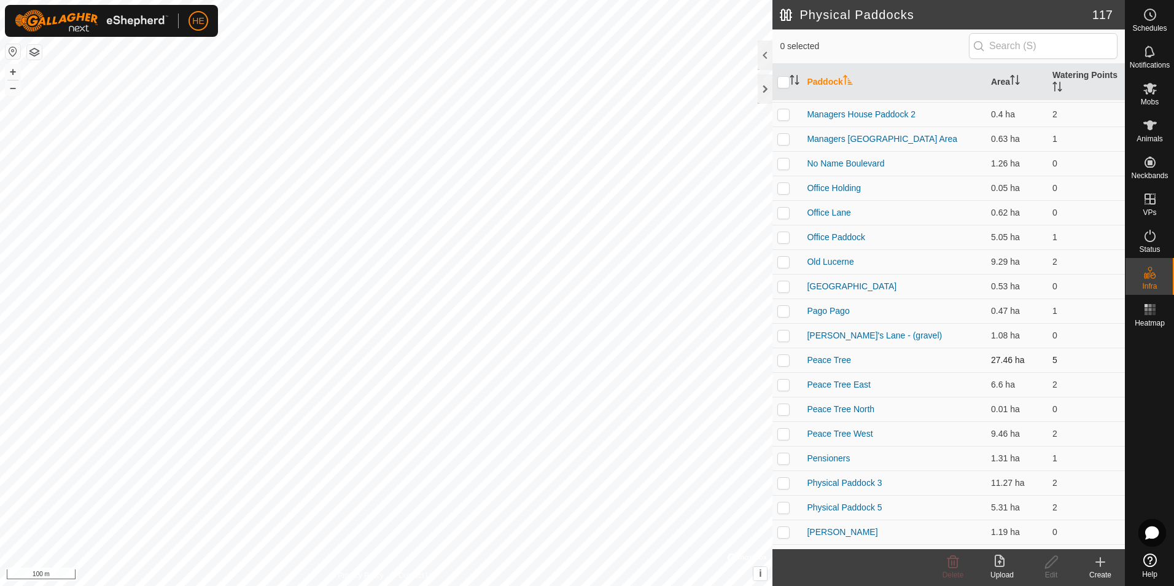
click at [785, 359] on p-checkbox at bounding box center [783, 360] width 12 height 10
checkbox input "false"
click at [832, 357] on link "Peace Tree" at bounding box center [829, 360] width 44 height 10
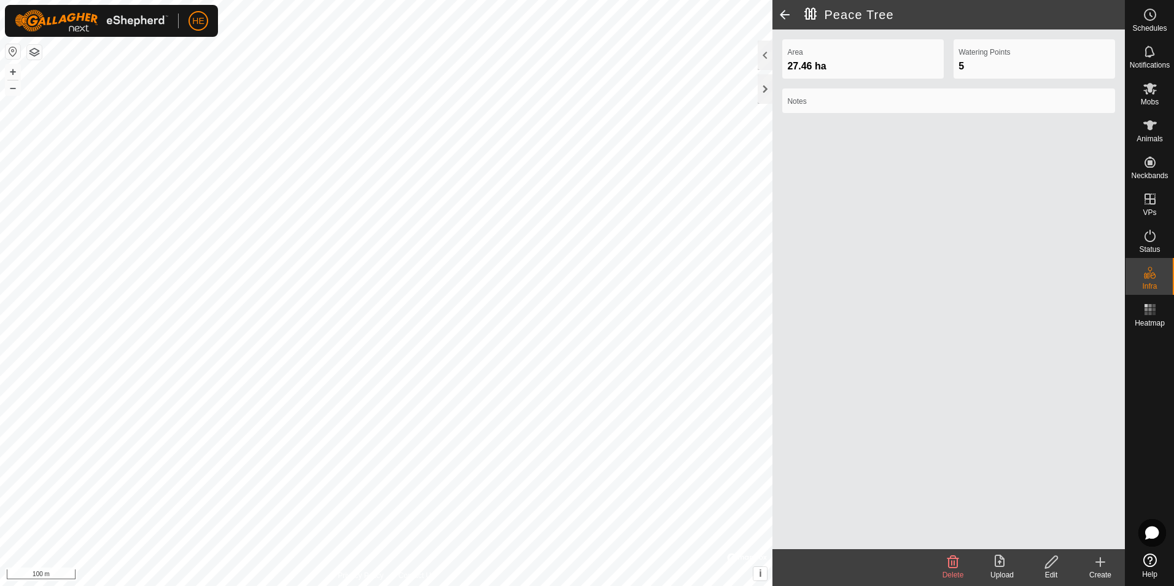
click at [785, 12] on span at bounding box center [784, 14] width 25 height 29
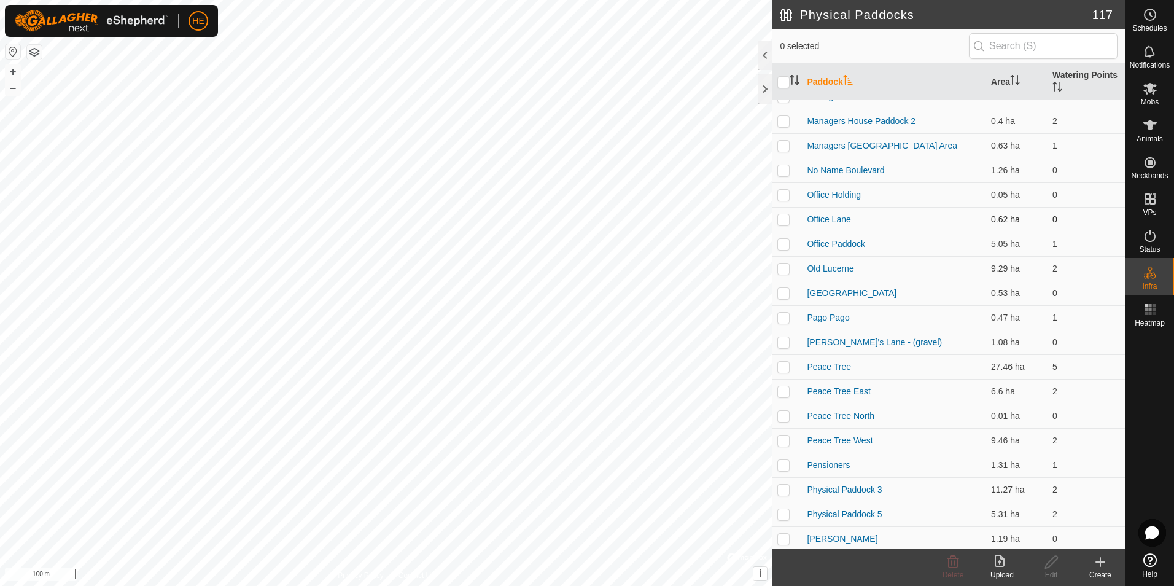
scroll to position [2026, 0]
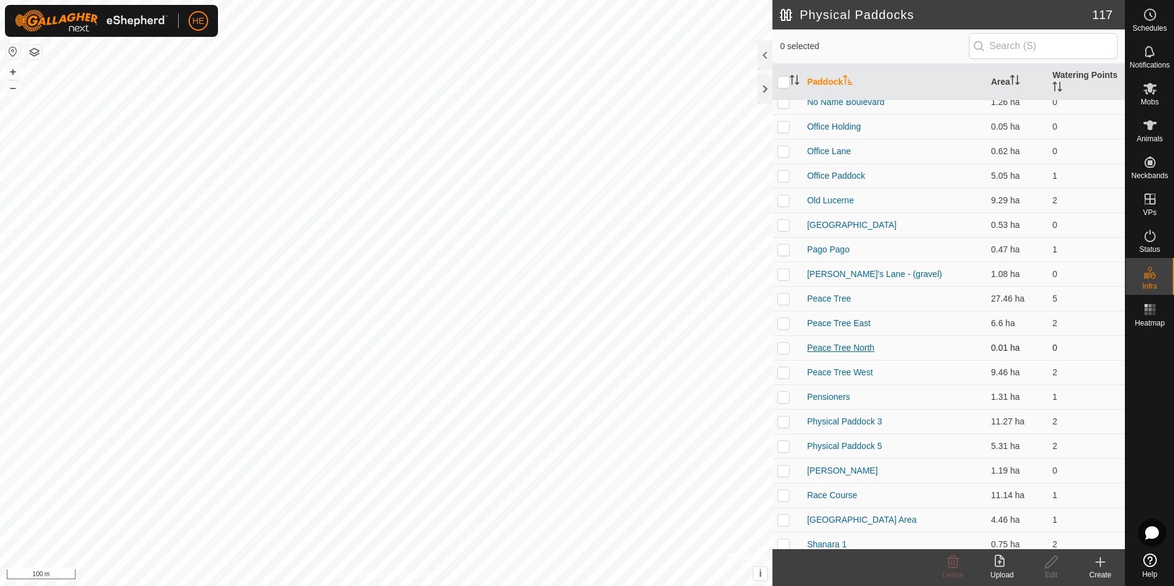
click at [857, 345] on link "Peace Tree North" at bounding box center [841, 348] width 68 height 10
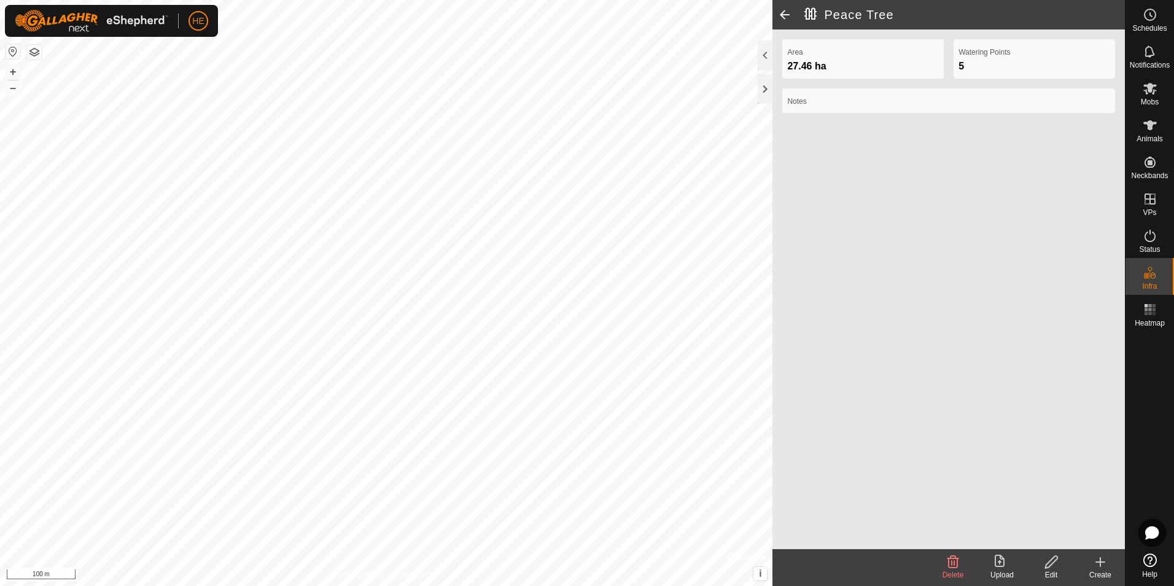
click at [855, 223] on div "Area 27.46 ha Watering Points 5 Notes" at bounding box center [948, 288] width 352 height 519
click at [780, 14] on span at bounding box center [784, 14] width 25 height 29
click at [954, 562] on icon at bounding box center [953, 562] width 12 height 12
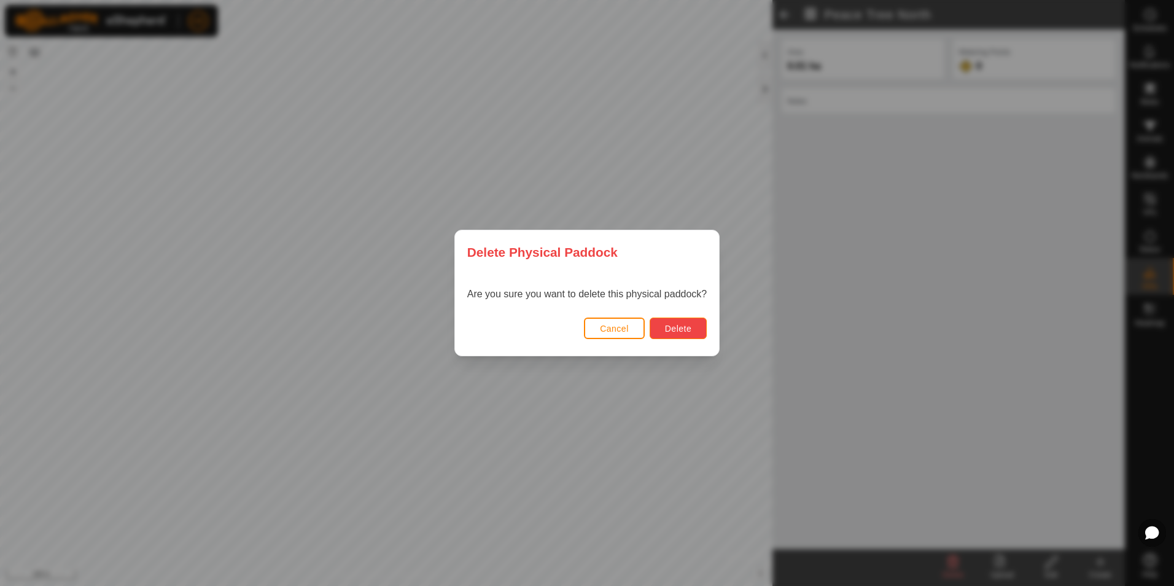
click at [683, 322] on button "Delete" at bounding box center [678, 327] width 57 height 21
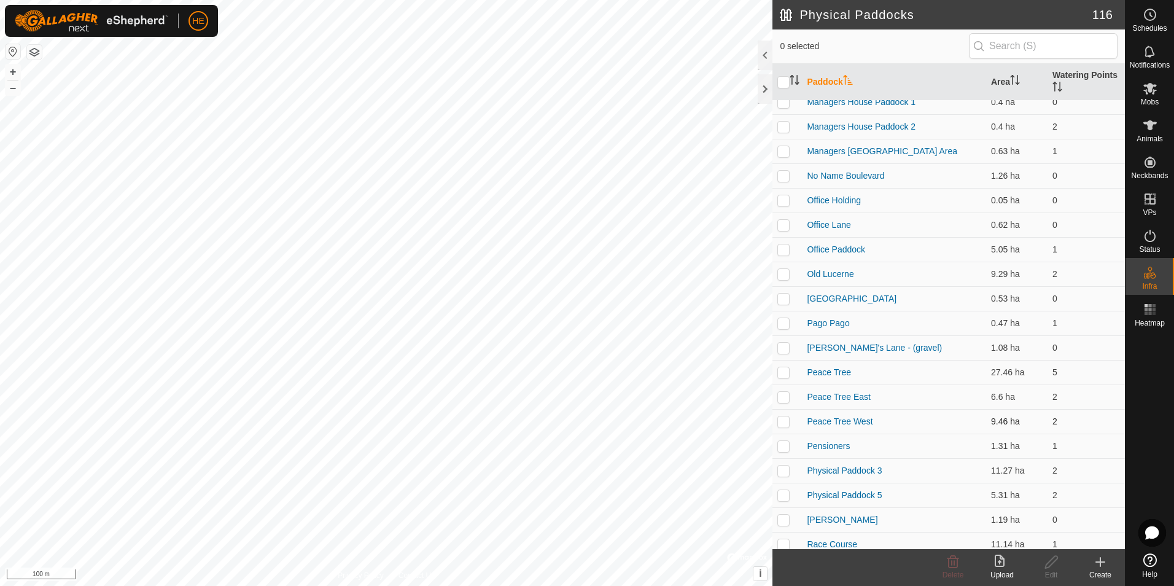
scroll to position [2087, 0]
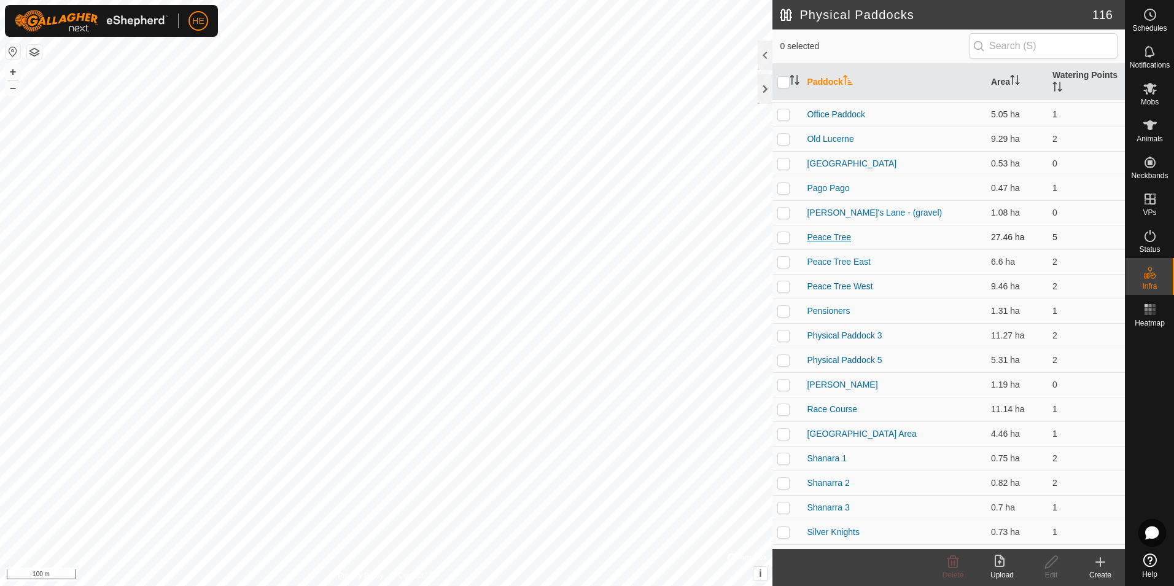
click at [821, 234] on link "Peace Tree" at bounding box center [829, 237] width 44 height 10
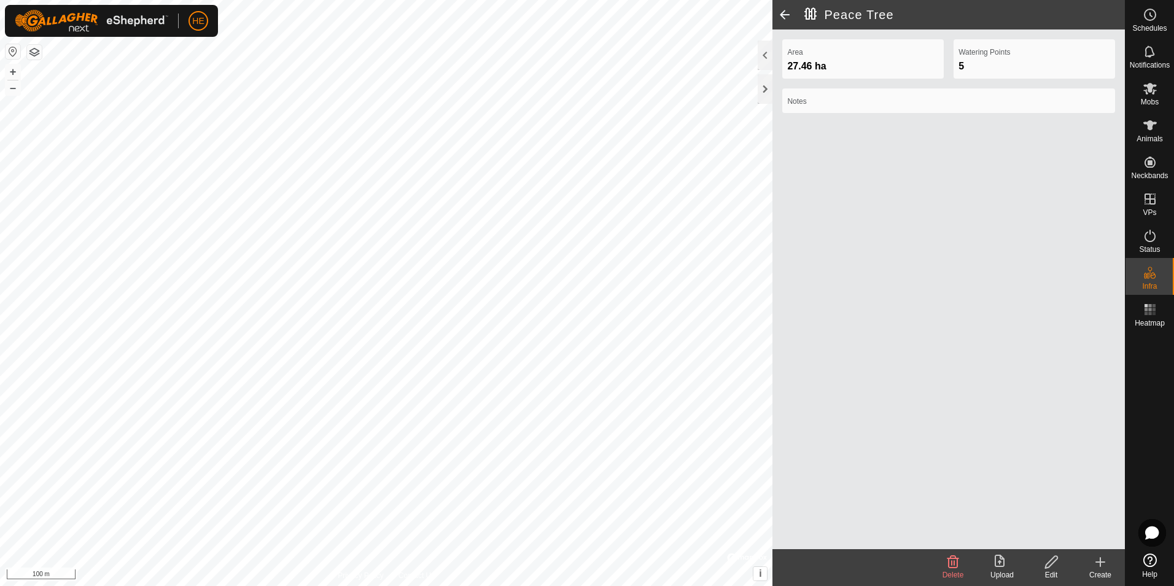
click at [955, 561] on icon at bounding box center [953, 562] width 12 height 12
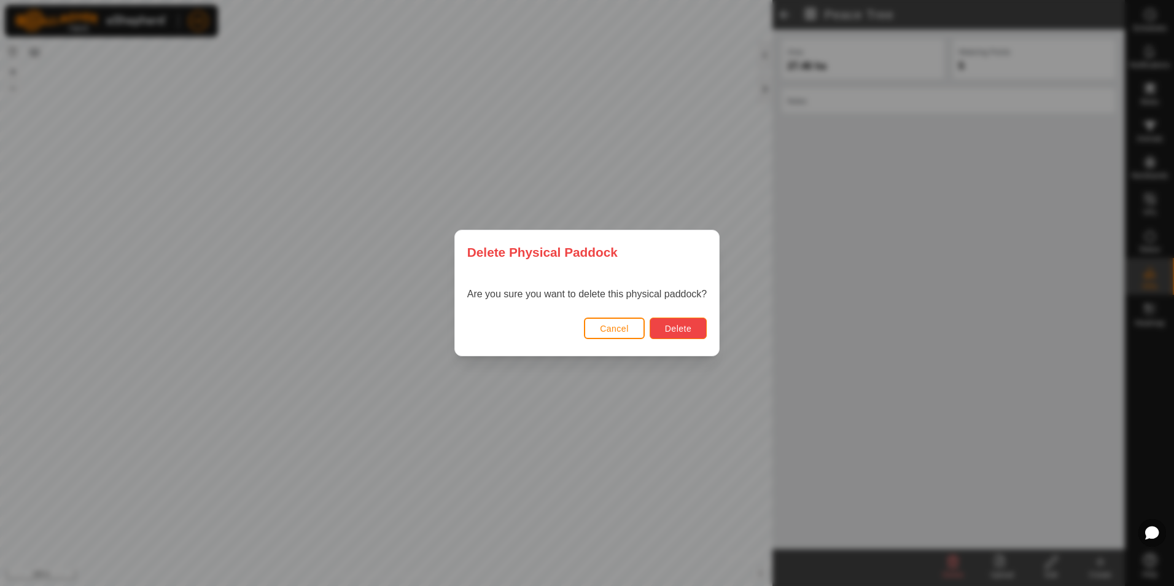
click at [678, 325] on span "Delete" at bounding box center [678, 329] width 26 height 10
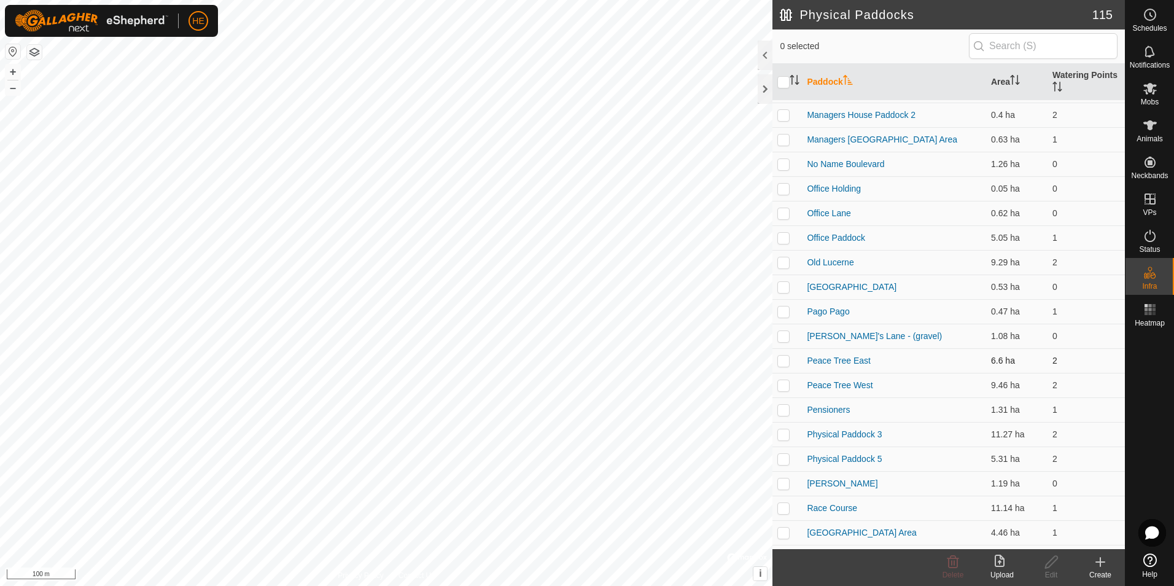
scroll to position [1965, 0]
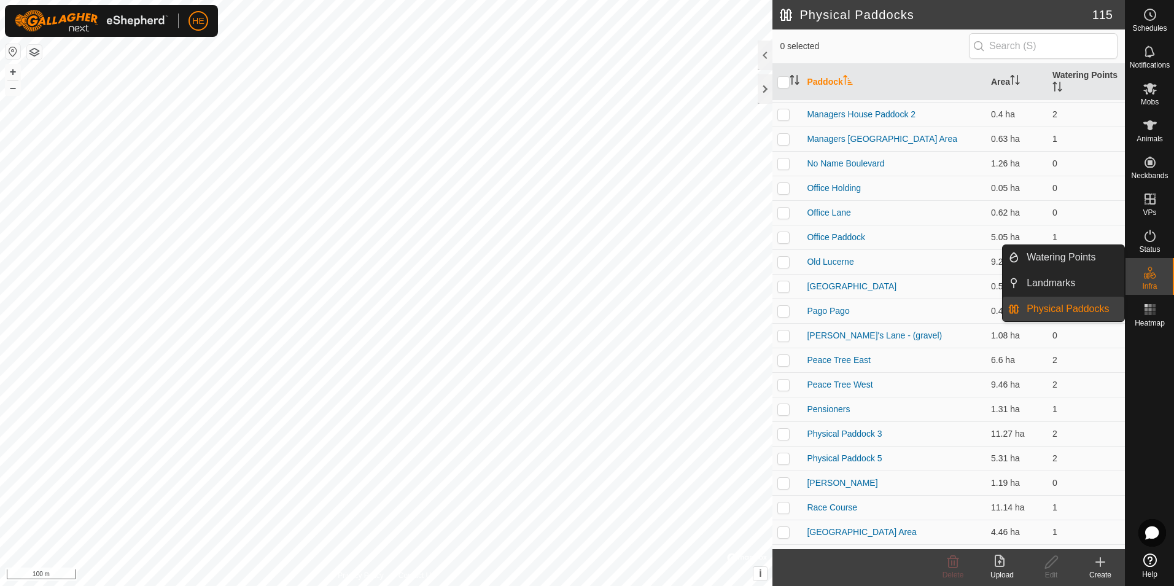
click at [1084, 307] on link "Physical Paddocks" at bounding box center [1071, 309] width 105 height 25
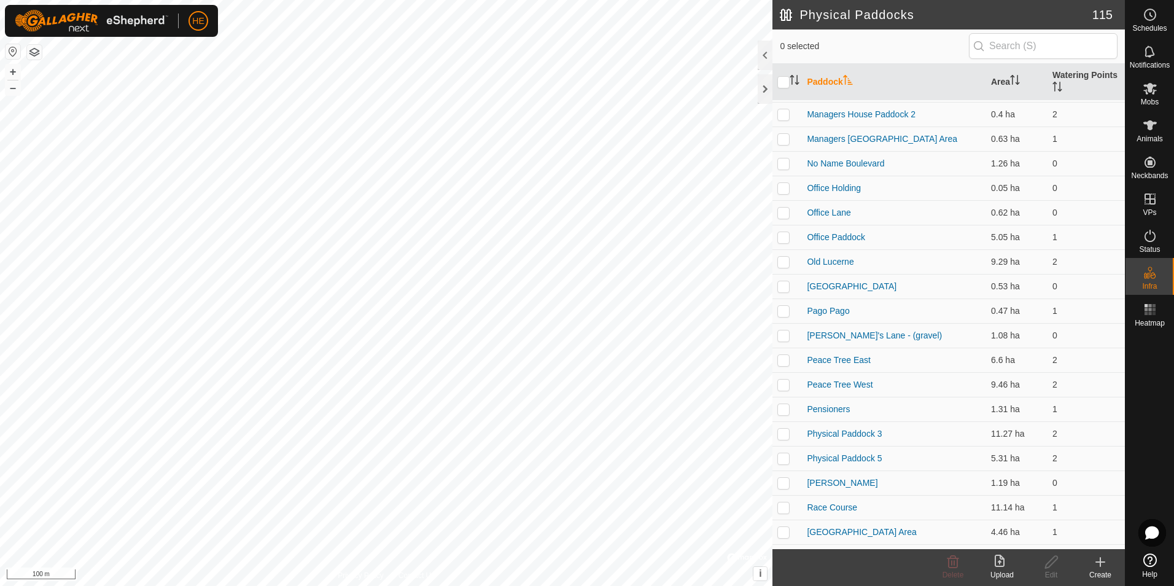
click at [1100, 563] on icon at bounding box center [1100, 561] width 0 height 9
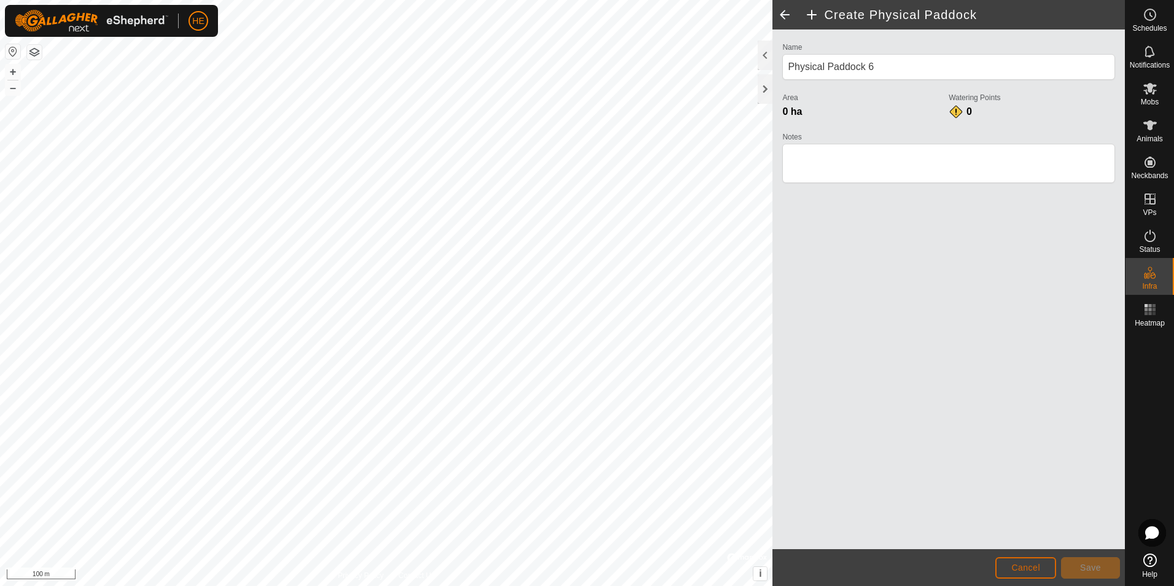
click at [1034, 565] on span "Cancel" at bounding box center [1025, 567] width 29 height 10
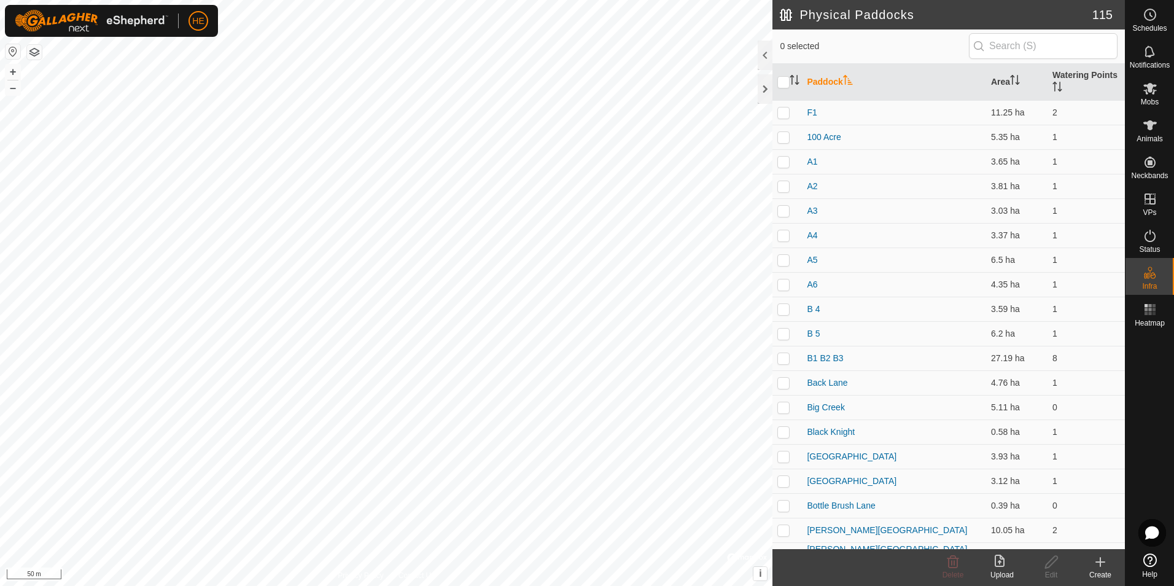
click at [1100, 568] on icon at bounding box center [1100, 561] width 15 height 15
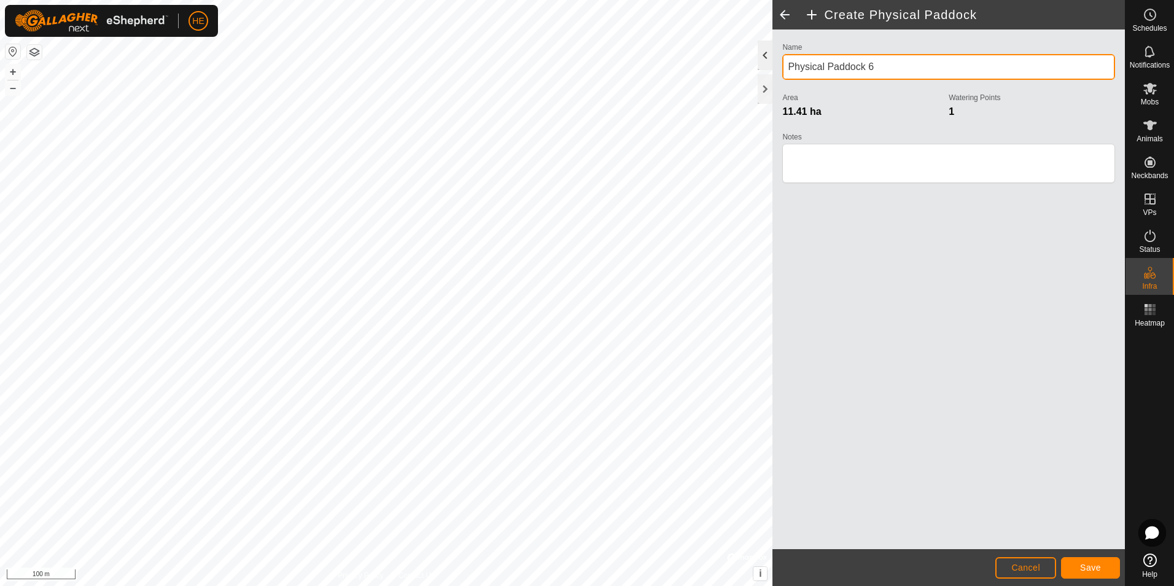
click at [754, 61] on div "Privacy Policy Contact Us WP 76 Type: trough Capacity: 100L Water Level: 100% D…" at bounding box center [562, 293] width 1125 height 586
type input "Peace Tree North"
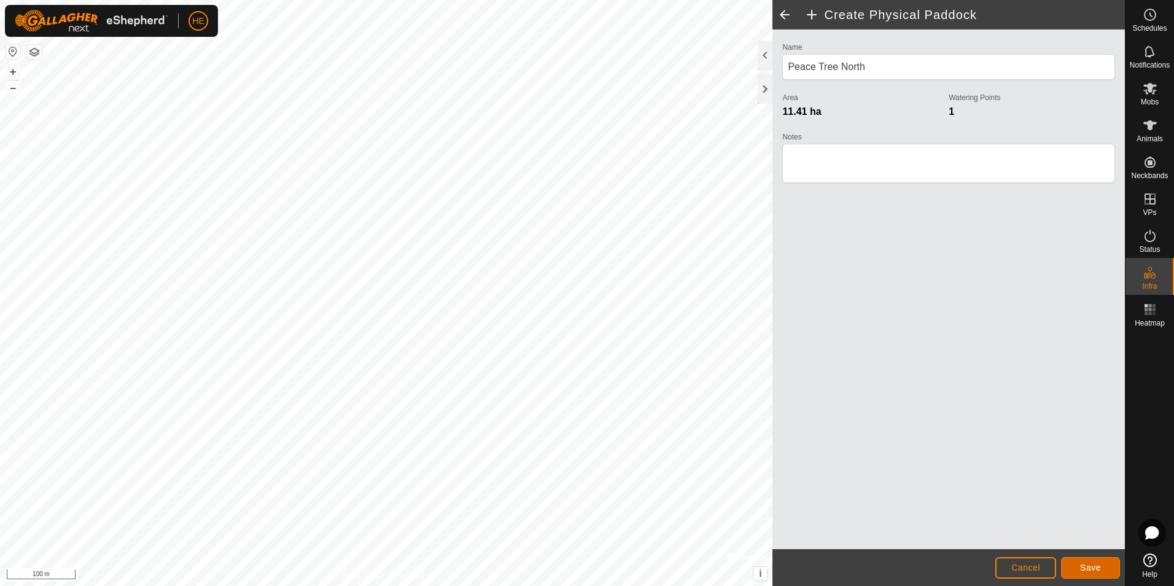
click at [1084, 564] on button "Save" at bounding box center [1090, 567] width 59 height 21
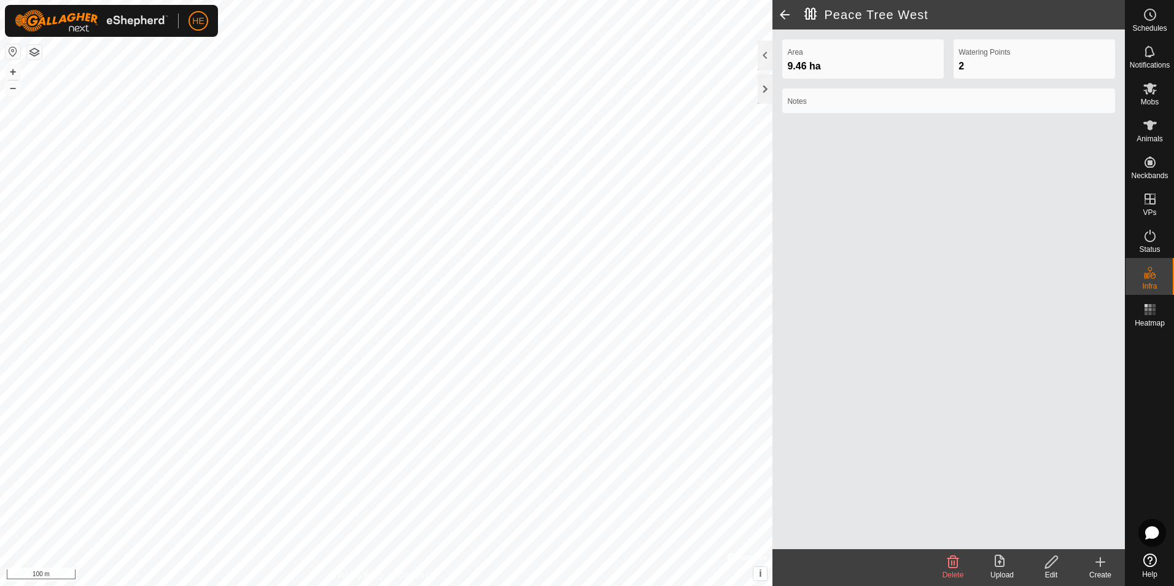
click at [975, 346] on div "Area 9.46 ha Watering Points 2 Notes" at bounding box center [948, 288] width 352 height 519
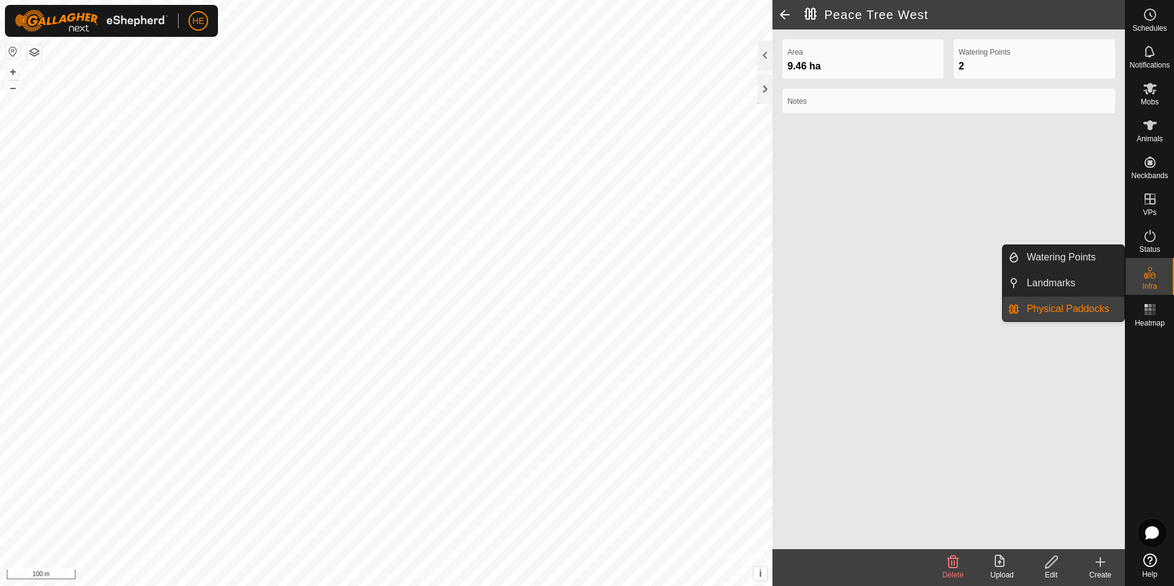
click at [1160, 278] on es-infrastructure-svg-icon at bounding box center [1150, 273] width 22 height 20
click at [1073, 252] on link "Watering Points" at bounding box center [1071, 257] width 105 height 25
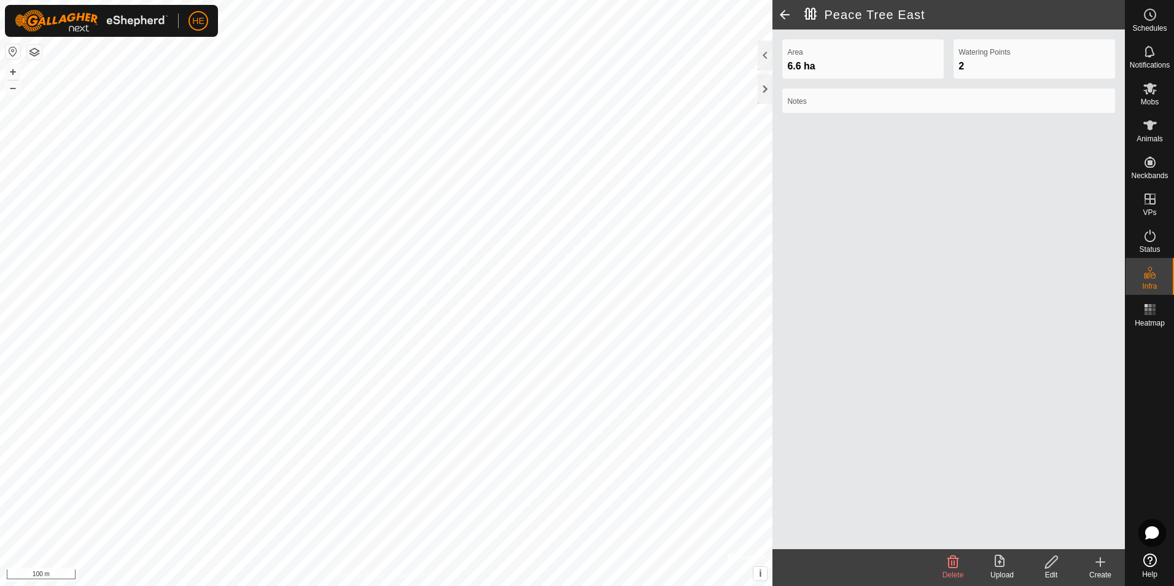
click at [961, 337] on div "Area 6.6 ha Watering Points 2 Notes" at bounding box center [948, 288] width 352 height 519
click at [1150, 314] on rect at bounding box center [1149, 313] width 3 height 3
click at [1149, 316] on icon at bounding box center [1150, 309] width 15 height 15
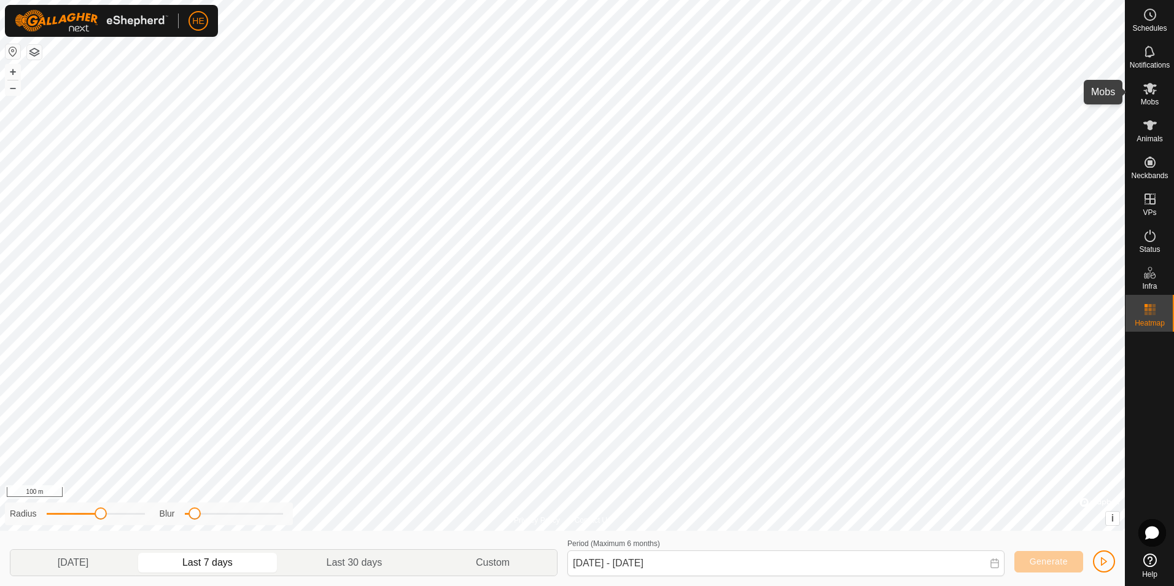
click at [1150, 89] on icon at bounding box center [1150, 89] width 14 height 12
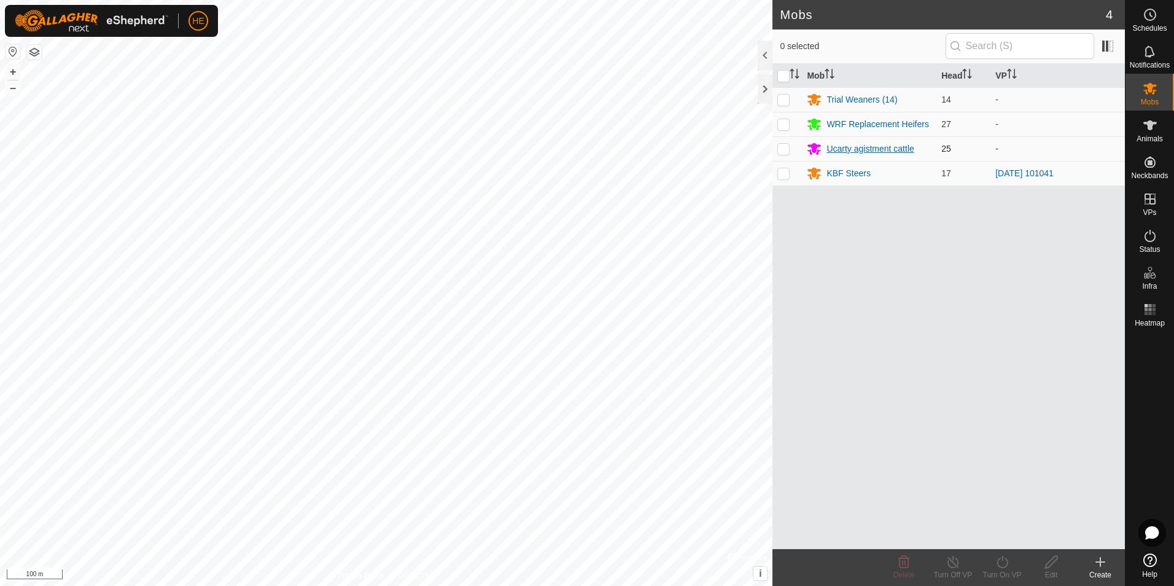
click at [856, 147] on div "Ucarty agistment cattle" at bounding box center [869, 148] width 87 height 13
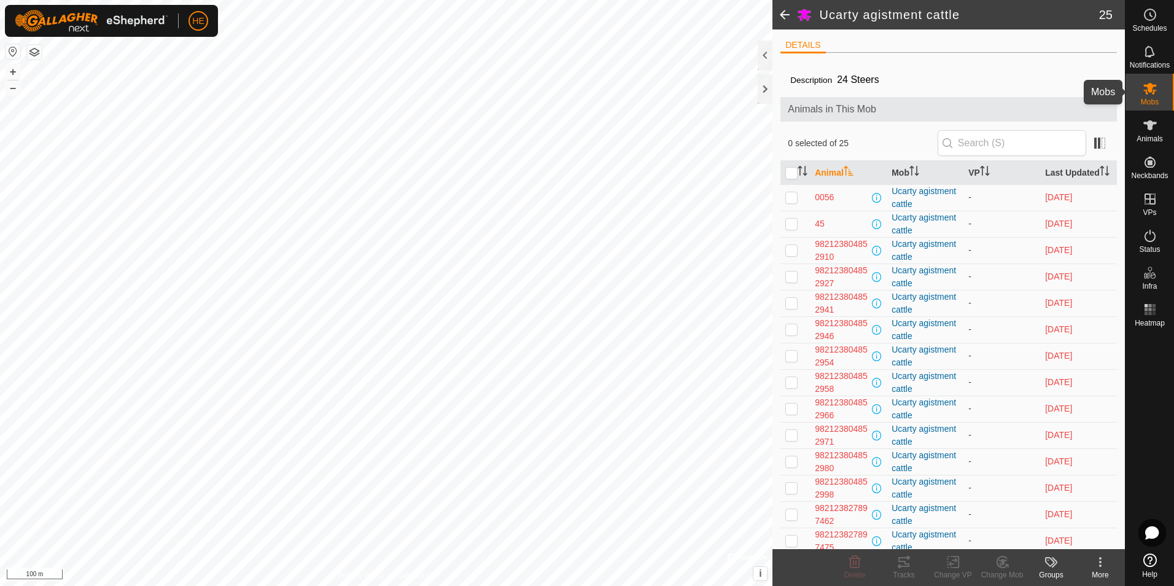
click at [1151, 84] on icon at bounding box center [1150, 89] width 14 height 12
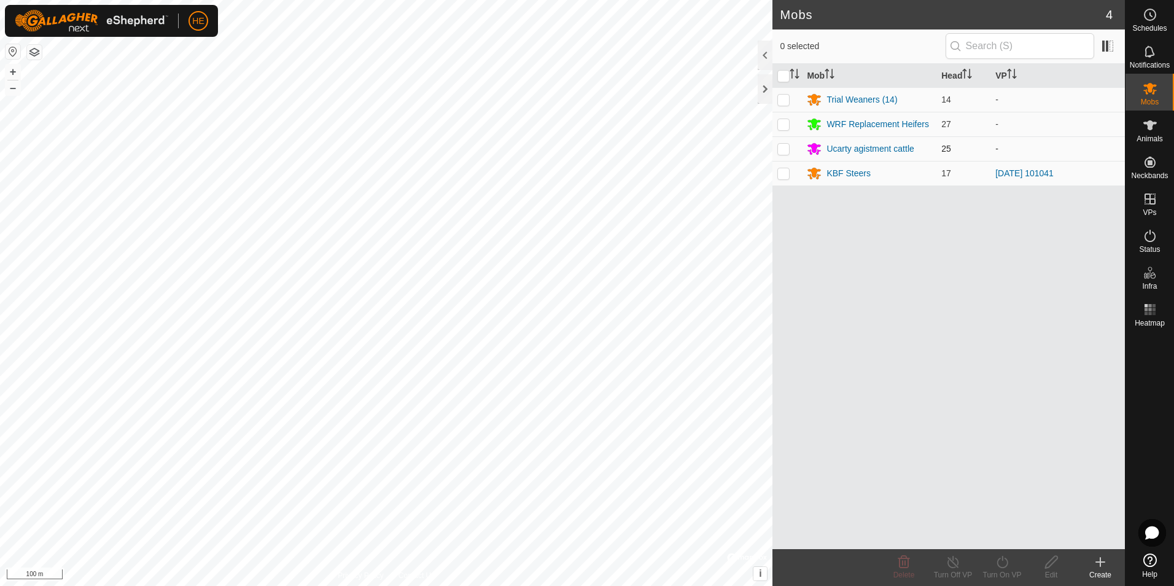
click at [788, 147] on p-checkbox at bounding box center [783, 149] width 12 height 10
click at [903, 562] on icon at bounding box center [904, 562] width 12 height 12
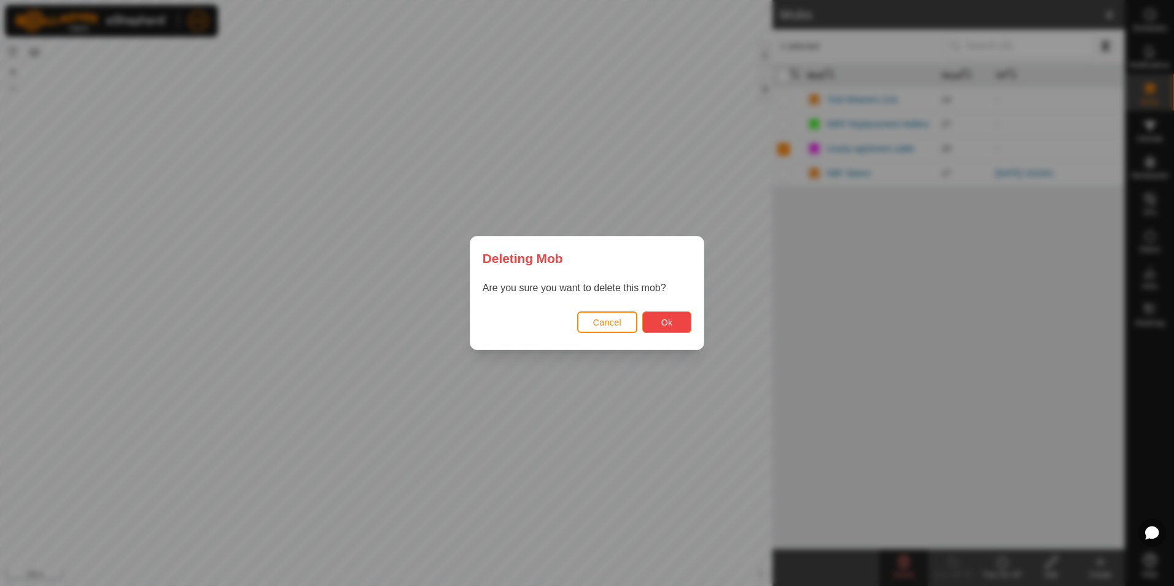
click at [665, 317] on span "Ok" at bounding box center [667, 322] width 12 height 10
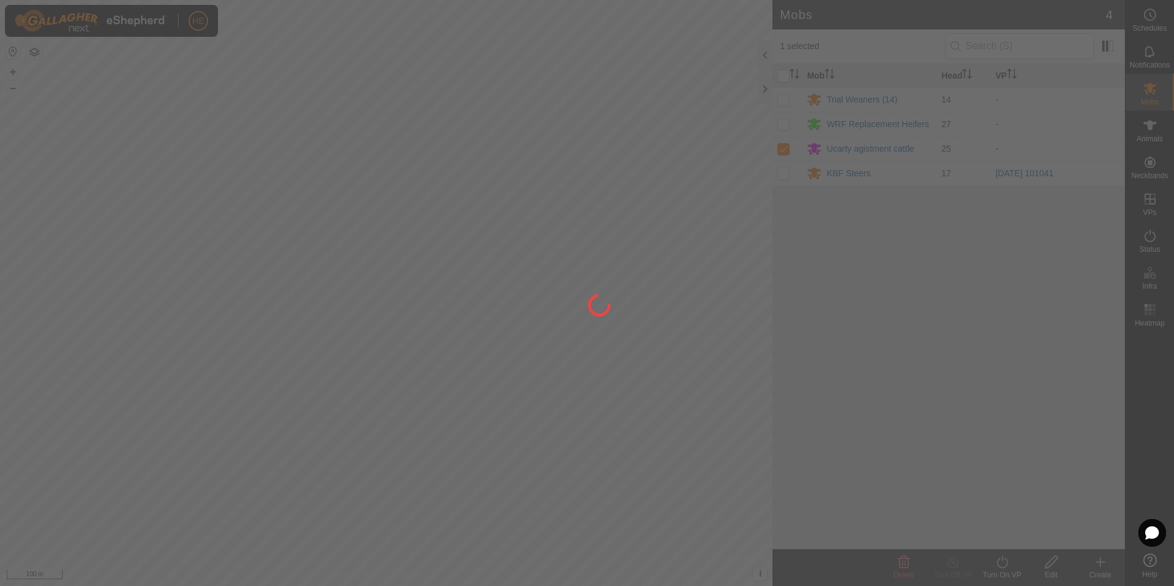
checkbox input "false"
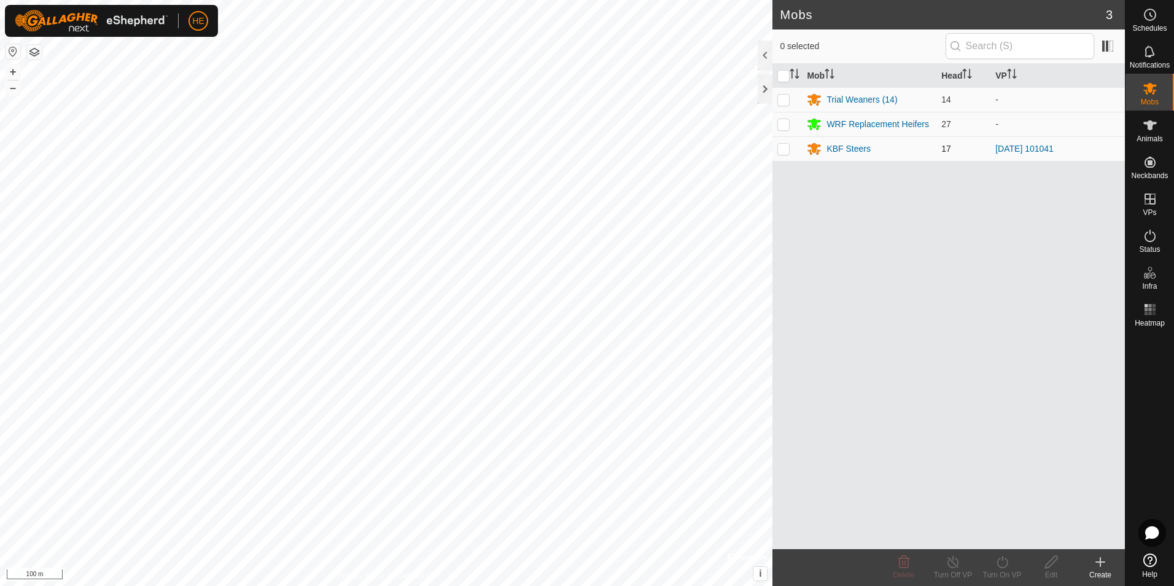
click at [780, 147] on p-checkbox at bounding box center [783, 149] width 12 height 10
click at [902, 562] on icon at bounding box center [904, 562] width 12 height 12
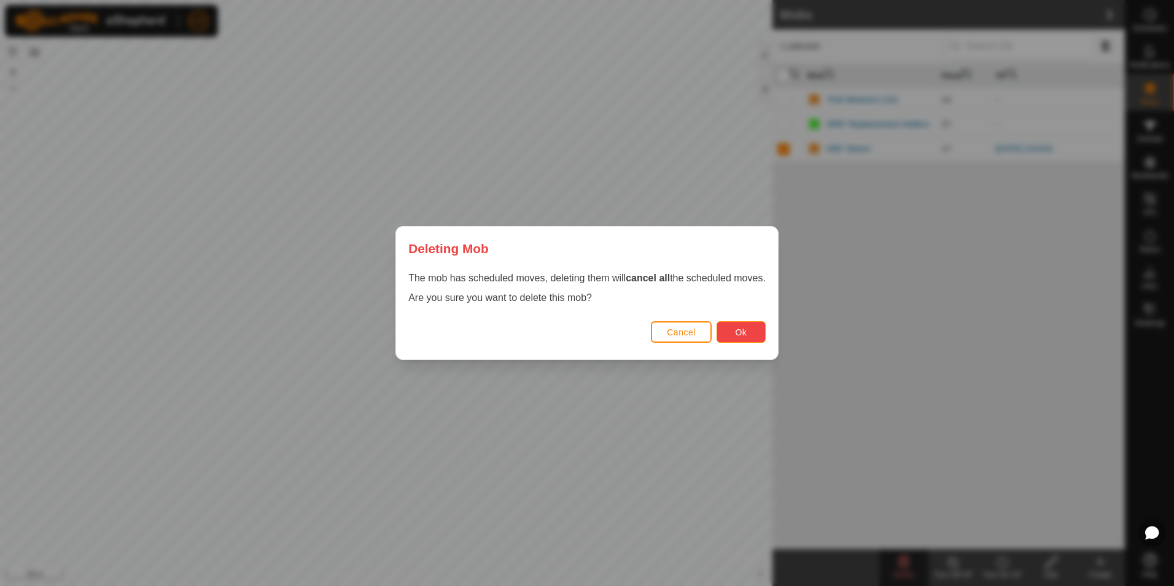
click at [737, 333] on span "Ok" at bounding box center [741, 332] width 12 height 10
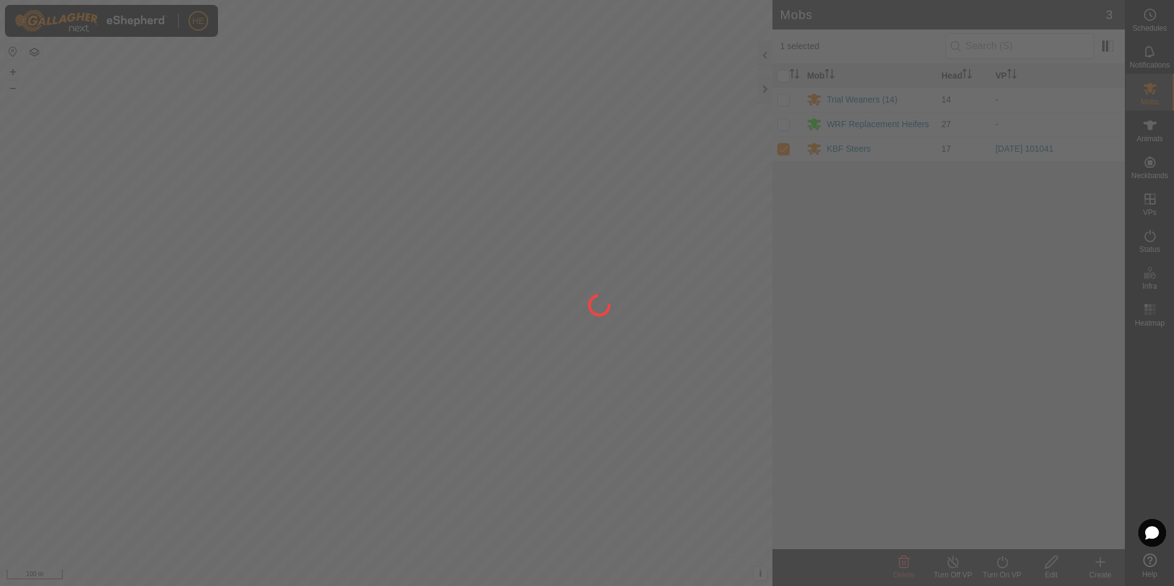
checkbox input "false"
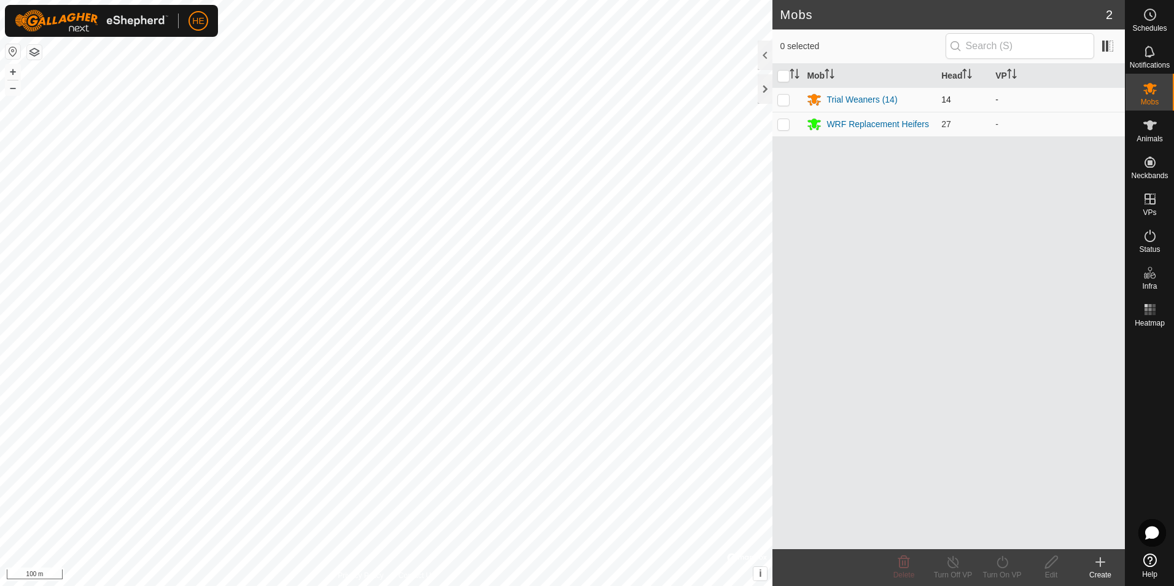
click at [781, 99] on p-checkbox at bounding box center [783, 100] width 12 height 10
click at [903, 560] on icon at bounding box center [903, 561] width 15 height 15
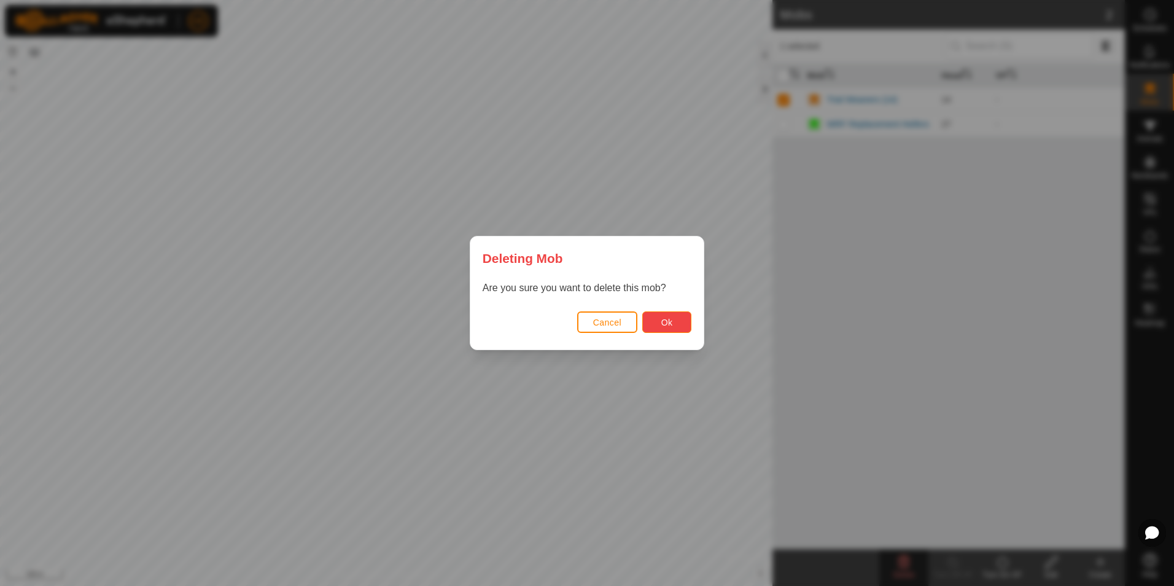
click at [669, 324] on span "Ok" at bounding box center [667, 322] width 12 height 10
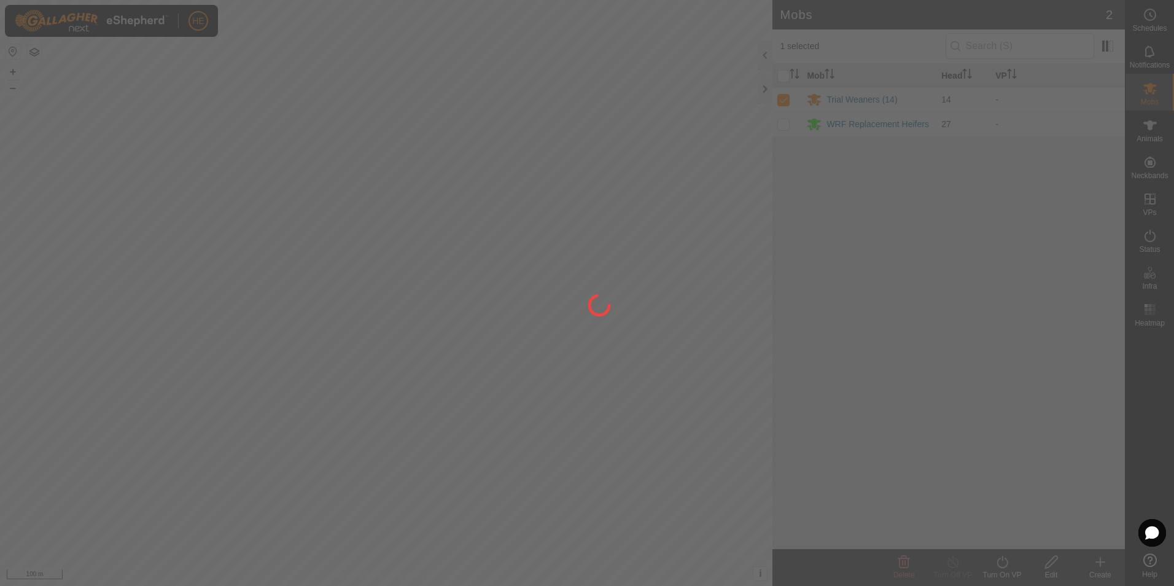
checkbox input "false"
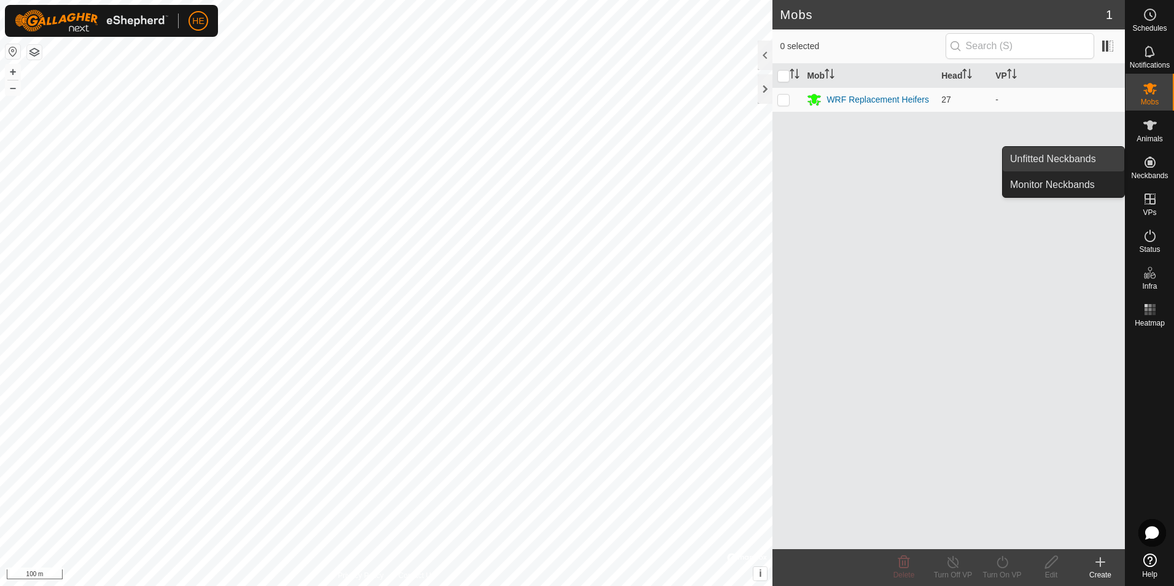
click at [1060, 153] on link "Unfitted Neckbands" at bounding box center [1064, 159] width 122 height 25
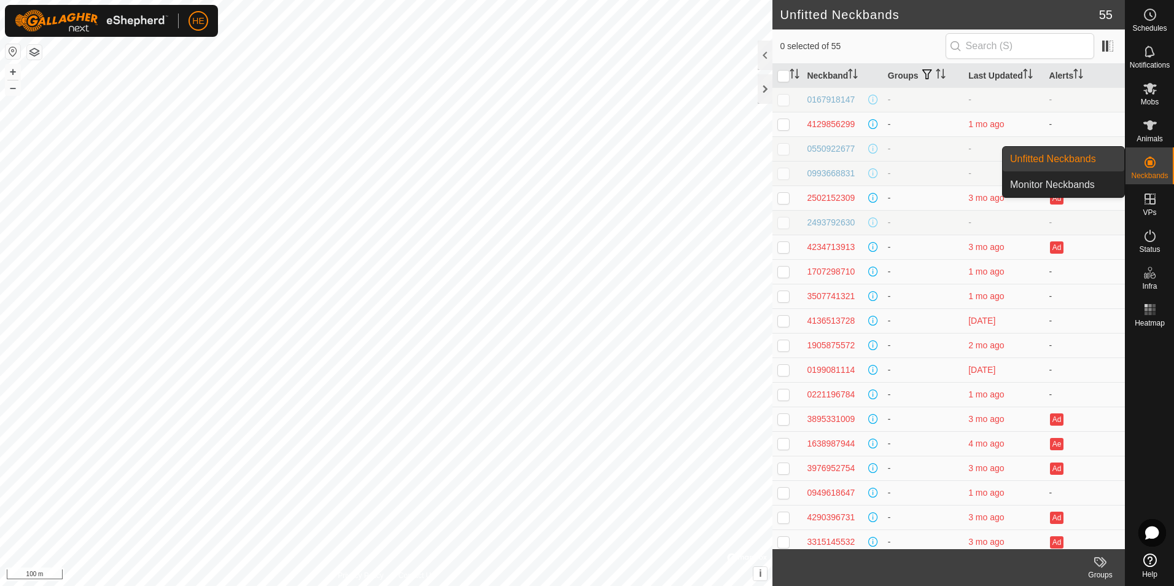
click at [1063, 153] on link "Unfitted Neckbands" at bounding box center [1064, 159] width 122 height 25
click at [1079, 185] on link "Monitor Neckbands" at bounding box center [1064, 185] width 122 height 25
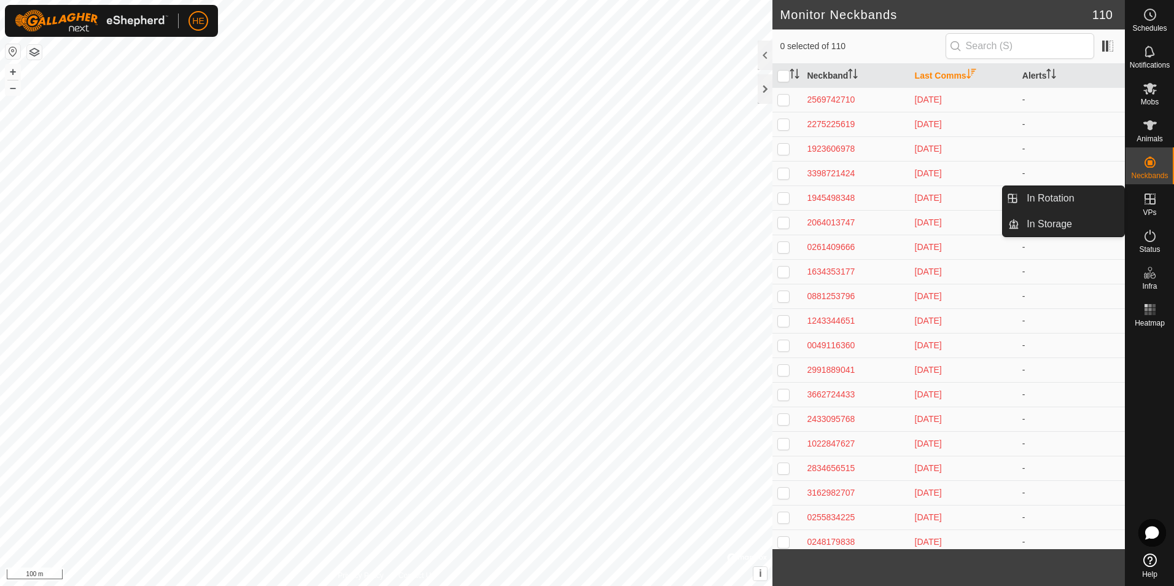
click at [1148, 200] on icon at bounding box center [1149, 198] width 11 height 11
click at [1055, 223] on link "In Storage" at bounding box center [1071, 224] width 105 height 25
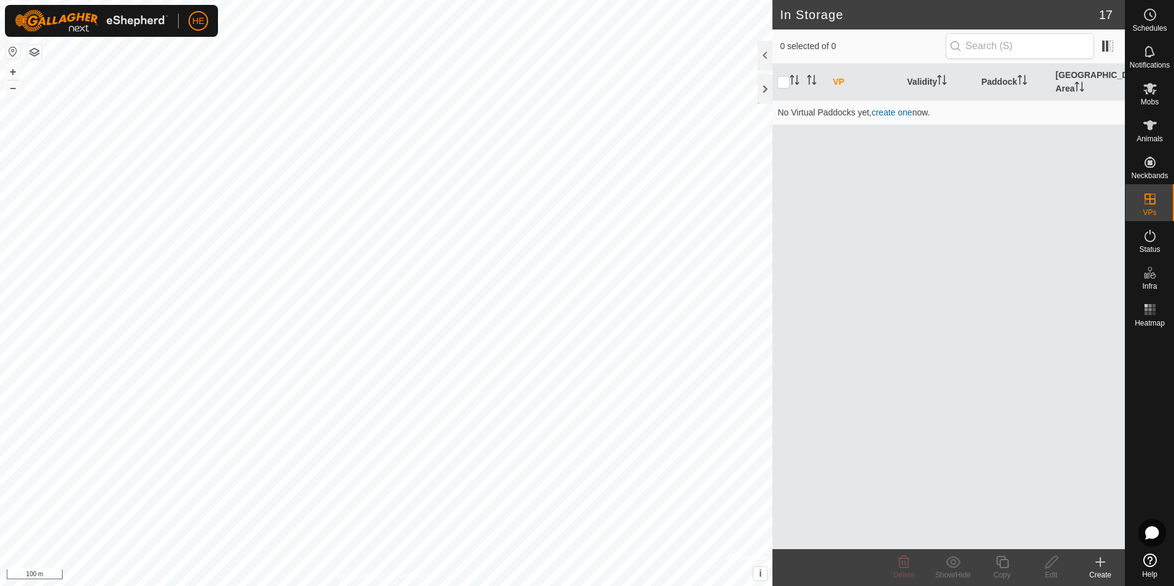
click at [1100, 564] on icon at bounding box center [1100, 561] width 0 height 9
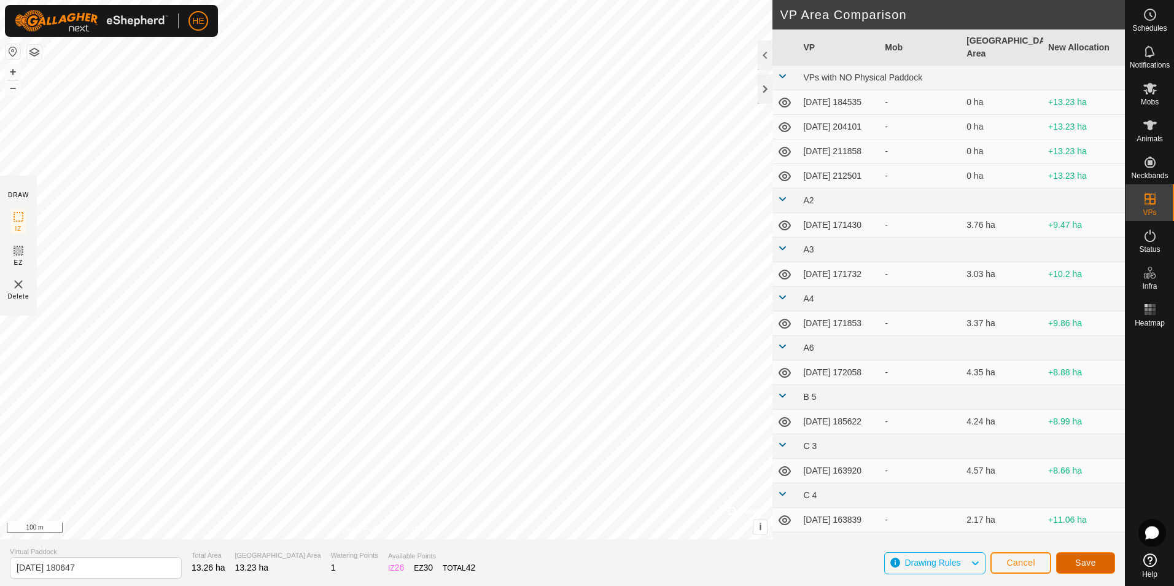
click at [1091, 560] on span "Save" at bounding box center [1085, 562] width 21 height 10
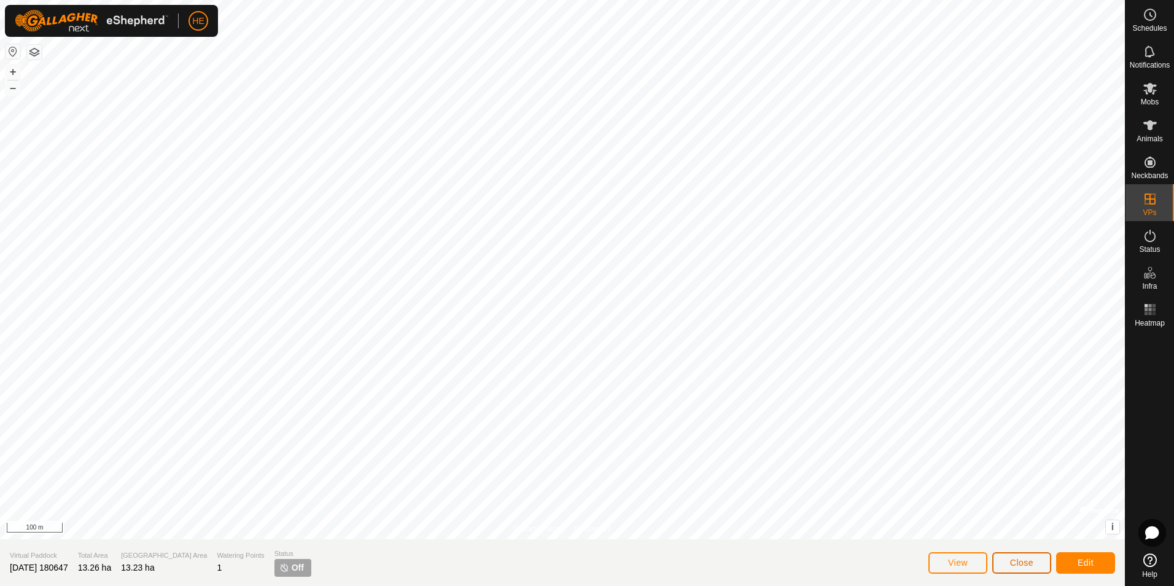
click at [1017, 562] on span "Close" at bounding box center [1021, 562] width 23 height 10
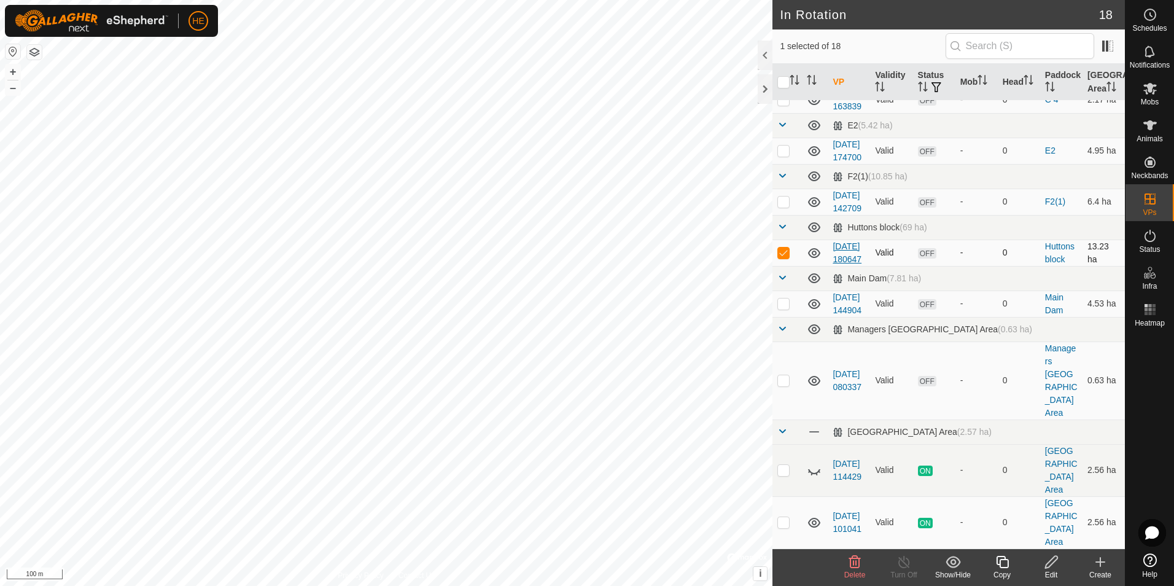
scroll to position [675, 0]
click at [782, 257] on p-checkbox at bounding box center [783, 252] width 12 height 10
checkbox input "false"
click at [1152, 91] on icon at bounding box center [1150, 88] width 15 height 15
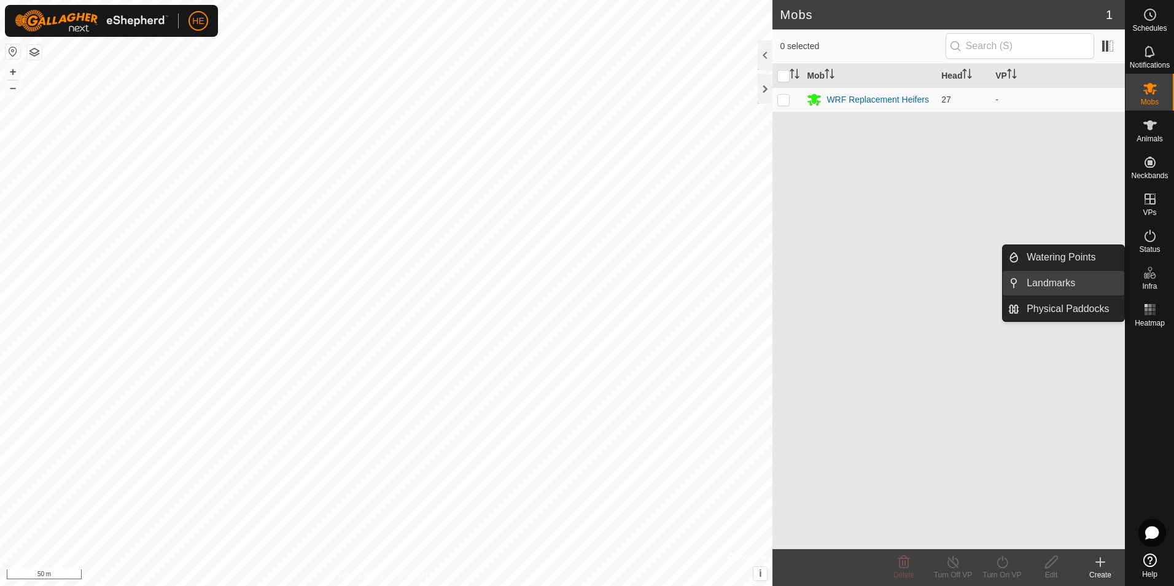
click at [1068, 281] on link "Landmarks" at bounding box center [1071, 283] width 105 height 25
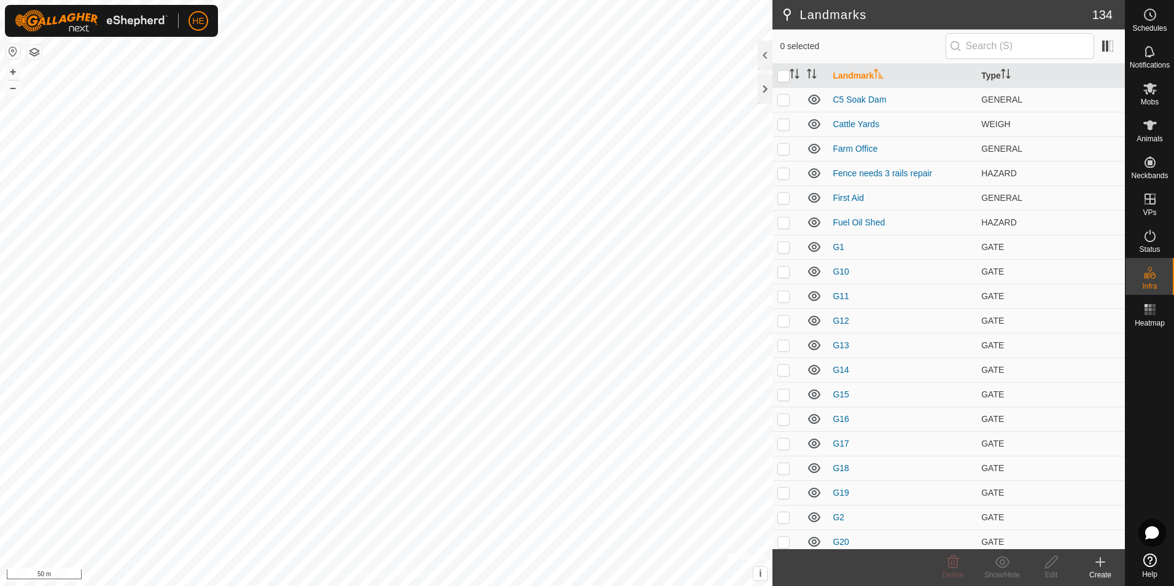
click at [1098, 567] on icon at bounding box center [1100, 561] width 15 height 15
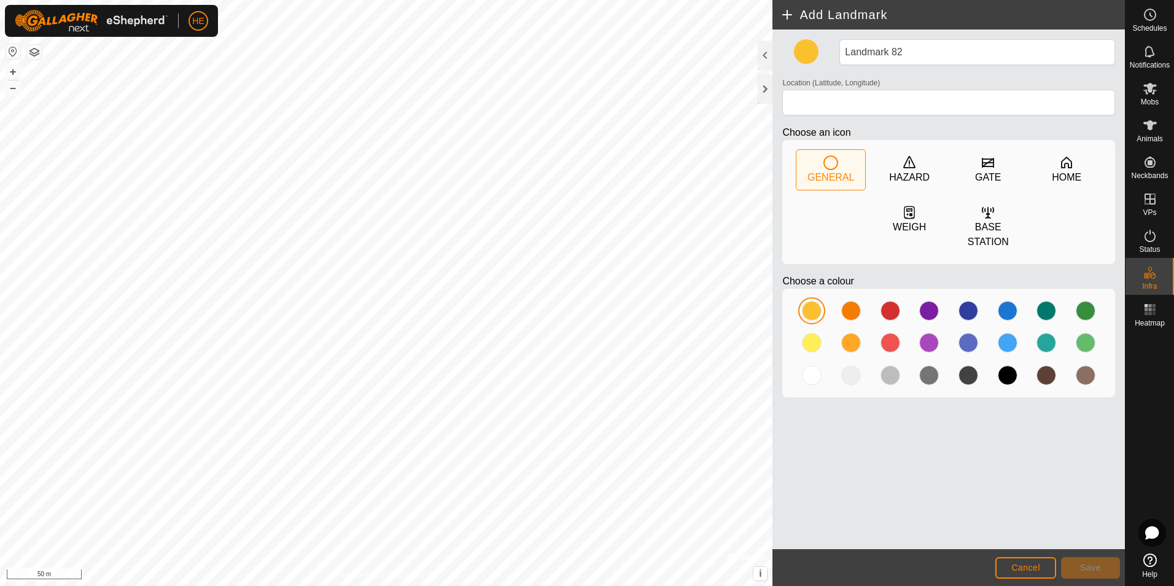
click at [824, 166] on icon at bounding box center [830, 162] width 15 height 15
click at [833, 165] on icon at bounding box center [830, 162] width 15 height 15
type input "-33.814147, 115.060916"
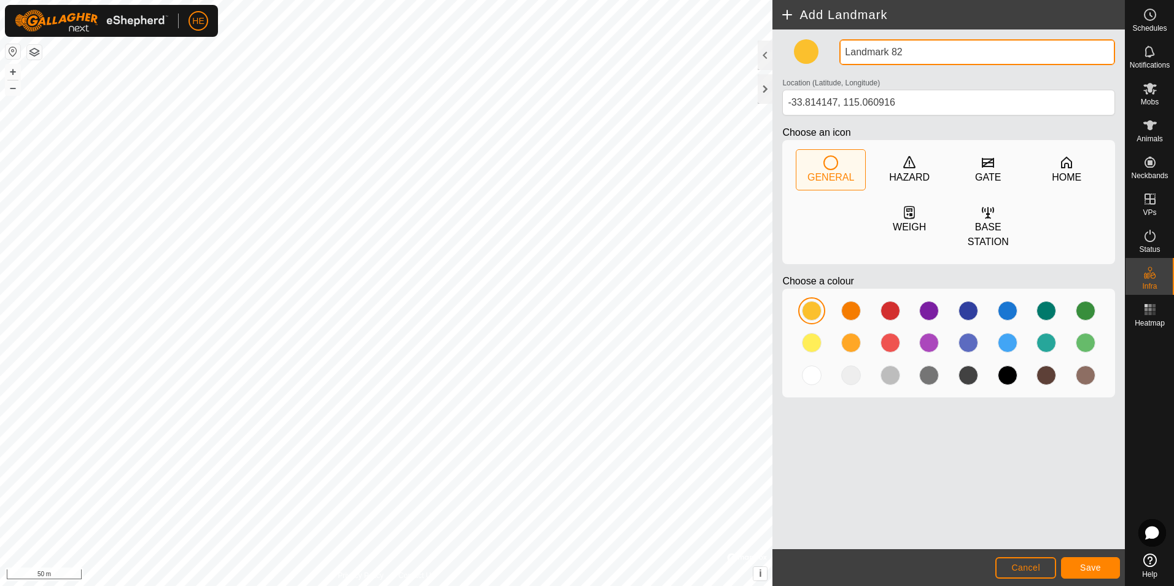
drag, startPoint x: 908, startPoint y: 51, endPoint x: 860, endPoint y: 65, distance: 49.9
click at [832, 52] on div "Landmark 82 Location (Latitude, Longitude) -33.814147, 115.060916 Choose an ico…" at bounding box center [948, 223] width 343 height 368
type input "Entrance"
click at [1098, 567] on span "Save" at bounding box center [1090, 567] width 21 height 10
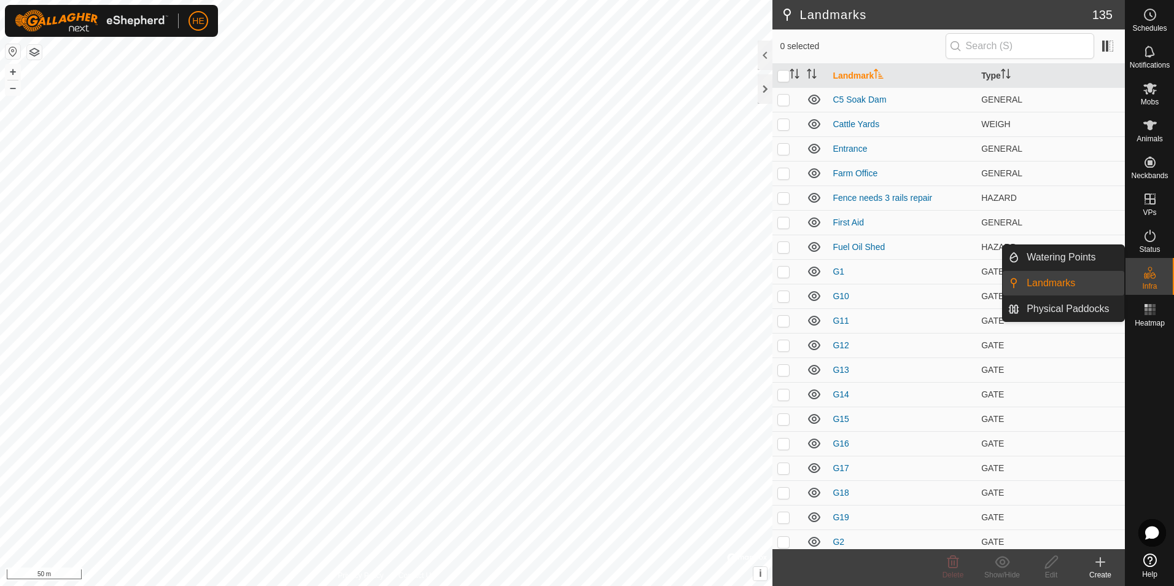
click at [1080, 279] on link "Landmarks" at bounding box center [1071, 283] width 105 height 25
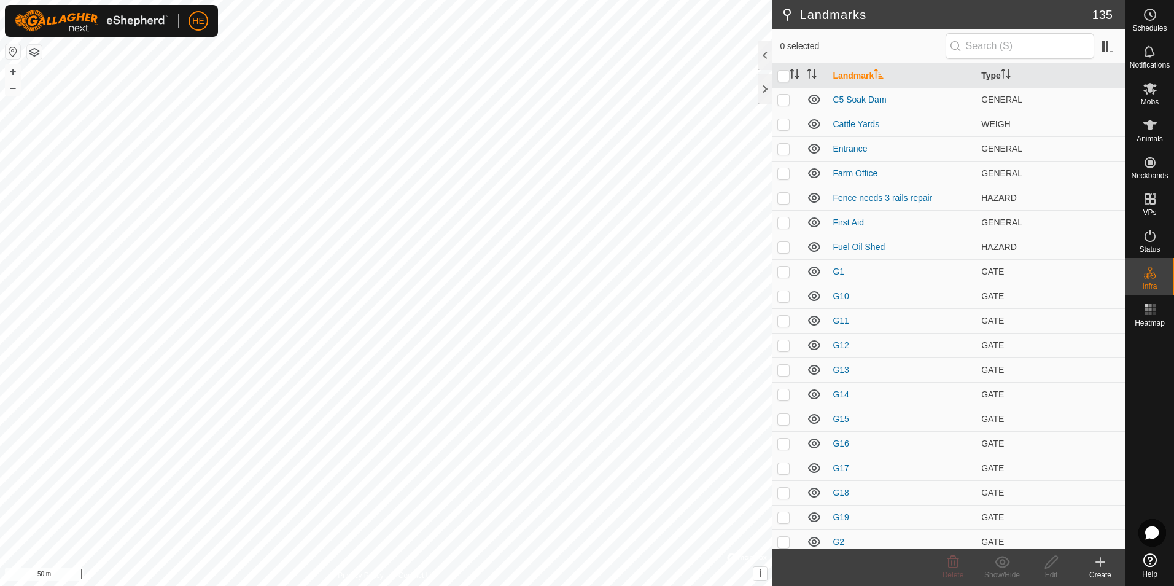
click at [1100, 566] on icon at bounding box center [1100, 561] width 0 height 9
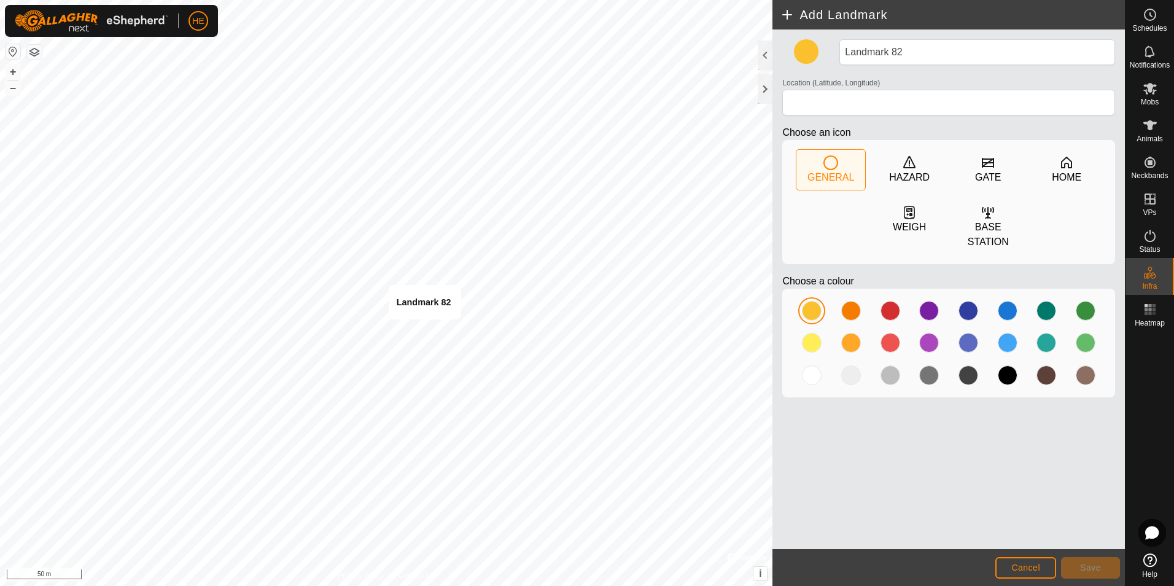
type input "-33.815730, 115.059294"
click at [828, 167] on icon at bounding box center [830, 162] width 15 height 15
click at [1097, 566] on span "Save" at bounding box center [1090, 567] width 21 height 10
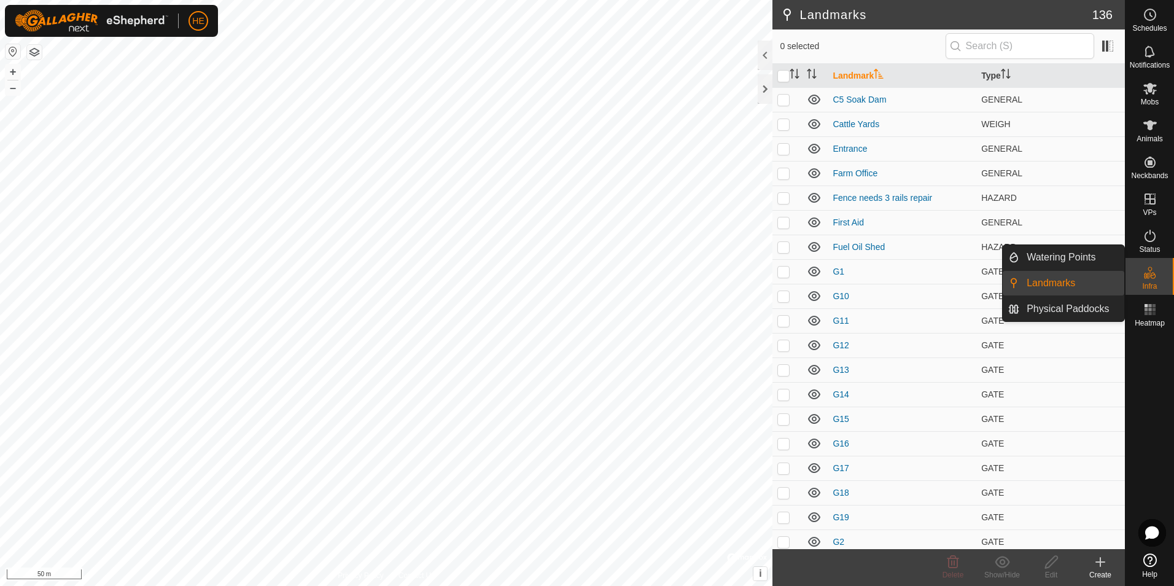
click at [1068, 280] on link "Landmarks" at bounding box center [1071, 283] width 105 height 25
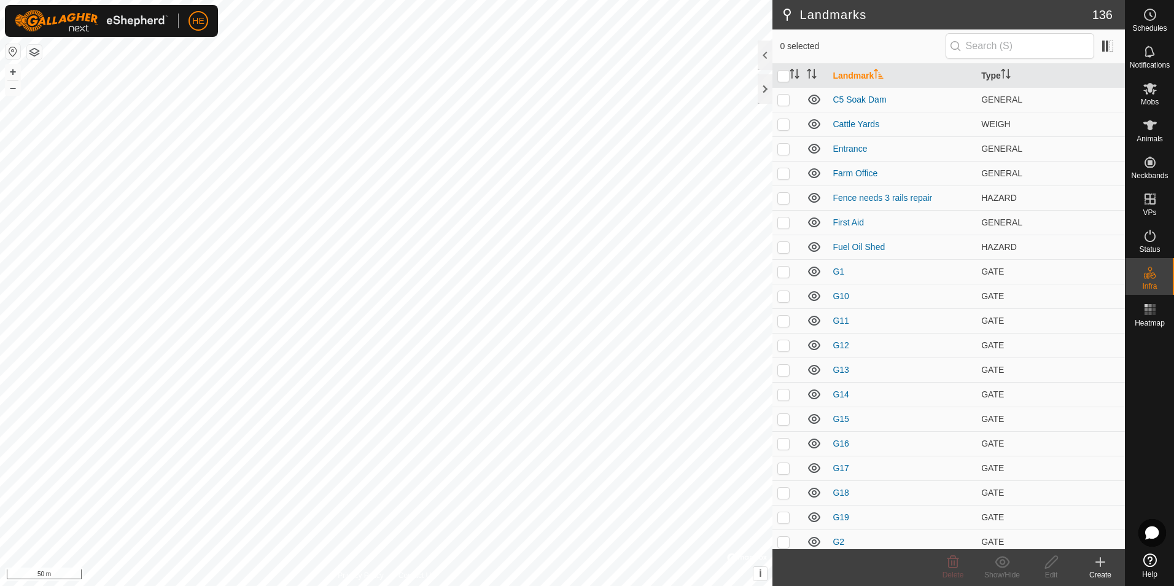
click at [1100, 562] on icon at bounding box center [1100, 562] width 9 height 0
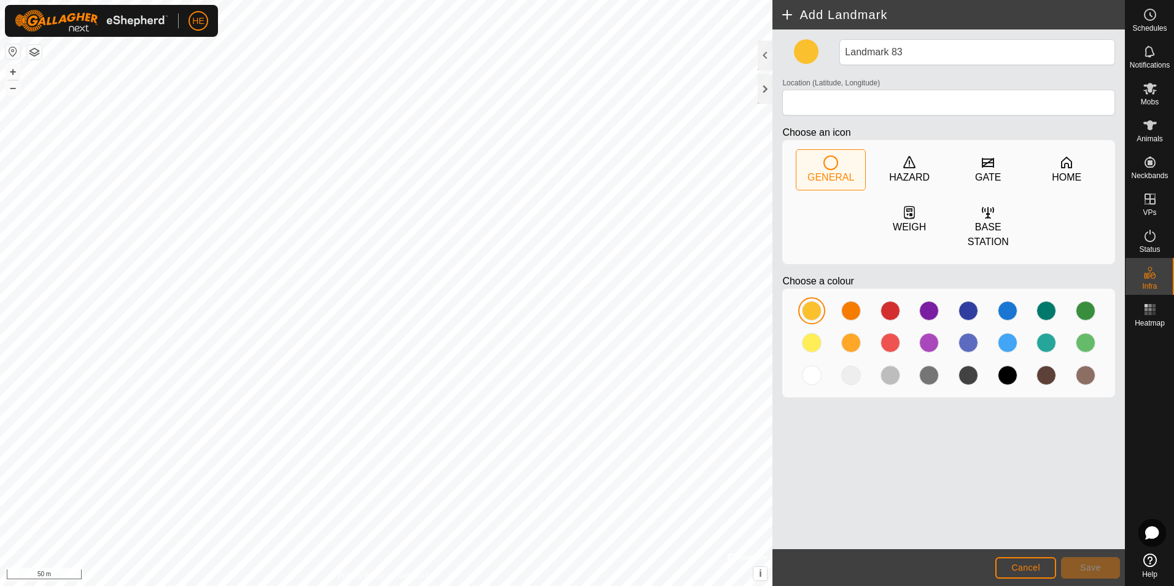
click at [827, 166] on icon at bounding box center [830, 162] width 15 height 15
drag, startPoint x: 907, startPoint y: 49, endPoint x: 842, endPoint y: 54, distance: 65.3
click at [834, 50] on div "Landmark 83" at bounding box center [976, 52] width 285 height 26
type input "Entrance"
type input "-33.815716, 115.059299"
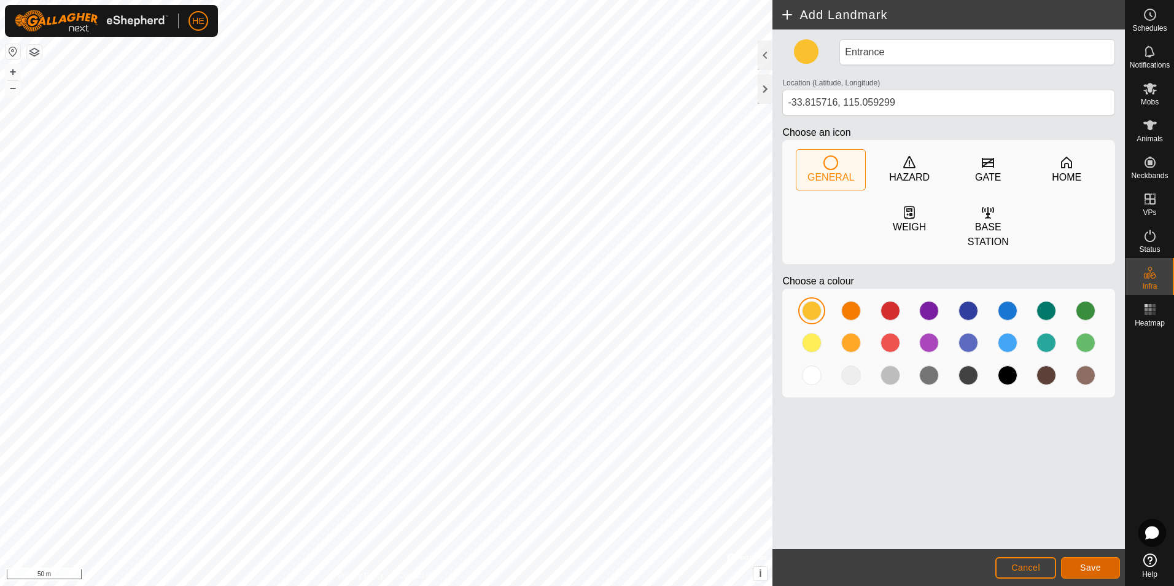
click at [1088, 565] on span "Save" at bounding box center [1090, 567] width 21 height 10
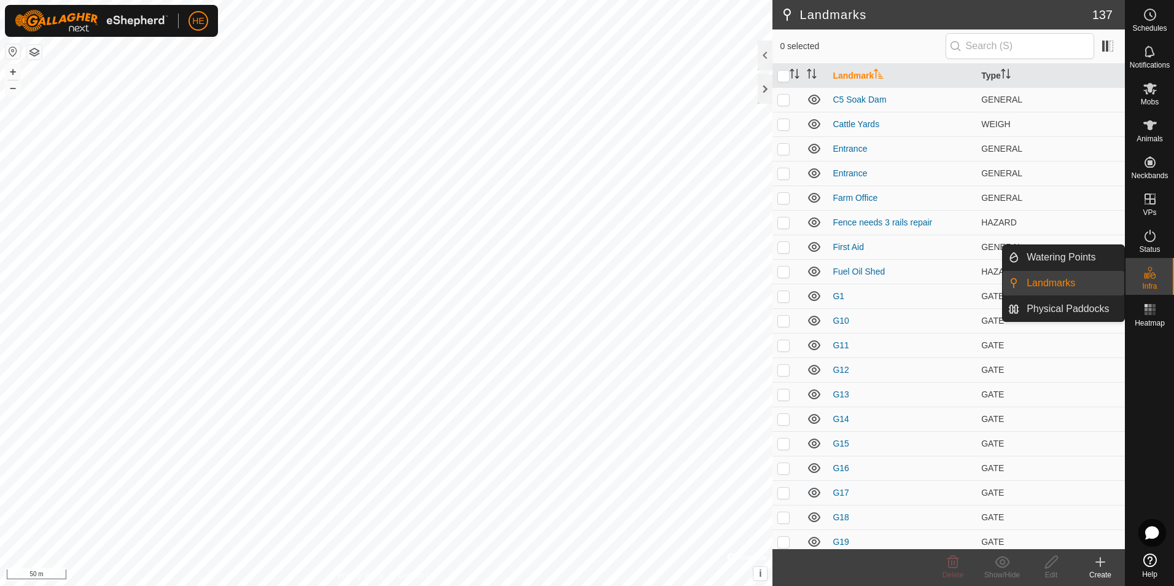
click at [1061, 285] on link "Landmarks" at bounding box center [1071, 283] width 105 height 25
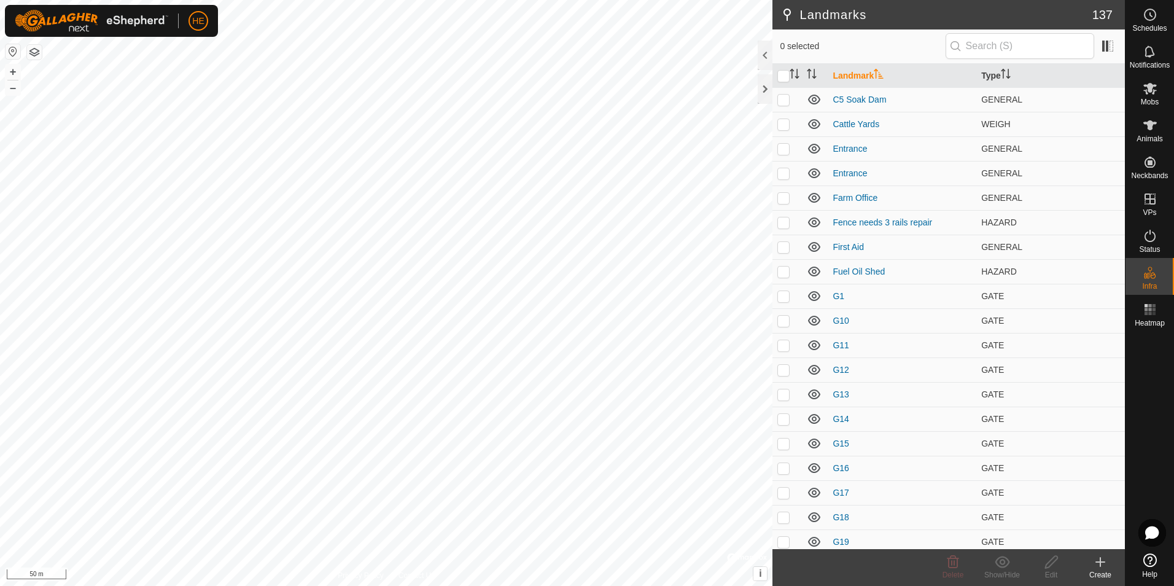
click at [1096, 560] on icon at bounding box center [1100, 561] width 15 height 15
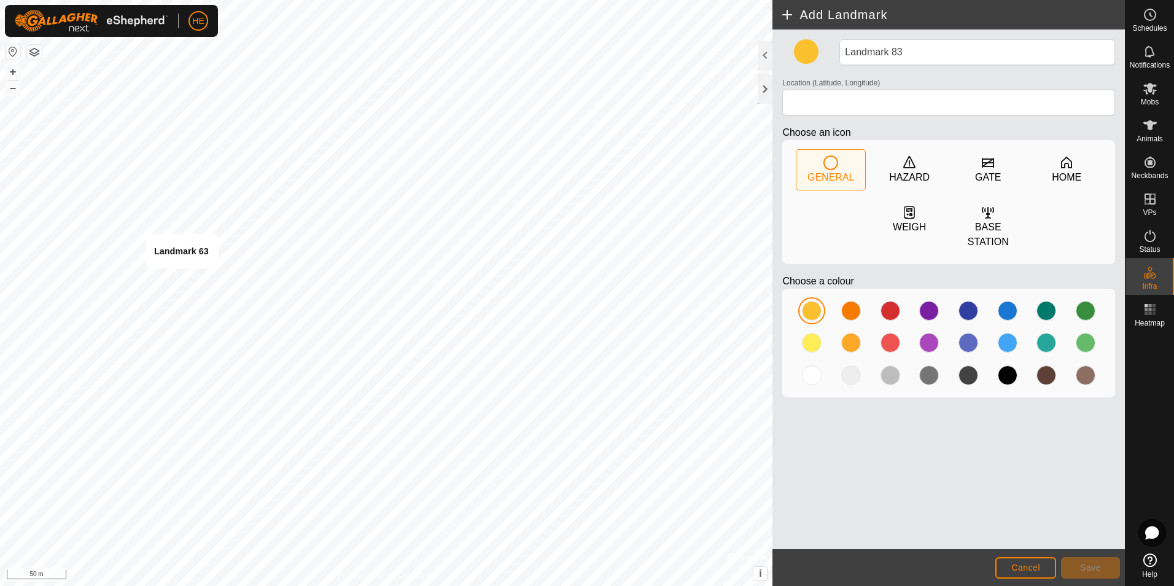
type input "-33.815381, 115.057052"
click at [982, 174] on div "GATE" at bounding box center [988, 177] width 26 height 15
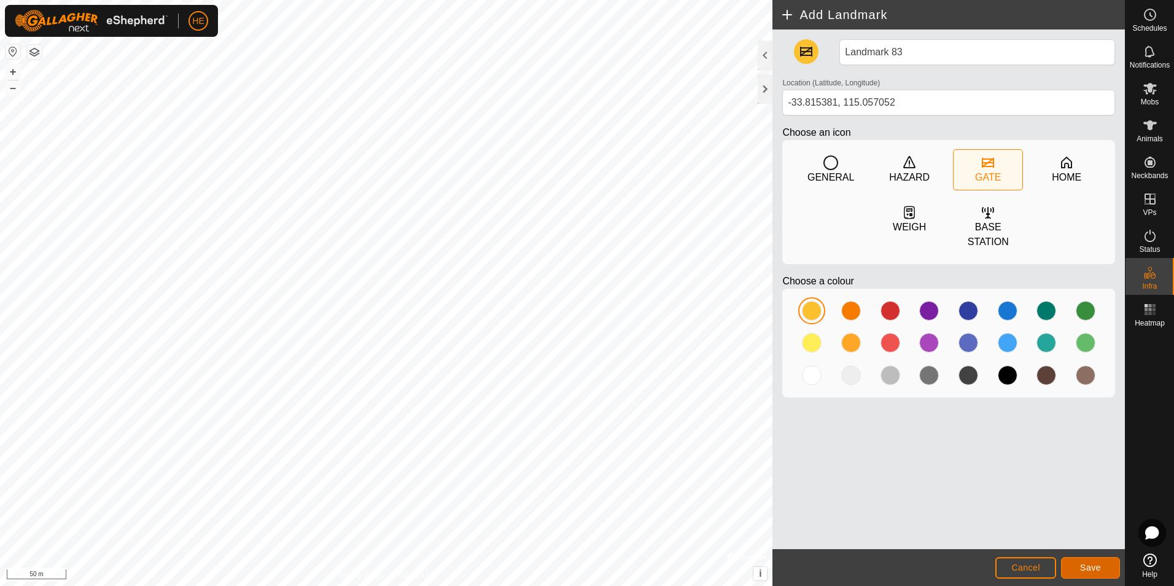
click at [1106, 565] on button "Save" at bounding box center [1090, 567] width 59 height 21
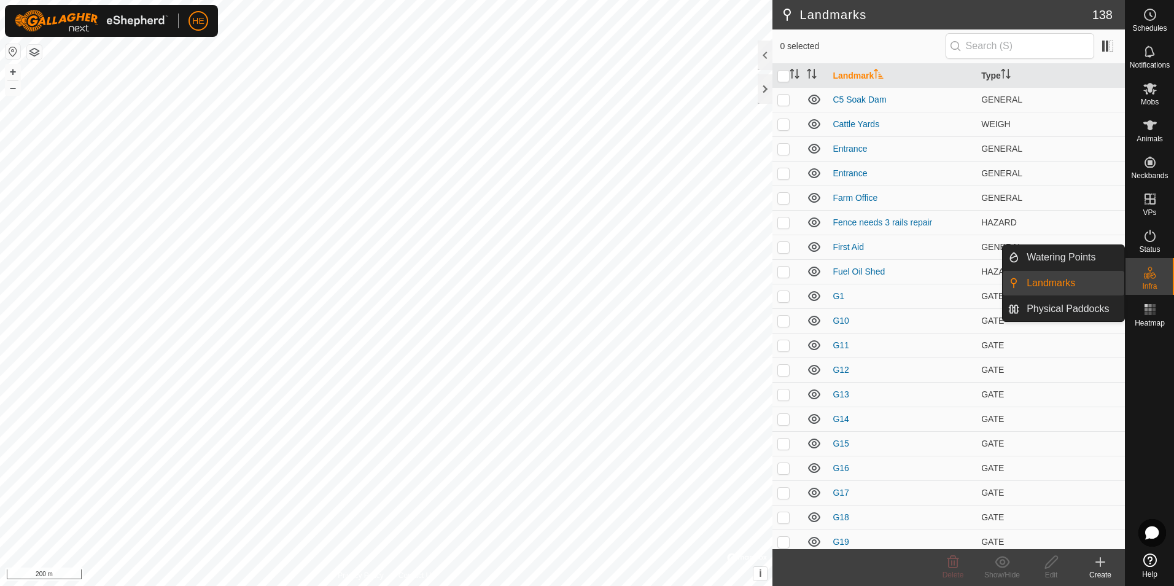
click at [1084, 282] on link "Landmarks" at bounding box center [1071, 283] width 105 height 25
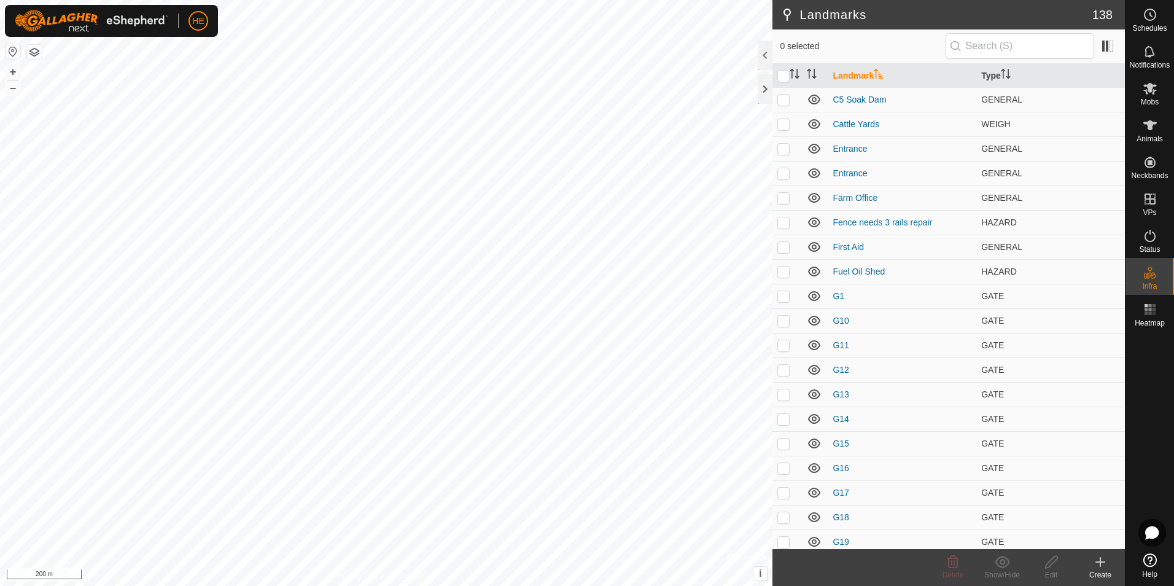
click at [1098, 562] on icon at bounding box center [1100, 562] width 9 height 0
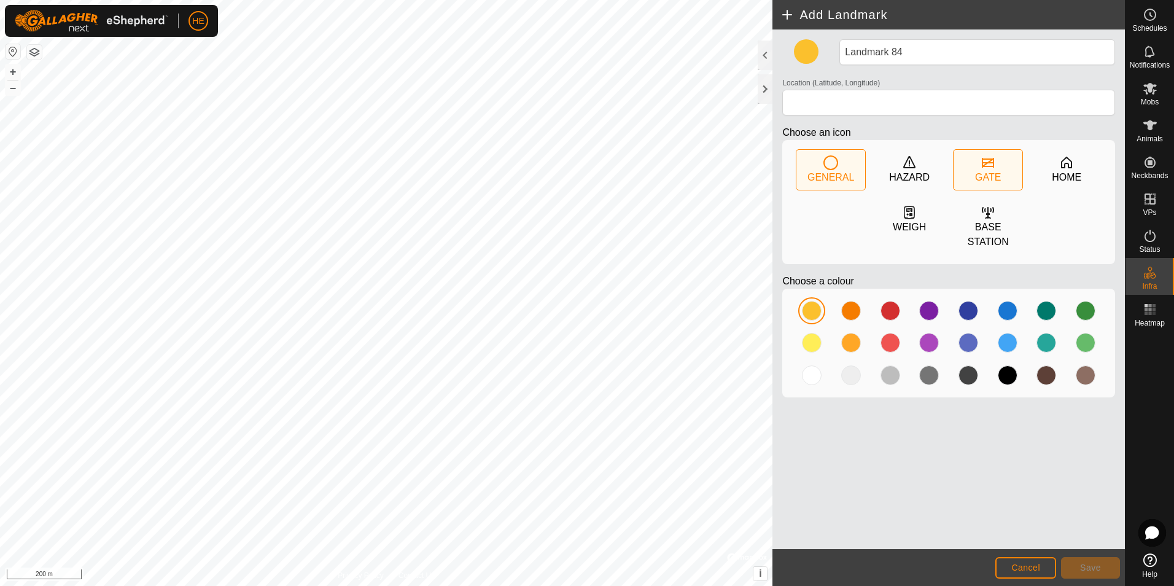
click at [989, 168] on icon at bounding box center [987, 162] width 15 height 15
type input "-33.812911, 115.062120"
click at [1099, 573] on button "Save" at bounding box center [1090, 567] width 59 height 21
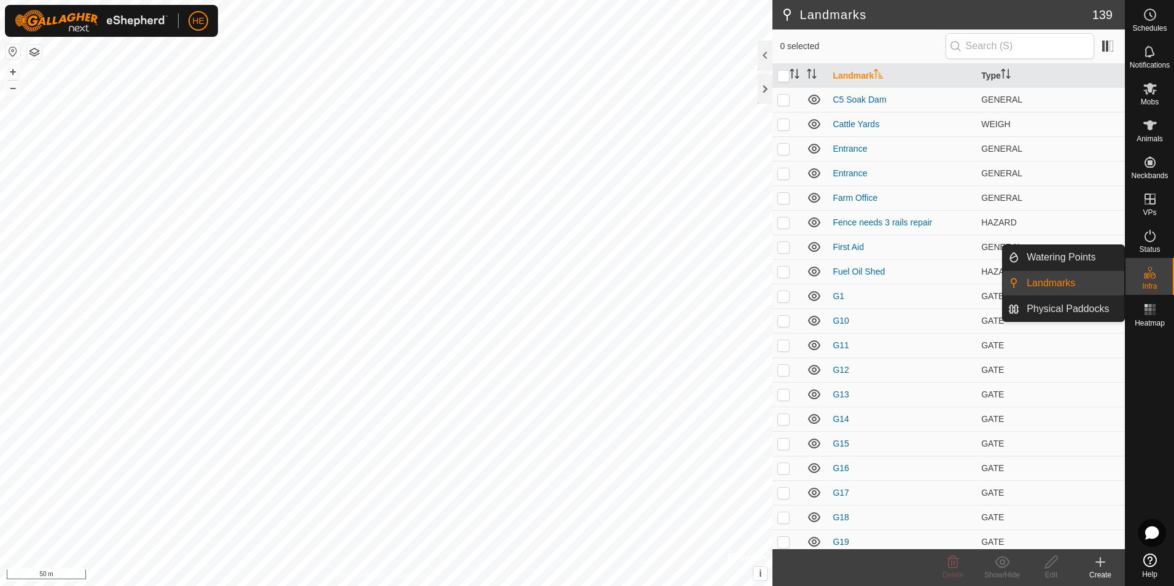
click at [1077, 282] on link "Landmarks" at bounding box center [1071, 283] width 105 height 25
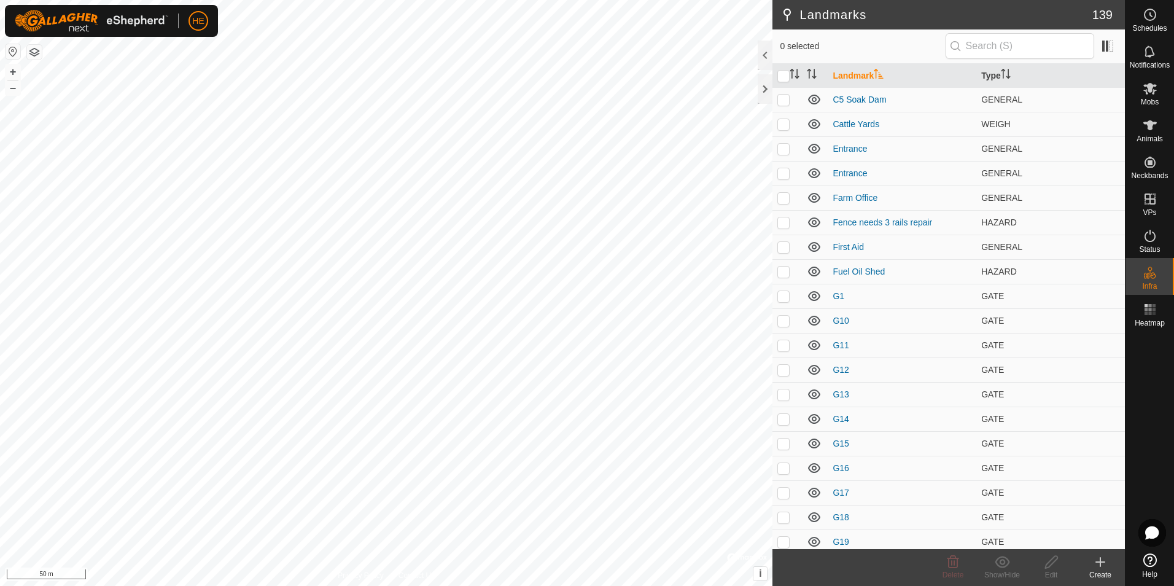
click at [1094, 562] on icon at bounding box center [1100, 561] width 15 height 15
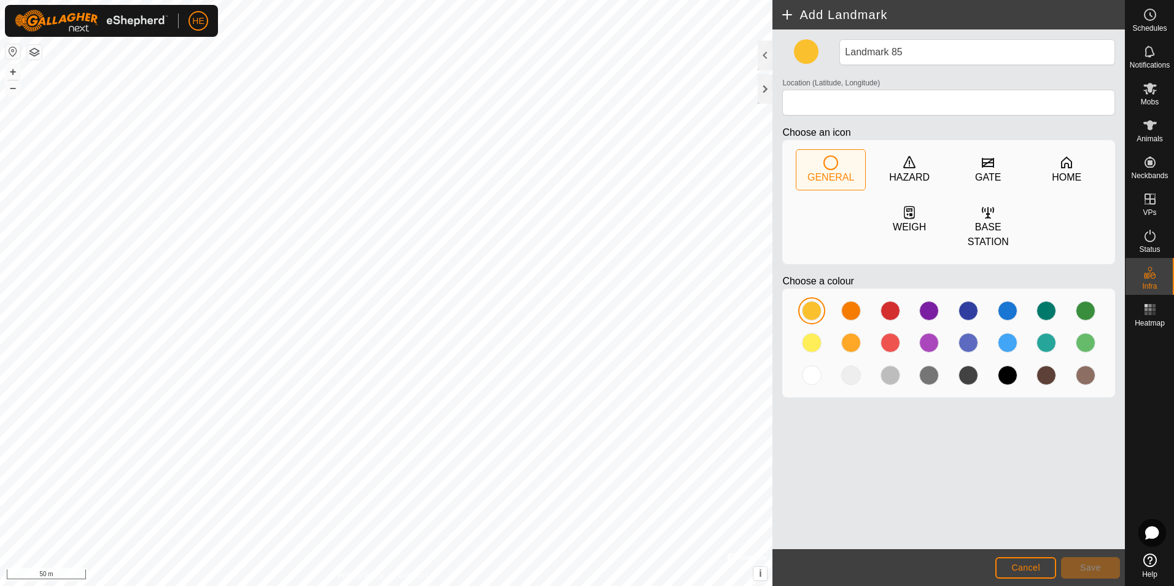
click at [829, 163] on icon at bounding box center [830, 162] width 15 height 15
type input "-33.812921, 115.062192"
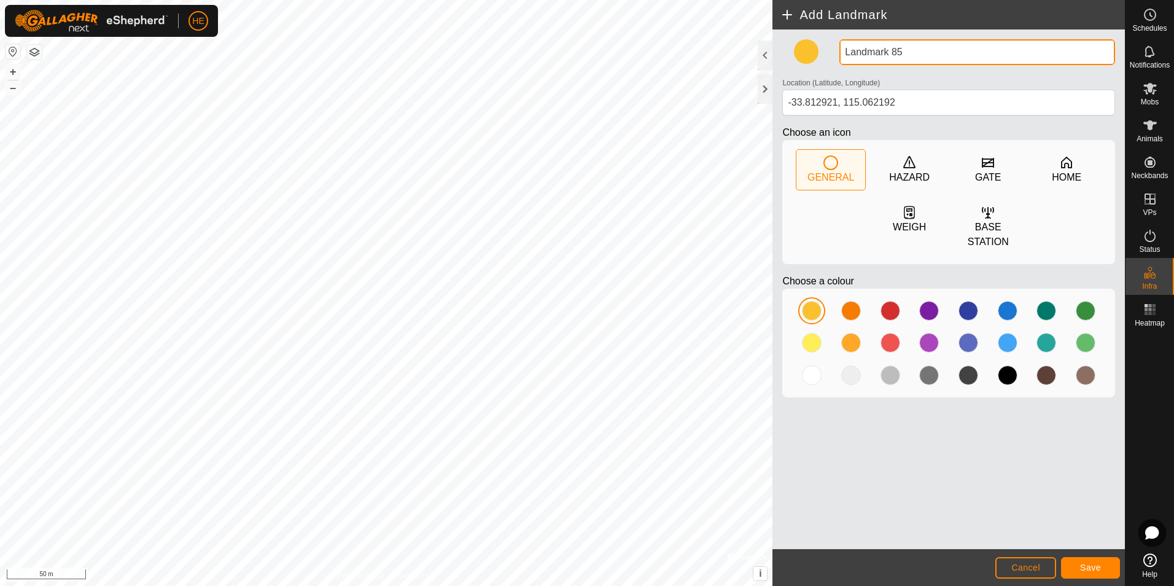
drag, startPoint x: 906, startPoint y: 49, endPoint x: 857, endPoint y: 68, distance: 52.5
click at [830, 58] on div "Landmark 85 Location (Latitude, Longitude) -33.812921, 115.062192 Choose an ico…" at bounding box center [948, 223] width 343 height 368
type input "Entrance 3"
click at [1087, 566] on span "Save" at bounding box center [1090, 567] width 21 height 10
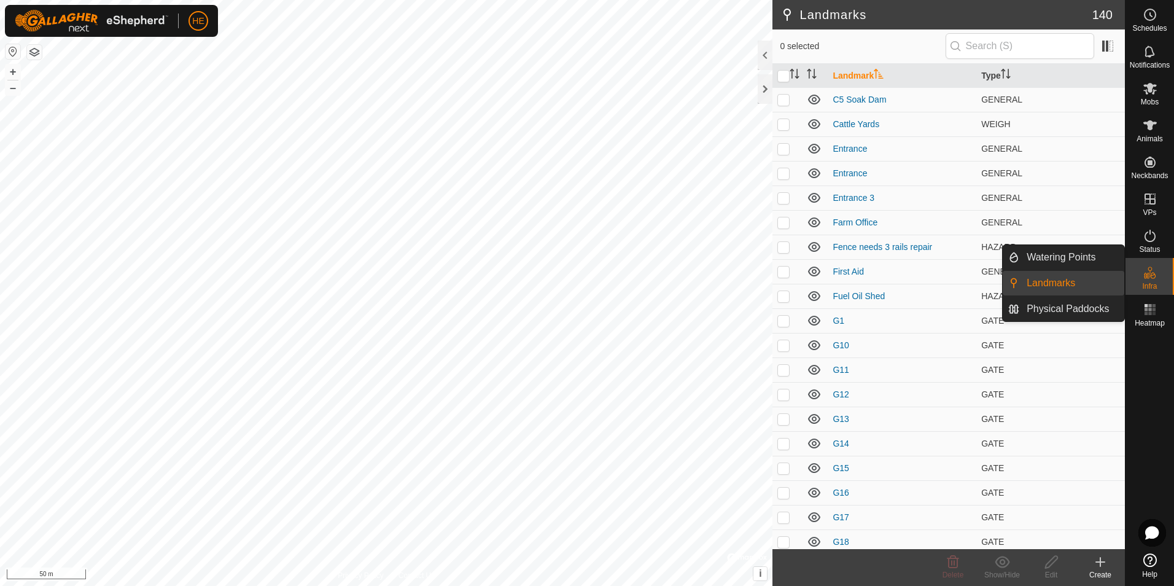
click at [1065, 281] on link "Landmarks" at bounding box center [1071, 283] width 105 height 25
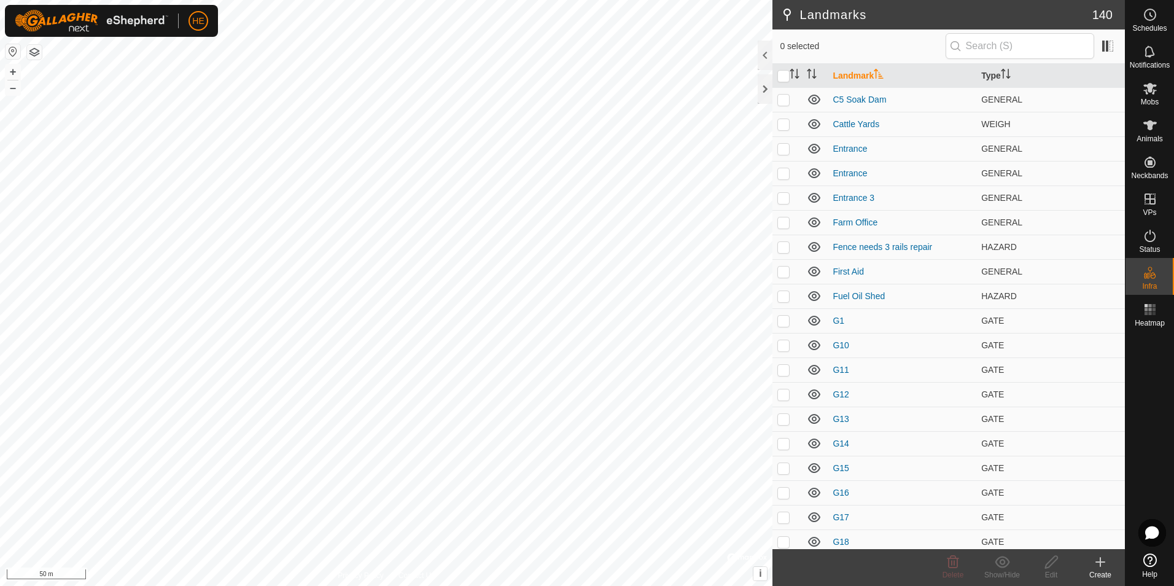
click at [1099, 564] on icon at bounding box center [1100, 561] width 15 height 15
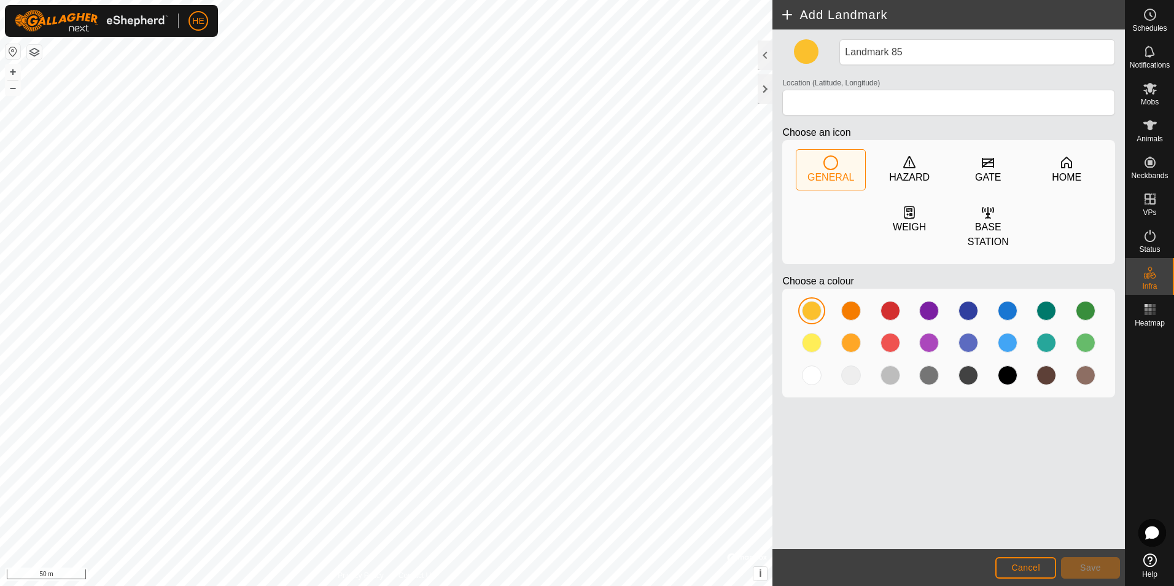
click at [832, 162] on icon at bounding box center [830, 162] width 15 height 15
type input "-33.814136, 115.060911"
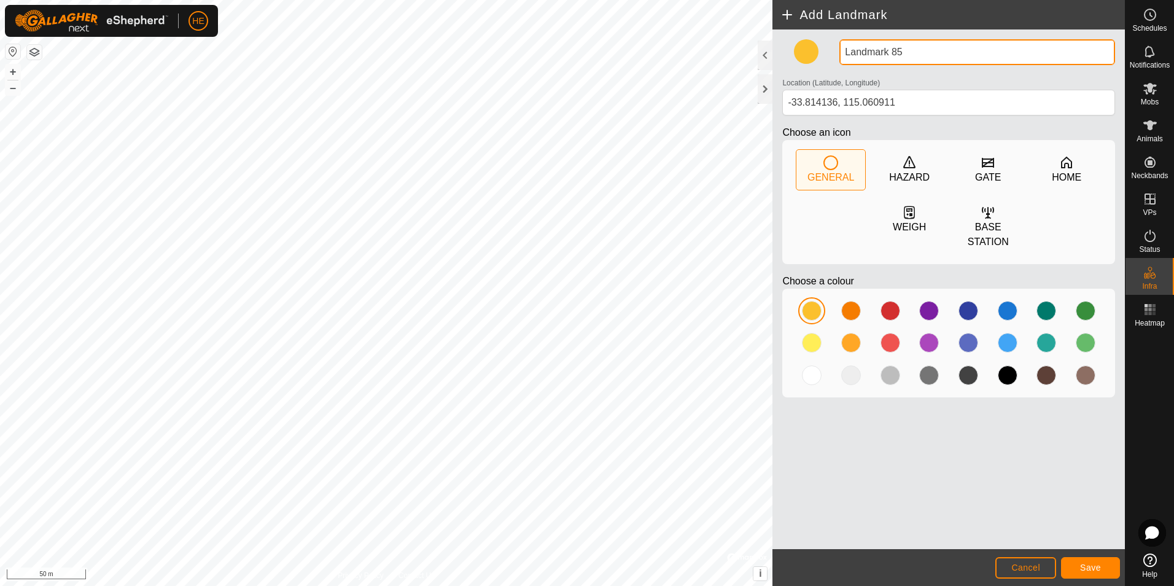
drag, startPoint x: 908, startPoint y: 52, endPoint x: 834, endPoint y: 56, distance: 73.8
click at [836, 52] on div "Landmark 85" at bounding box center [976, 52] width 285 height 26
type input "Entrance2"
click at [1084, 568] on span "Save" at bounding box center [1090, 567] width 21 height 10
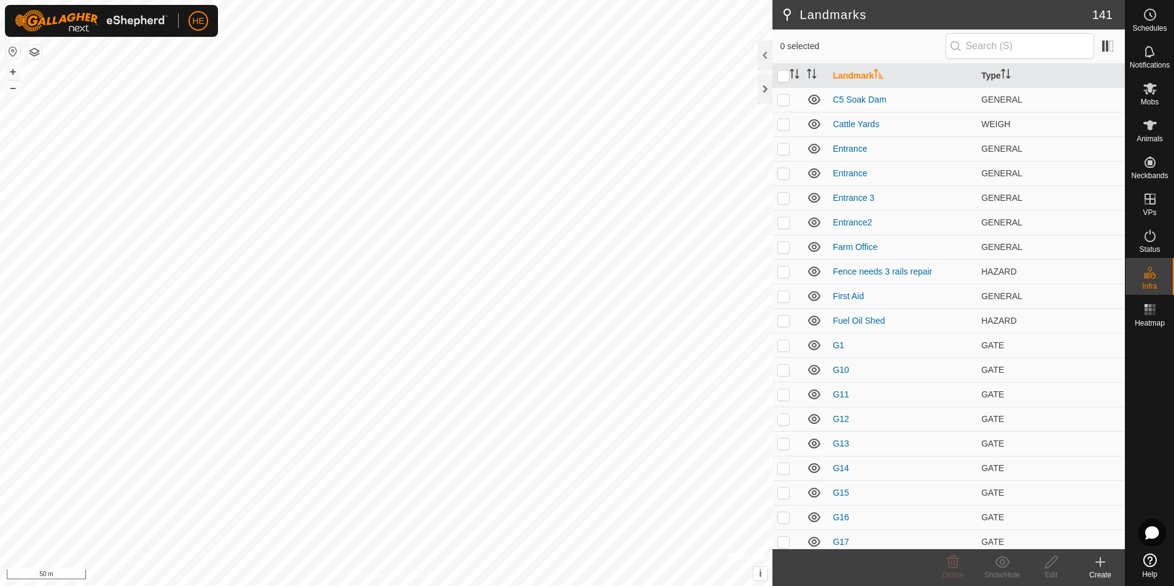
click at [1100, 562] on icon at bounding box center [1100, 562] width 9 height 0
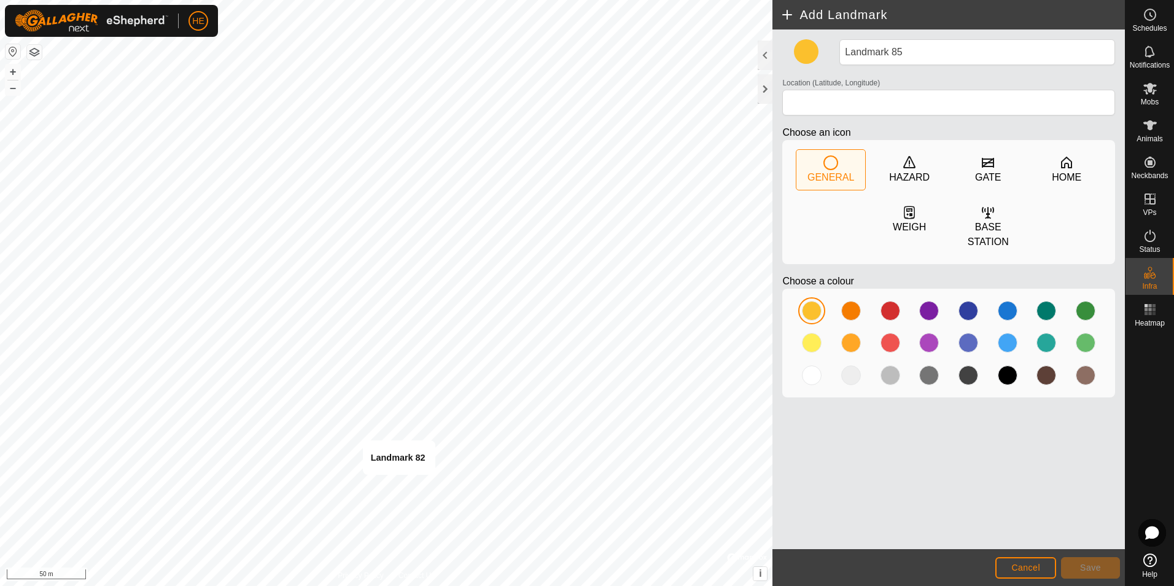
type input "-33.815728, 115.059295"
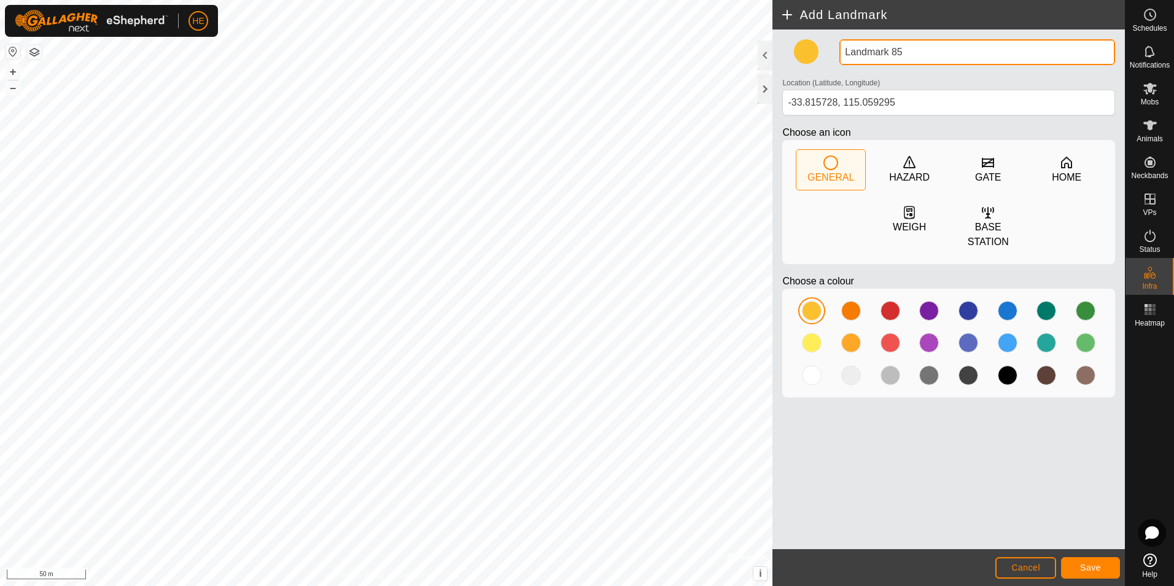
drag, startPoint x: 912, startPoint y: 52, endPoint x: 833, endPoint y: 59, distance: 79.5
click at [828, 56] on div "Landmark 85 Location (Latitude, Longitude) -33.815728, 115.059295 Choose an ico…" at bounding box center [948, 223] width 343 height 368
type input "Entrance 1"
click at [1095, 564] on span "Save" at bounding box center [1090, 567] width 21 height 10
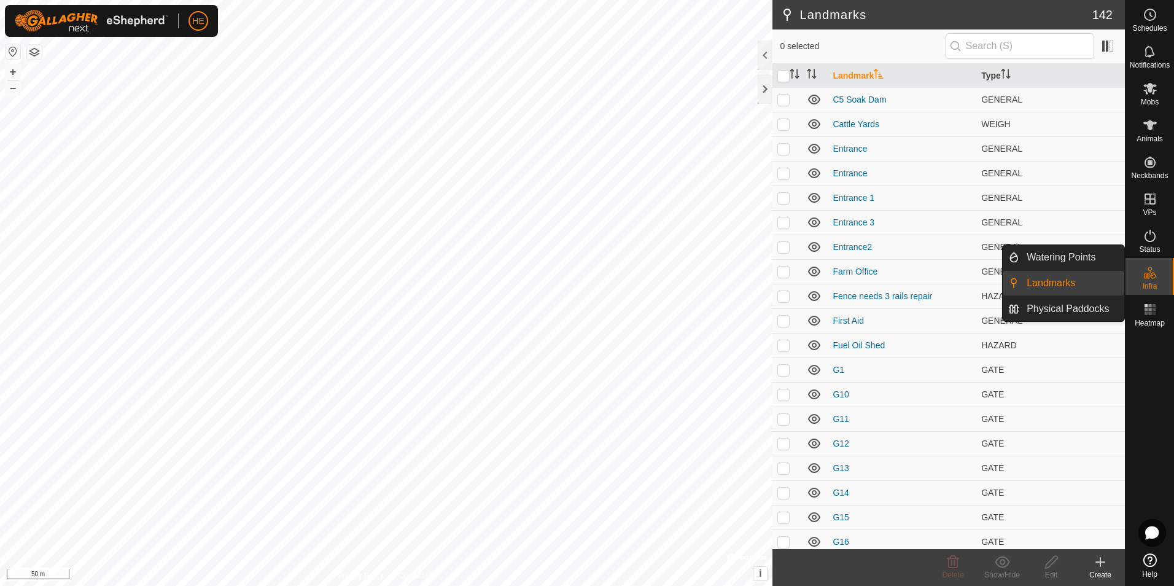
click at [1076, 283] on link "Landmarks" at bounding box center [1071, 283] width 105 height 25
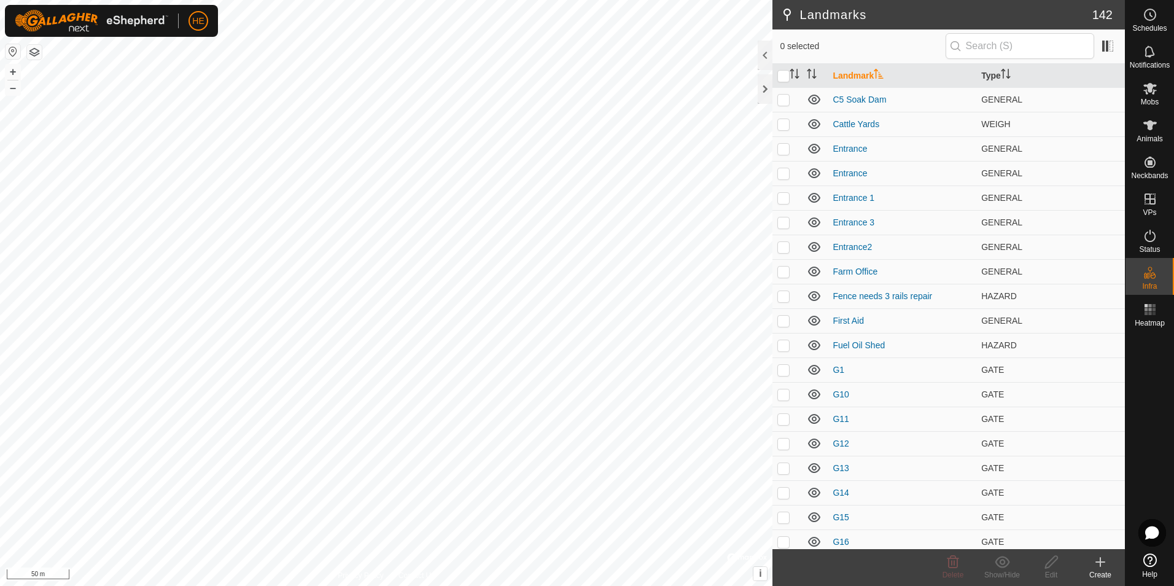
click at [1098, 567] on icon at bounding box center [1100, 561] width 15 height 15
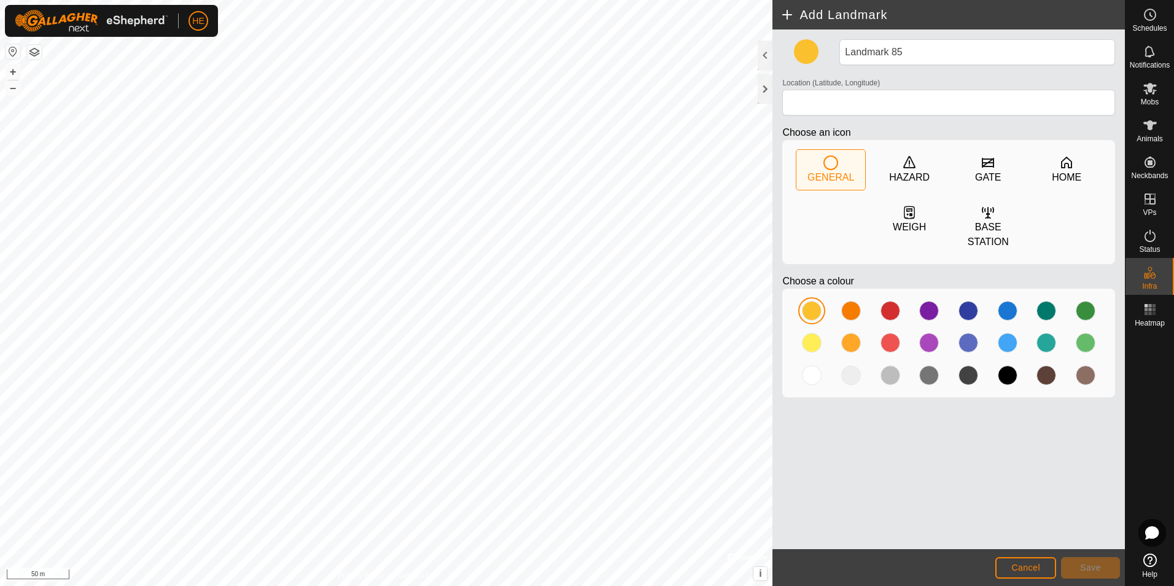
click at [832, 163] on icon at bounding box center [830, 162] width 15 height 15
type input "-33.816788, 115.058098"
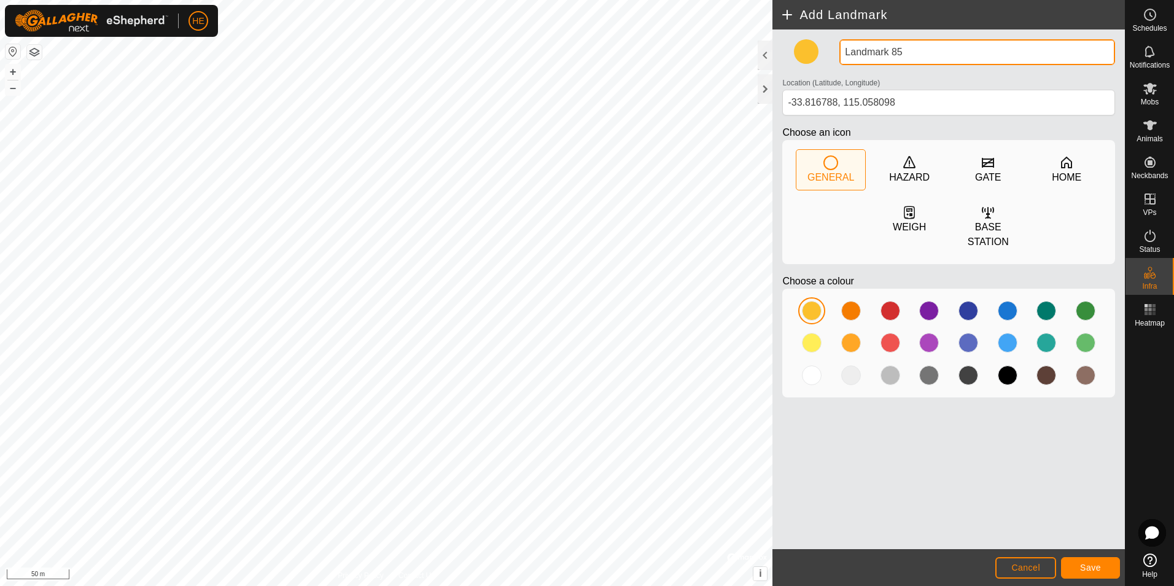
drag, startPoint x: 903, startPoint y: 50, endPoint x: 837, endPoint y: 53, distance: 65.8
click at [837, 53] on div "Landmark 85" at bounding box center [976, 52] width 285 height 26
type input "Gilbralter Entrance"
click at [1100, 569] on span "Save" at bounding box center [1090, 567] width 21 height 10
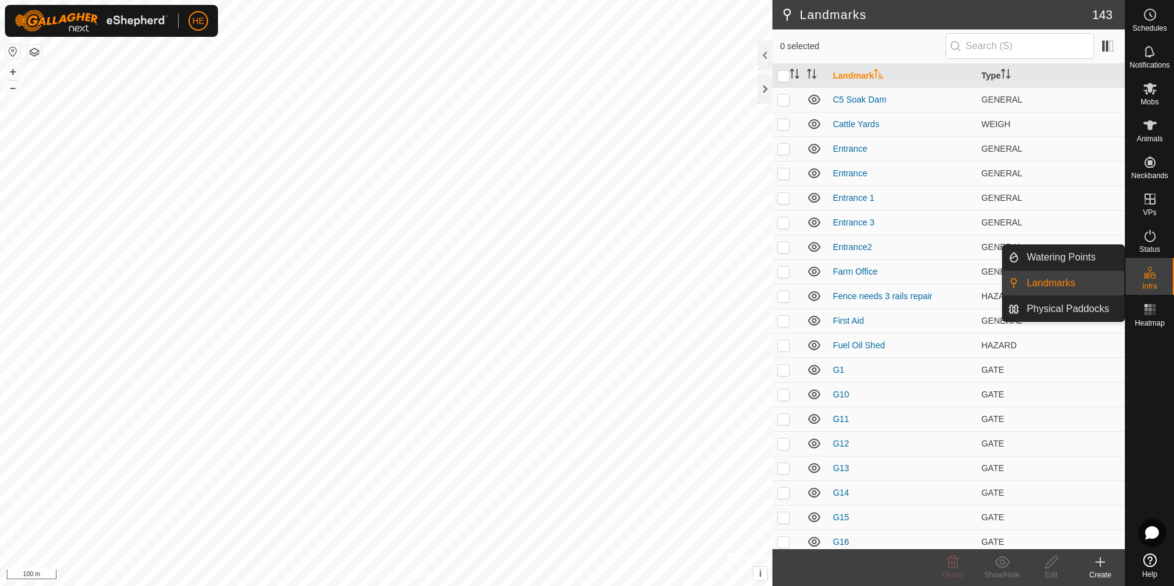
click at [1070, 281] on link "Landmarks" at bounding box center [1071, 283] width 105 height 25
click at [1090, 279] on link "Landmarks" at bounding box center [1071, 283] width 105 height 25
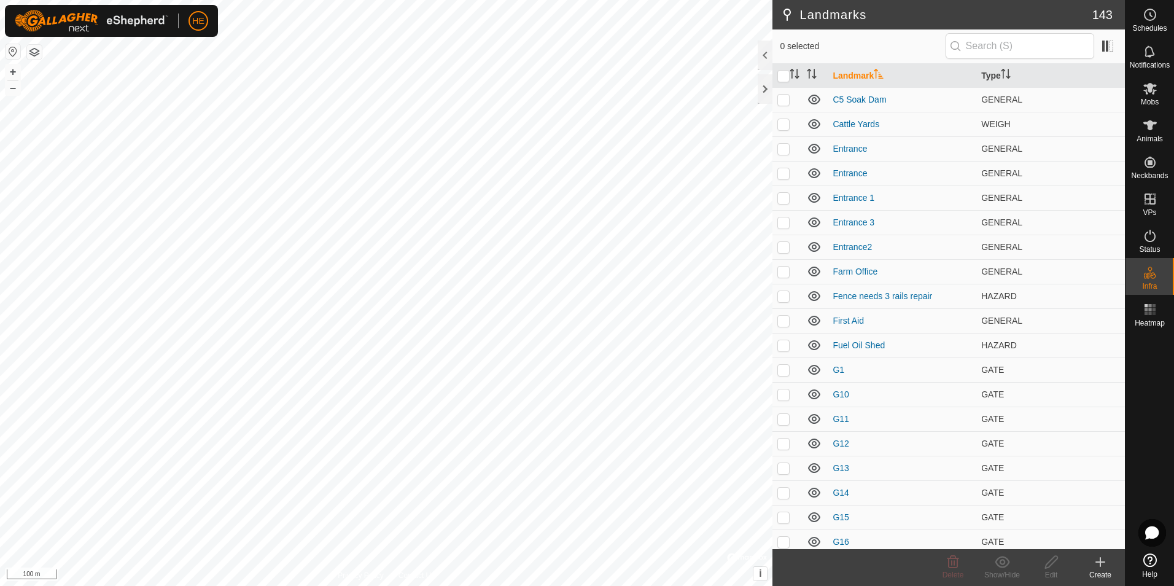
click at [1098, 562] on icon at bounding box center [1100, 561] width 15 height 15
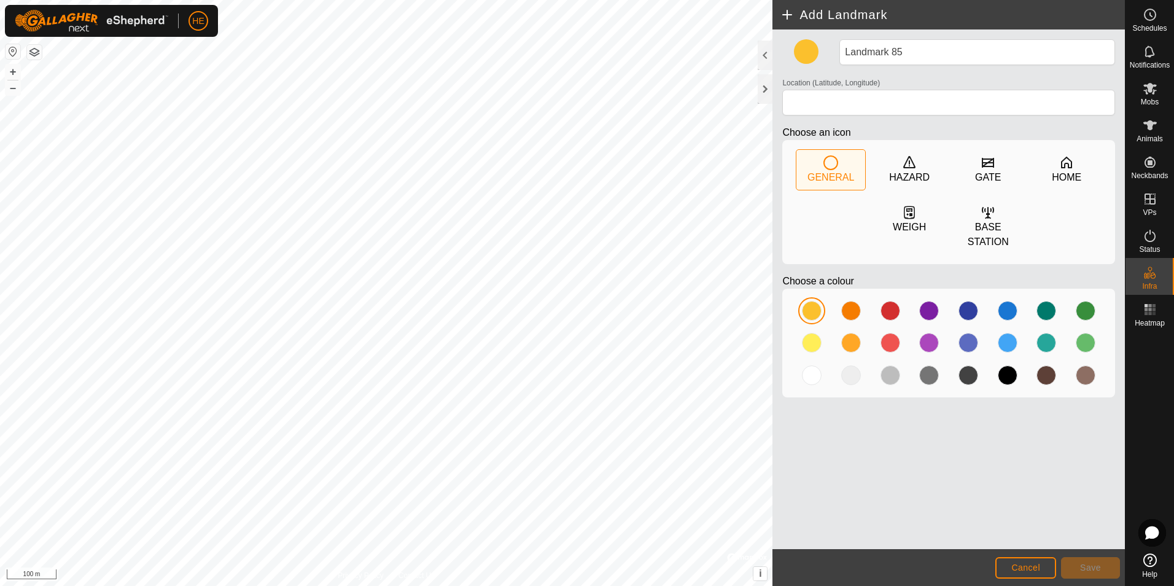
click at [833, 164] on icon at bounding box center [830, 162] width 15 height 15
type input "-33.818888, 115.055858"
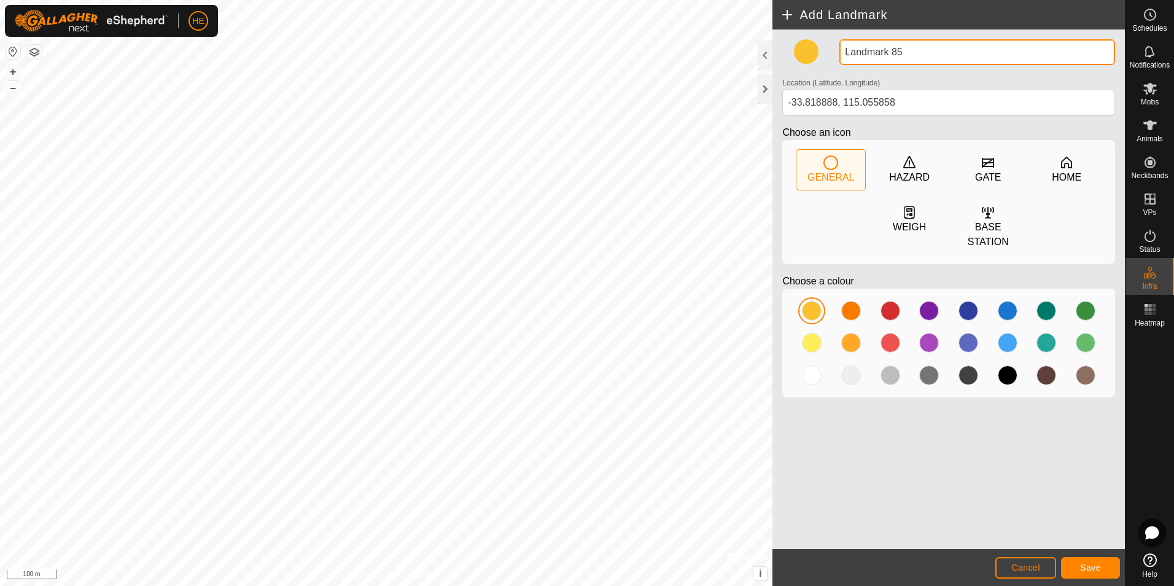
drag, startPoint x: 907, startPoint y: 48, endPoint x: 824, endPoint y: 44, distance: 83.6
click at [824, 44] on div "Landmark 85 Location (Latitude, Longitude) -33.818888, 115.055858 Choose an ico…" at bounding box center [948, 223] width 343 height 368
drag, startPoint x: 907, startPoint y: 47, endPoint x: 914, endPoint y: 56, distance: 12.3
click at [898, 52] on input "Tom Cullity dr" at bounding box center [977, 52] width 276 height 26
type input "Tom Cullity DR"
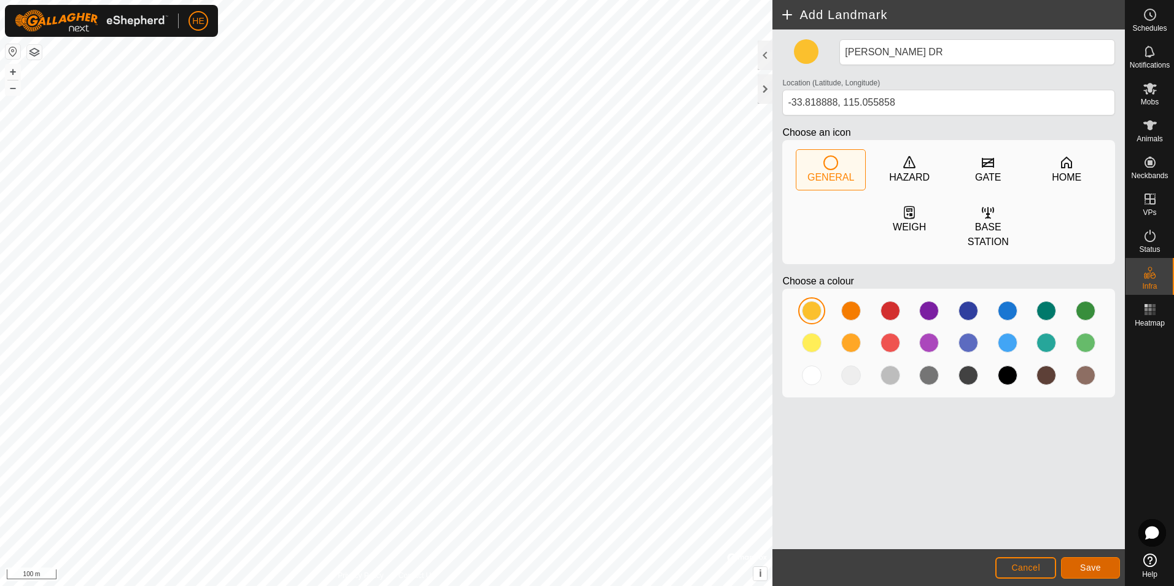
click at [1092, 561] on button "Save" at bounding box center [1090, 567] width 59 height 21
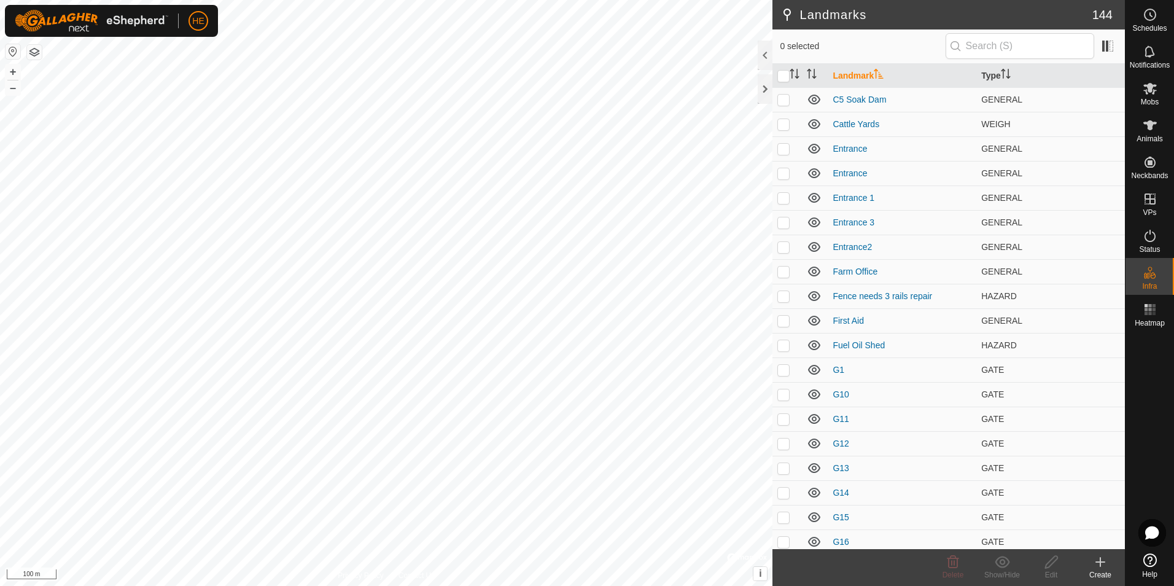
click at [1096, 562] on icon at bounding box center [1100, 562] width 9 height 0
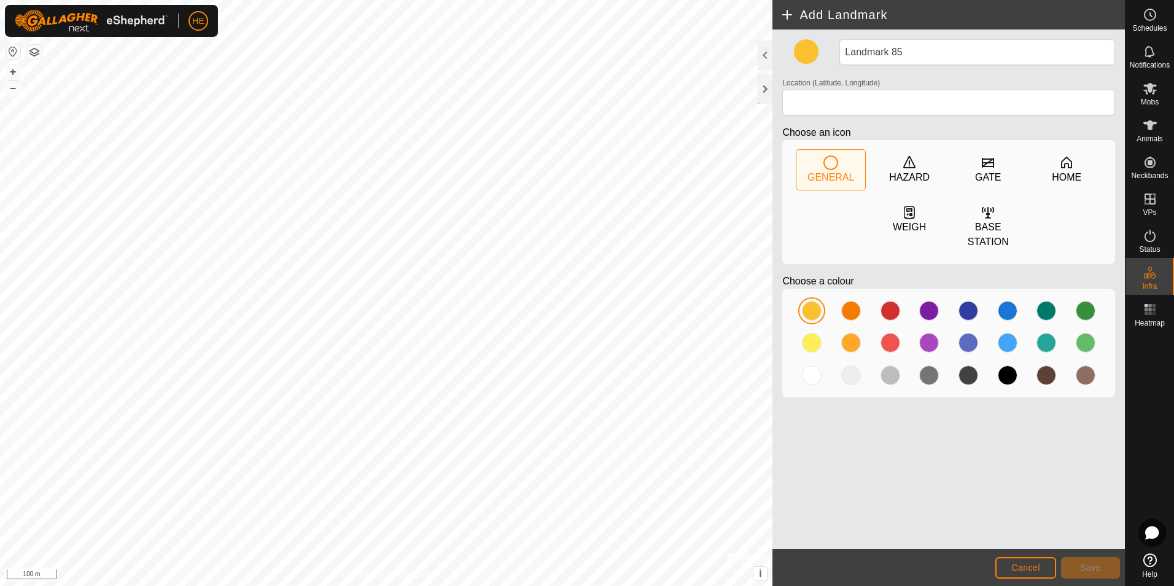
click at [830, 163] on icon at bounding box center [830, 162] width 15 height 15
type input "-33.818223, 115.058577"
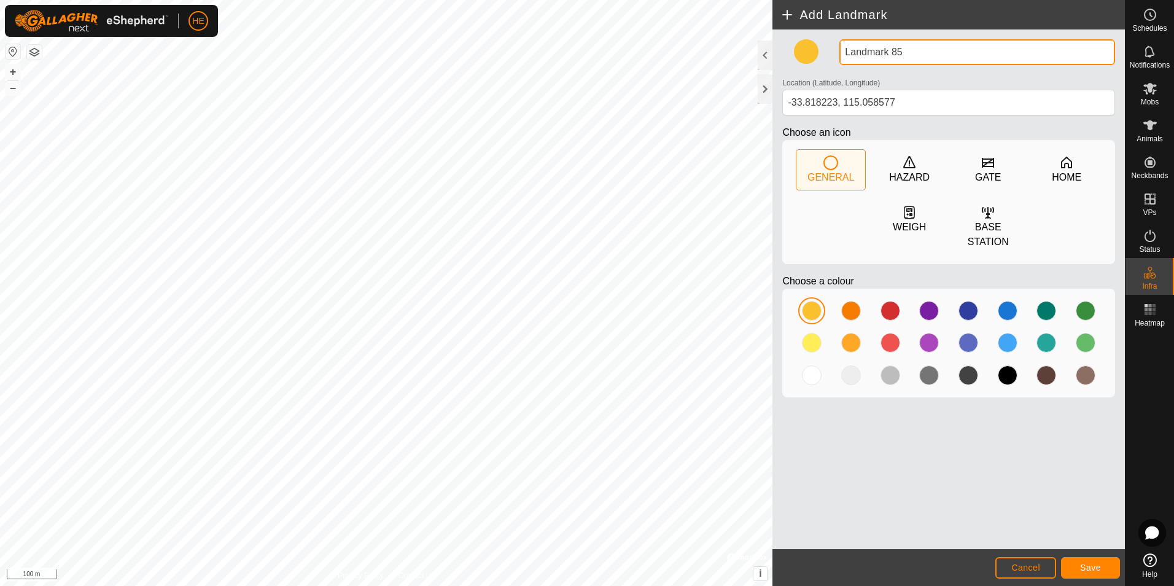
drag, startPoint x: 910, startPoint y: 48, endPoint x: 834, endPoint y: 47, distance: 76.8
click at [834, 47] on div "Landmark 85 Location (Latitude, Longitude) -33.818223, 115.058577 Choose an ico…" at bounding box center [948, 223] width 343 height 368
type input "Miamup Rd"
click at [1098, 568] on span "Save" at bounding box center [1090, 567] width 21 height 10
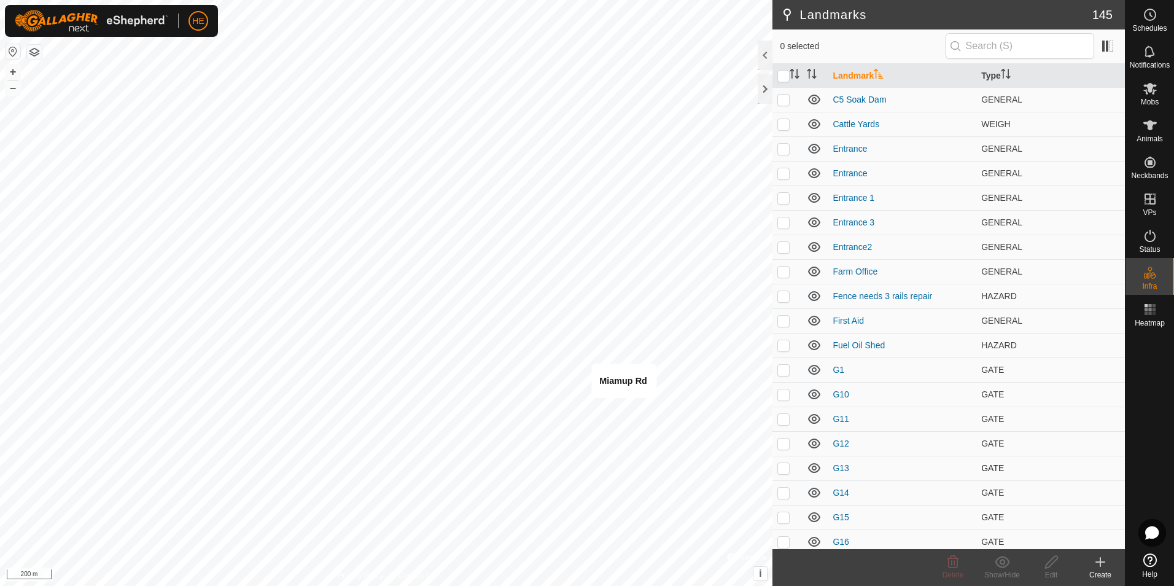
checkbox input "true"
click at [842, 371] on link "G1" at bounding box center [838, 370] width 12 height 10
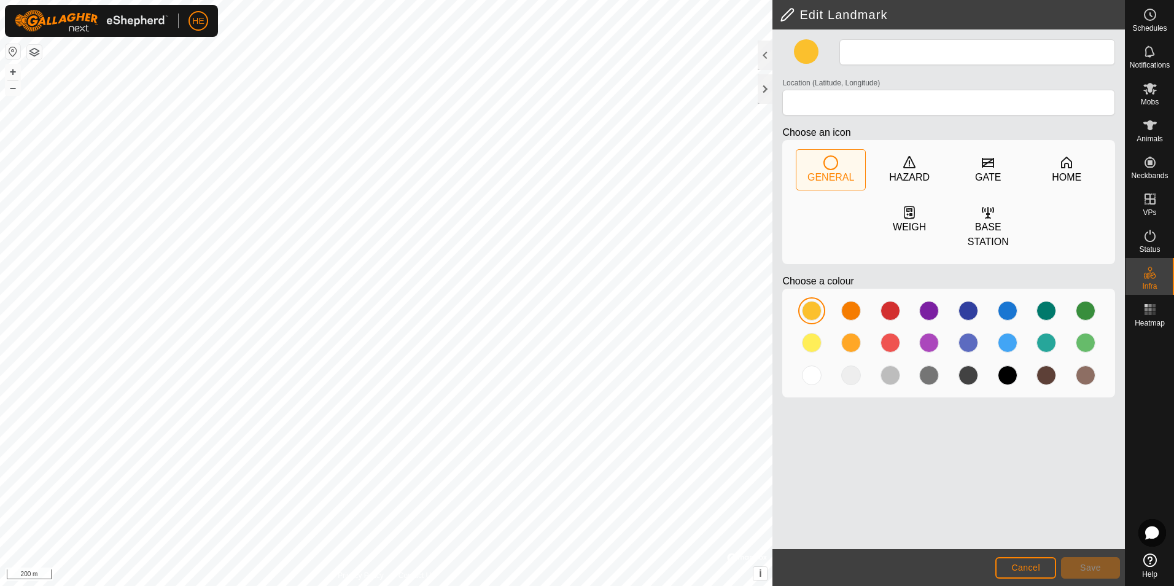
type input "G1"
type input "-32.463762, 115.985759"
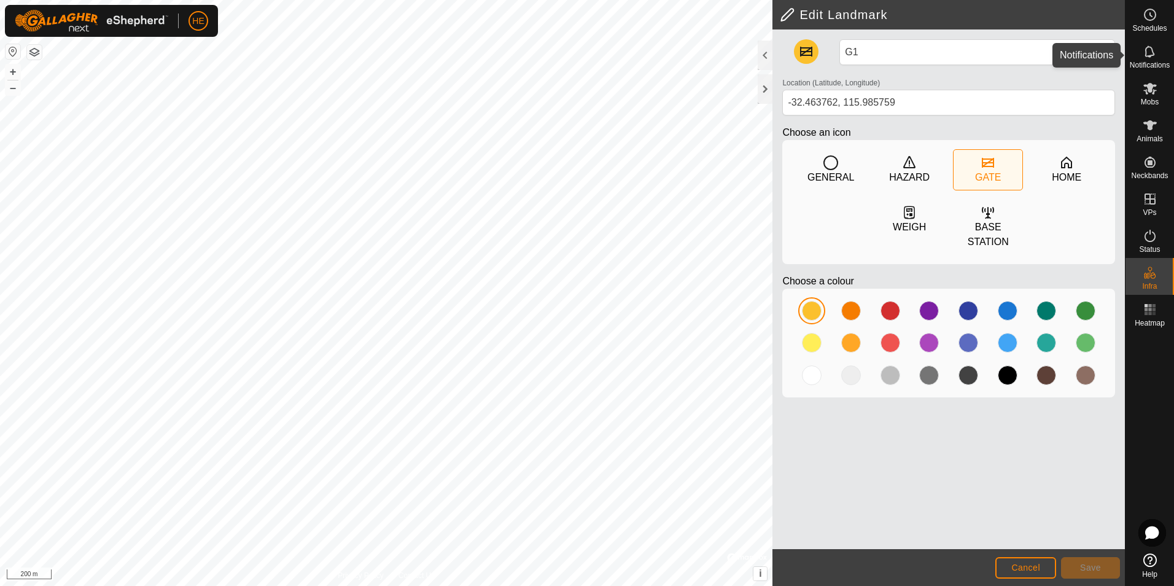
click at [1147, 52] on icon at bounding box center [1150, 51] width 15 height 15
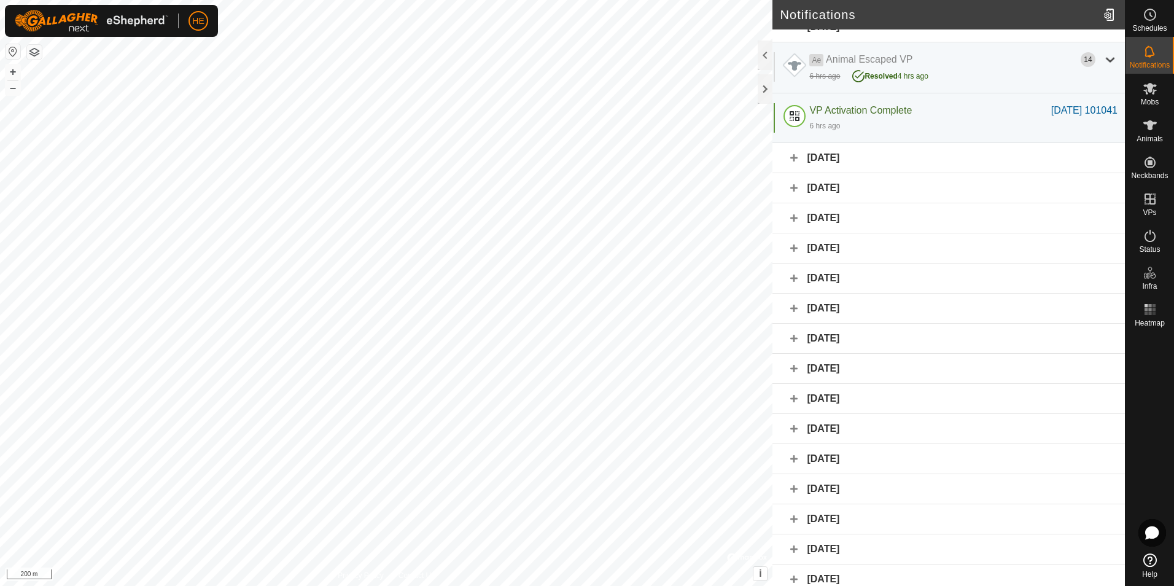
scroll to position [26, 0]
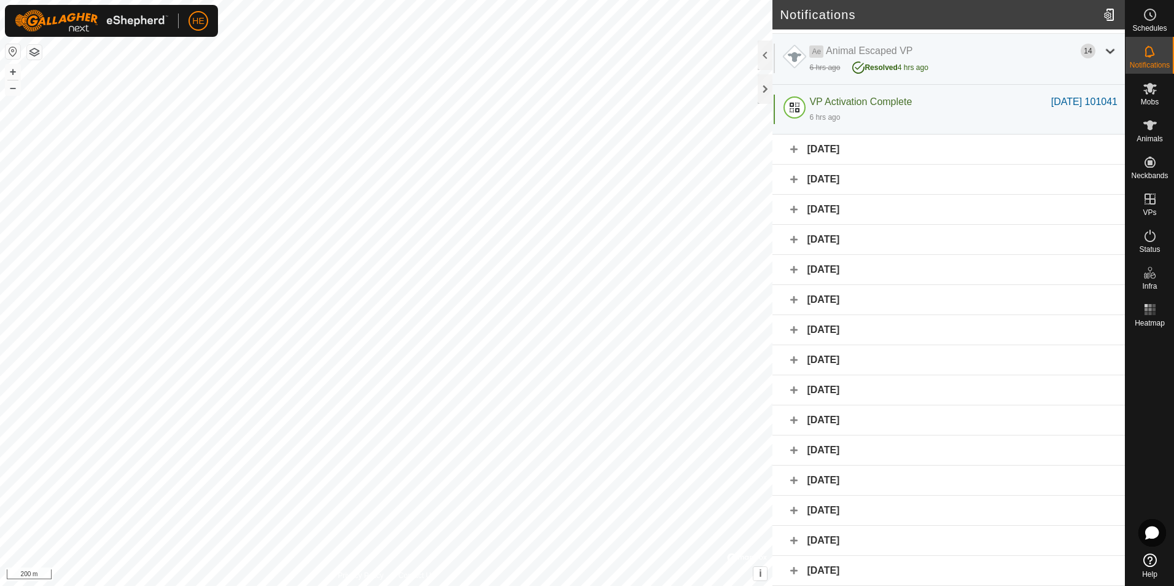
click at [847, 537] on div "July 2025" at bounding box center [948, 541] width 352 height 30
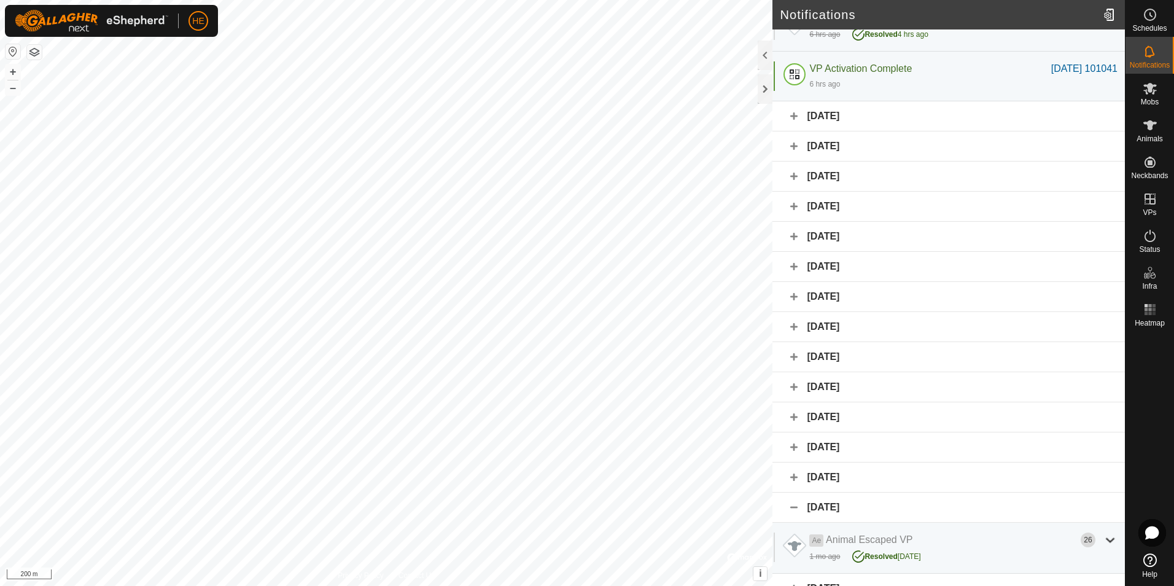
scroll to position [77, 0]
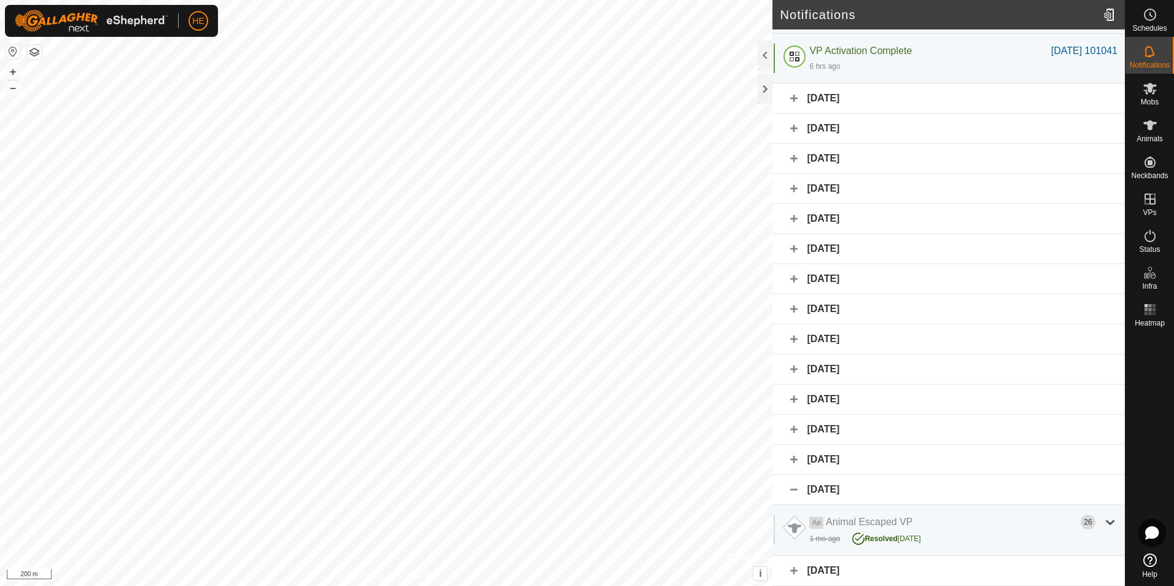
click at [833, 425] on div "29 July 2025" at bounding box center [948, 429] width 352 height 30
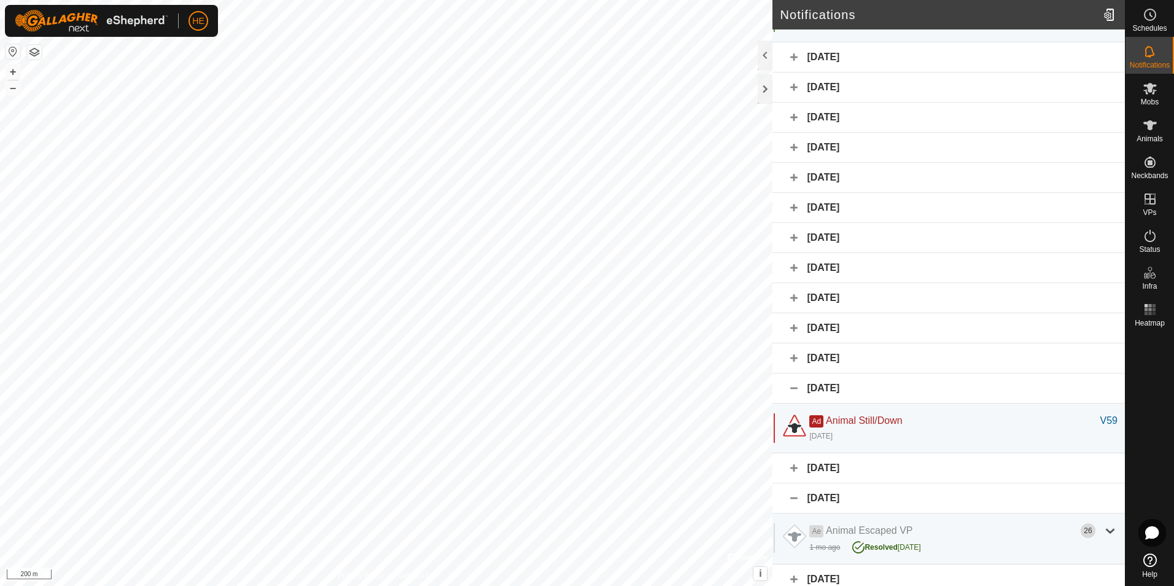
scroll to position [126, 0]
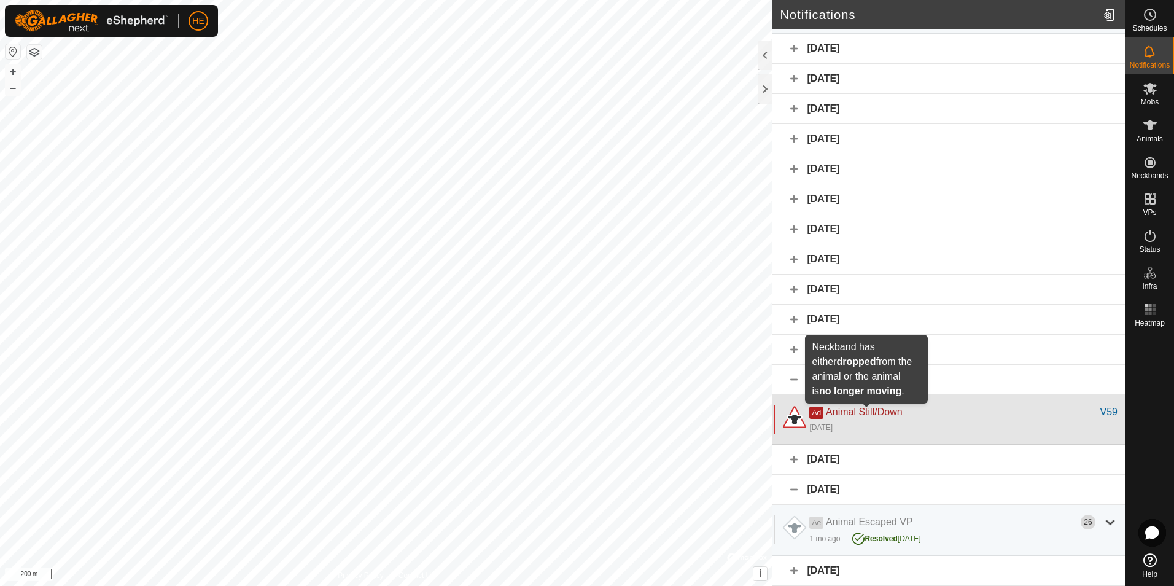
click at [847, 411] on span "Animal Still/Down" at bounding box center [864, 411] width 76 height 10
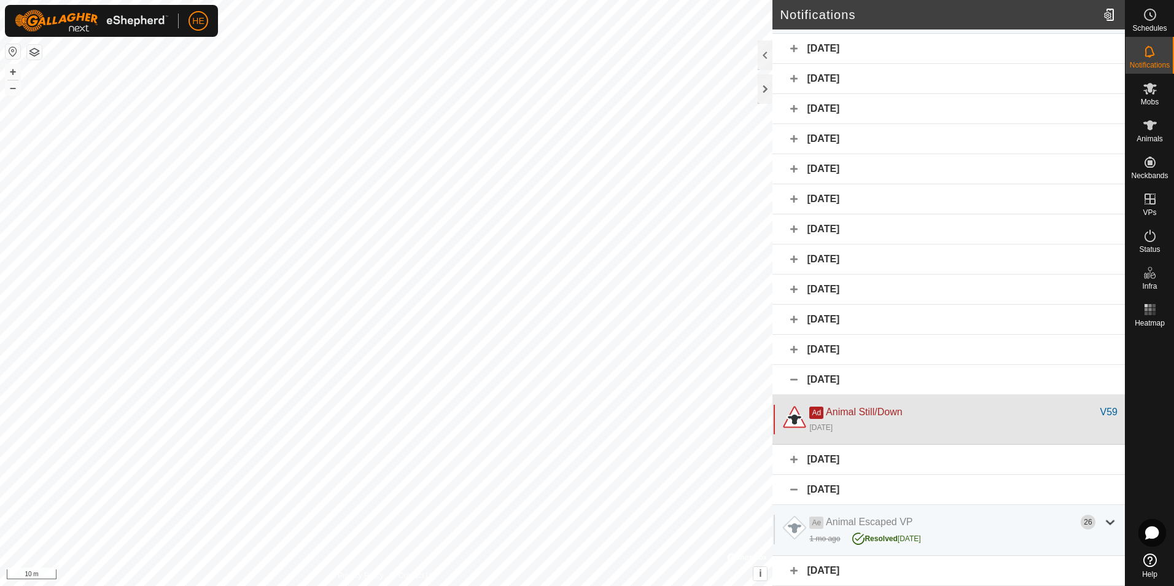
drag, startPoint x: 1064, startPoint y: 408, endPoint x: 931, endPoint y: 419, distance: 133.1
click at [931, 419] on div "21 days ago" at bounding box center [963, 426] width 308 height 15
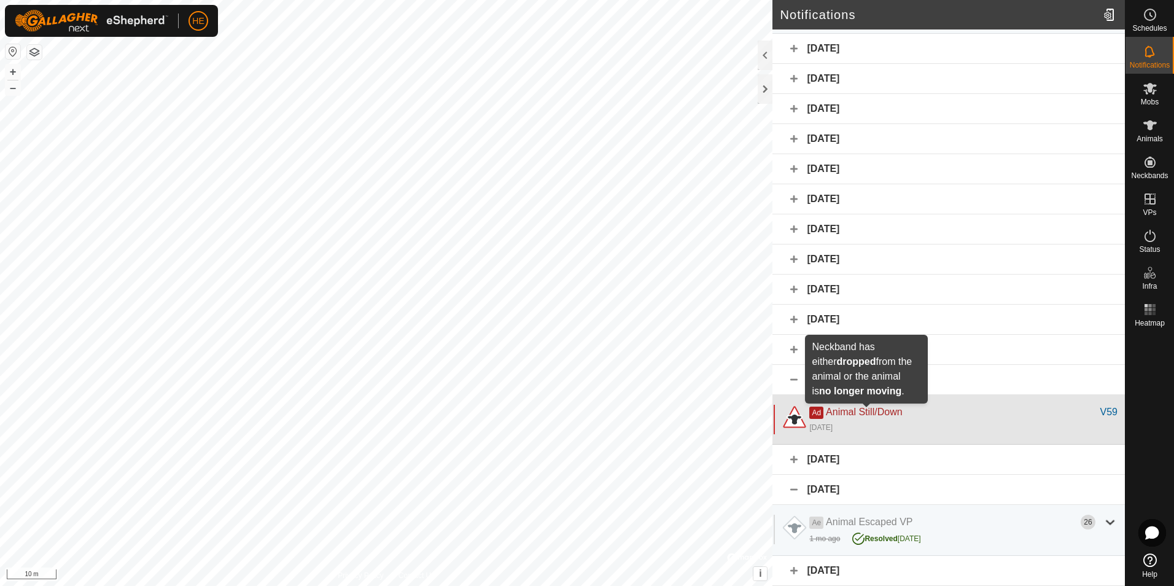
click at [836, 408] on span "Animal Still/Down" at bounding box center [864, 411] width 76 height 10
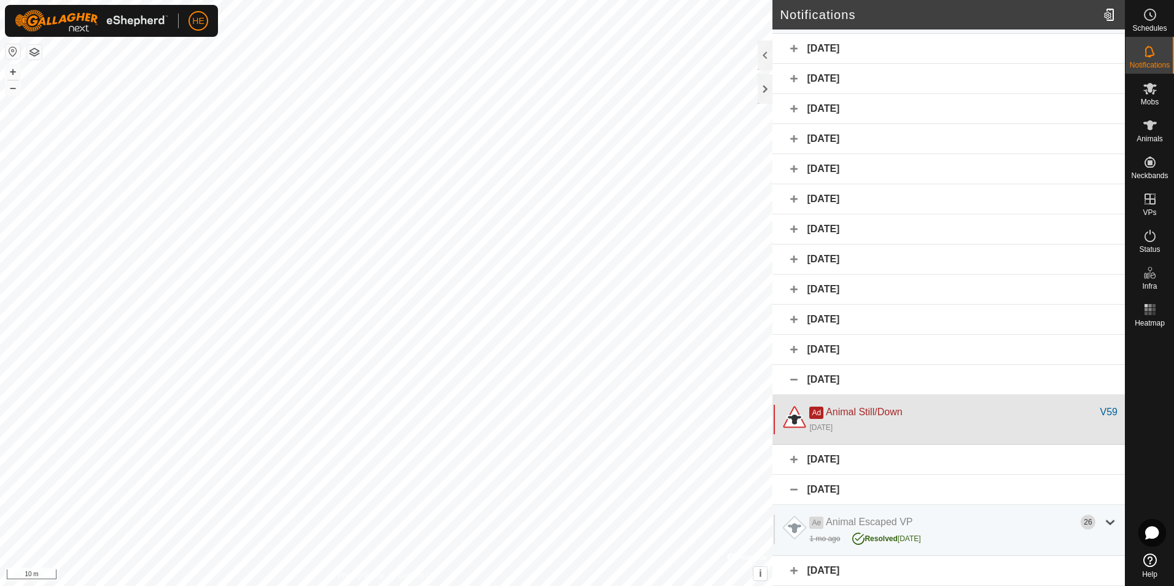
click at [836, 408] on span "Animal Still/Down" at bounding box center [864, 411] width 76 height 10
drag, startPoint x: 836, startPoint y: 408, endPoint x: 921, endPoint y: 423, distance: 86.7
click at [921, 423] on div "21 days ago" at bounding box center [963, 426] width 308 height 15
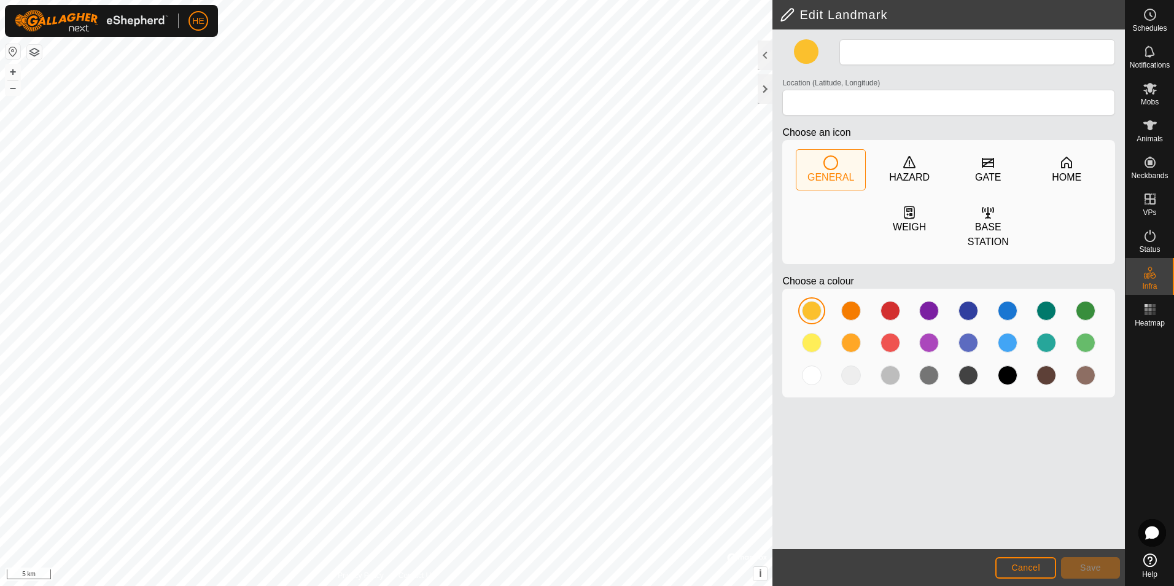
type input "Tom Cullity DR"
type input "-33.818888, 115.055858"
click at [1153, 90] on icon at bounding box center [1150, 89] width 14 height 12
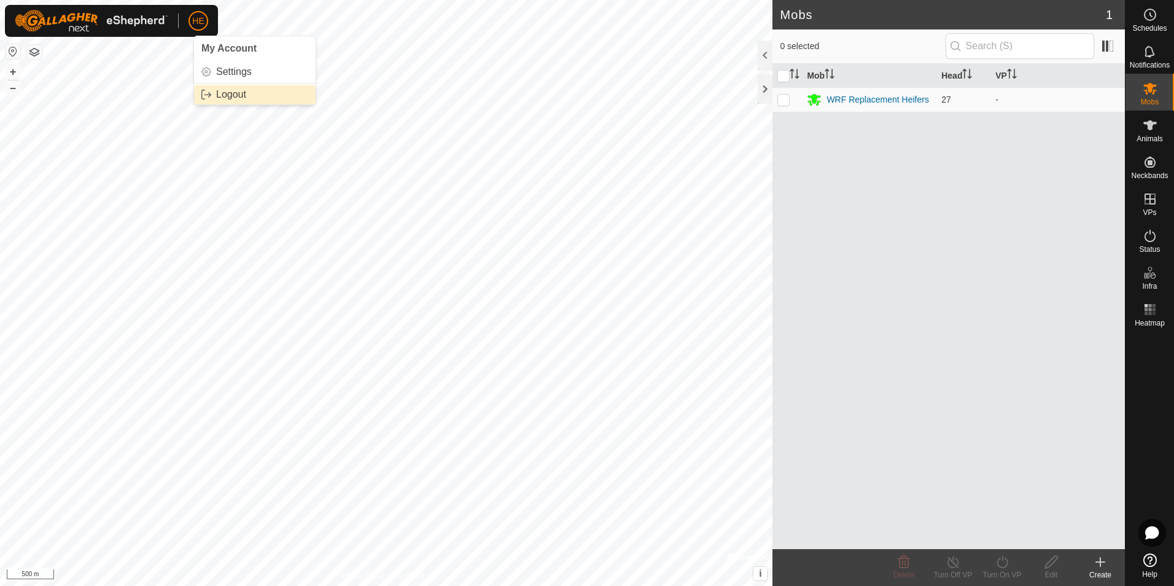
click at [221, 92] on link "Logout" at bounding box center [255, 95] width 122 height 20
